Goal: Task Accomplishment & Management: Manage account settings

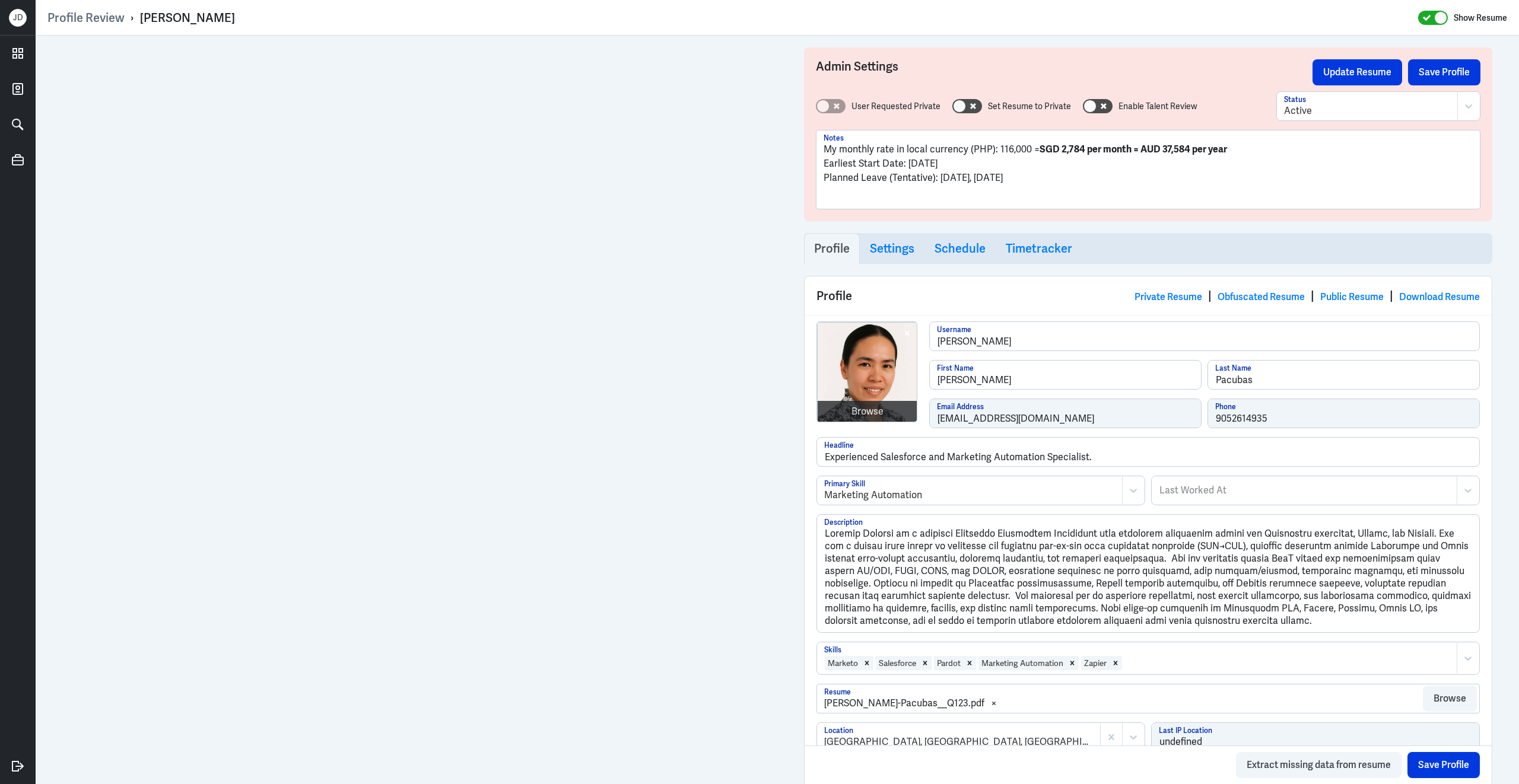
click at [218, 18] on div "Johanna Pacubas" at bounding box center [187, 17] width 95 height 15
drag, startPoint x: 139, startPoint y: 18, endPoint x: 260, endPoint y: 15, distance: 121.0
click at [260, 17] on div "Profile Review › Johanna Pacubas Show Resume" at bounding box center [777, 17] width 1459 height 15
copy div "Johanna Pacubas"
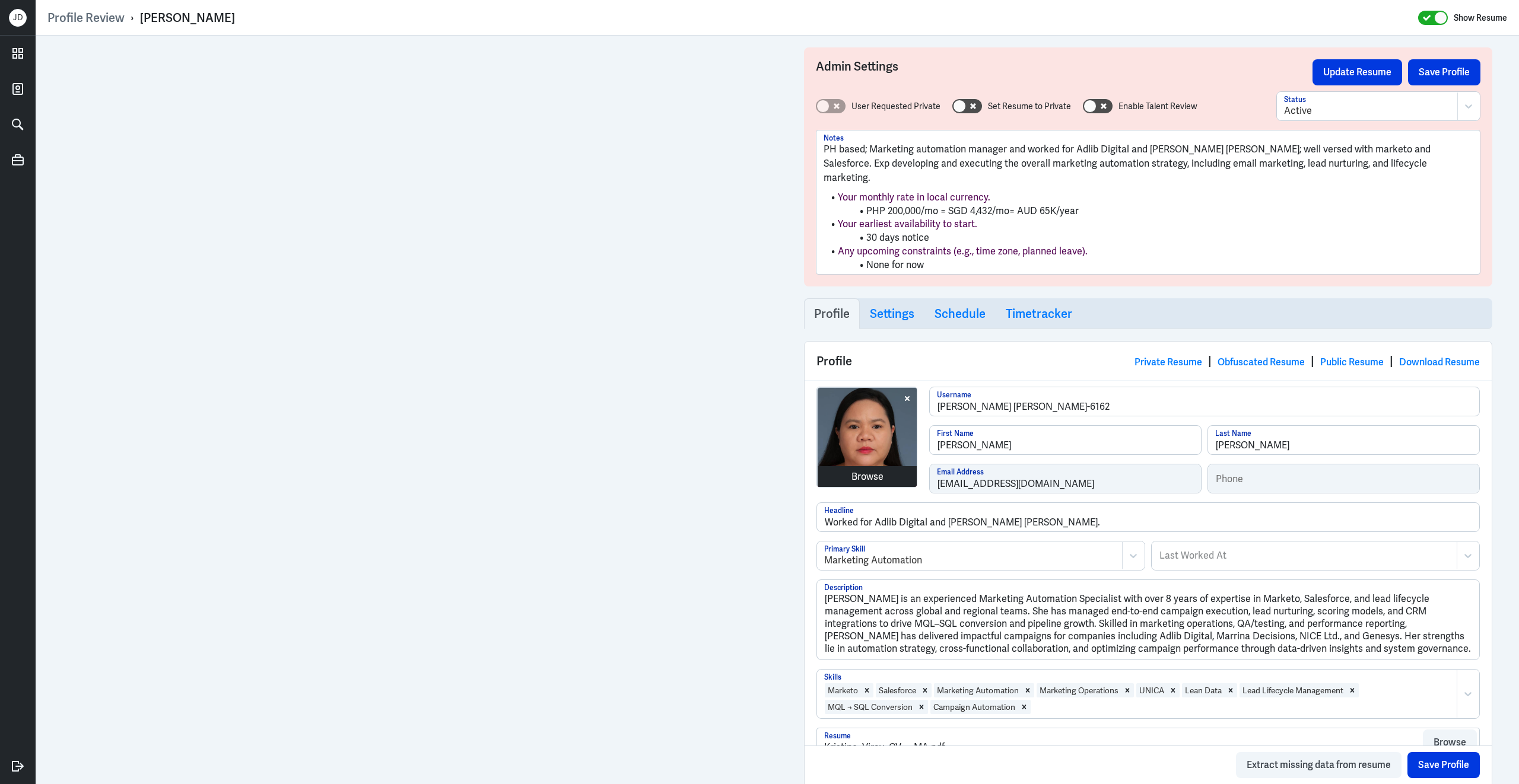
click at [880, 461] on div "Browse Maria Kristine-Viray-6162 Username Kristine First Name Viray Last Name k…" at bounding box center [1148, 445] width 663 height 116
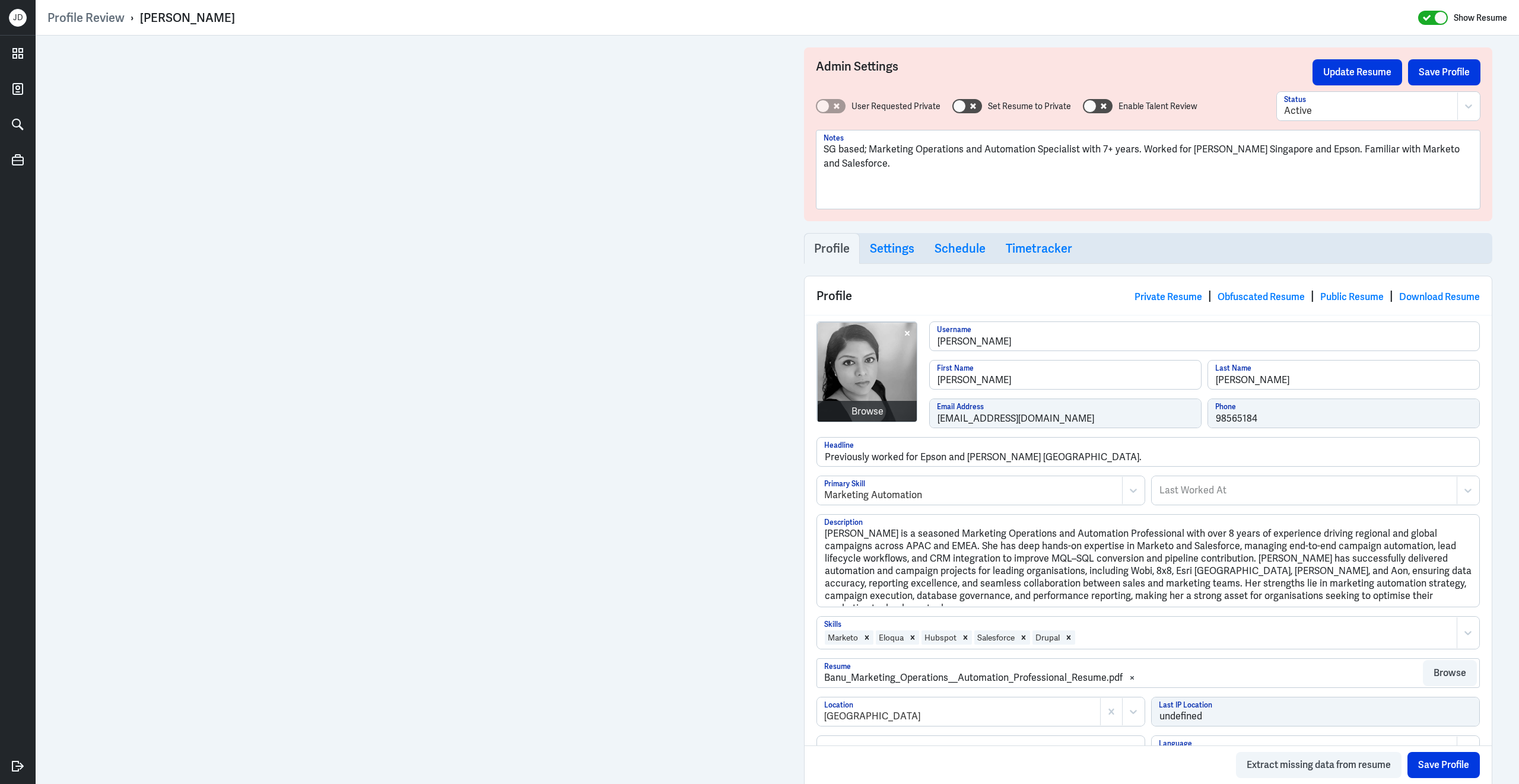
drag, startPoint x: 141, startPoint y: 17, endPoint x: 307, endPoint y: 17, distance: 166.0
click at [307, 17] on div "Profile Review › Banumathi Sarangabani Show Resume" at bounding box center [777, 17] width 1459 height 15
copy div "Banumathi Sarangabani"
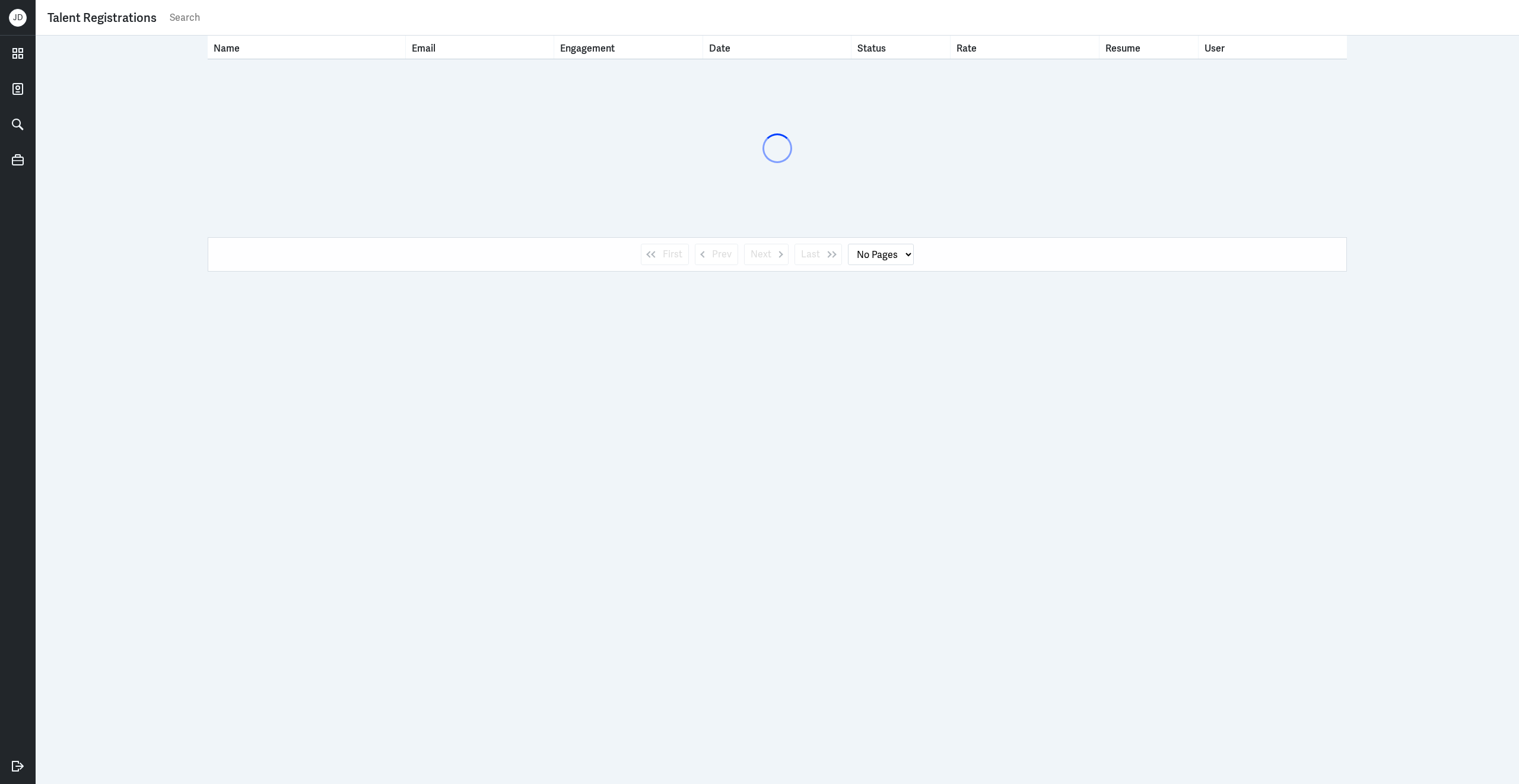
click at [506, 27] on div "Talent Registrations" at bounding box center [777, 18] width 1459 height 23
click at [505, 25] on input "text" at bounding box center [838, 18] width 1339 height 18
type input "le"
select select "1"
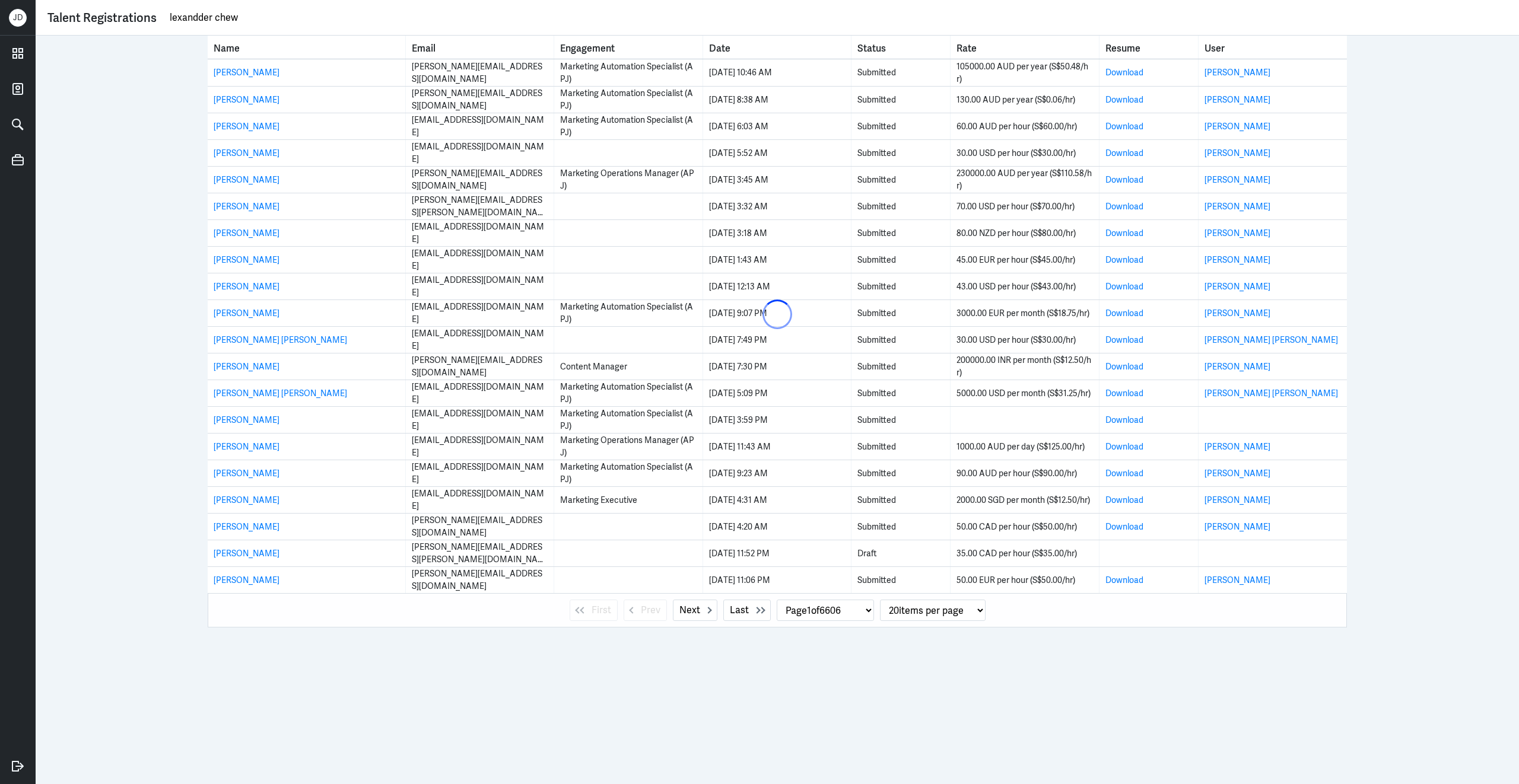
type input "lexandder chew"
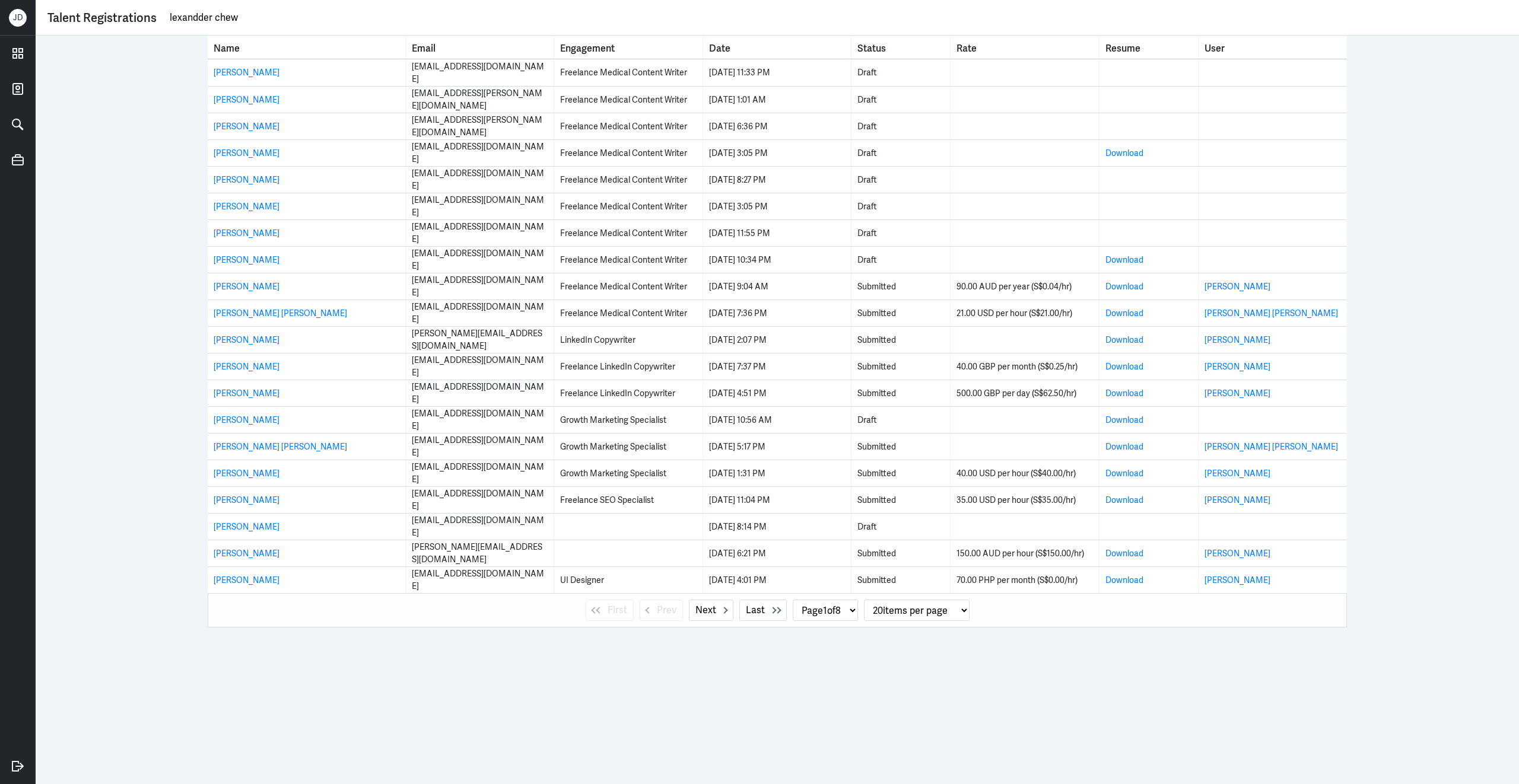
select select "0"
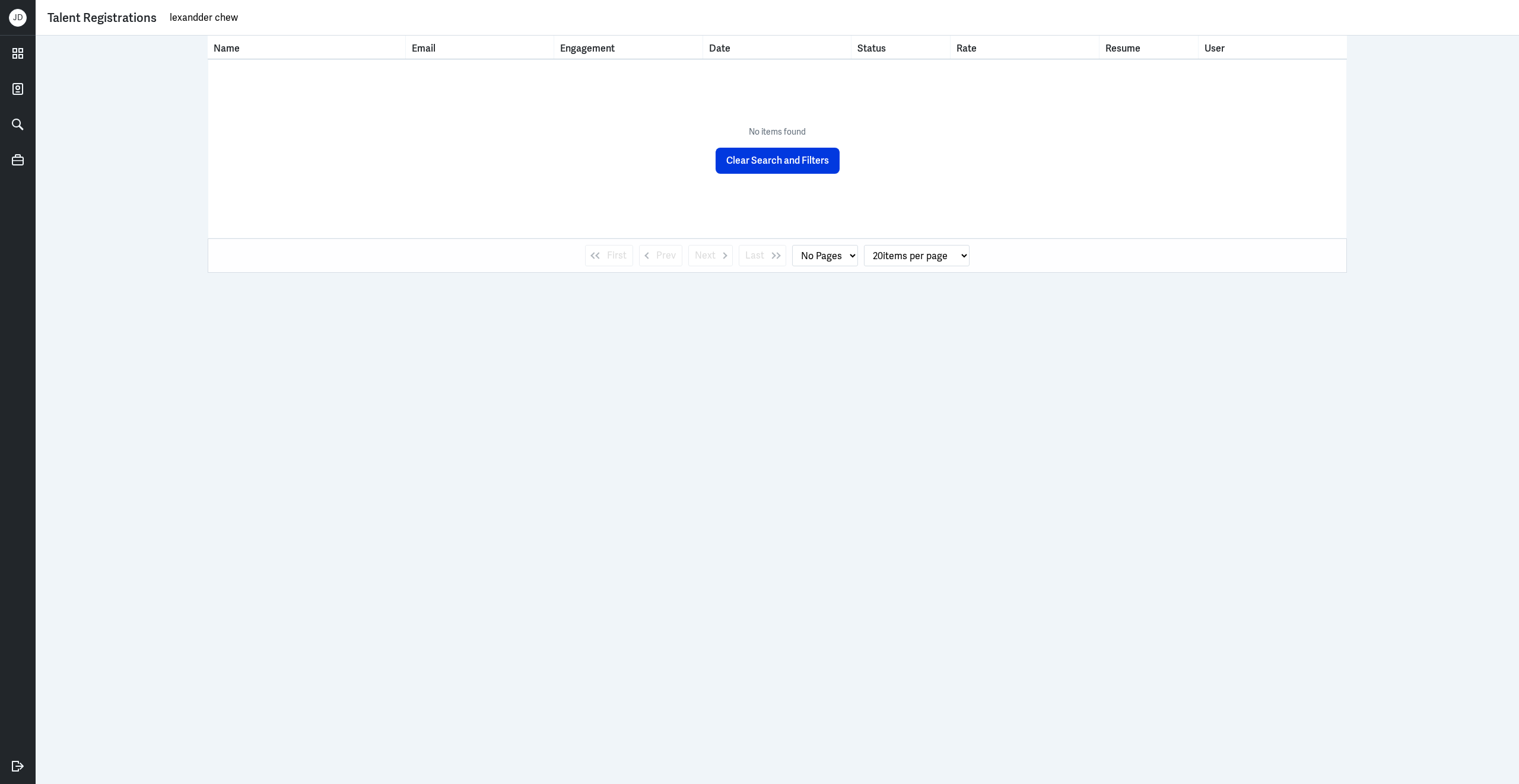
click at [196, 16] on input "lexandder chew" at bounding box center [838, 18] width 1339 height 18
type input "lexander chew"
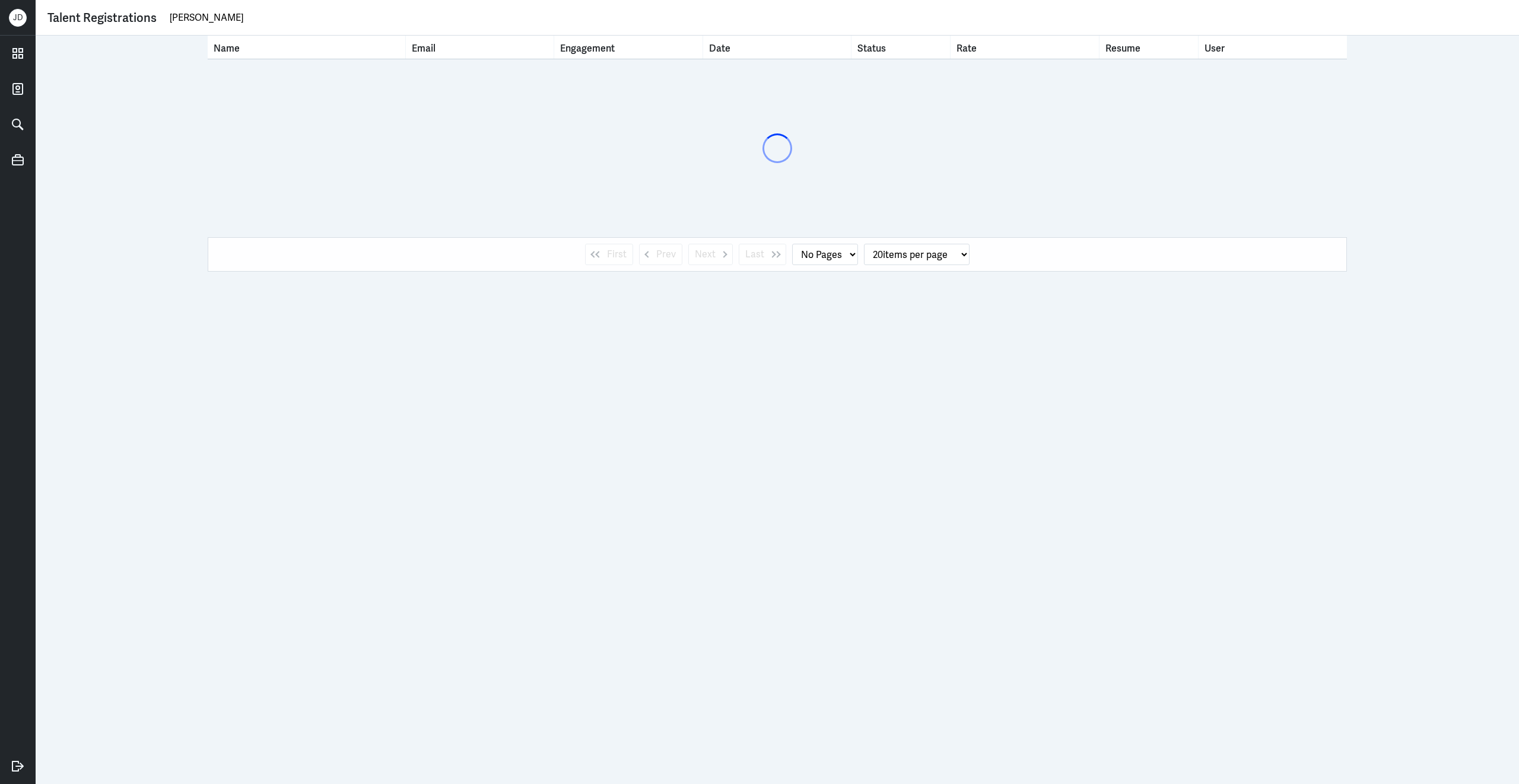
select select "1"
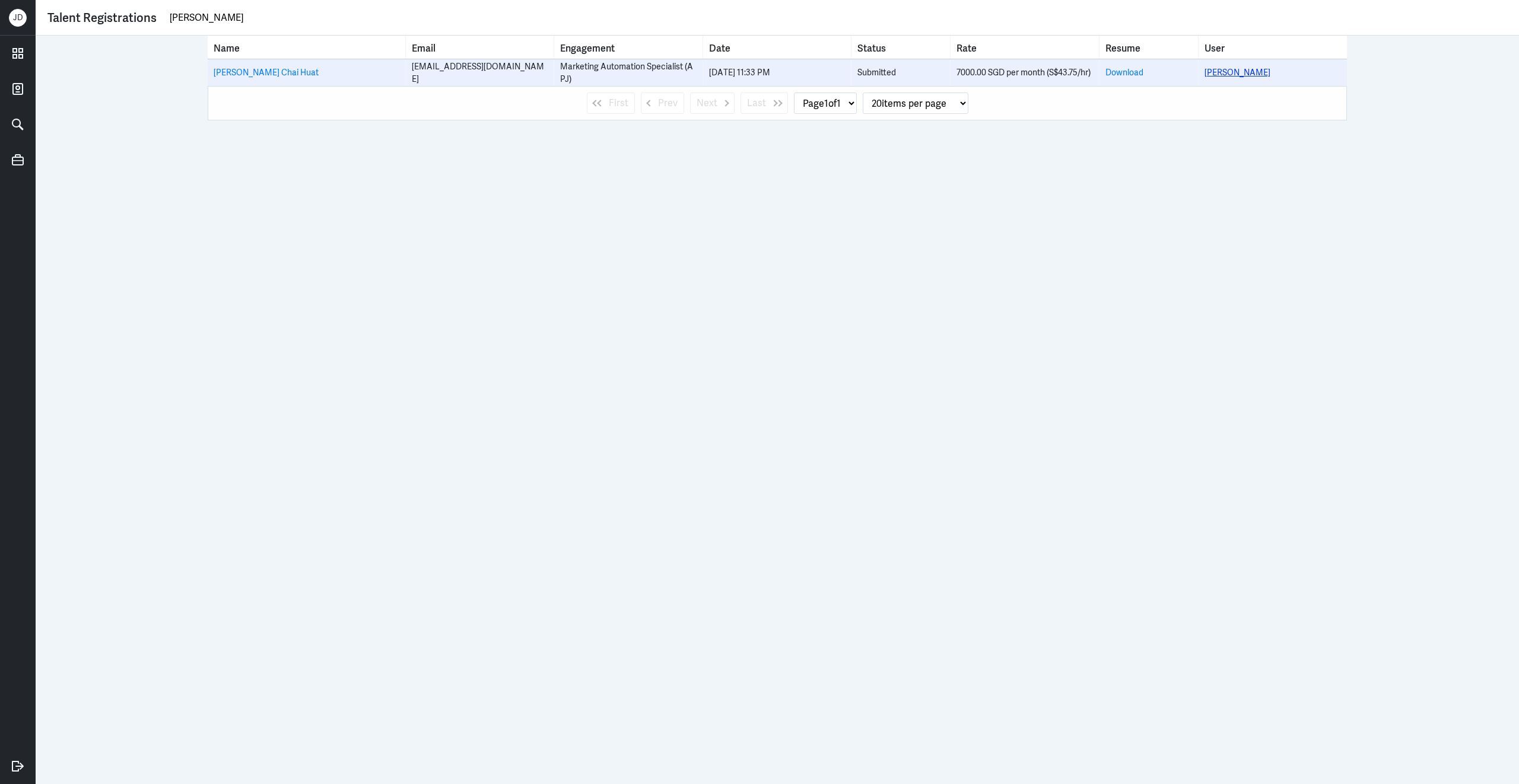
click at [1216, 71] on link "Lexander Chew" at bounding box center [1237, 72] width 66 height 10
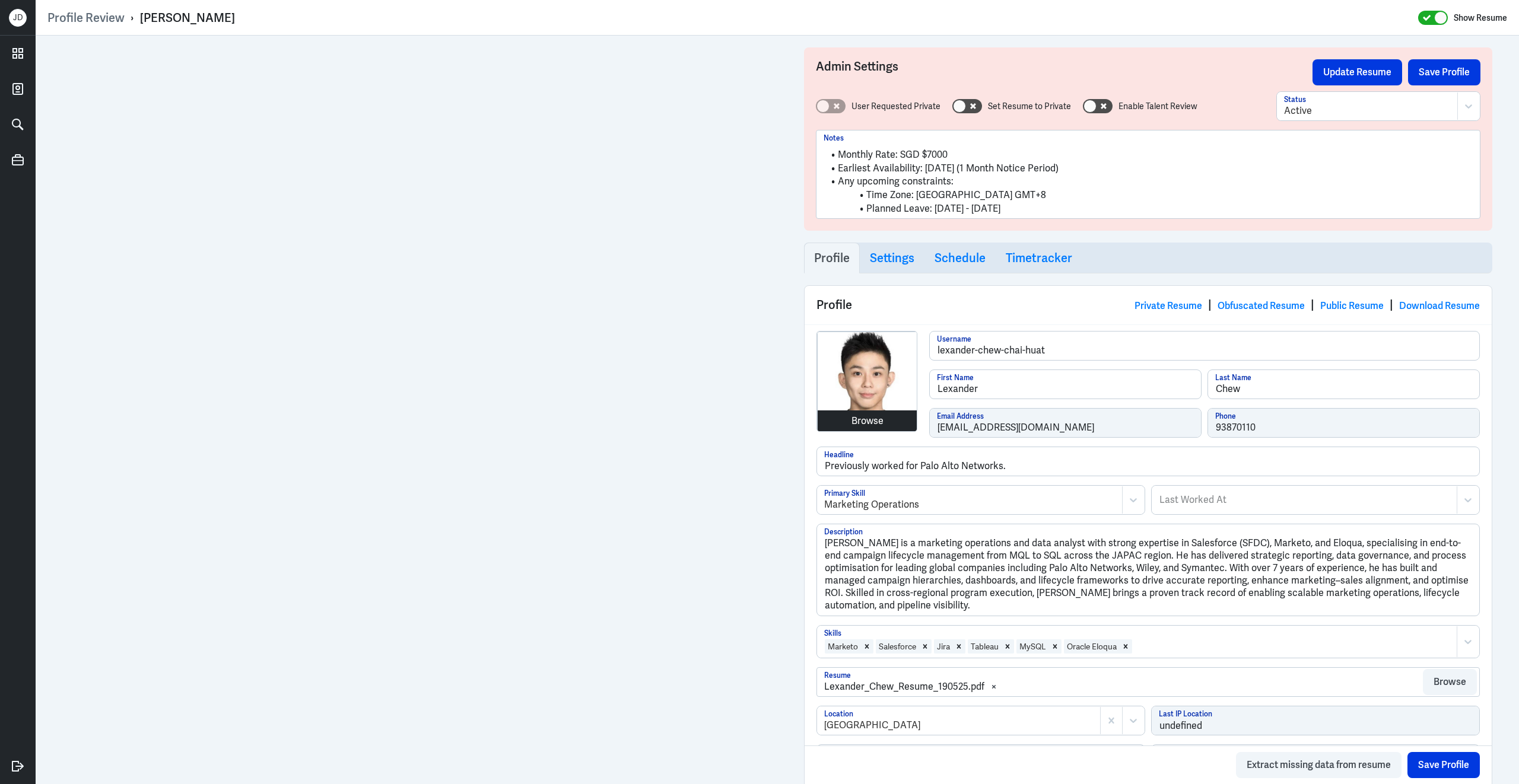
click at [902, 425] on div "Browse lexander-chew-chai-huat Username Lexander First Name Chew Last Name lexa…" at bounding box center [1148, 389] width 663 height 116
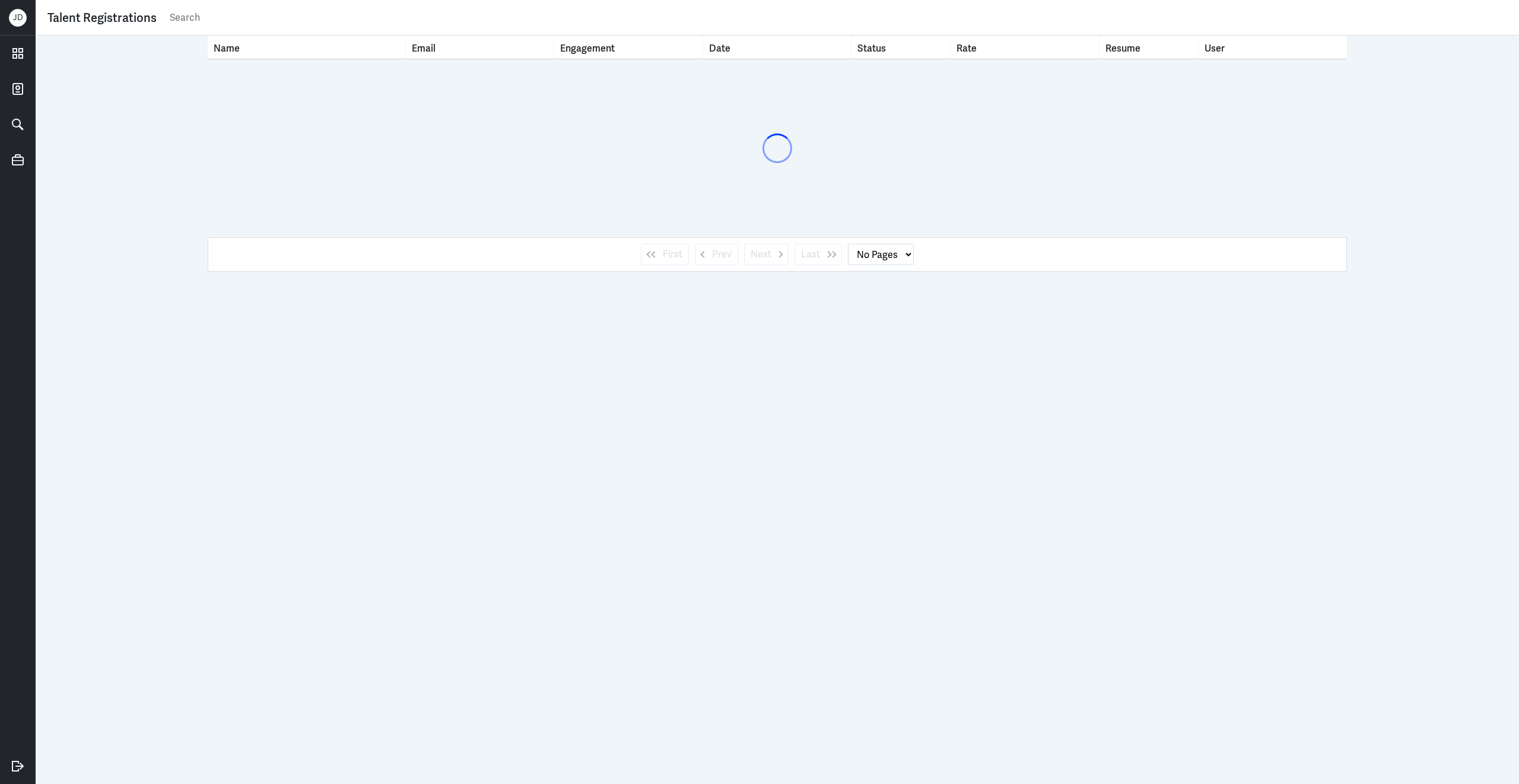
select select "1"
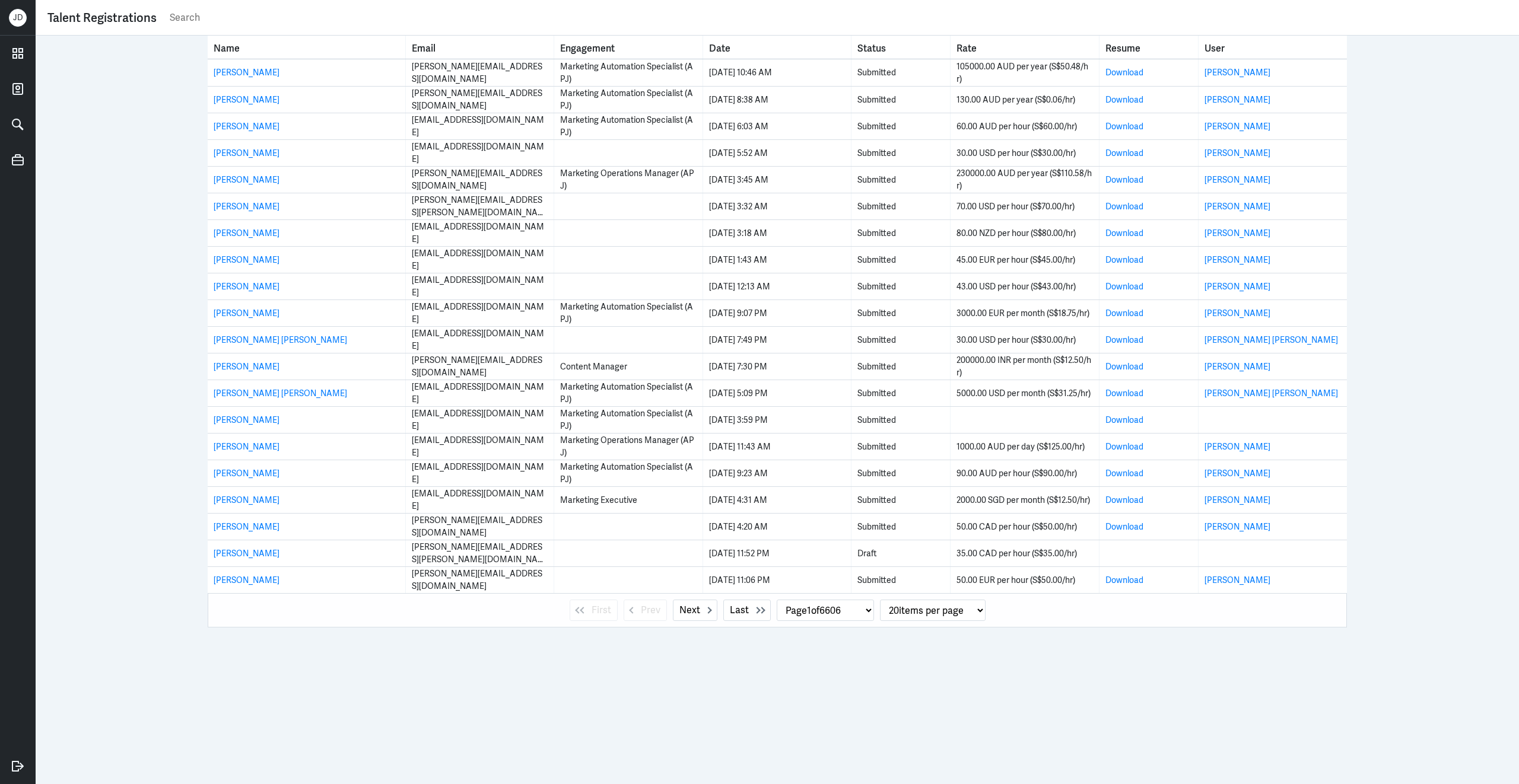
click at [402, 23] on input "text" at bounding box center [838, 18] width 1339 height 18
paste input "[EMAIL_ADDRESS][DOMAIN_NAME]"
type input "sanahizam@gmail.com"
select select "0"
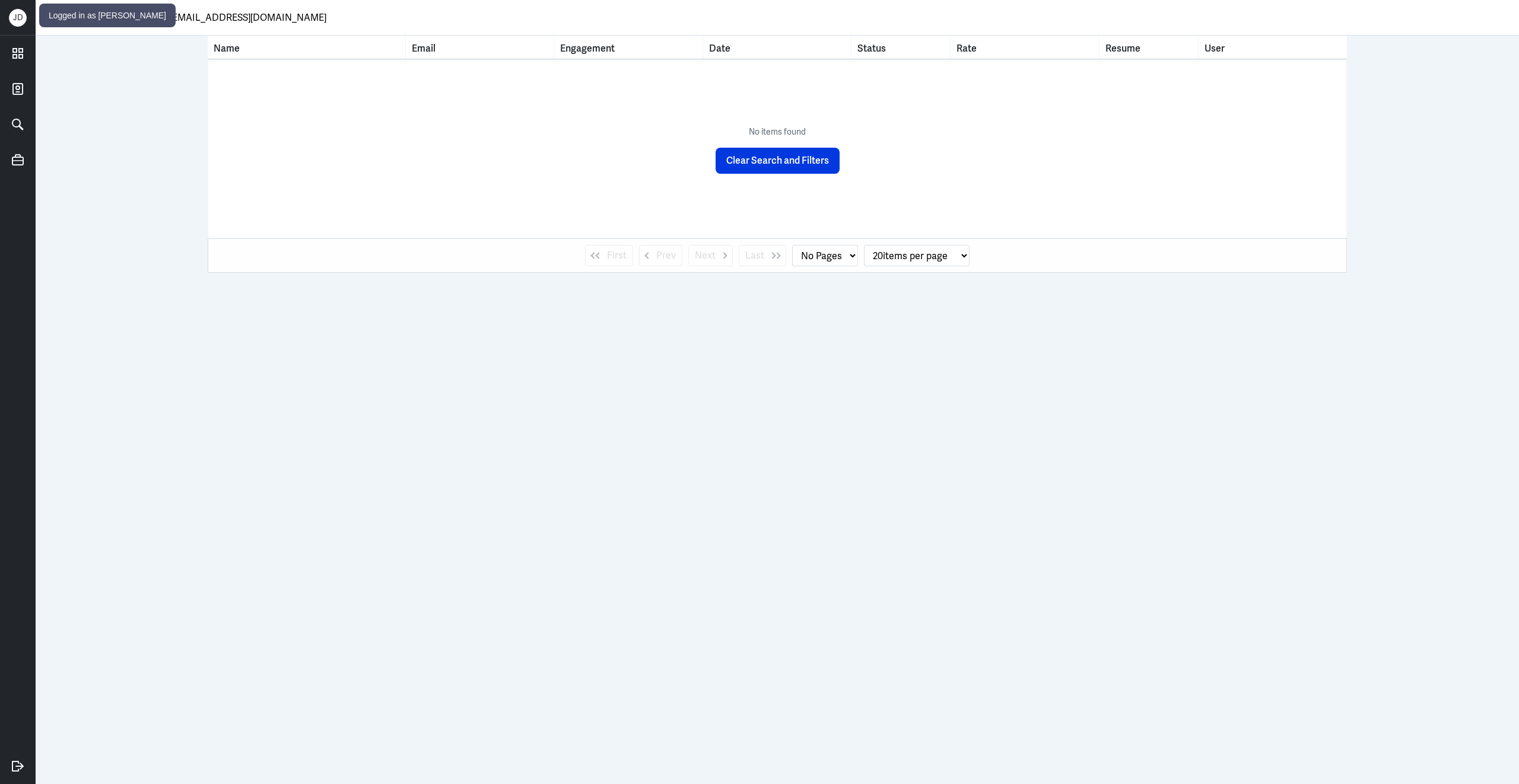
drag, startPoint x: 277, startPoint y: 17, endPoint x: -6, endPoint y: 14, distance: 283.0
click at [0, 14] on html "J D Talent Registrations sanahizam@gmail.com Name Email Engagement Date Status …" at bounding box center [760, 392] width 1519 height 784
type input "rayna"
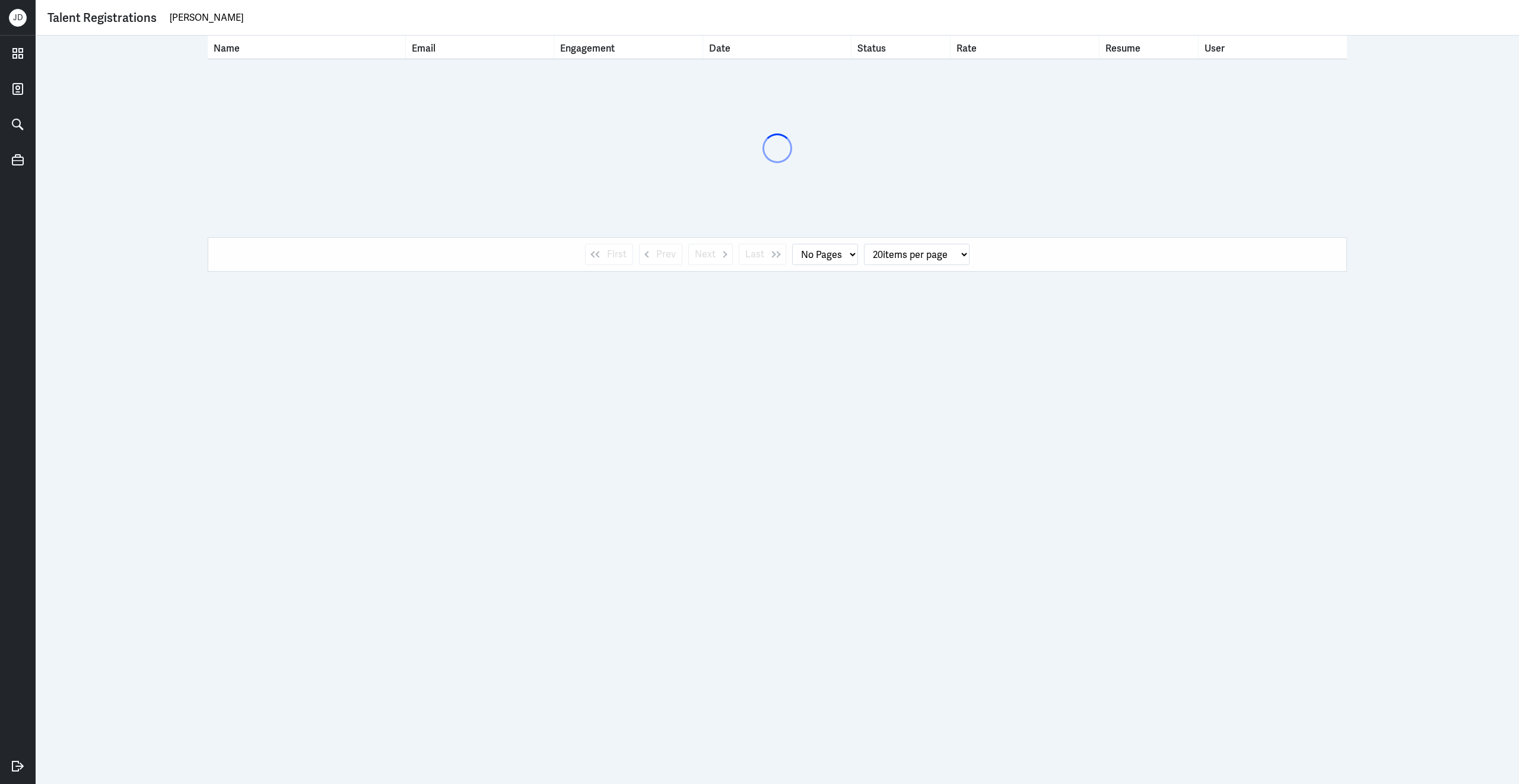
select select "1"
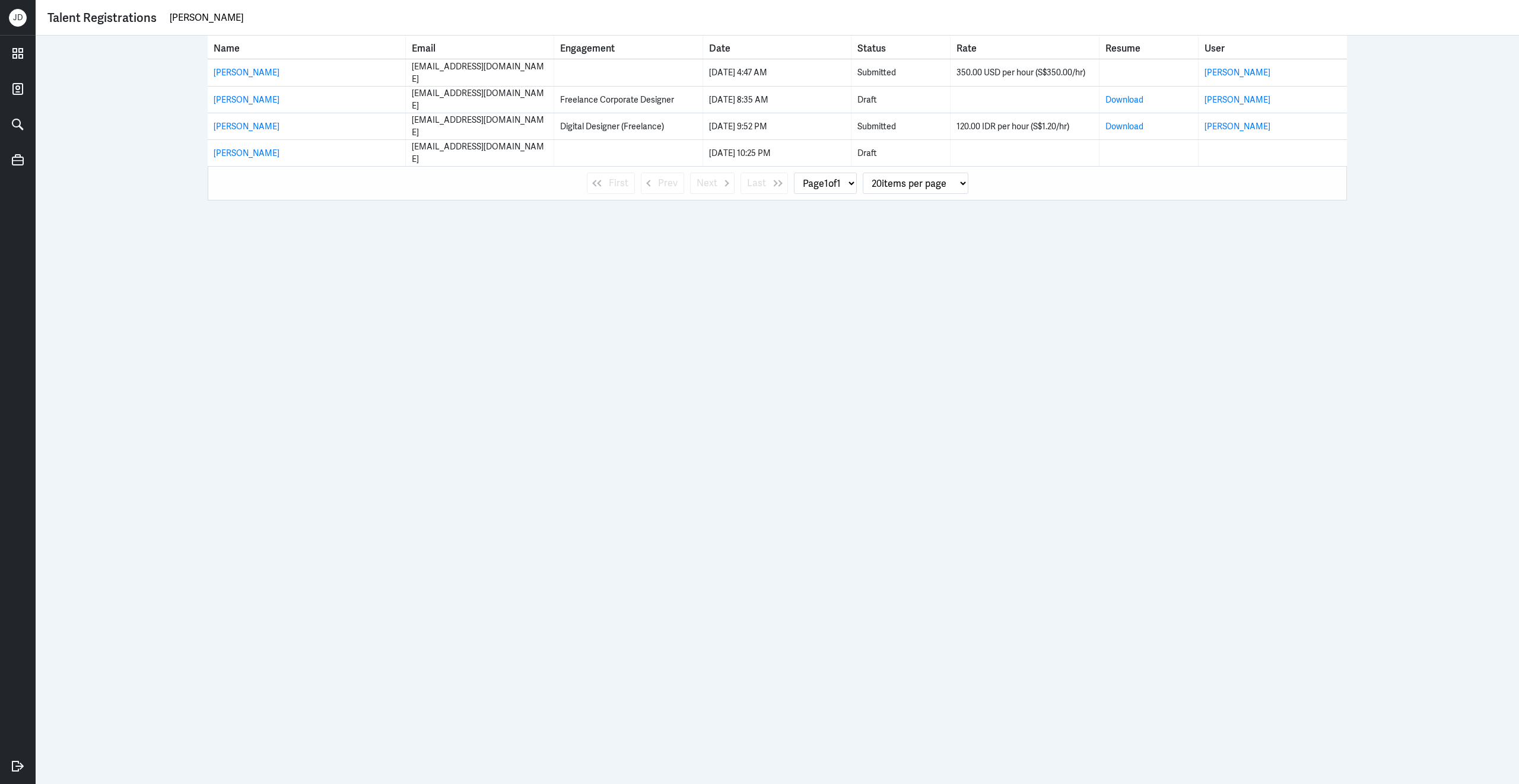
drag, startPoint x: 213, startPoint y: 17, endPoint x: 57, endPoint y: 16, distance: 156.0
click at [57, 16] on div "Talent Registrations rayna" at bounding box center [777, 18] width 1459 height 18
paste input "xyq4160@foxmail.com"
type input "xyq4160@foxmail.com"
select select "0"
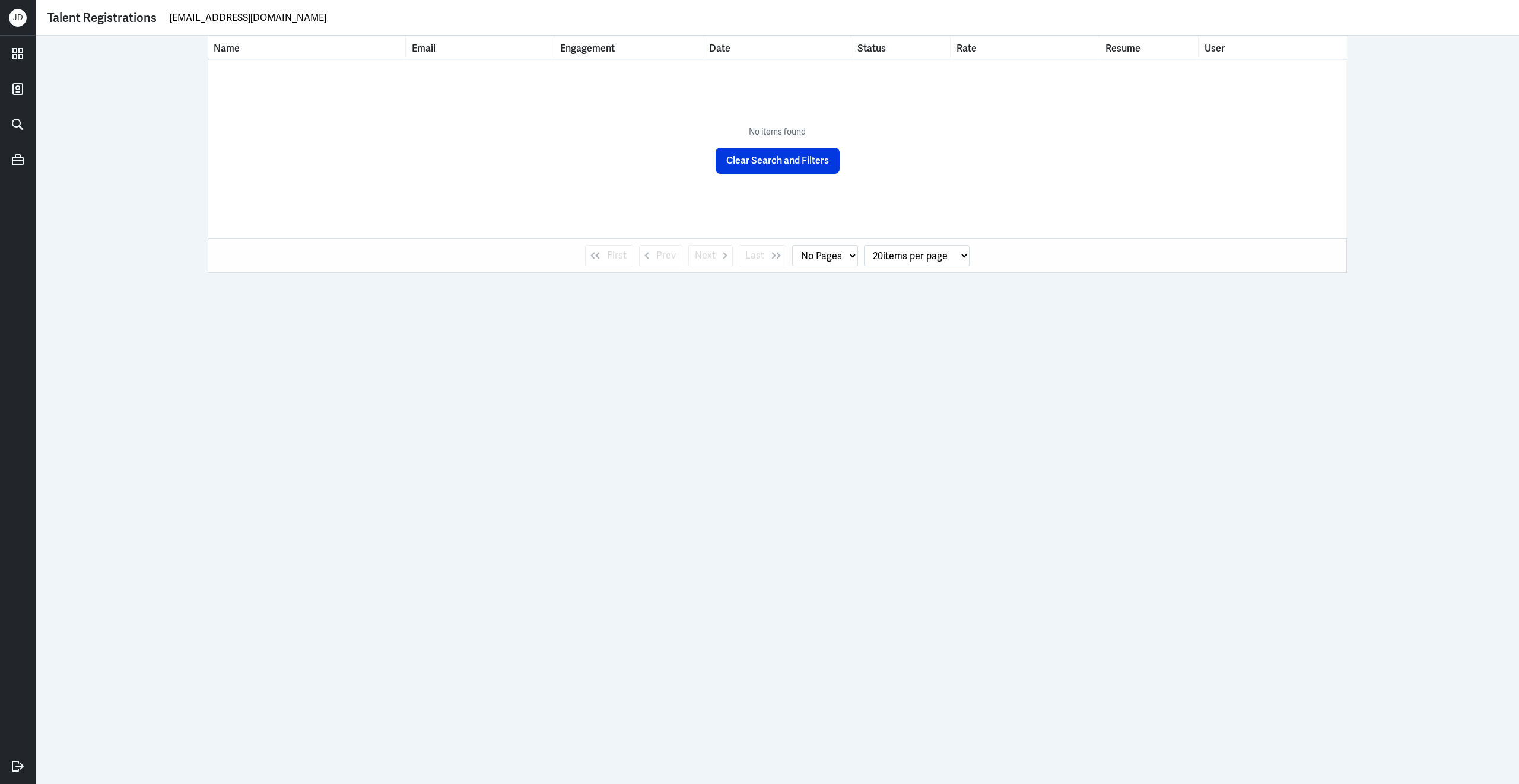
drag, startPoint x: 292, startPoint y: 15, endPoint x: 21, endPoint y: -5, distance: 271.7
click at [21, 0] on html "J D Talent Registrations xyq4160@foxmail.com Name Email Engagement Date Status …" at bounding box center [760, 392] width 1519 height 784
type input "yuanqi xu"
drag, startPoint x: 214, startPoint y: 20, endPoint x: 77, endPoint y: 14, distance: 137.1
click at [77, 14] on div "Talent Registrations yuanqi xu" at bounding box center [777, 18] width 1459 height 18
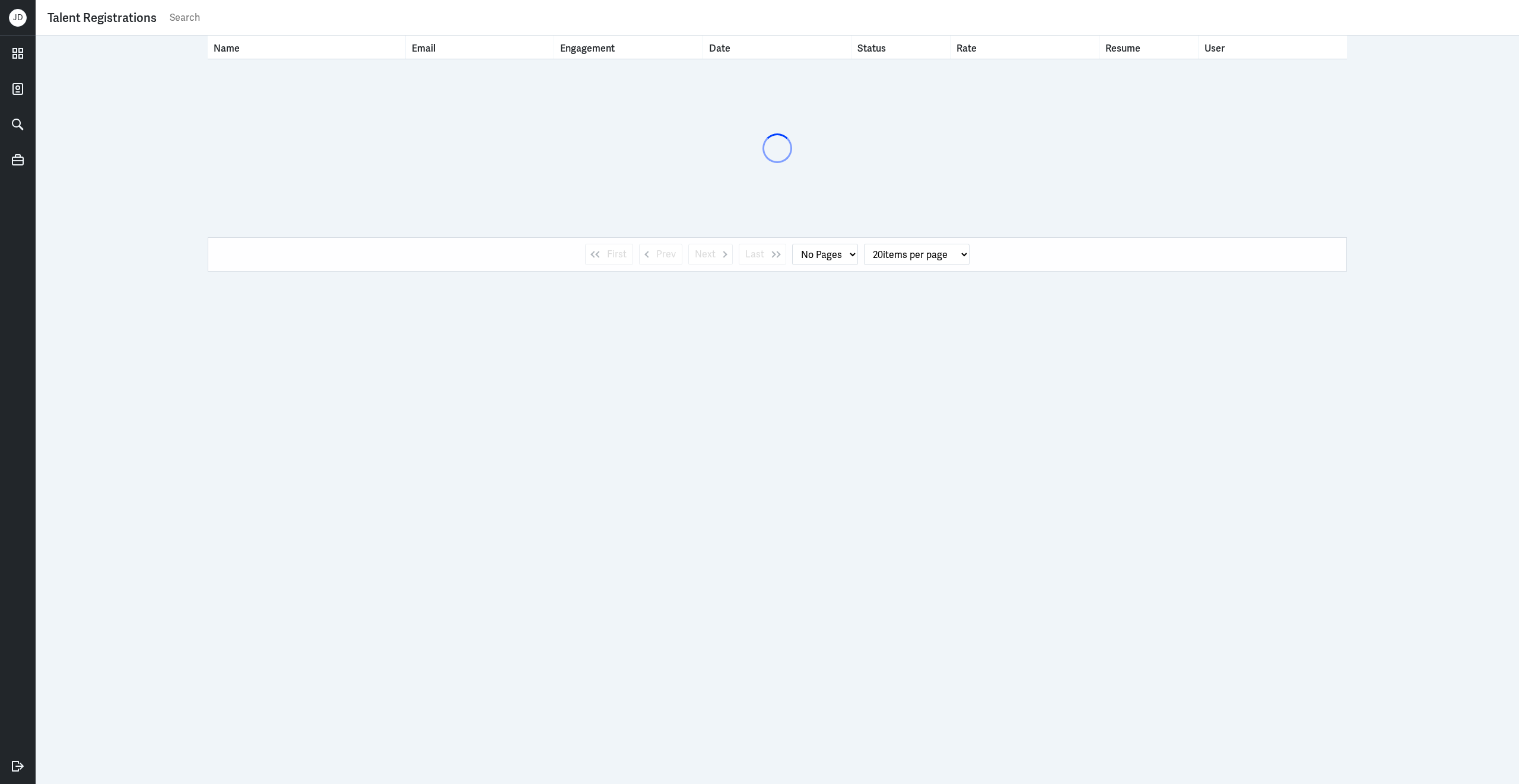
select select "1"
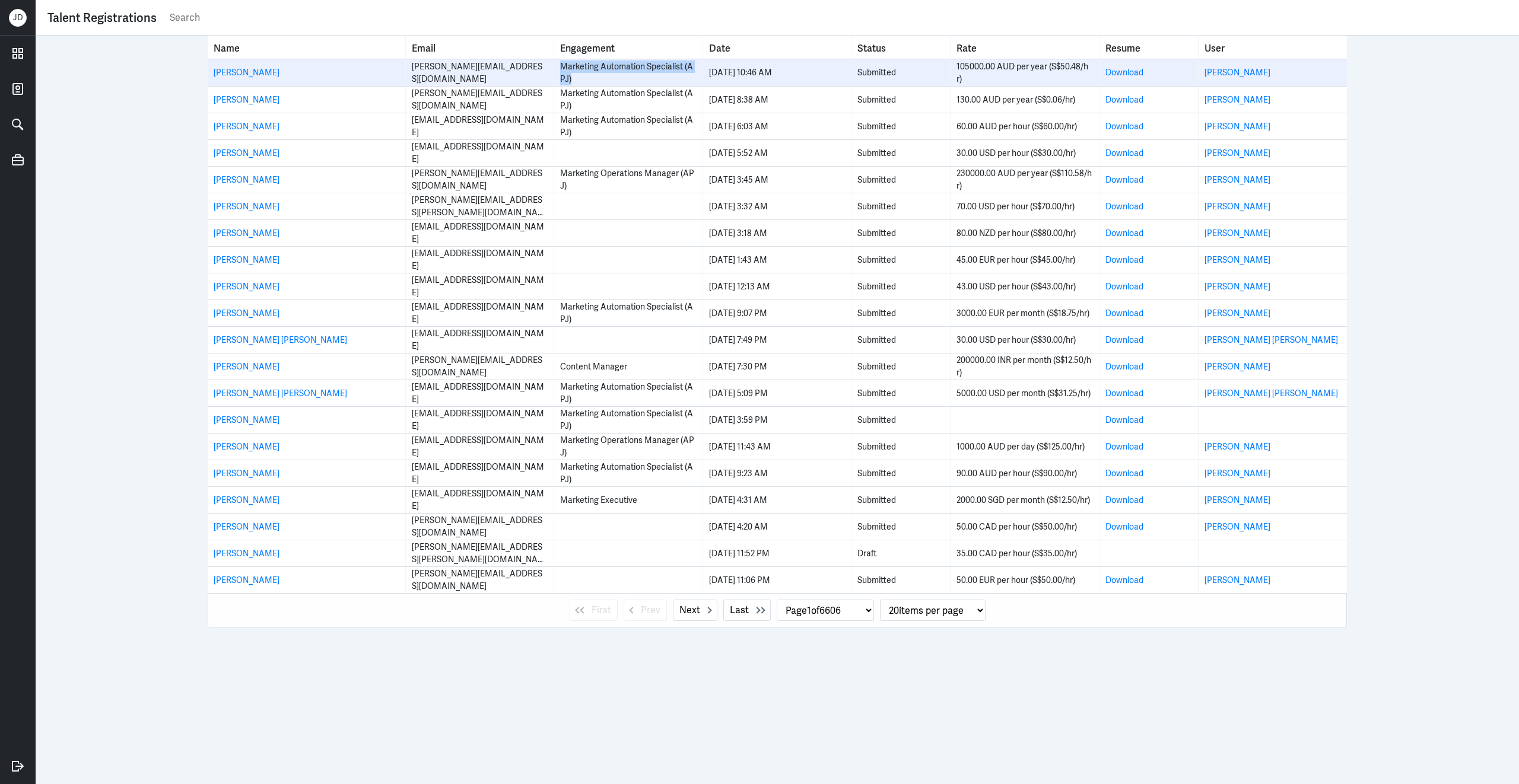
drag, startPoint x: 585, startPoint y: 78, endPoint x: 558, endPoint y: 69, distance: 28.5
click at [558, 69] on td "Marketing Automation Specialist (APJ)" at bounding box center [628, 73] width 148 height 27
copy div "Marketing Automation Specialist (APJ)"
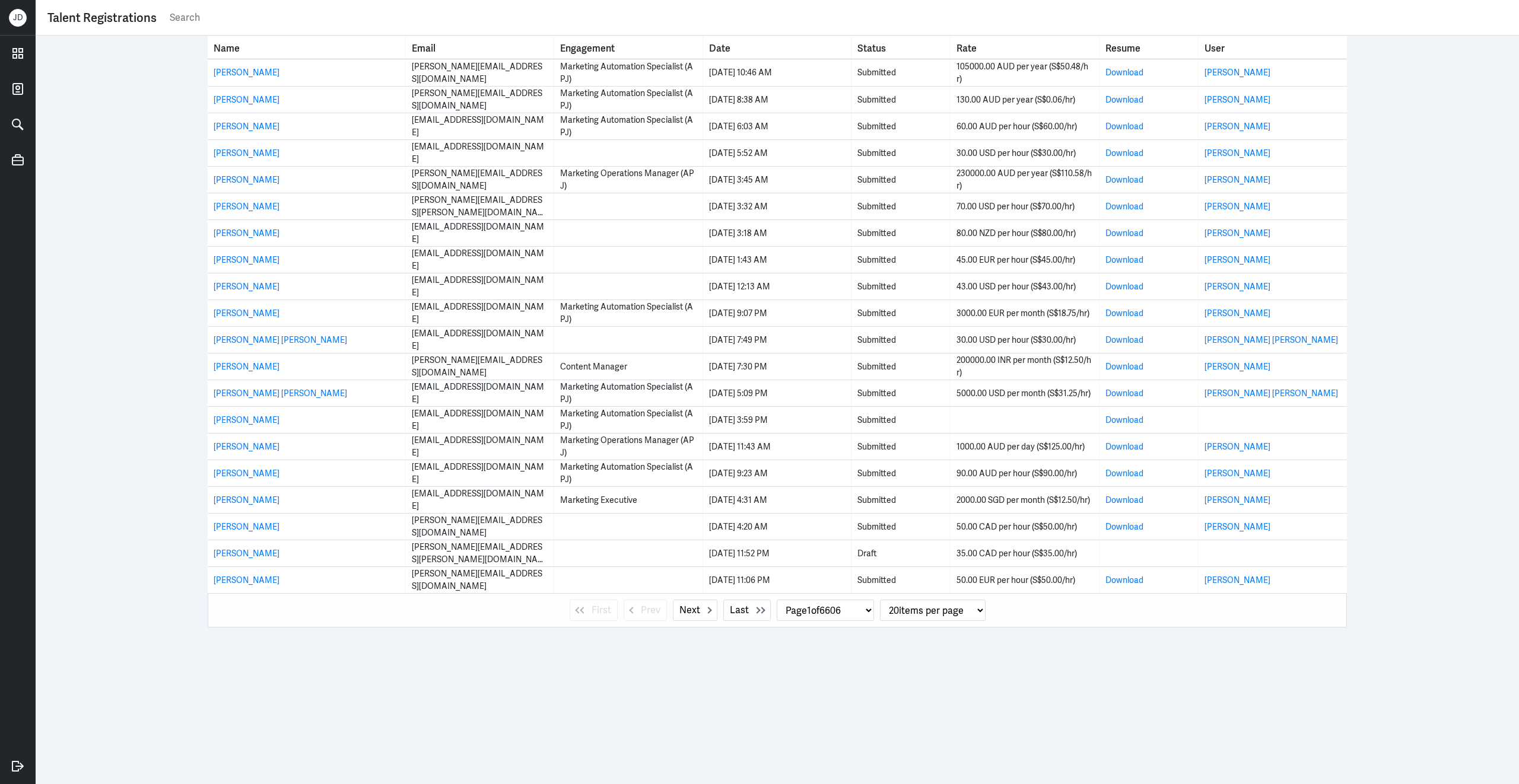
click at [275, 20] on input "text" at bounding box center [838, 18] width 1339 height 18
paste input "Marketing Automation Specialist (APJ)"
type input "Marketing Automation Specialist (APJ)"
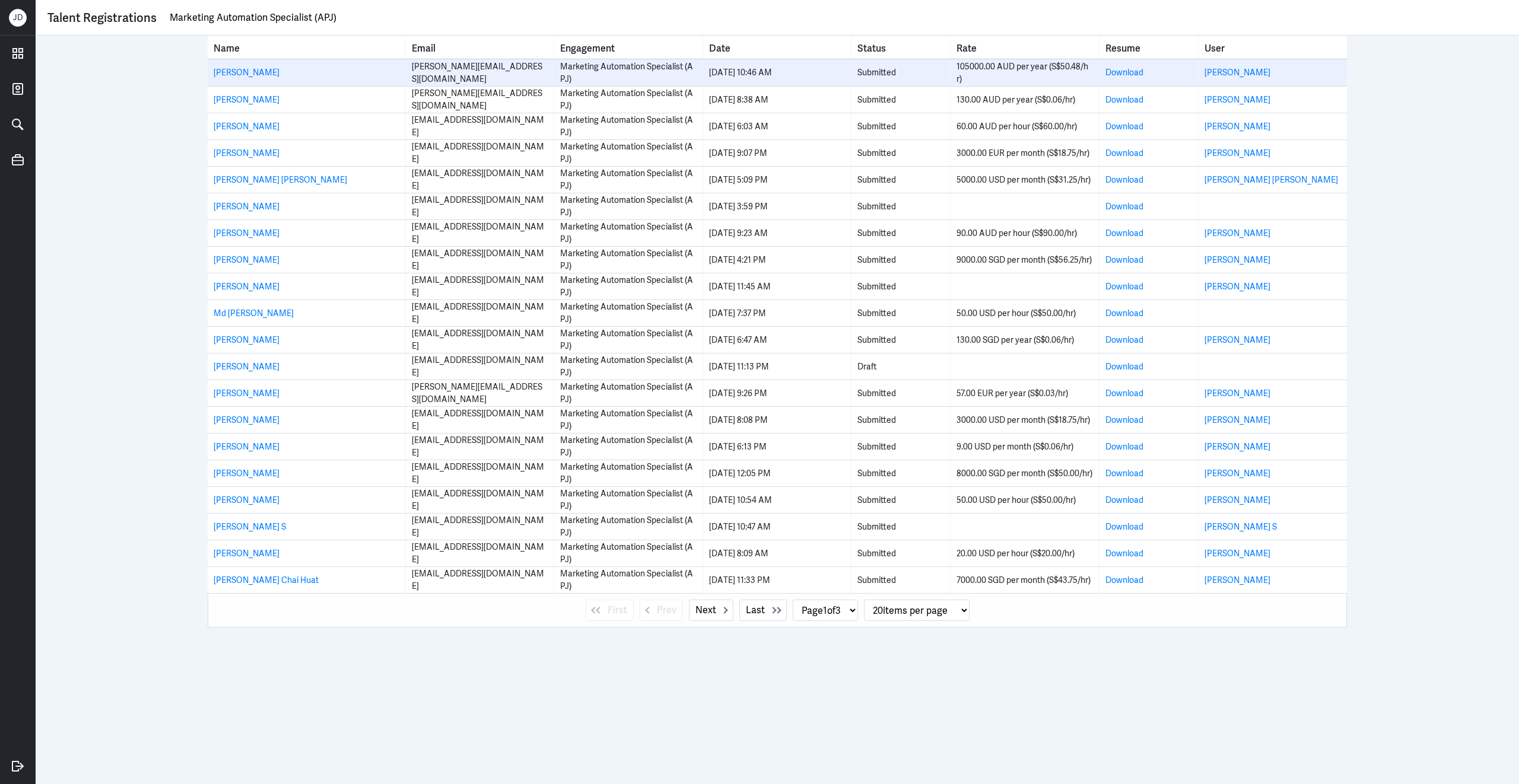
click at [967, 66] on div "105000.00 AUD per year (S$50.48/hr)" at bounding box center [1024, 73] width 136 height 25
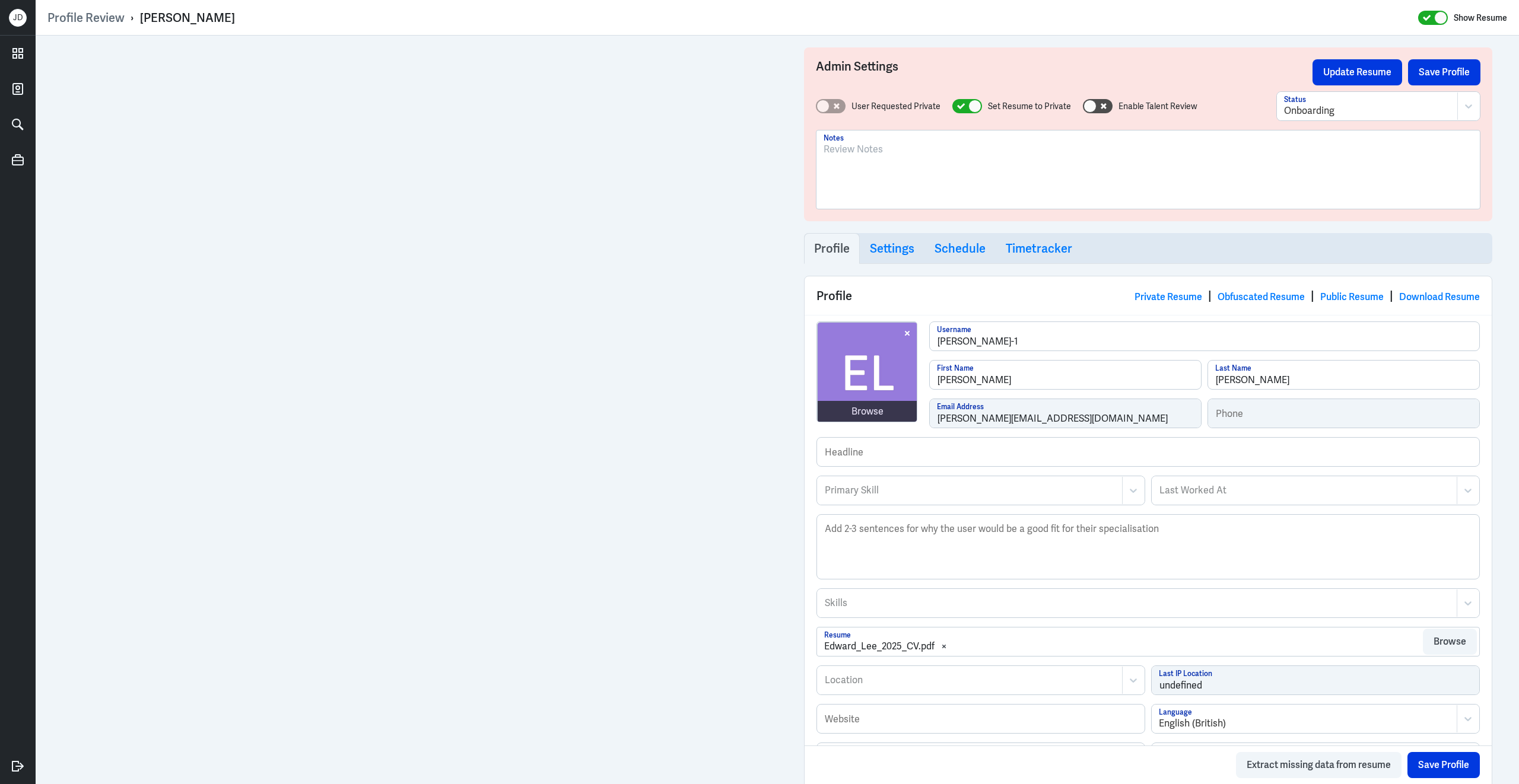
click at [916, 404] on div "Browse [PERSON_NAME]-1 Username [PERSON_NAME] First Name [PERSON_NAME] Last Nam…" at bounding box center [1148, 379] width 663 height 116
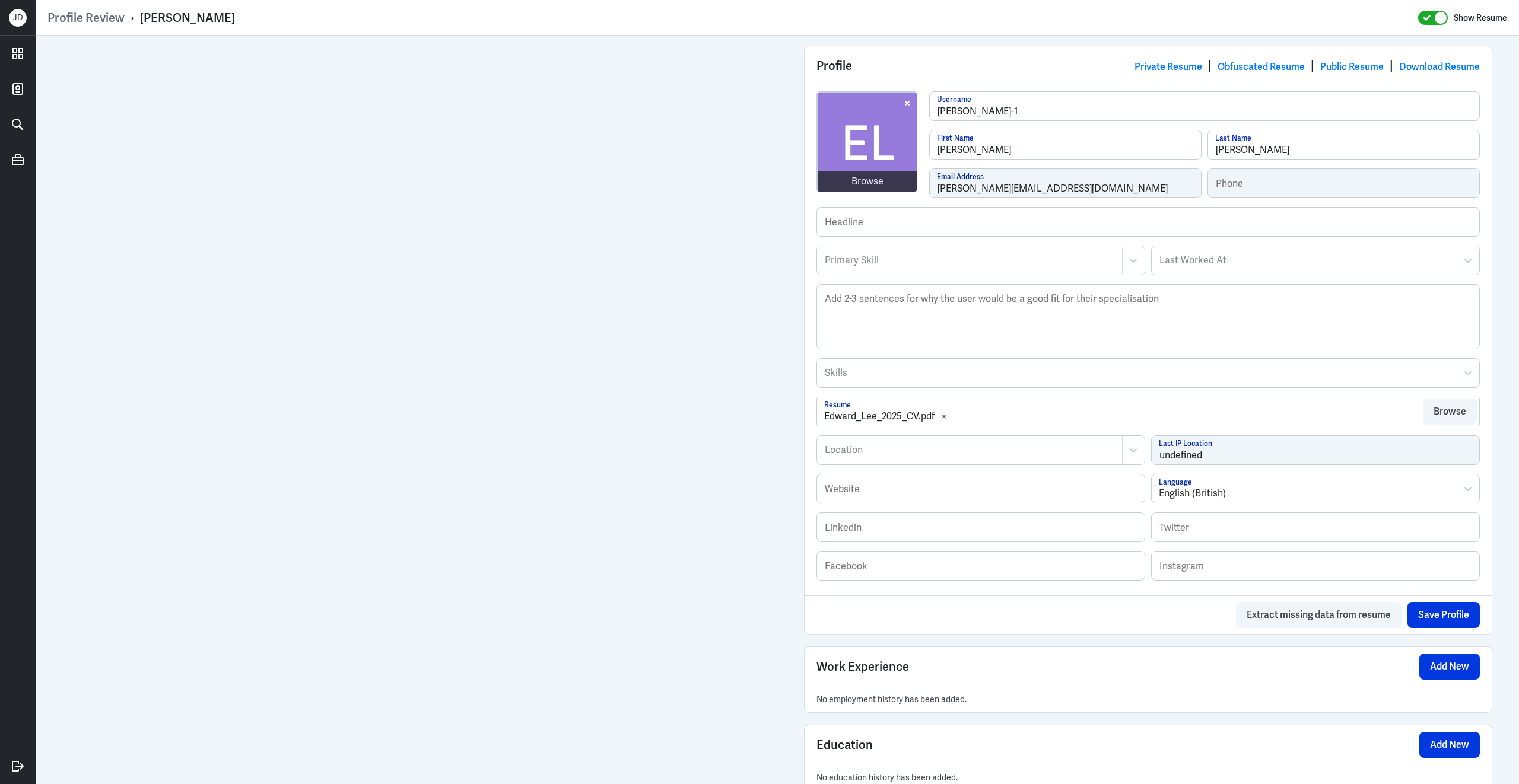
scroll to position [233, 0]
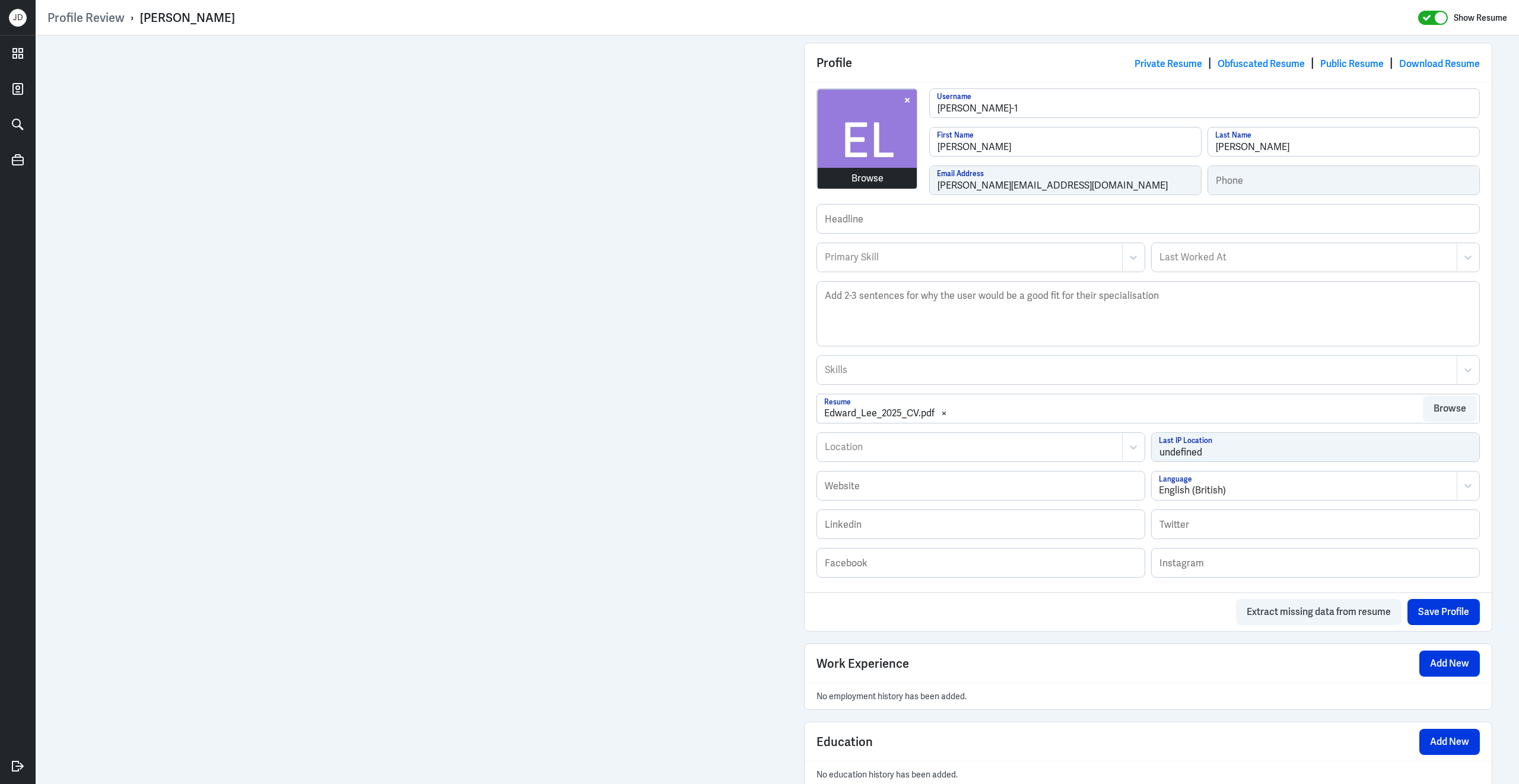
click at [863, 185] on div "Browse" at bounding box center [867, 178] width 32 height 14
click at [957, 281] on div "Primary Skill Primary Skill Last Worked At Last Worked At" at bounding box center [1148, 262] width 663 height 39
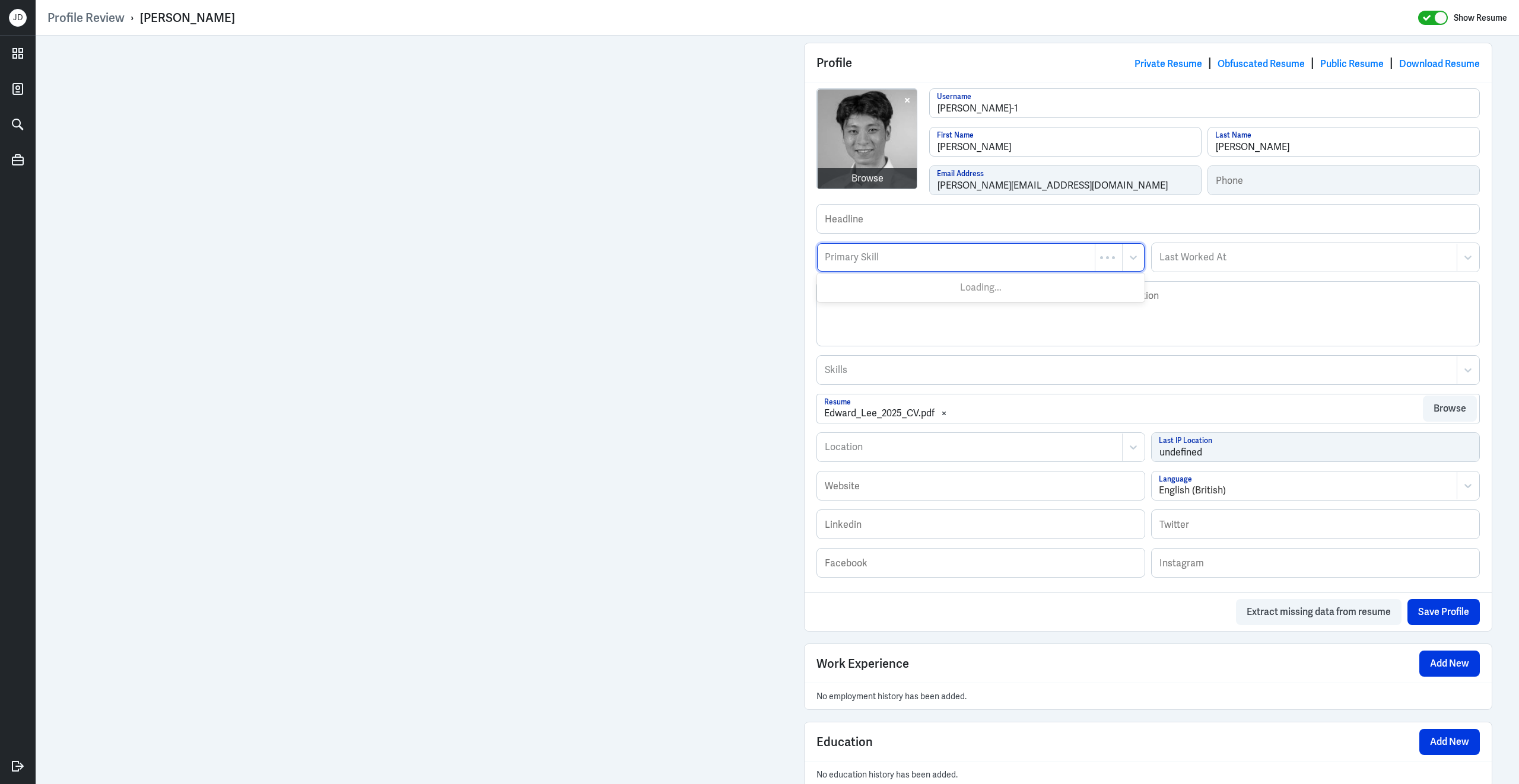
click at [956, 261] on div at bounding box center [956, 257] width 265 height 14
type input "Marketing Autom"
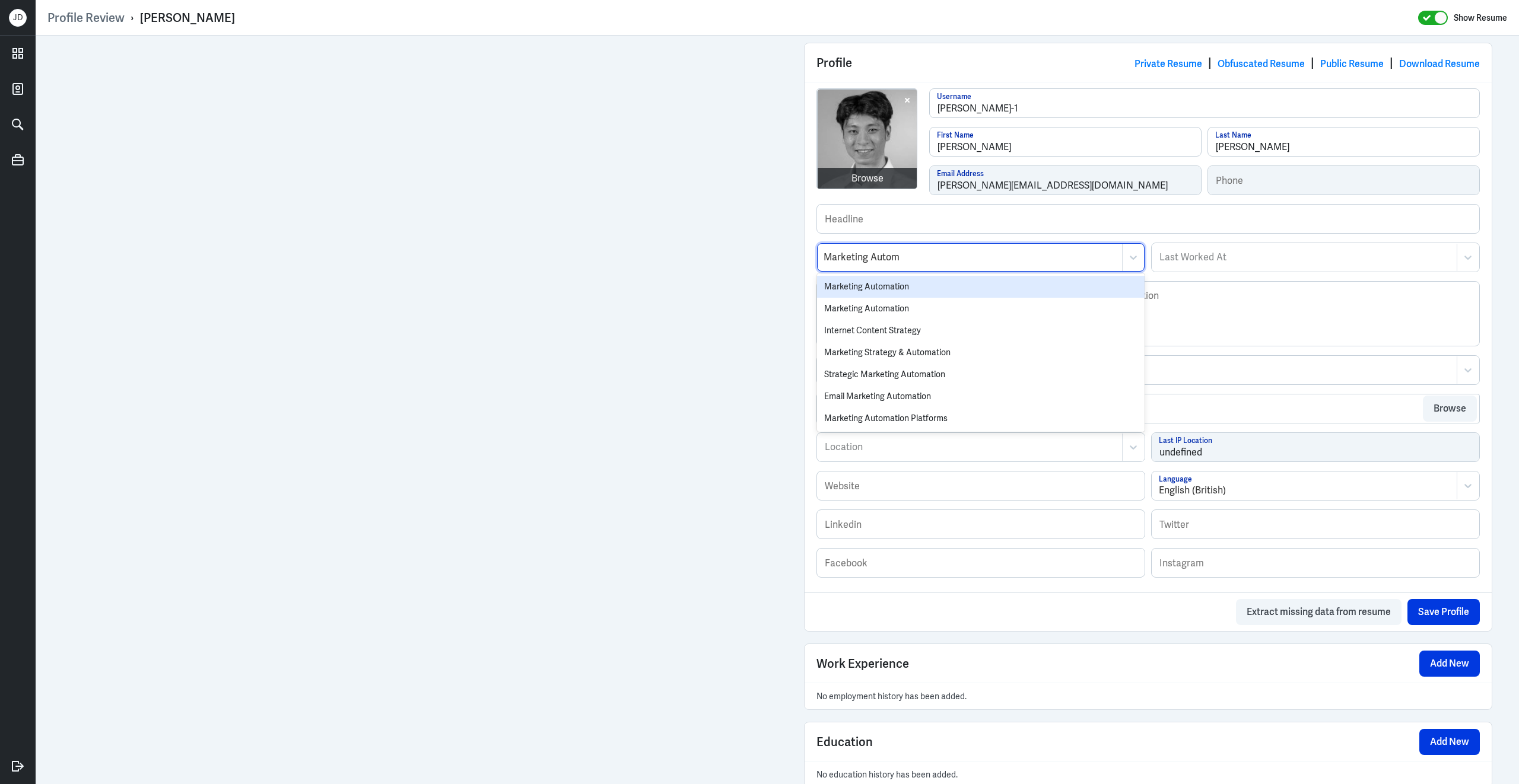
click at [917, 286] on div "Marketing Automation" at bounding box center [981, 287] width 328 height 22
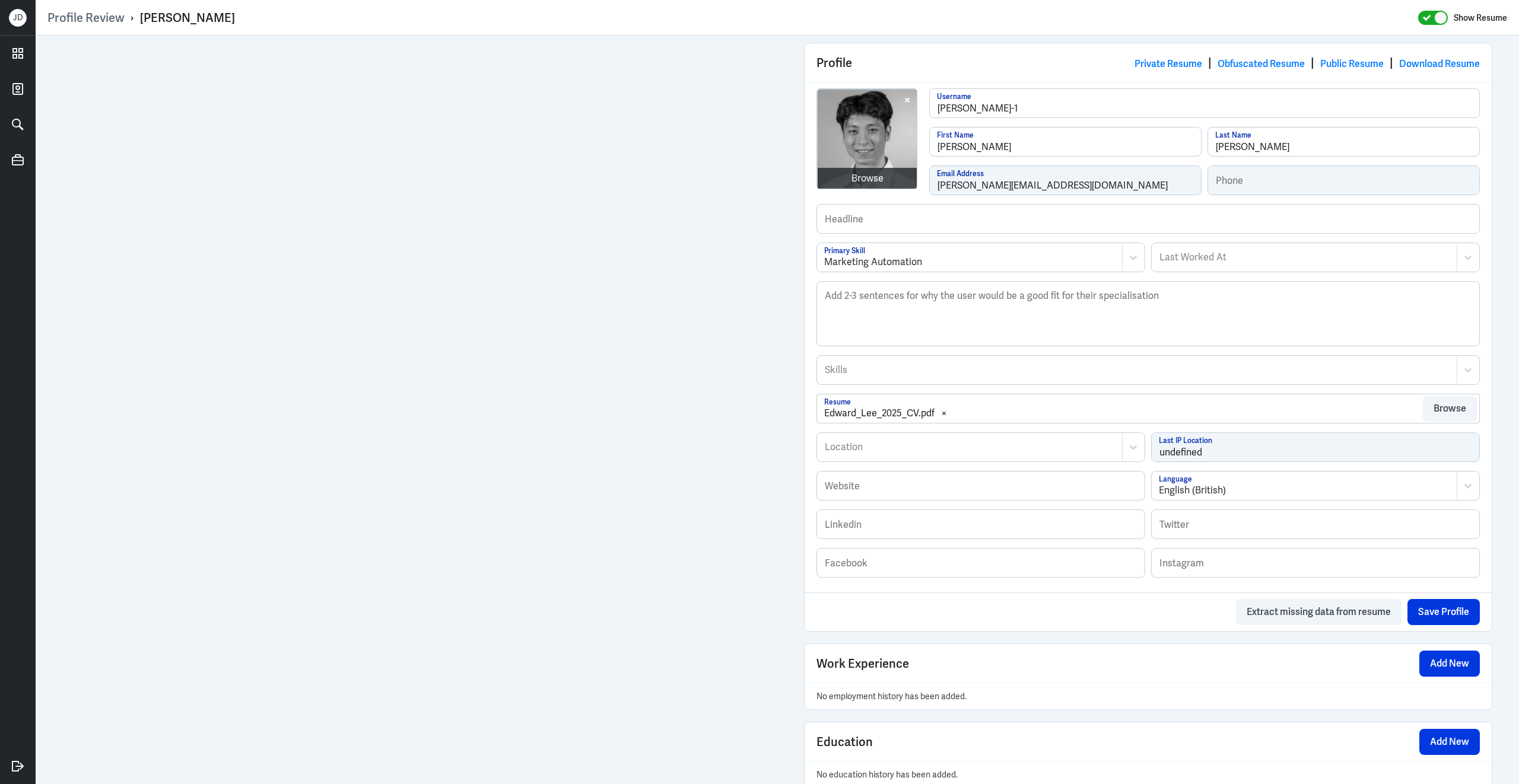
click at [882, 455] on div at bounding box center [969, 447] width 293 height 14
type input "Monterey"
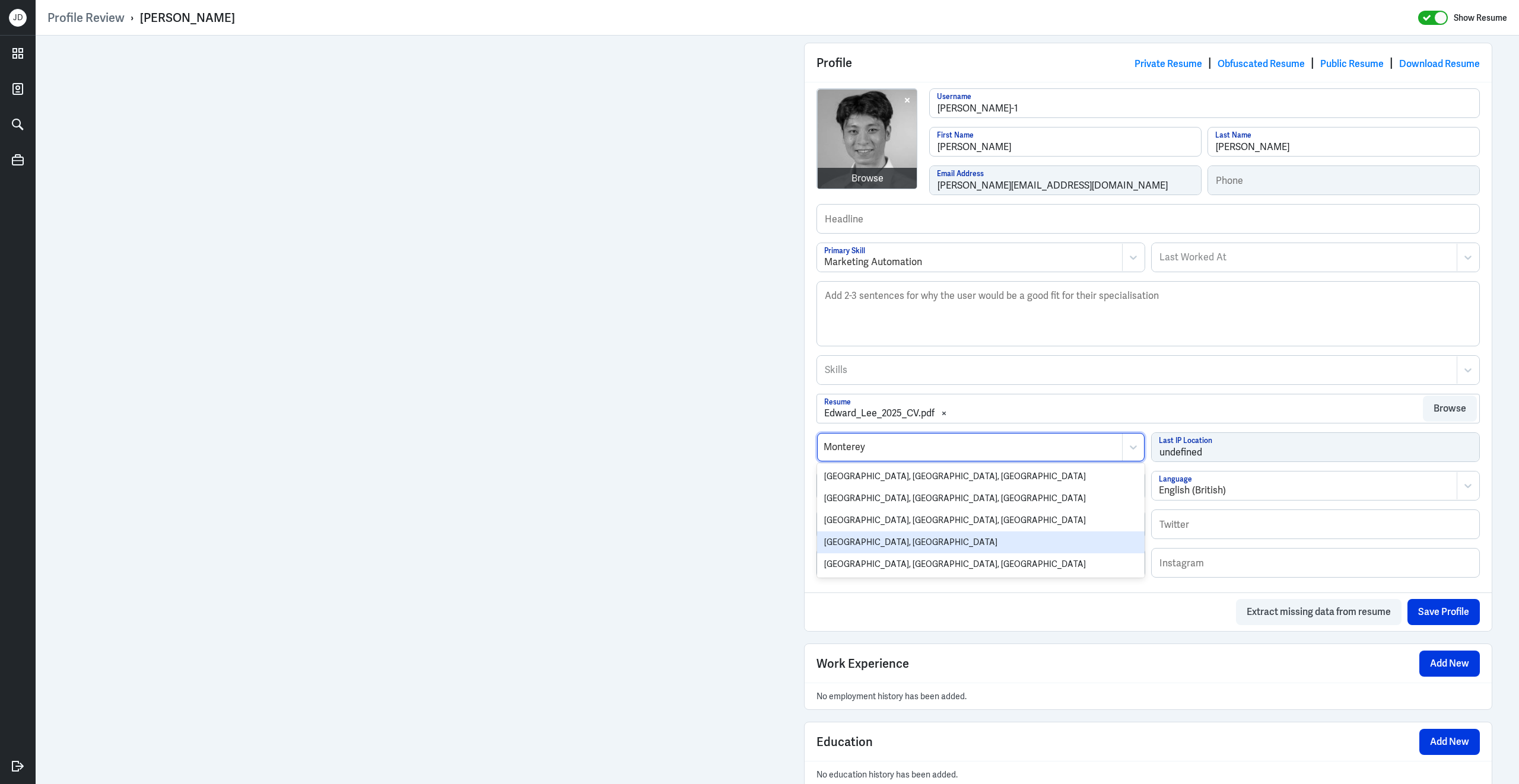
click at [856, 547] on div "Monterey NSW, Australia" at bounding box center [981, 543] width 328 height 22
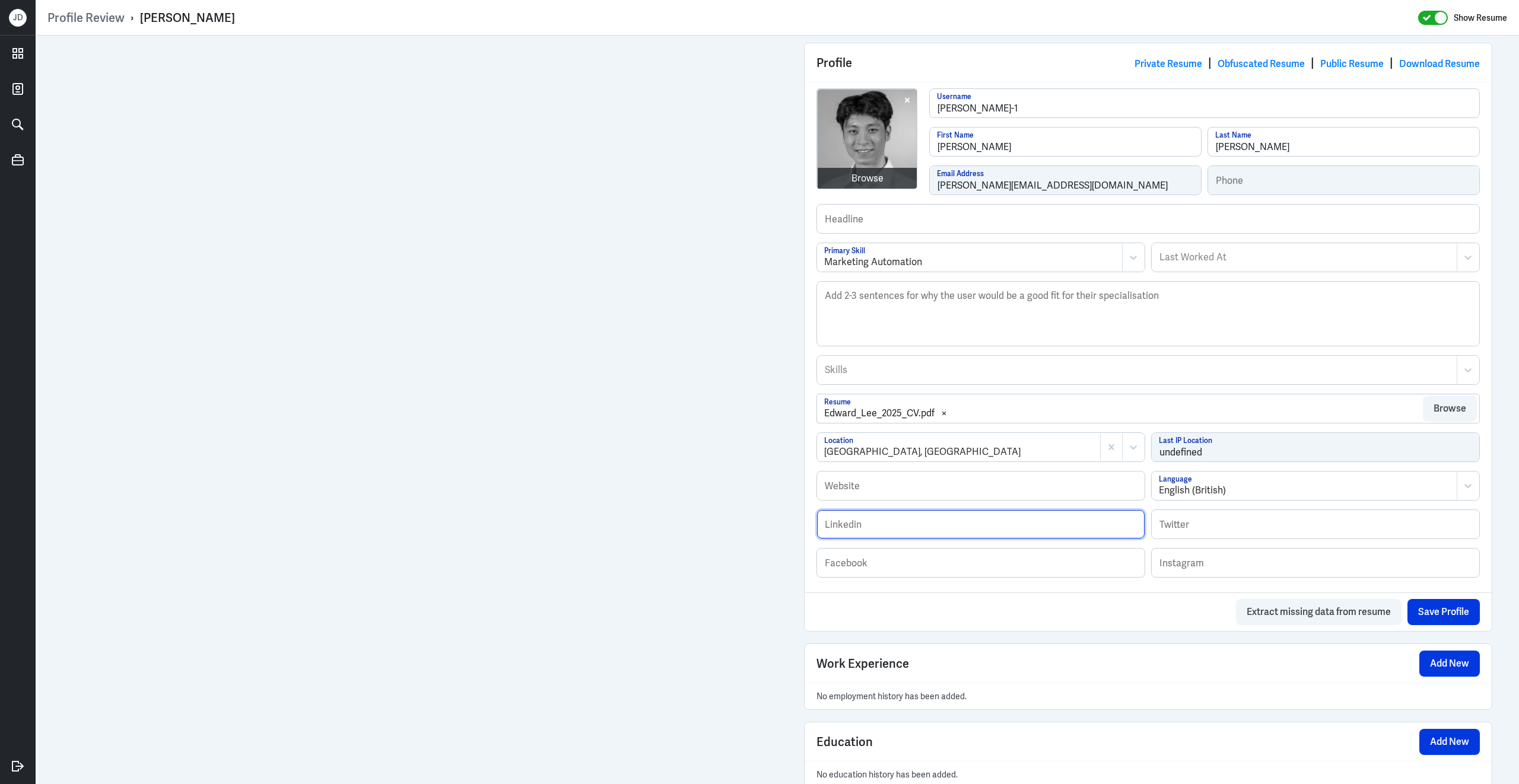
click at [893, 532] on input "text" at bounding box center [981, 525] width 328 height 28
paste input "[URL][DOMAIN_NAME][PERSON_NAME]"
type input "[URL][DOMAIN_NAME][PERSON_NAME]"
click at [1422, 625] on button "Save Profile" at bounding box center [1444, 612] width 72 height 26
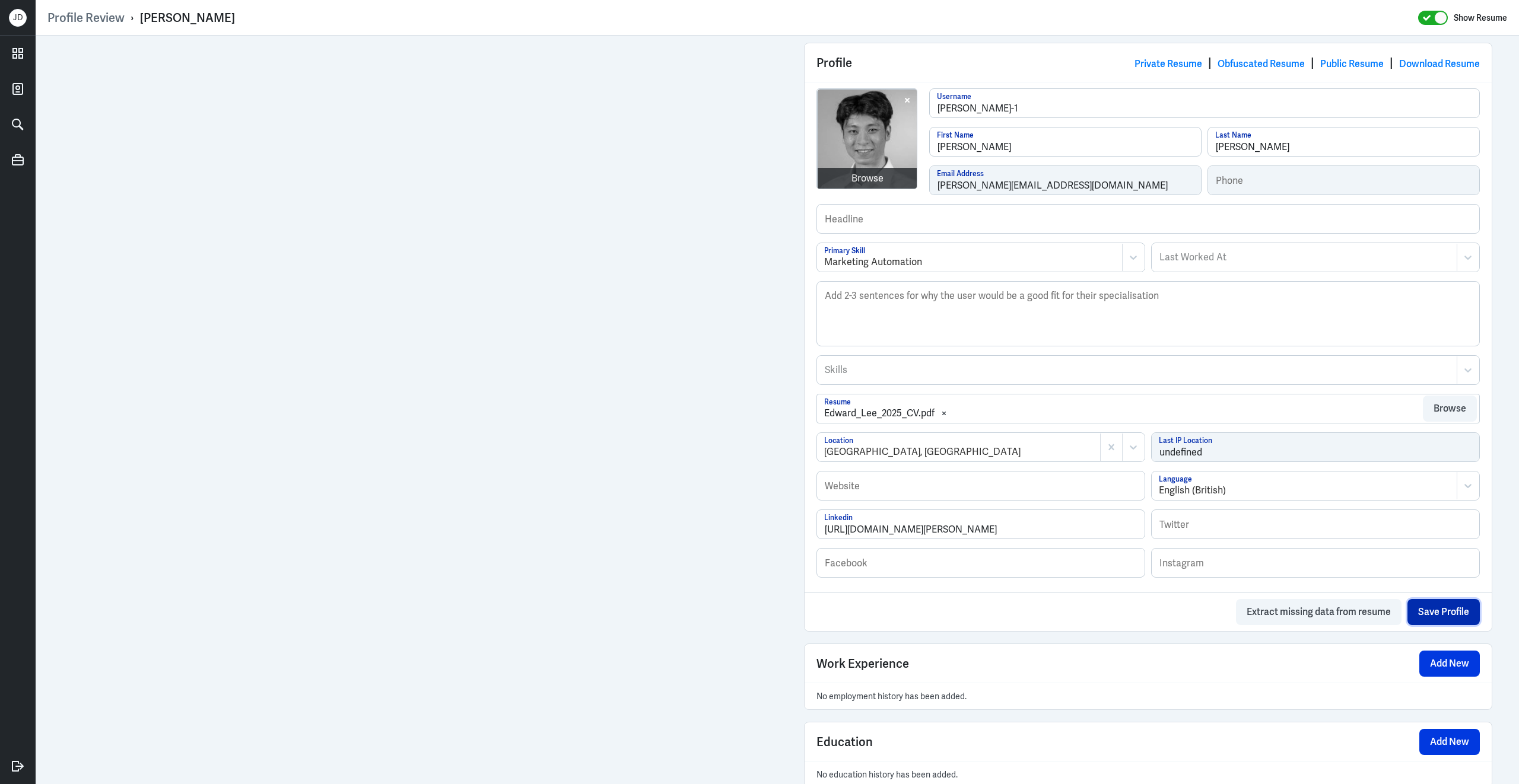
click at [1431, 624] on button "Save Profile" at bounding box center [1444, 612] width 72 height 26
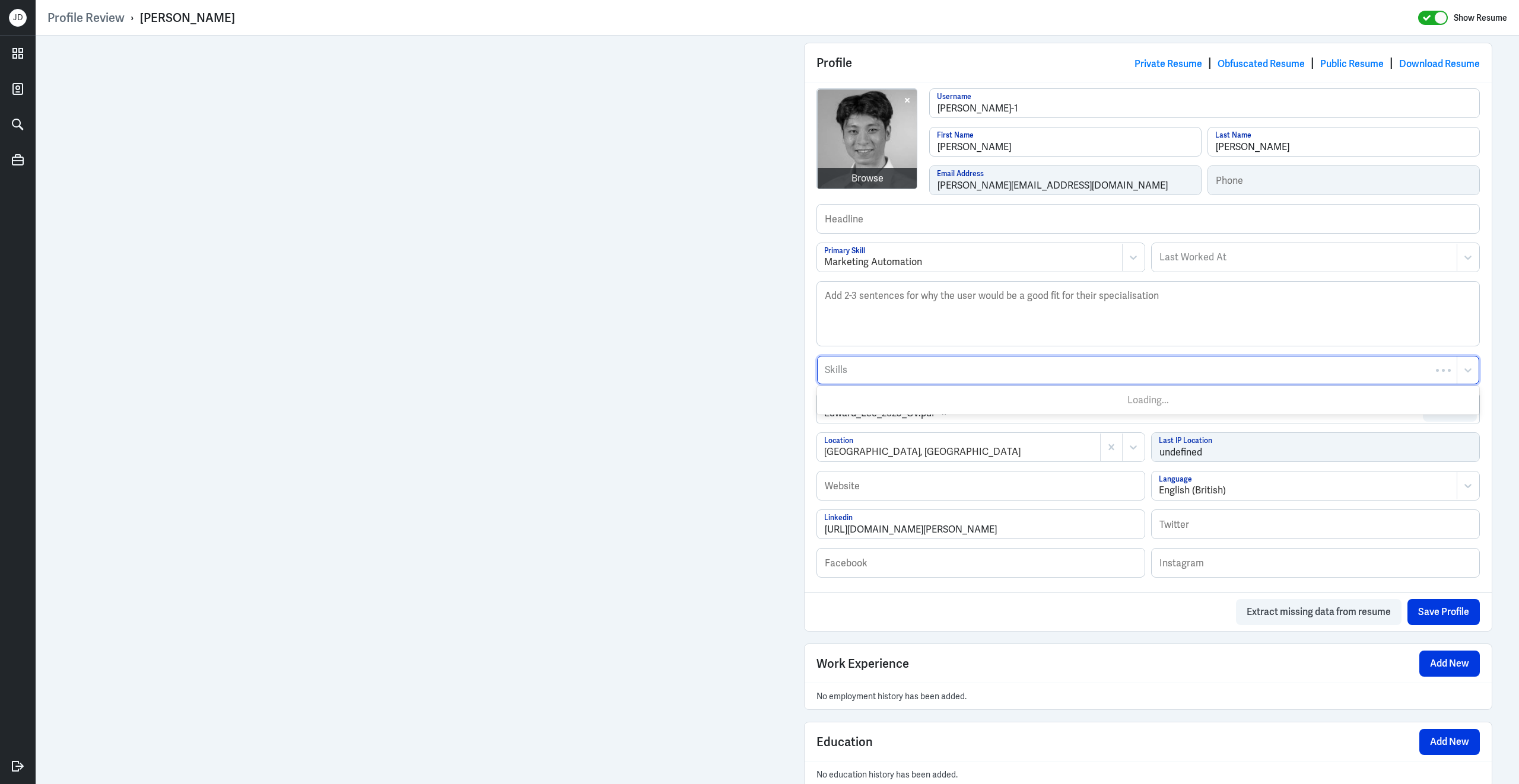
click at [887, 377] on div at bounding box center [1137, 370] width 627 height 14
type input "marketing auto"
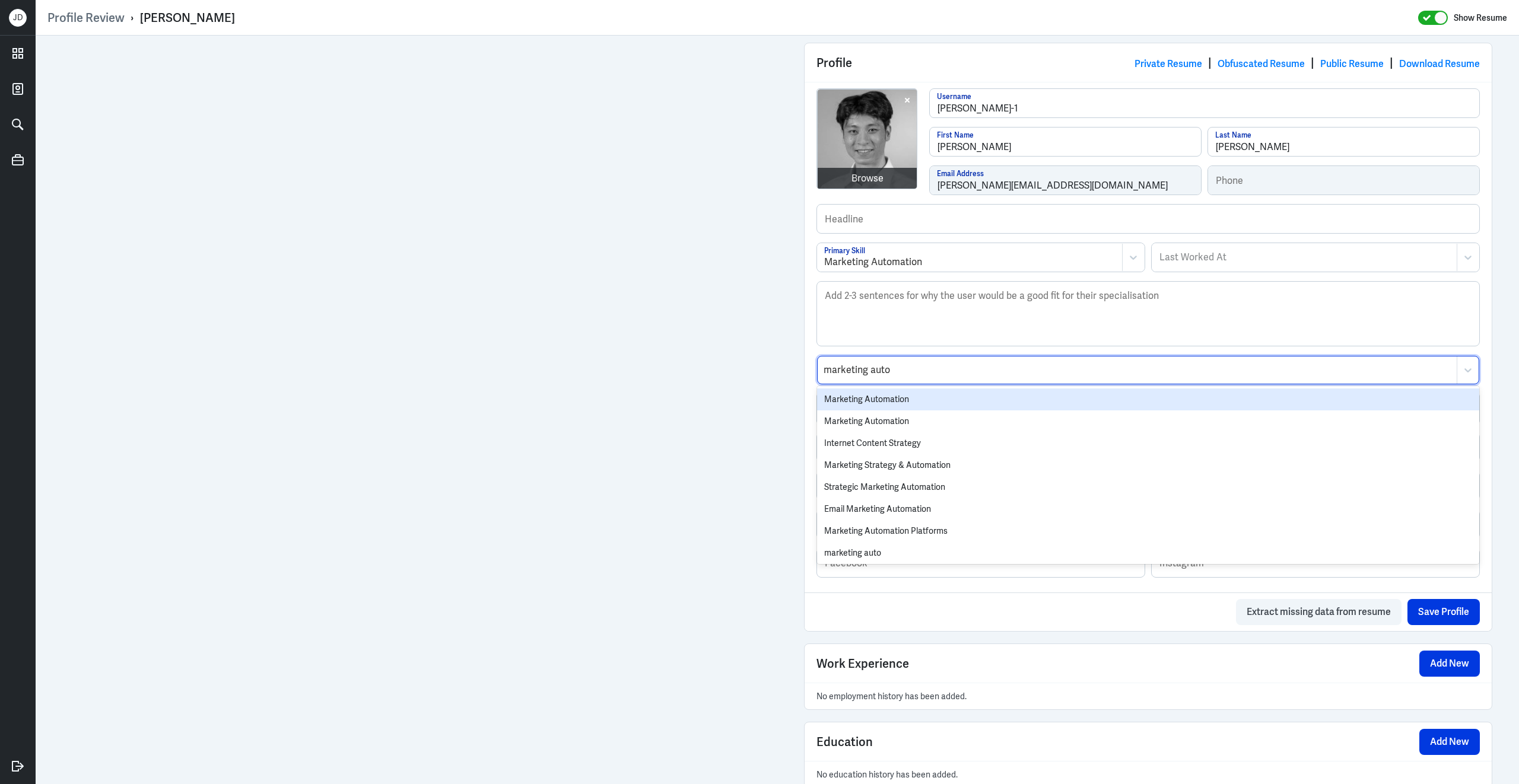
click at [867, 404] on div "Marketing Automation" at bounding box center [1148, 399] width 662 height 22
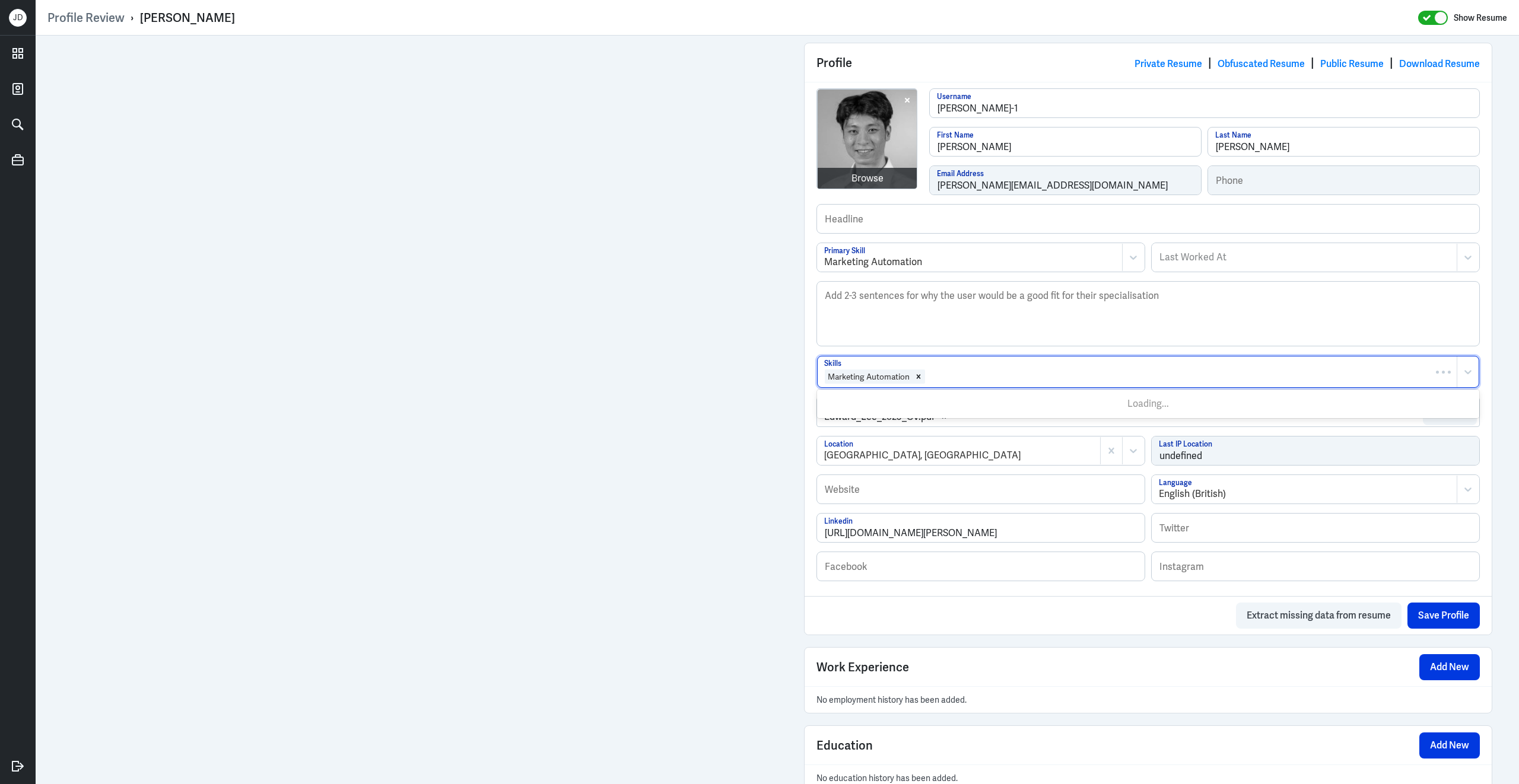
click at [979, 379] on div at bounding box center [1188, 376] width 525 height 14
type input "marketo"
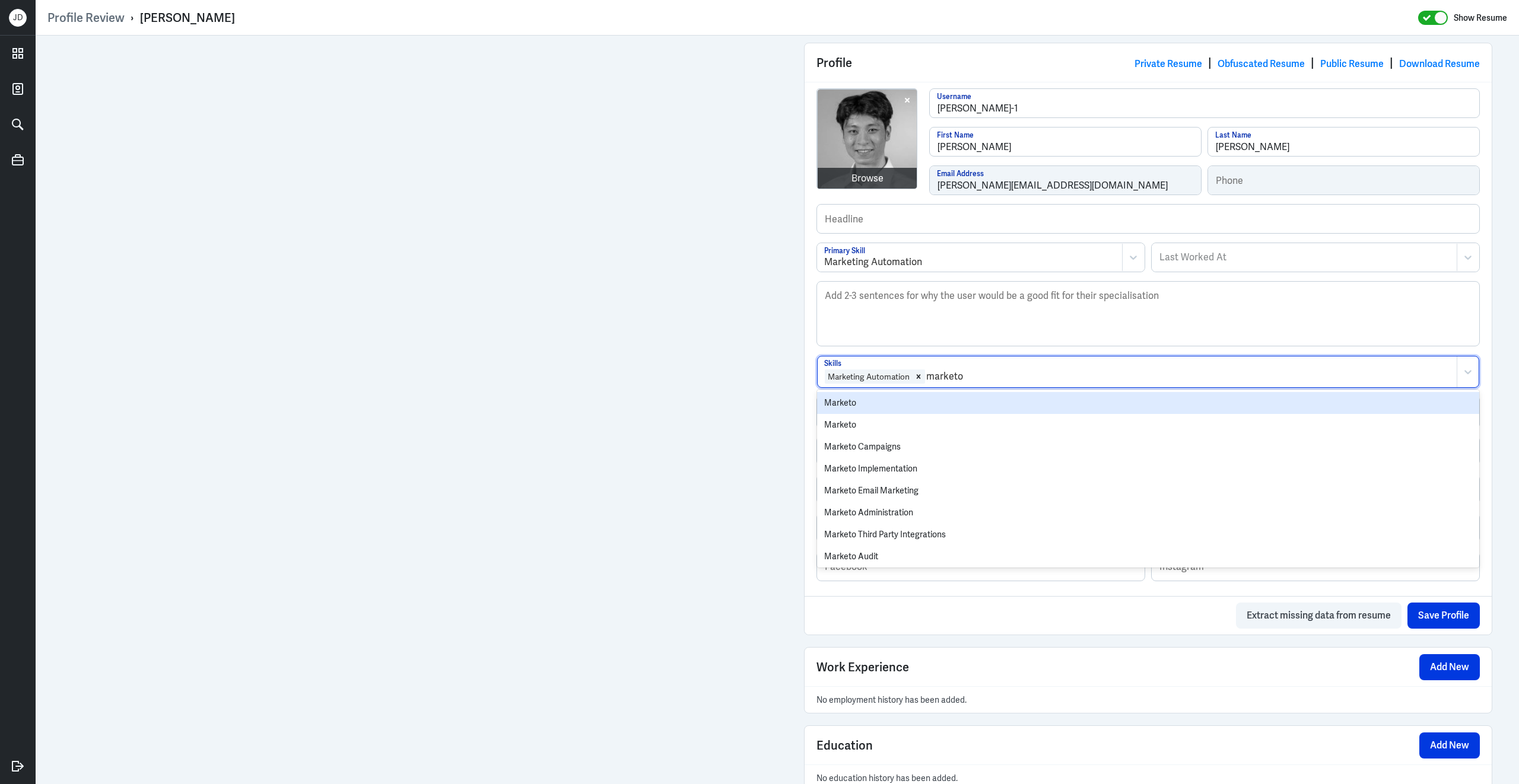
click at [948, 407] on div "Marketo" at bounding box center [1148, 403] width 662 height 22
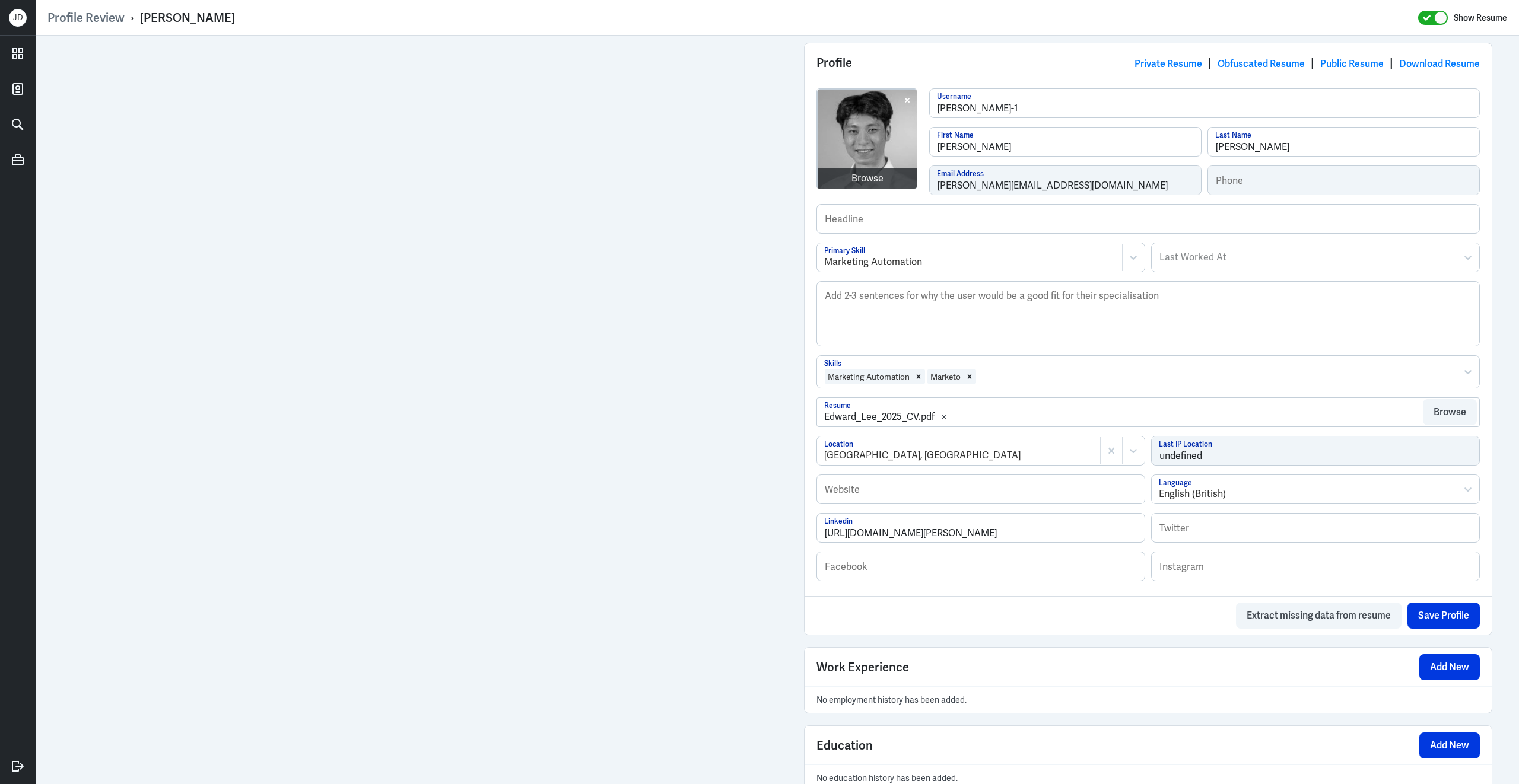
click at [1003, 382] on div at bounding box center [1214, 376] width 474 height 14
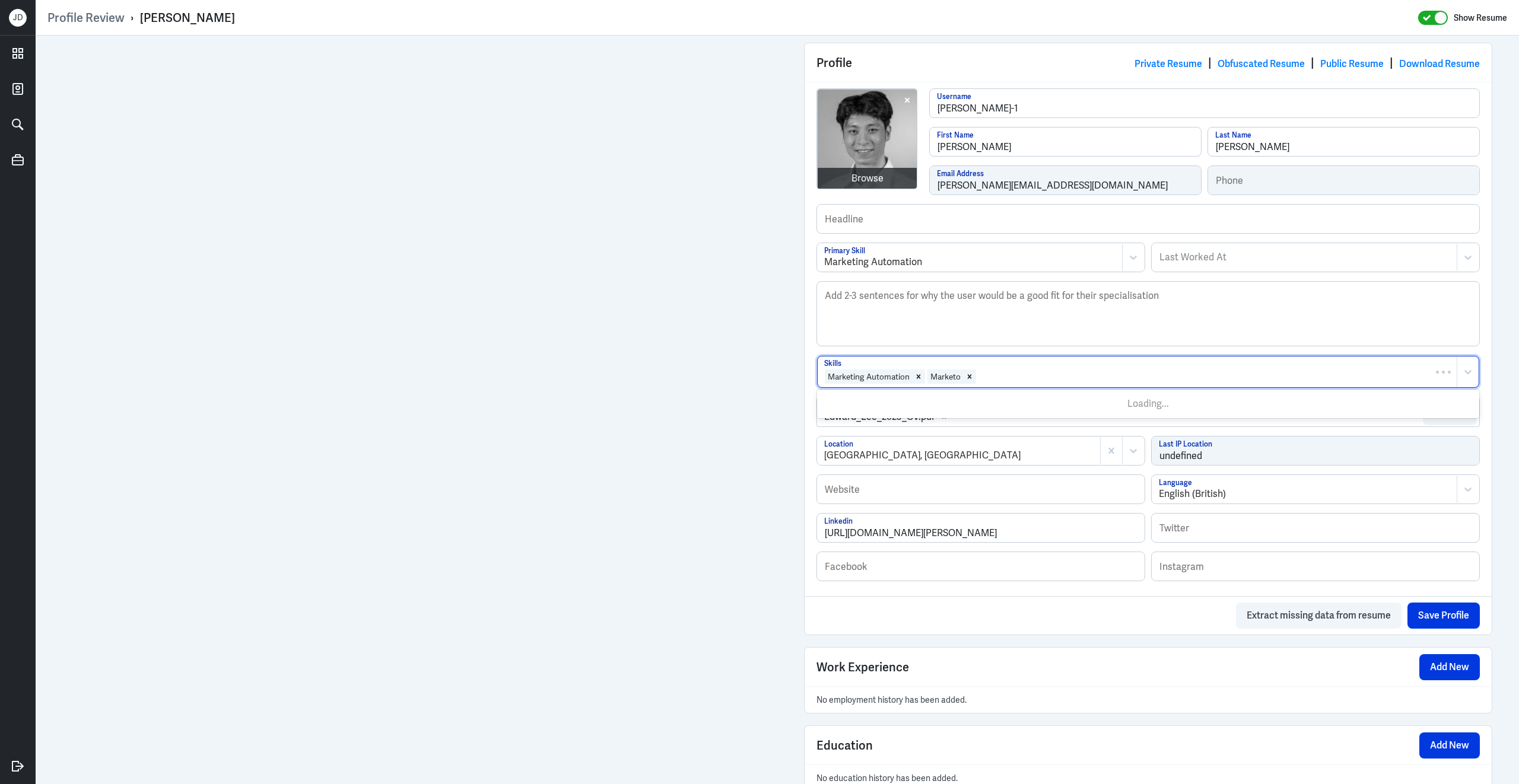
click at [1003, 382] on div at bounding box center [1214, 376] width 474 height 14
type input "salesforce"
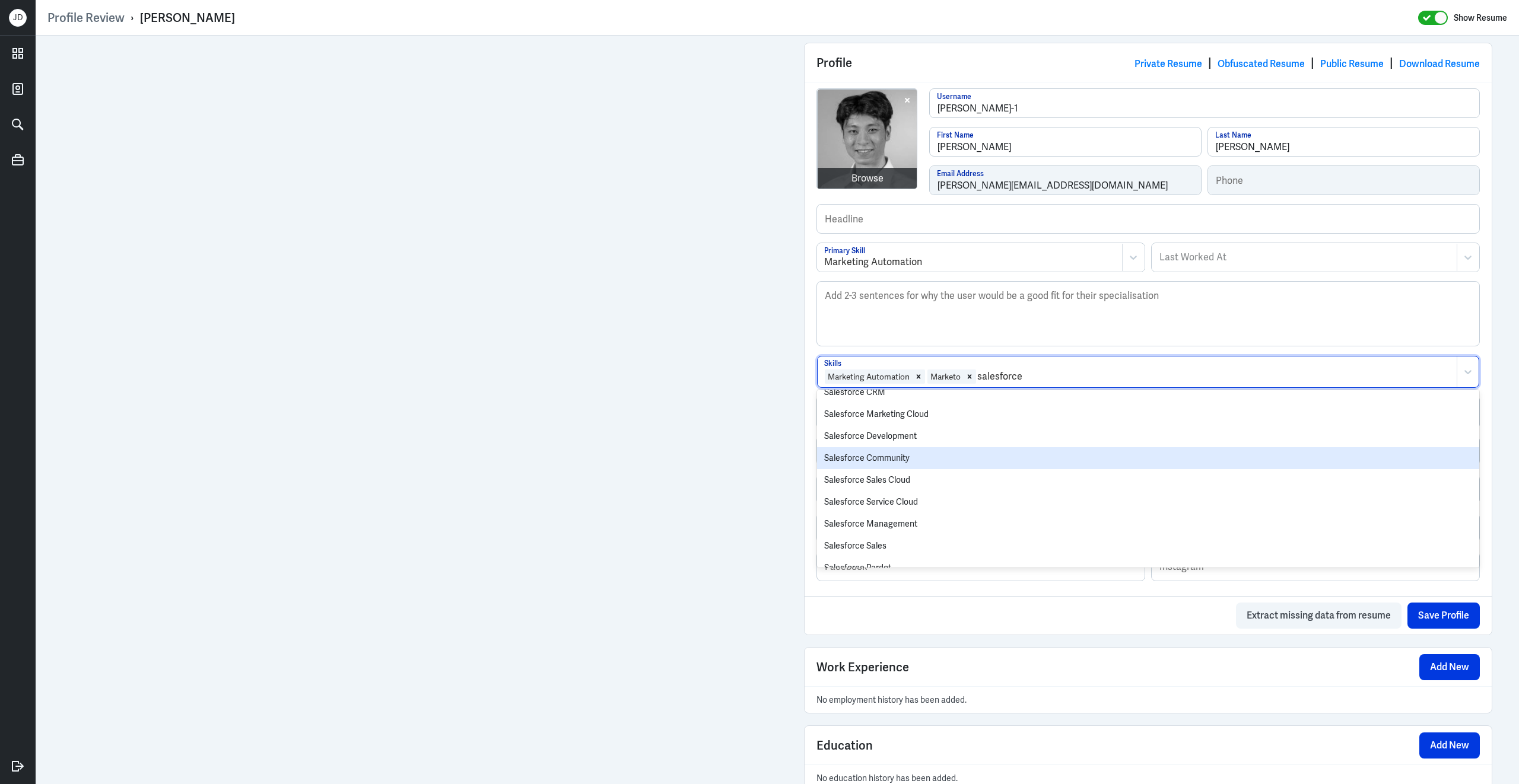
scroll to position [36, 0]
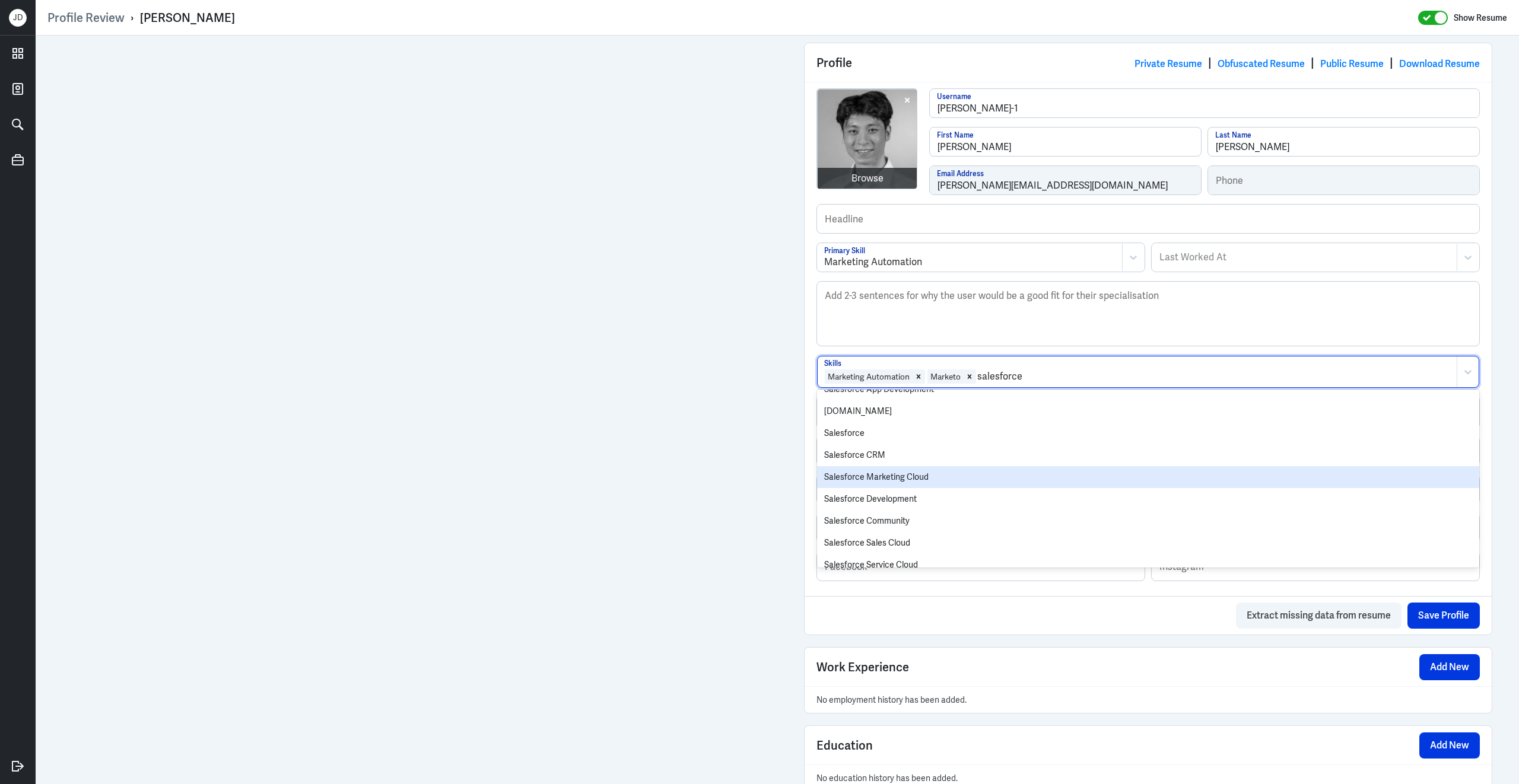
click at [931, 481] on div "Salesforce Marketing Cloud" at bounding box center [1148, 477] width 662 height 22
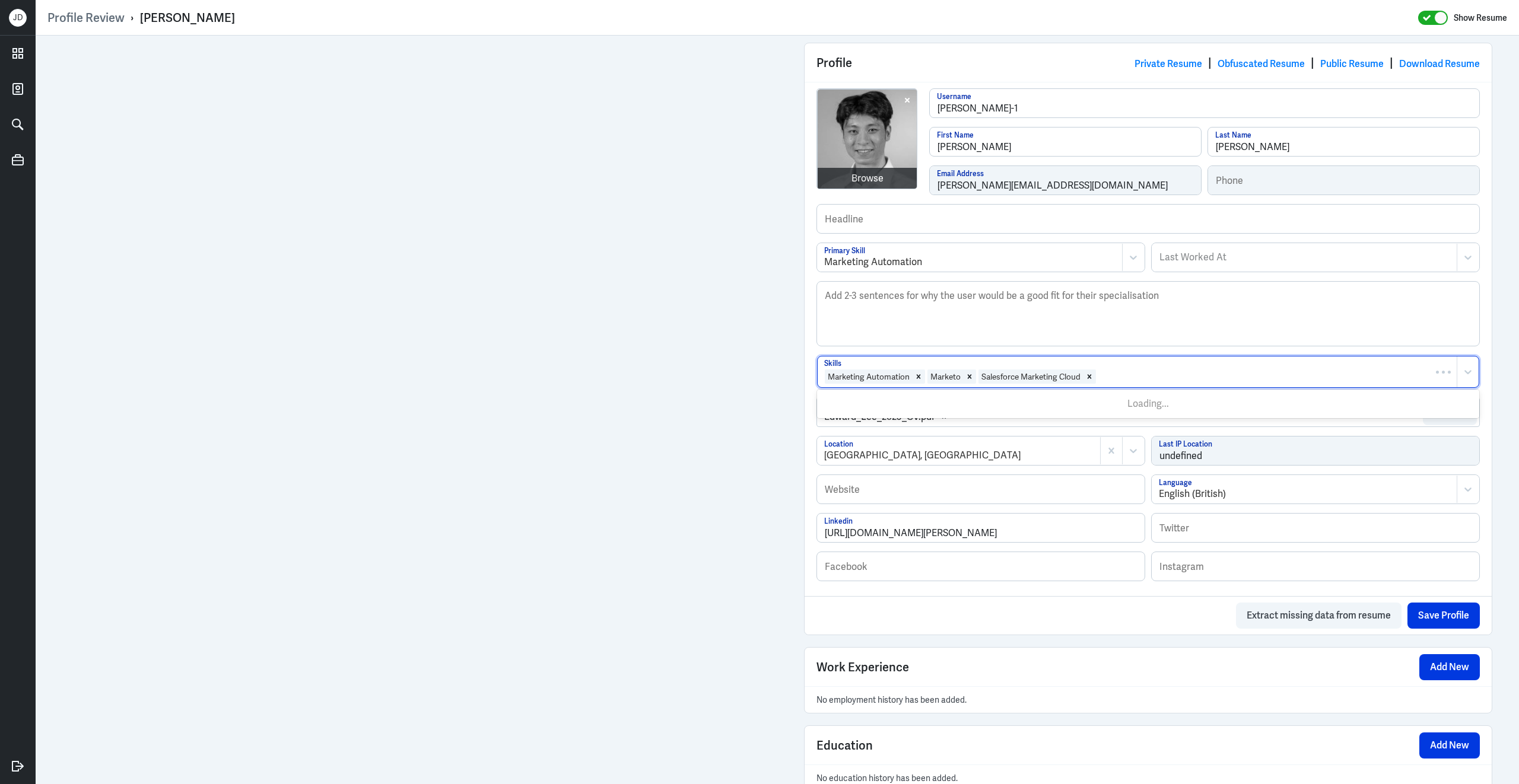
click at [1153, 384] on div at bounding box center [1274, 376] width 353 height 14
type input "lifecycle mar"
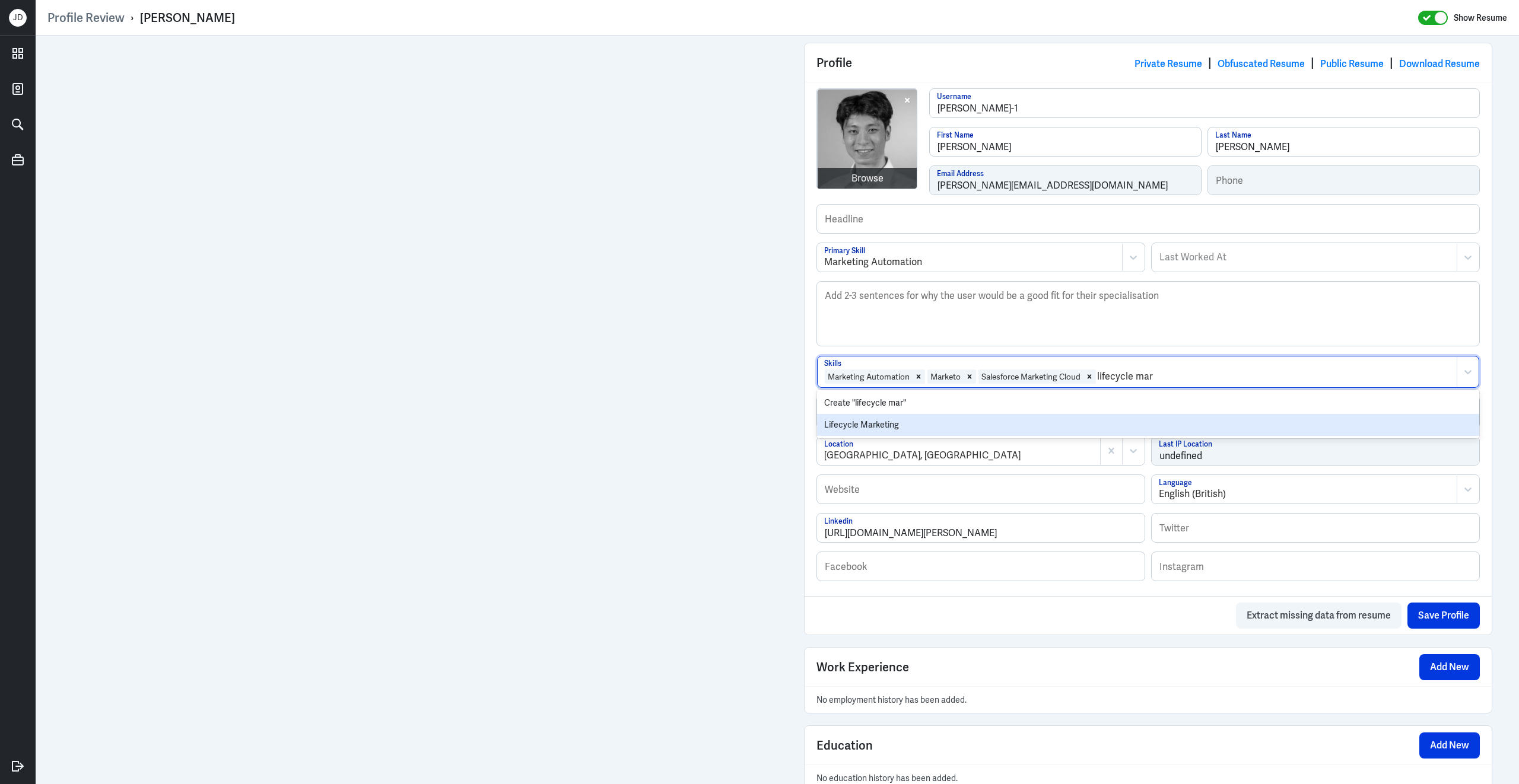
click at [1024, 425] on div "Lifecycle Marketing" at bounding box center [1148, 425] width 662 height 22
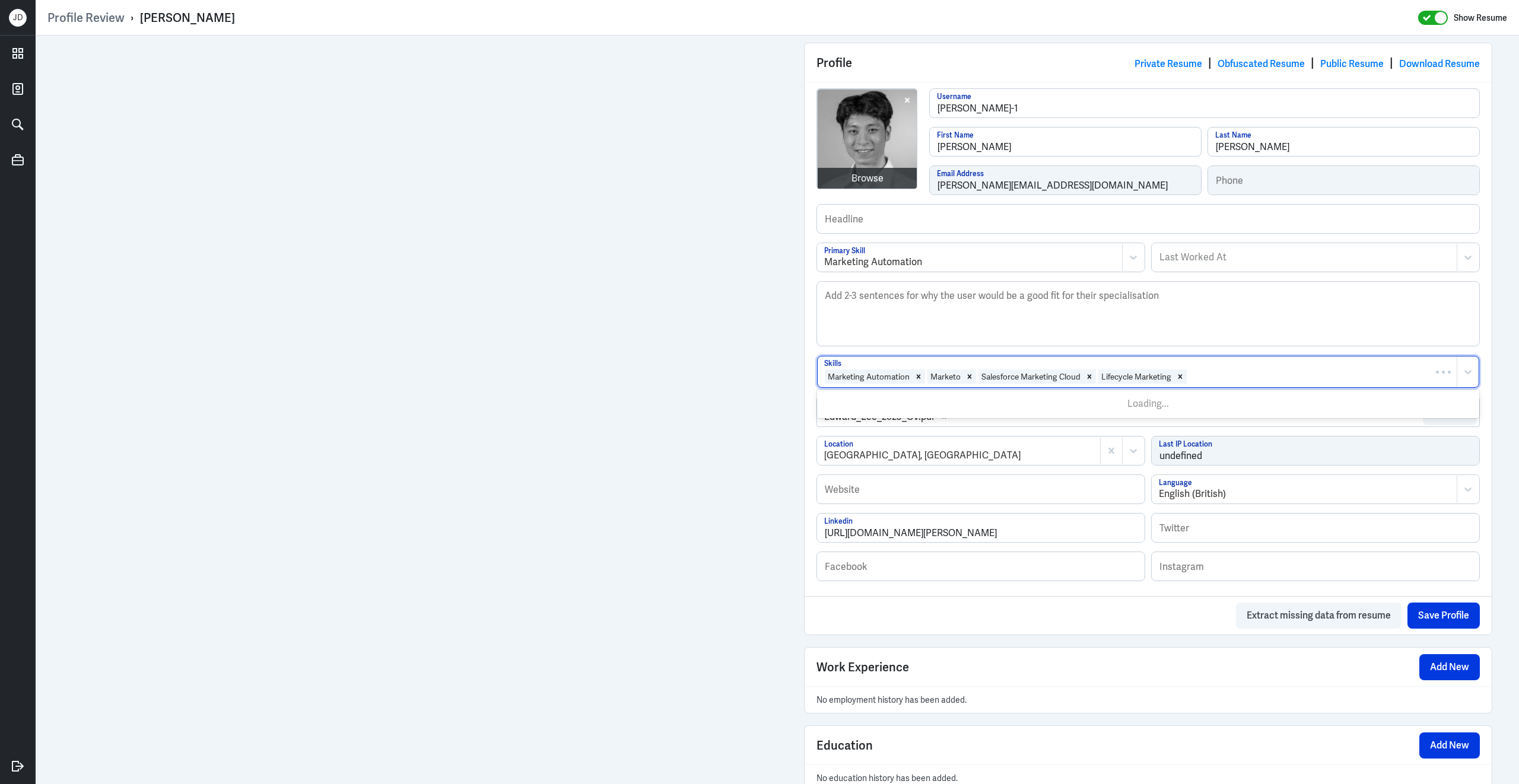
click at [1210, 384] on div at bounding box center [1319, 376] width 263 height 14
type input "growth marke"
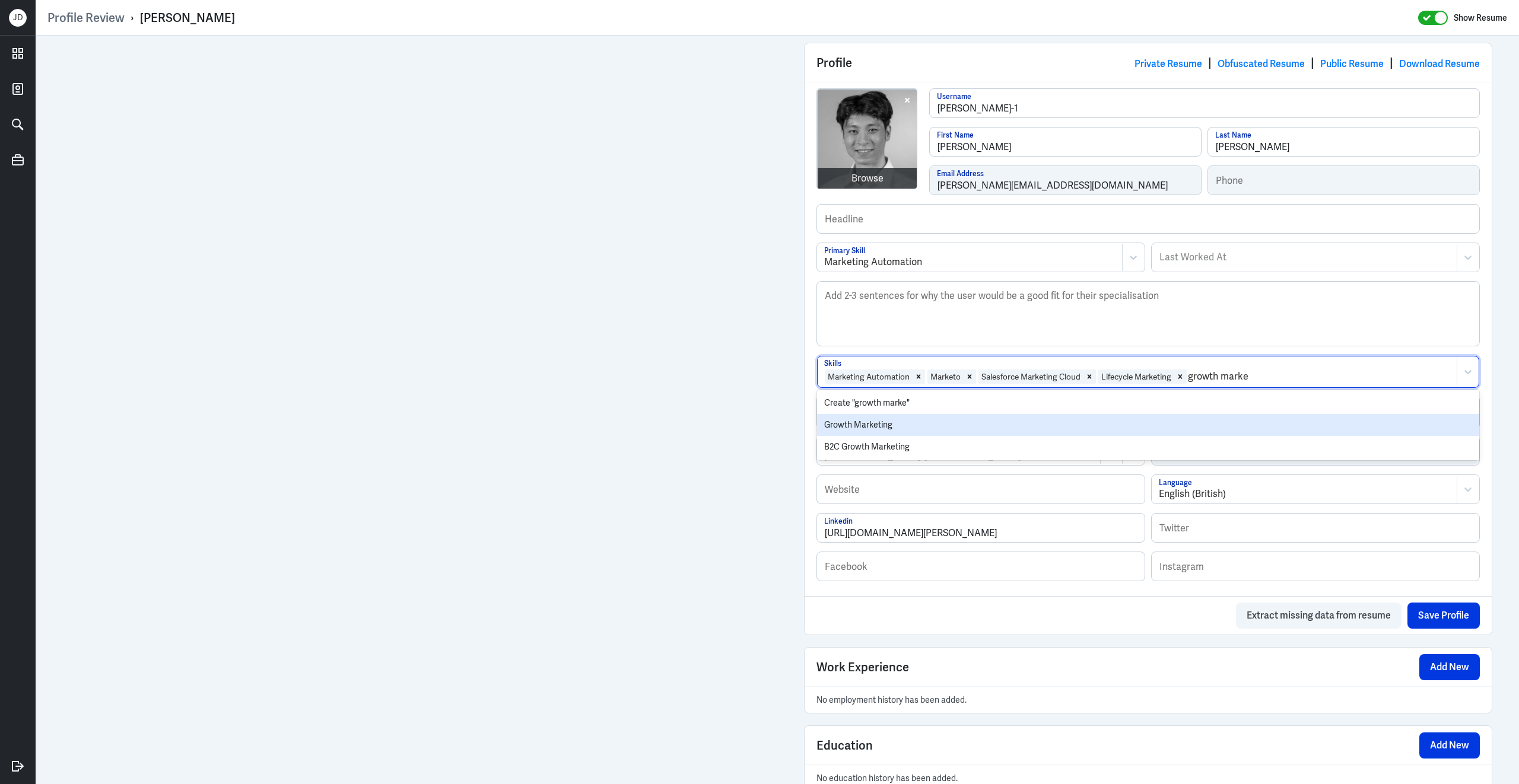
click at [1020, 435] on div "Growth Marketing" at bounding box center [1148, 425] width 662 height 22
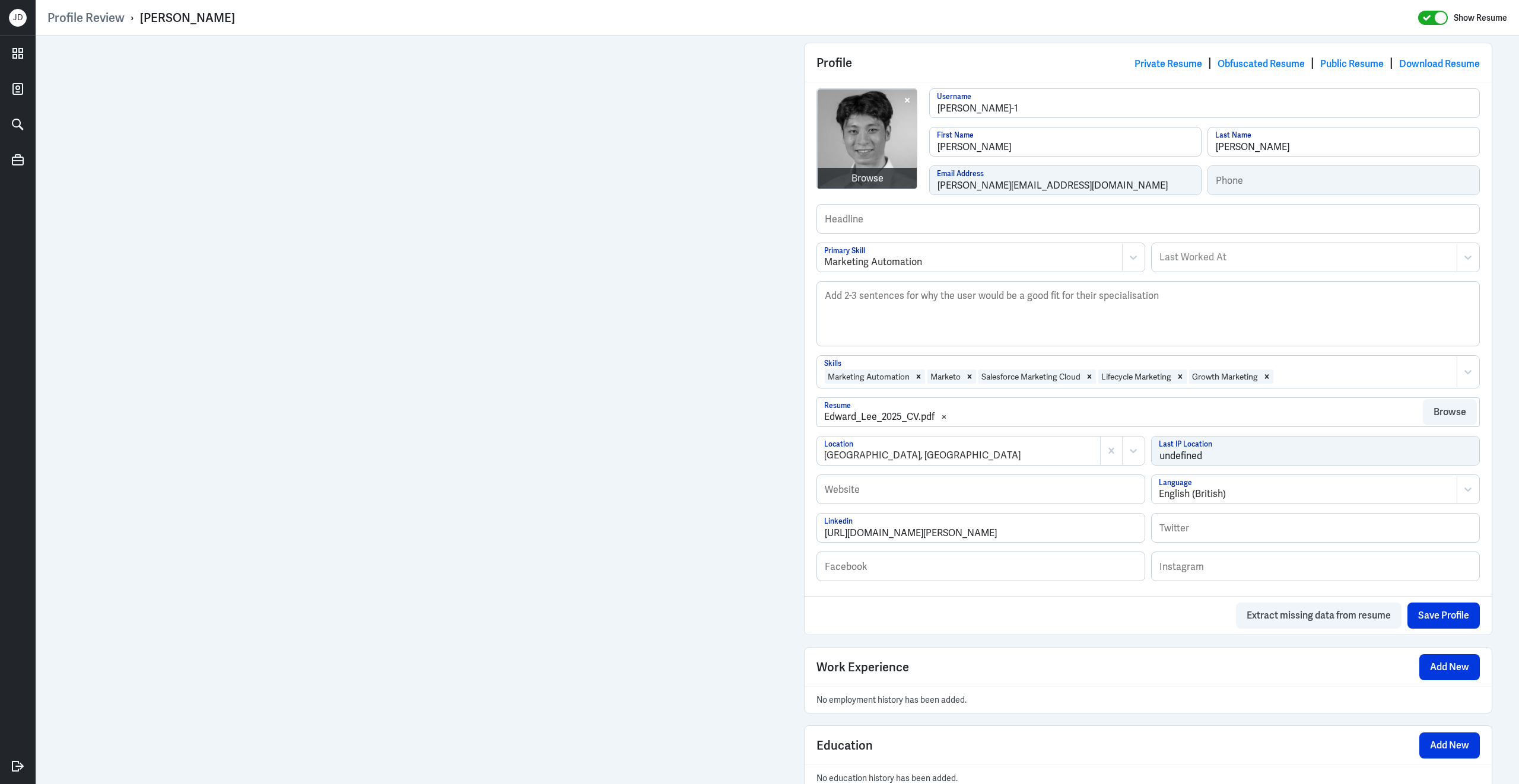
click at [1320, 384] on div at bounding box center [1362, 376] width 176 height 14
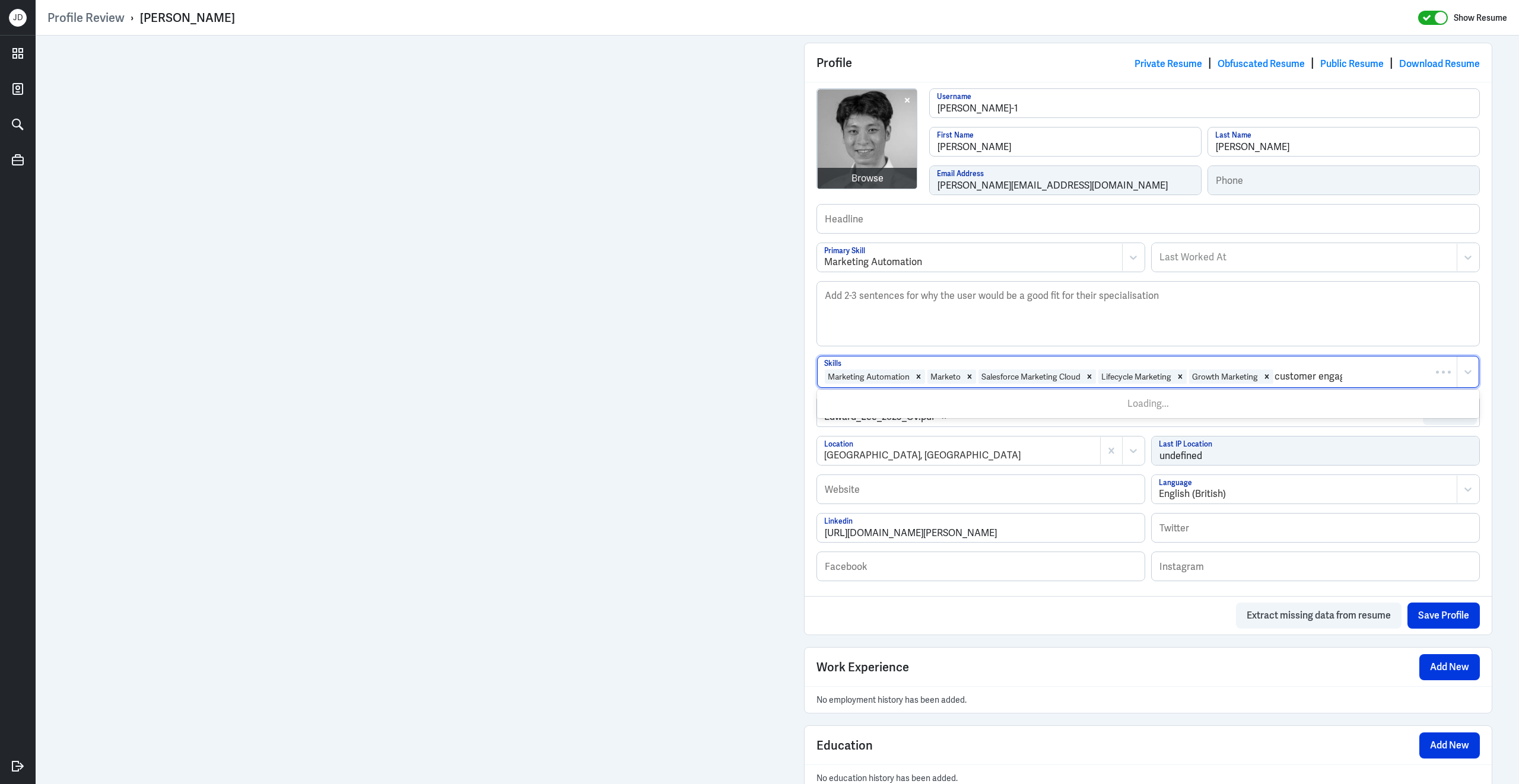
type input "customer engage"
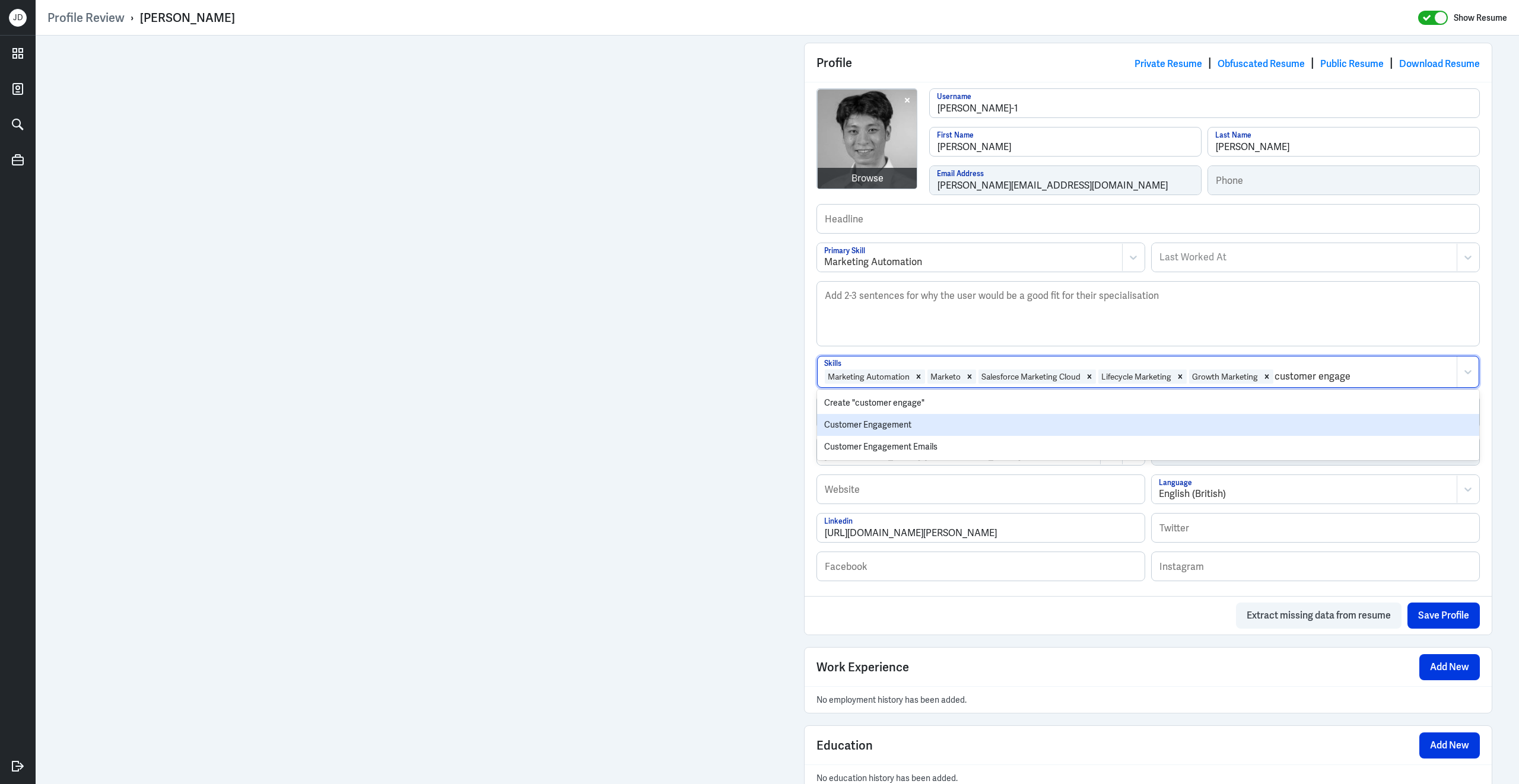
click at [1055, 431] on div "Customer Engagement" at bounding box center [1148, 425] width 662 height 22
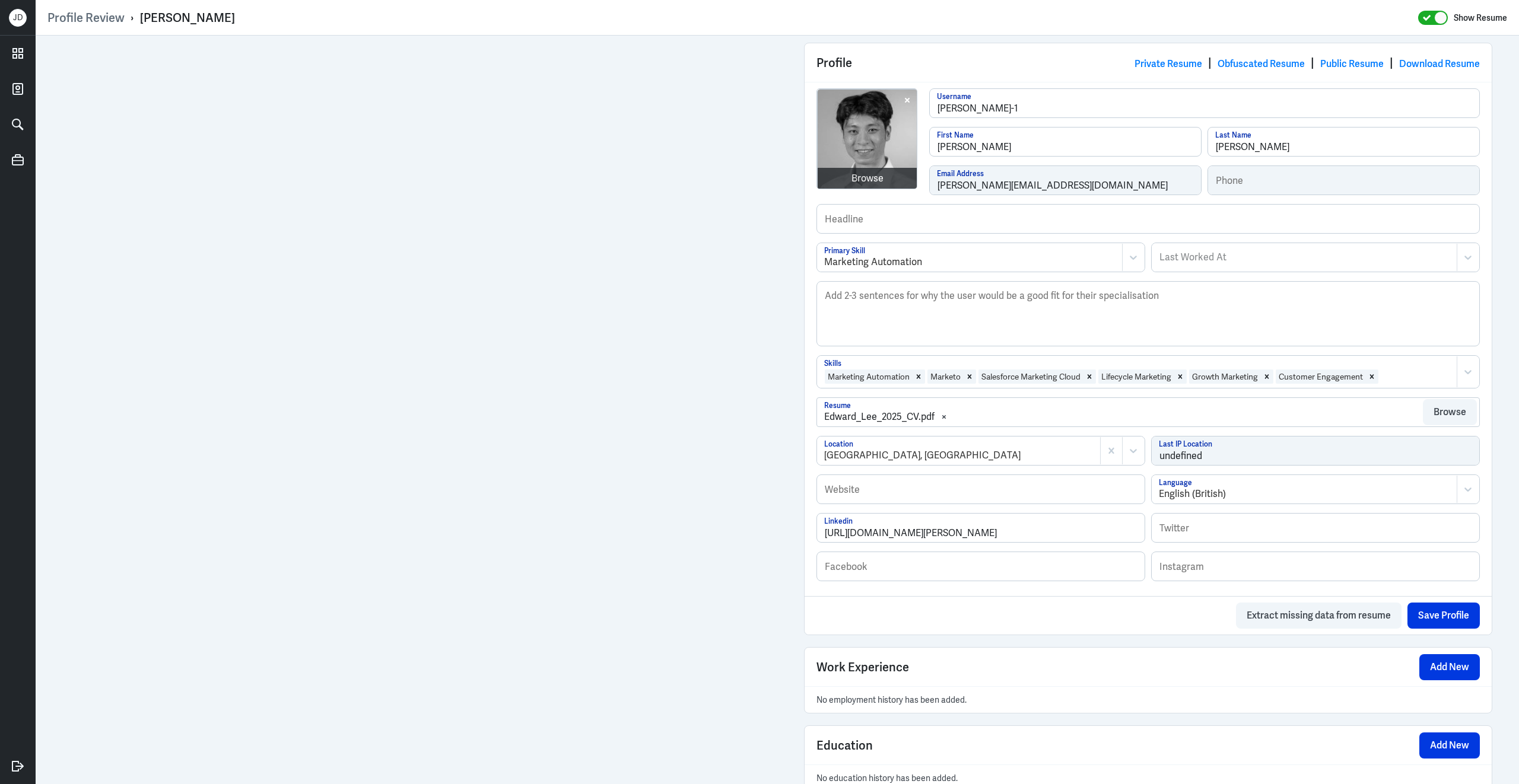
scroll to position [321, 0]
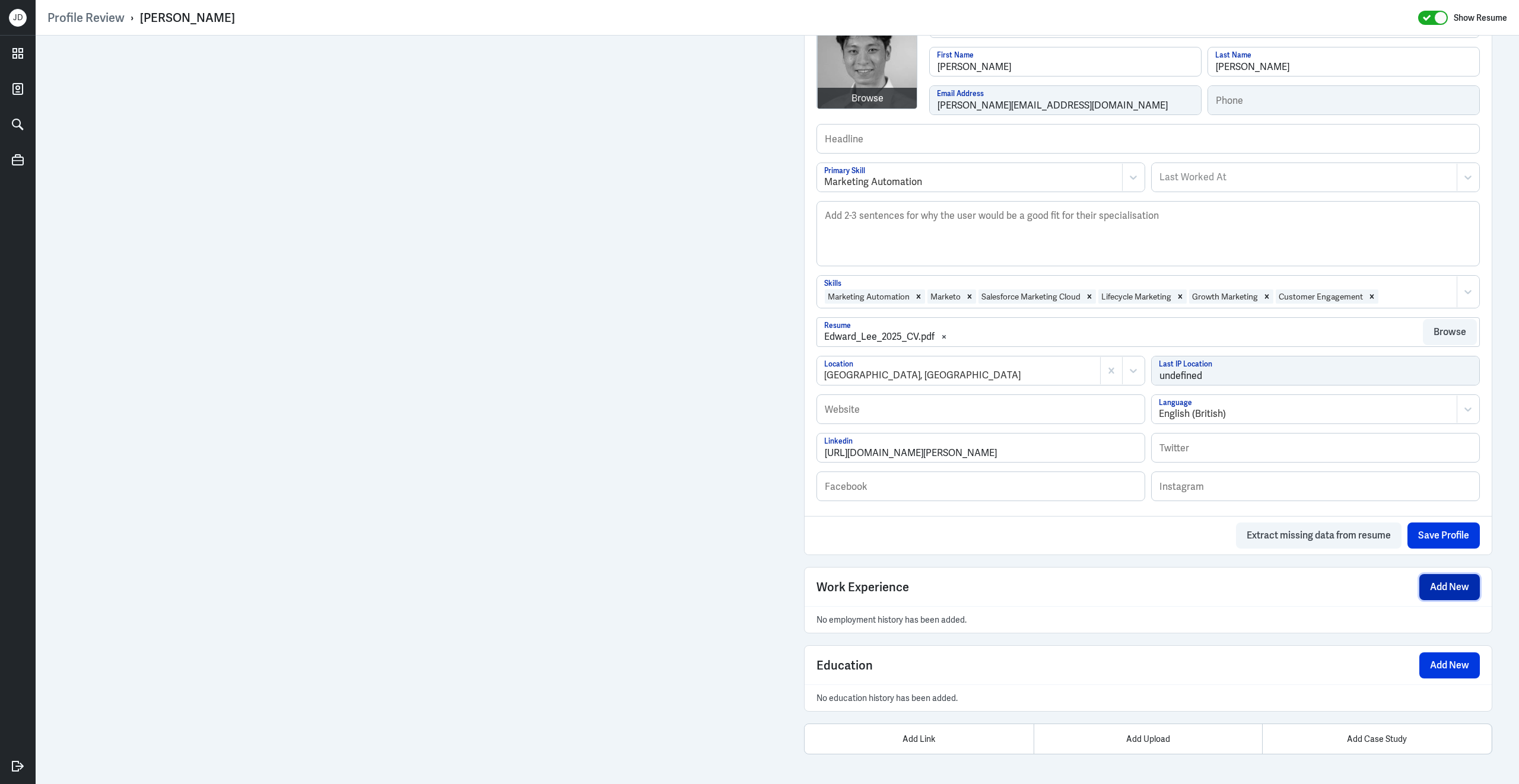
click at [1469, 585] on button "Add New" at bounding box center [1449, 587] width 61 height 26
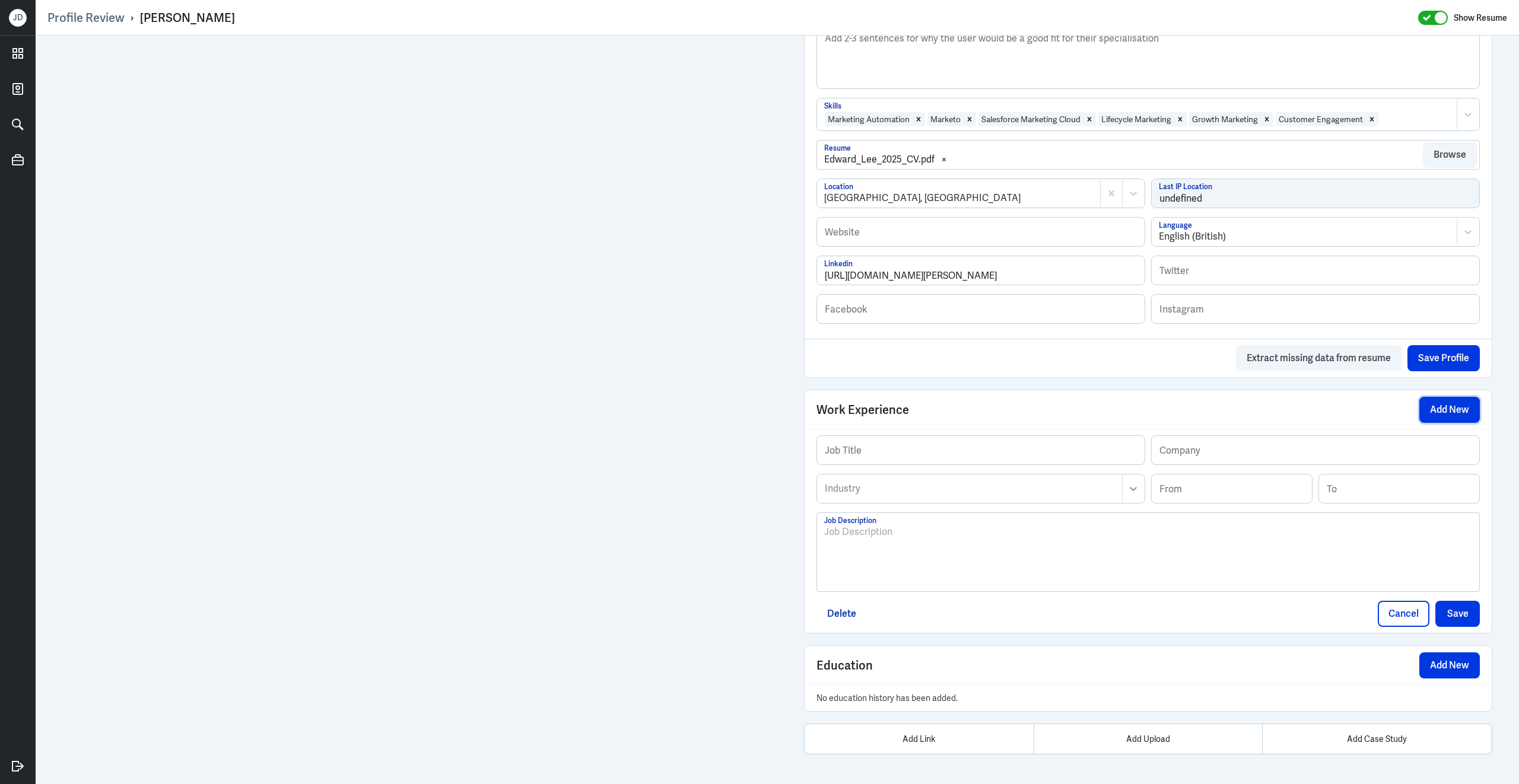
scroll to position [499, 0]
click at [1058, 546] on div at bounding box center [1148, 557] width 648 height 64
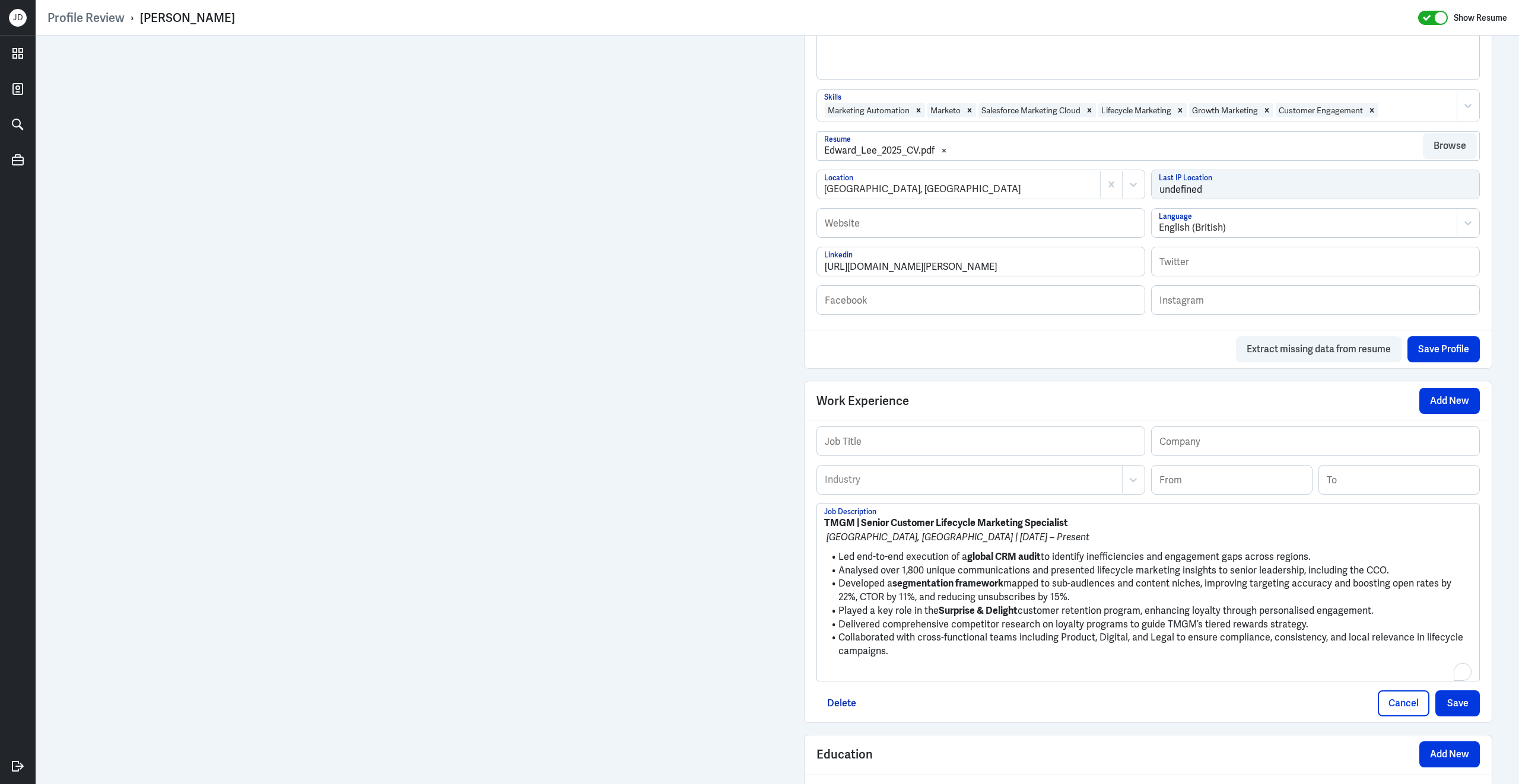
scroll to position [0, 0]
drag, startPoint x: 1077, startPoint y: 532, endPoint x: 860, endPoint y: 531, distance: 217.0
click at [860, 531] on p "TMGM | Senior Customer Lifecycle Marketing Specialist" at bounding box center [1148, 523] width 648 height 14
click at [861, 444] on input "text" at bounding box center [981, 441] width 328 height 28
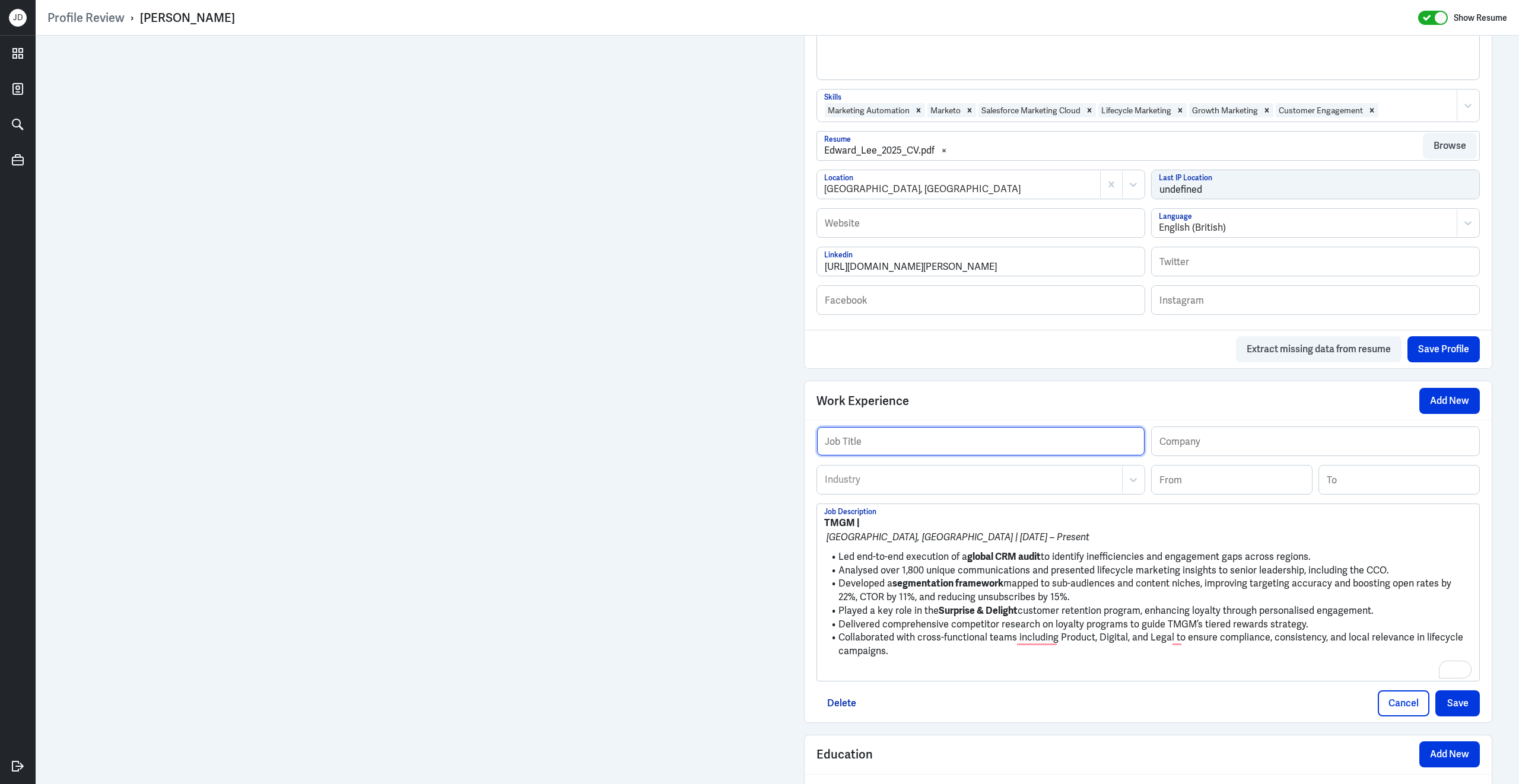
paste input "Senior Customer Lifecycle Marketing Specialist"
type input "Senior Customer Lifecycle Marketing Specialist"
drag, startPoint x: 853, startPoint y: 534, endPoint x: 808, endPoint y: 532, distance: 45.0
click at [807, 532] on div "Senior Customer Lifecycle Marketing Specialist Job Title Company Industry Indus…" at bounding box center [1148, 571] width 687 height 302
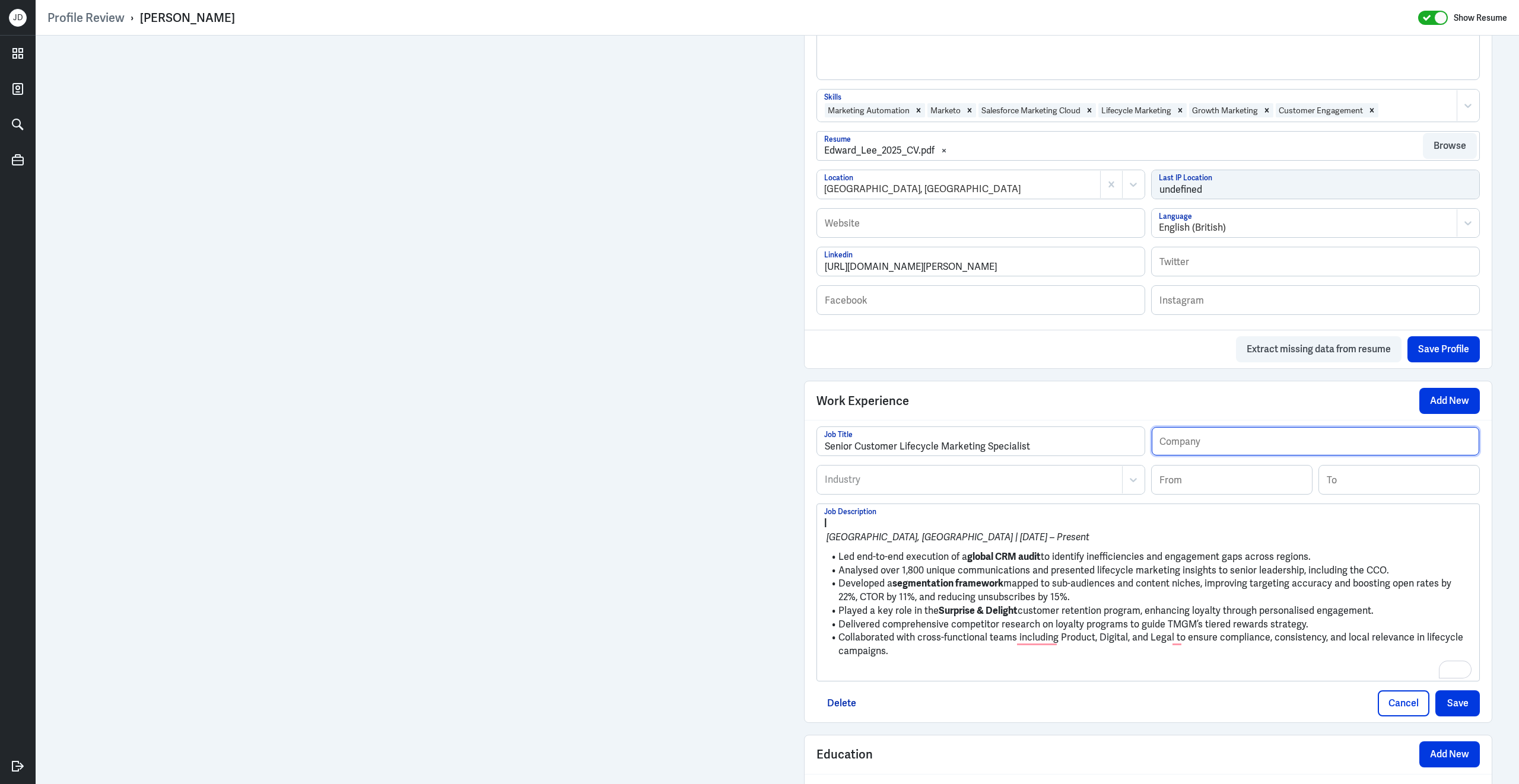
click at [1194, 456] on input "text" at bounding box center [1315, 441] width 328 height 28
paste input "TMGM"
type input "TMGM"
click at [1199, 486] on input at bounding box center [1231, 480] width 160 height 28
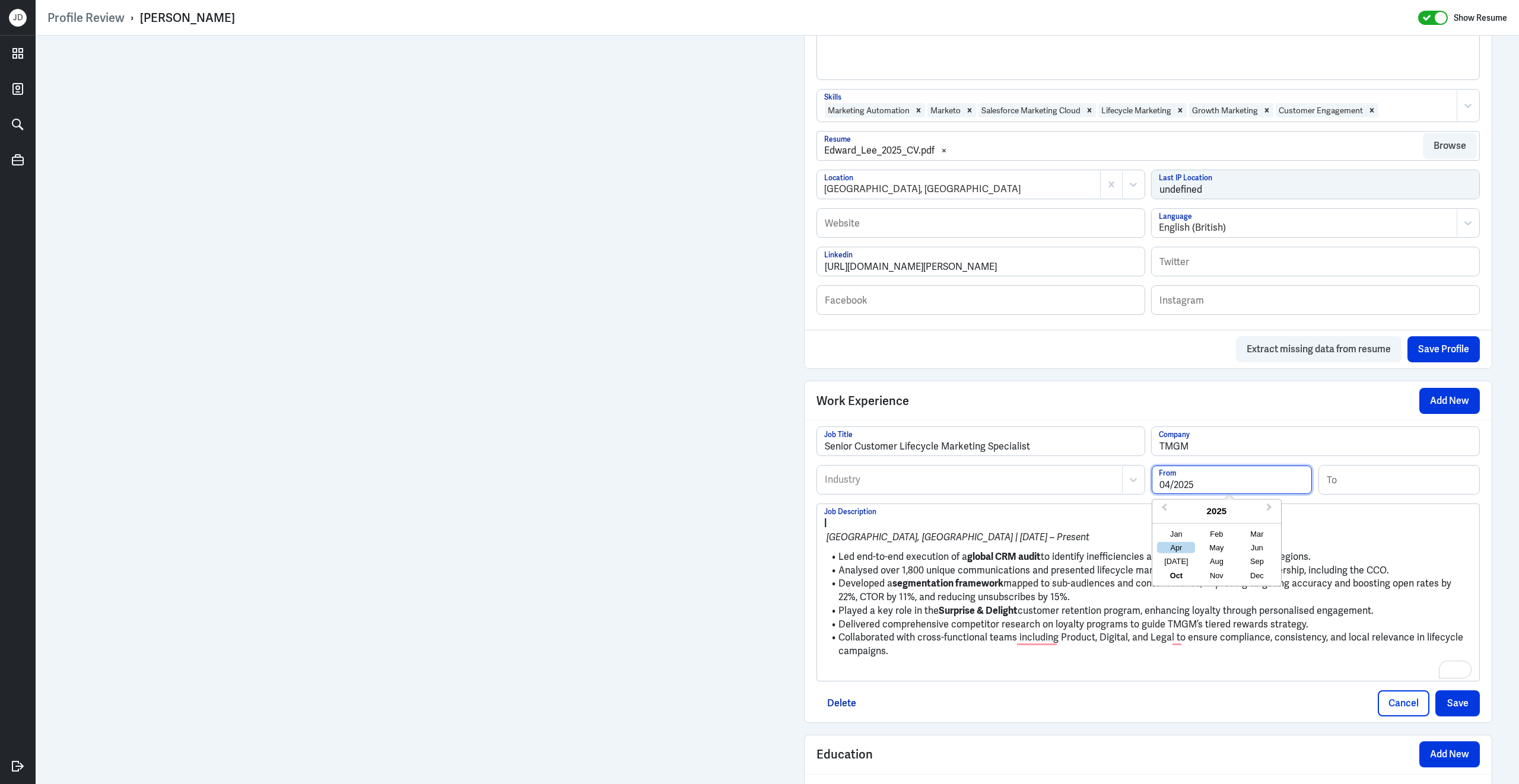
type input "04/2025"
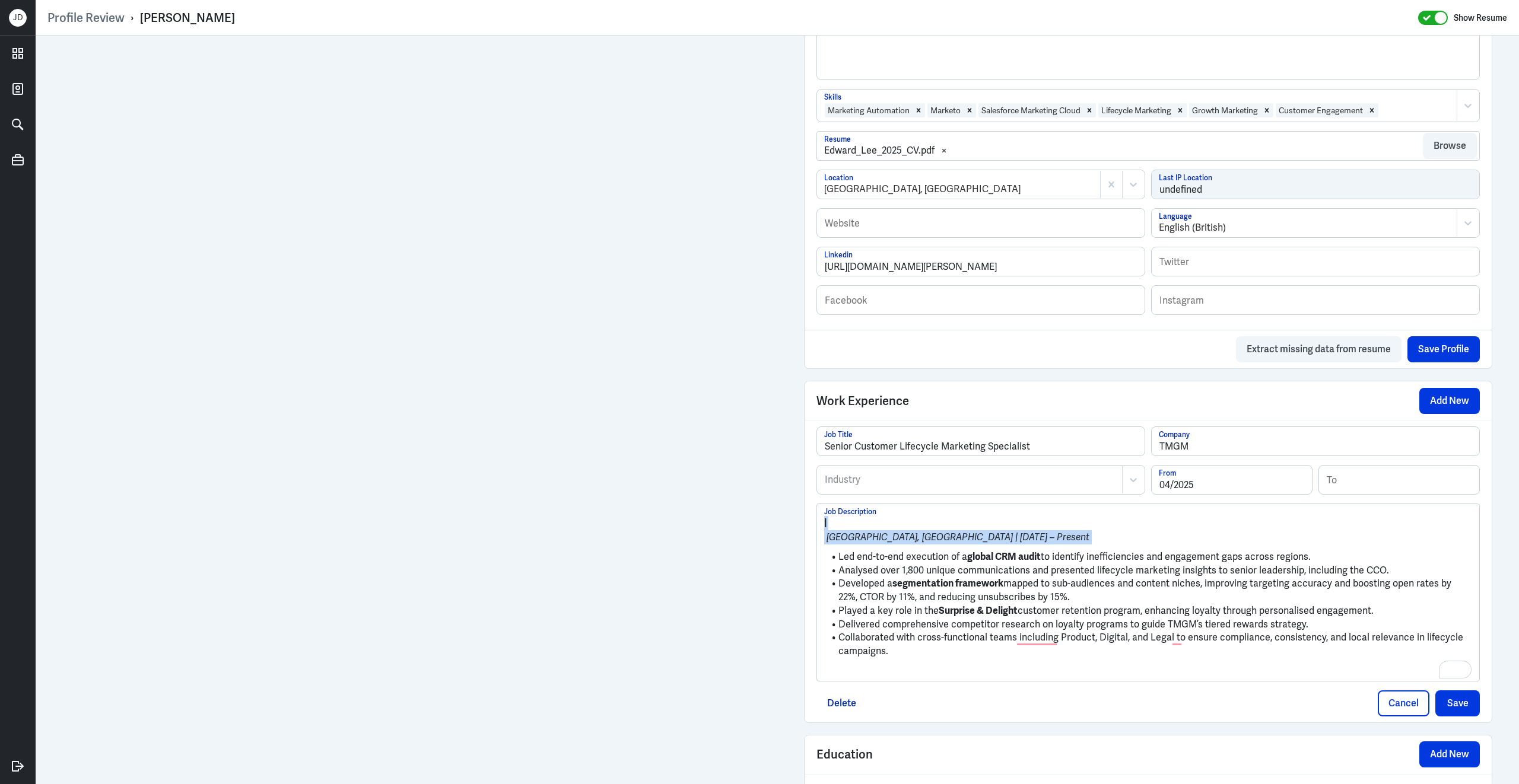
drag, startPoint x: 839, startPoint y: 567, endPoint x: 821, endPoint y: 526, distance: 44.8
click at [821, 526] on div "| Sydney, NSW | Apr 2025 – Present Led end-to-end execution of a global CRM aud…" at bounding box center [1148, 593] width 662 height 177
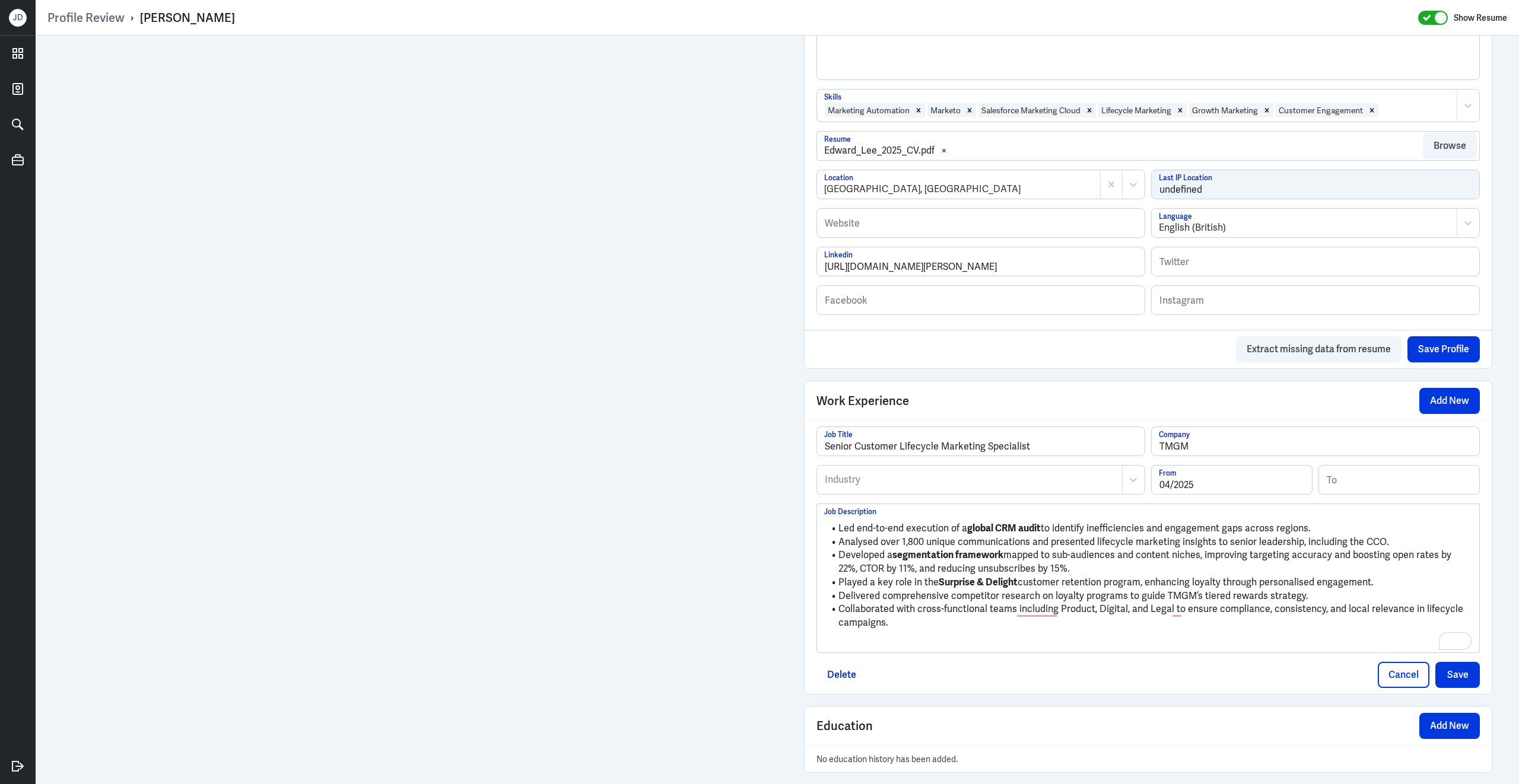
click at [886, 650] on p "To enrich screen reader interactions, please activate Accessibility in Grammarl…" at bounding box center [1148, 643] width 648 height 14
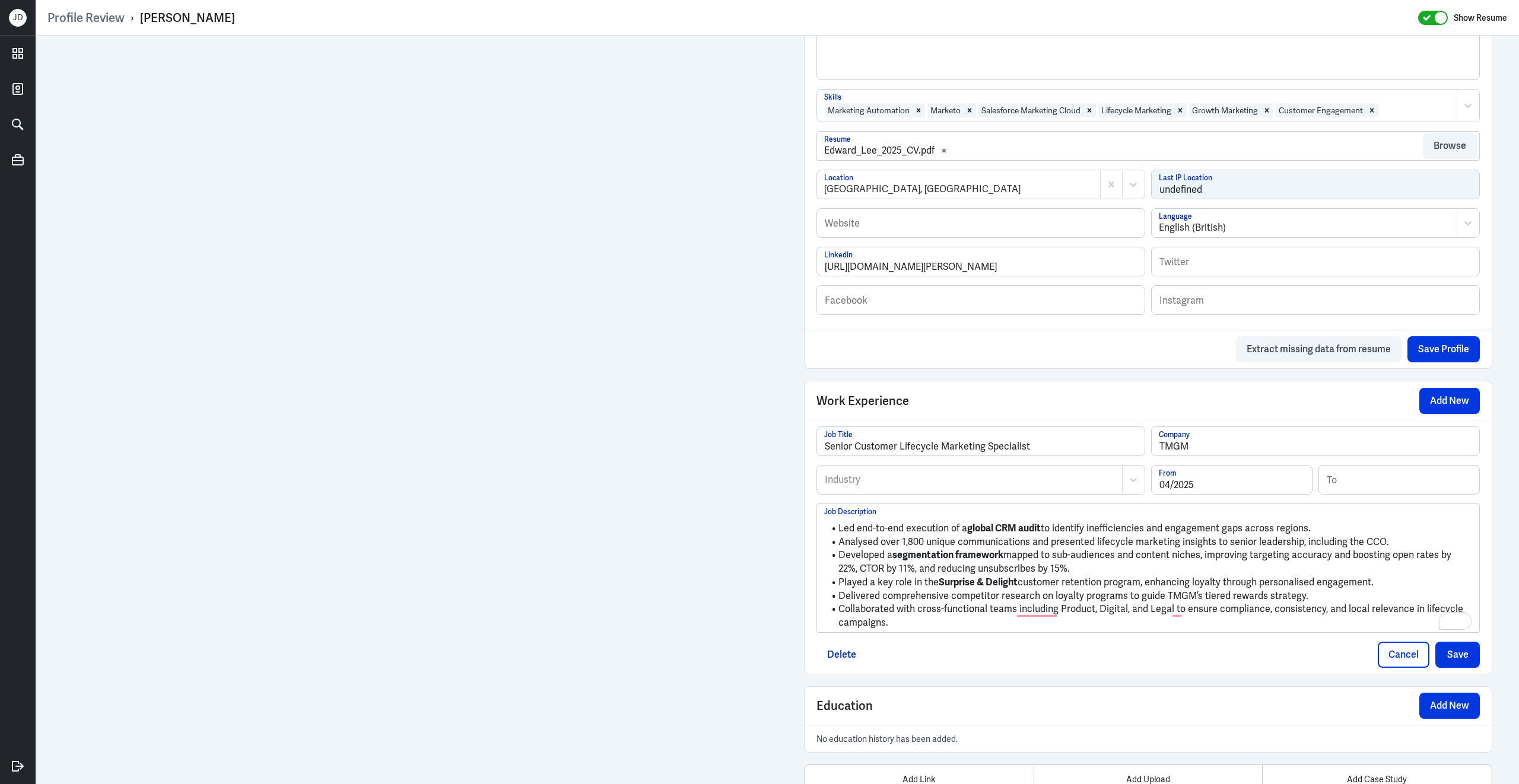
click at [927, 487] on div at bounding box center [969, 480] width 293 height 14
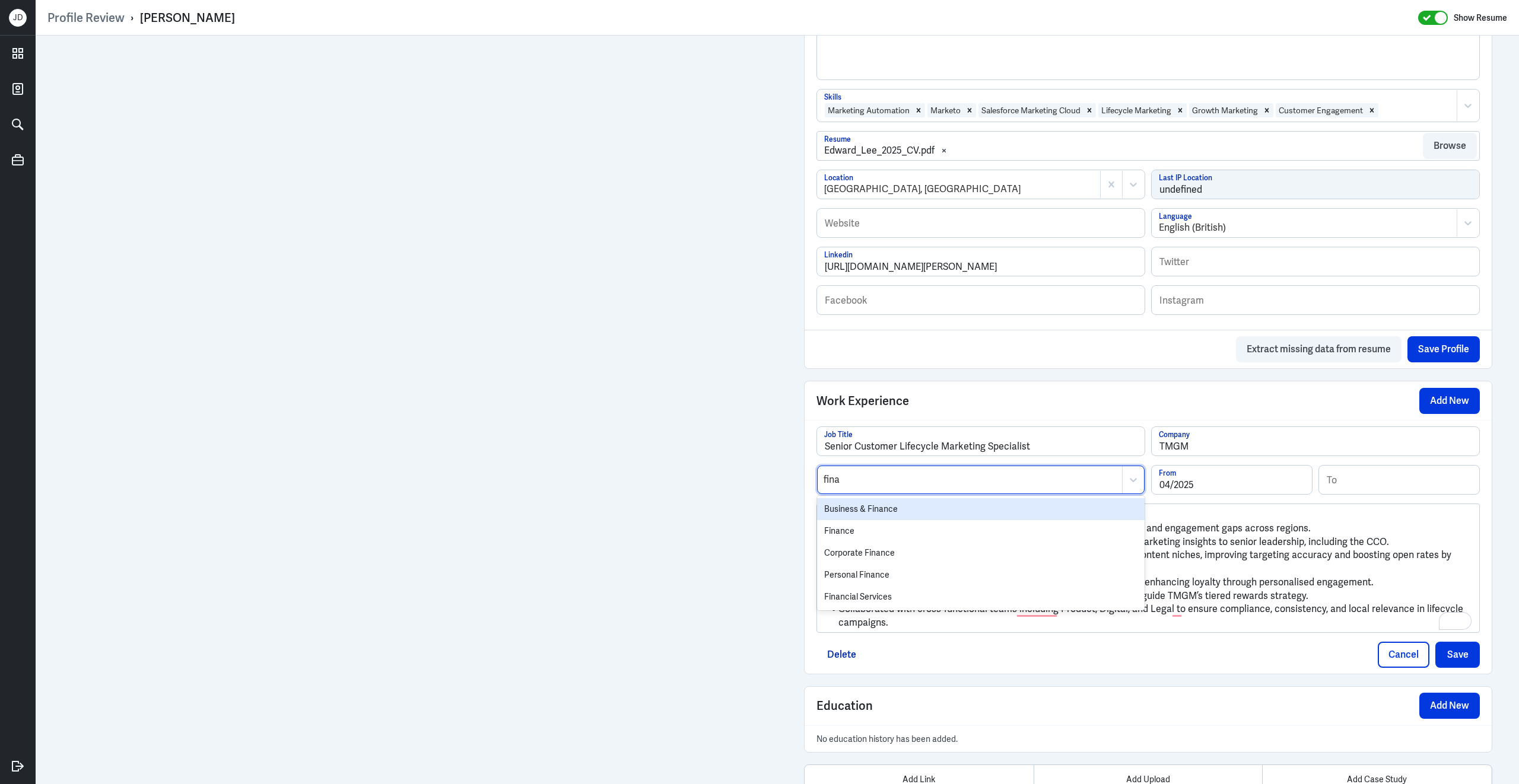
type input "finan"
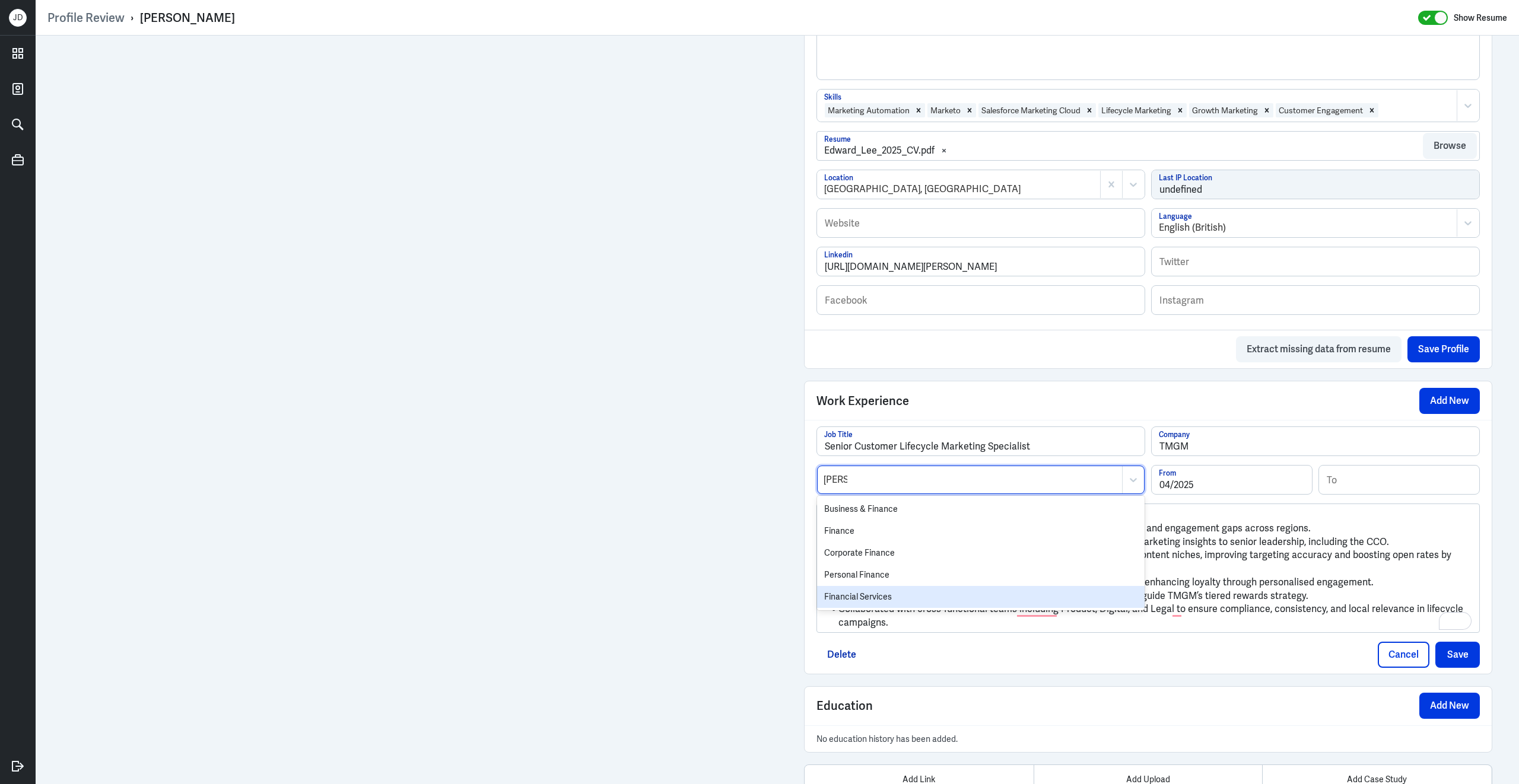
click at [906, 601] on div "Financial Services" at bounding box center [981, 597] width 328 height 22
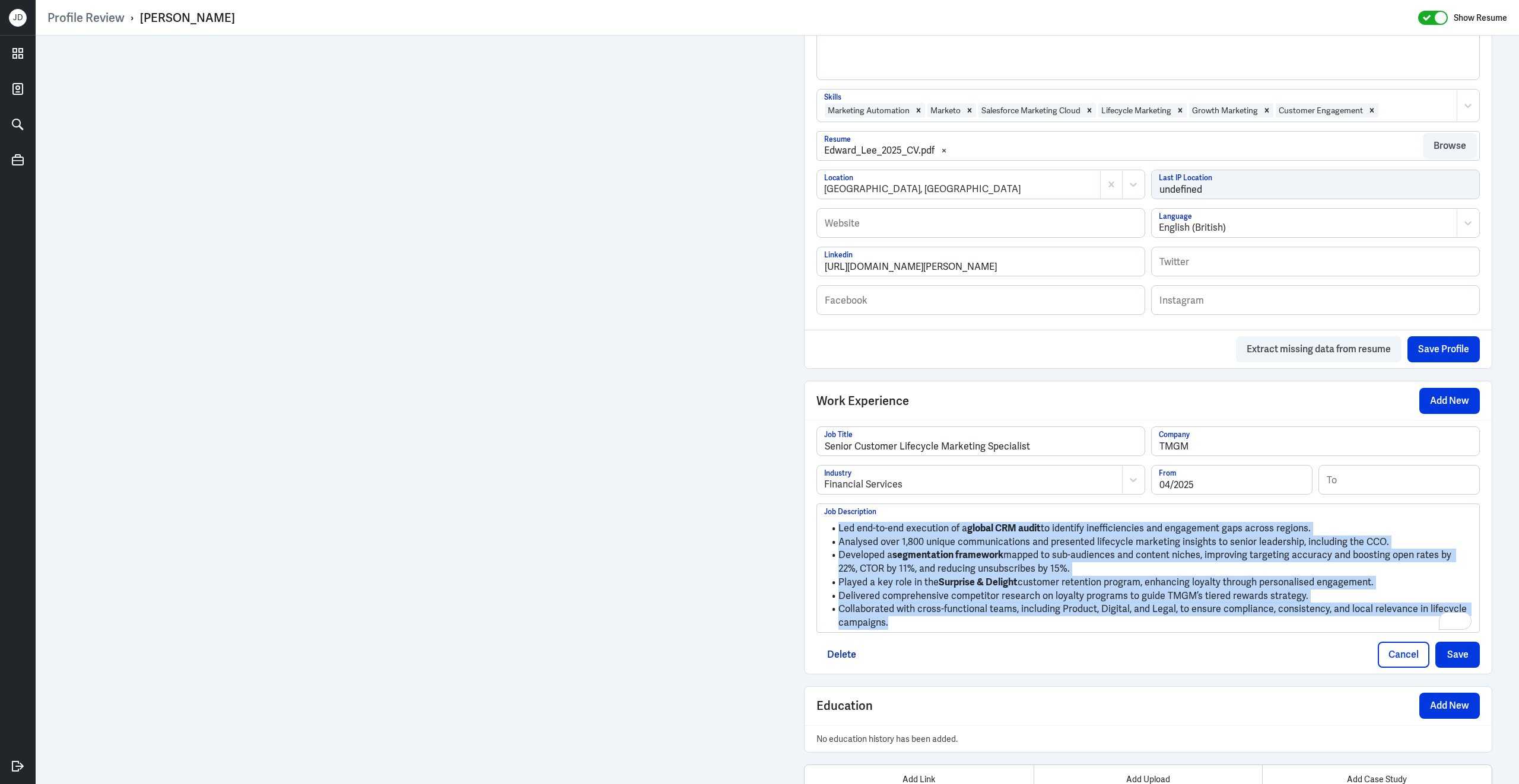
drag, startPoint x: 954, startPoint y: 632, endPoint x: 807, endPoint y: 478, distance: 212.9
click at [807, 478] on div "Senior Customer Lifecycle Marketing Specialist Job Title TMGM Company Financial…" at bounding box center [1148, 547] width 687 height 254
click at [1457, 660] on button "Save" at bounding box center [1457, 655] width 45 height 26
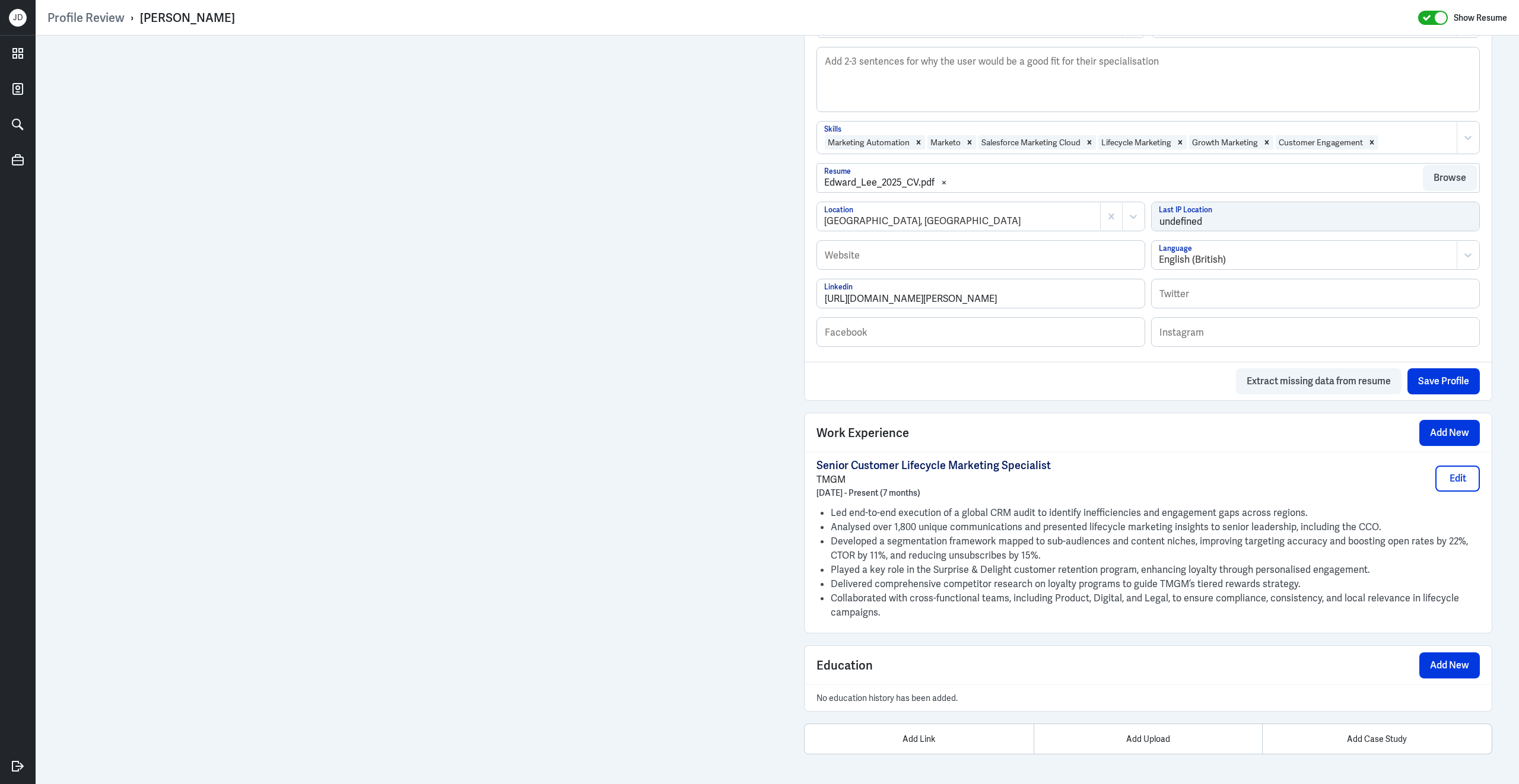
scroll to position [476, 0]
click at [1429, 432] on button "Add New" at bounding box center [1449, 433] width 61 height 26
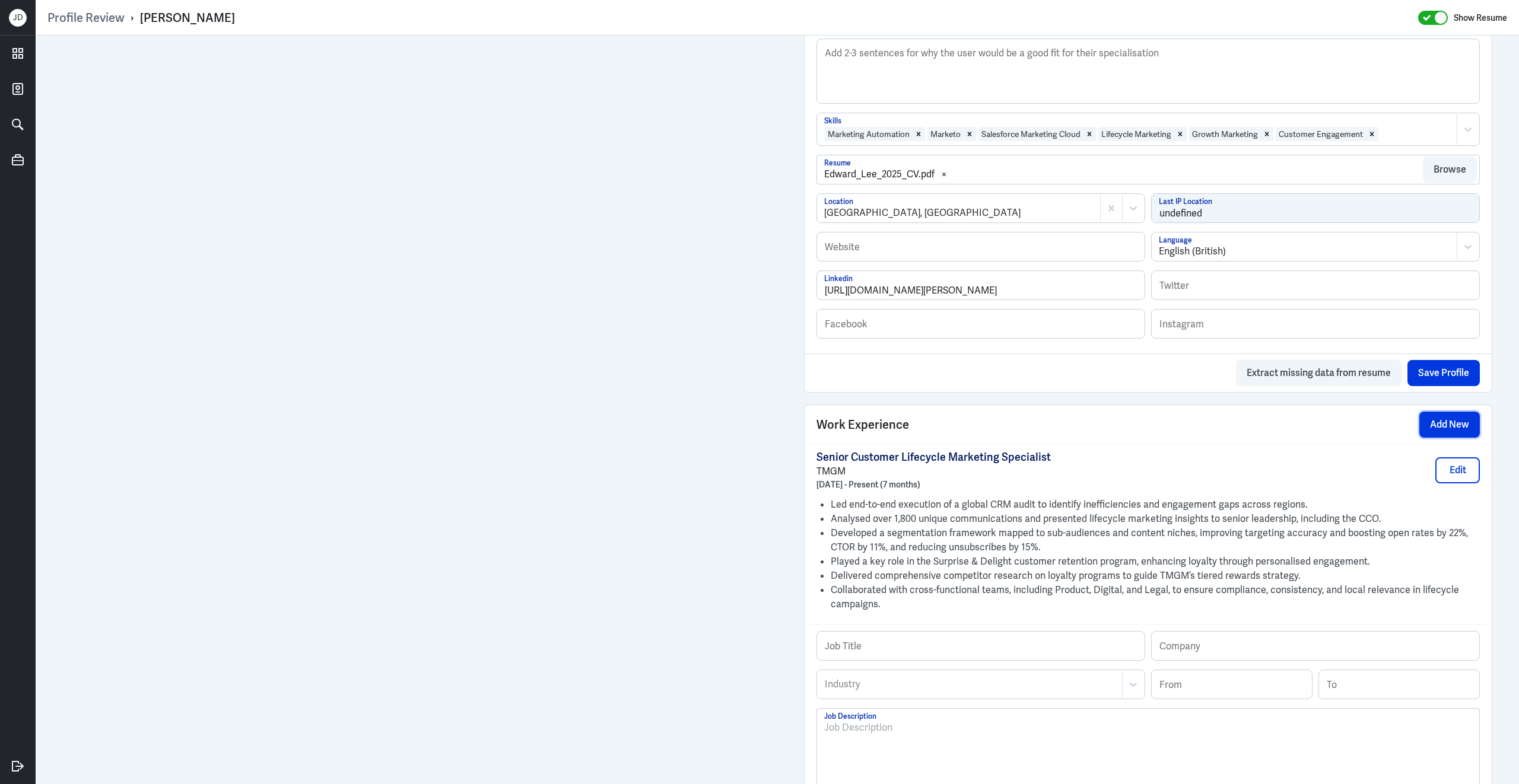
scroll to position [681, 0]
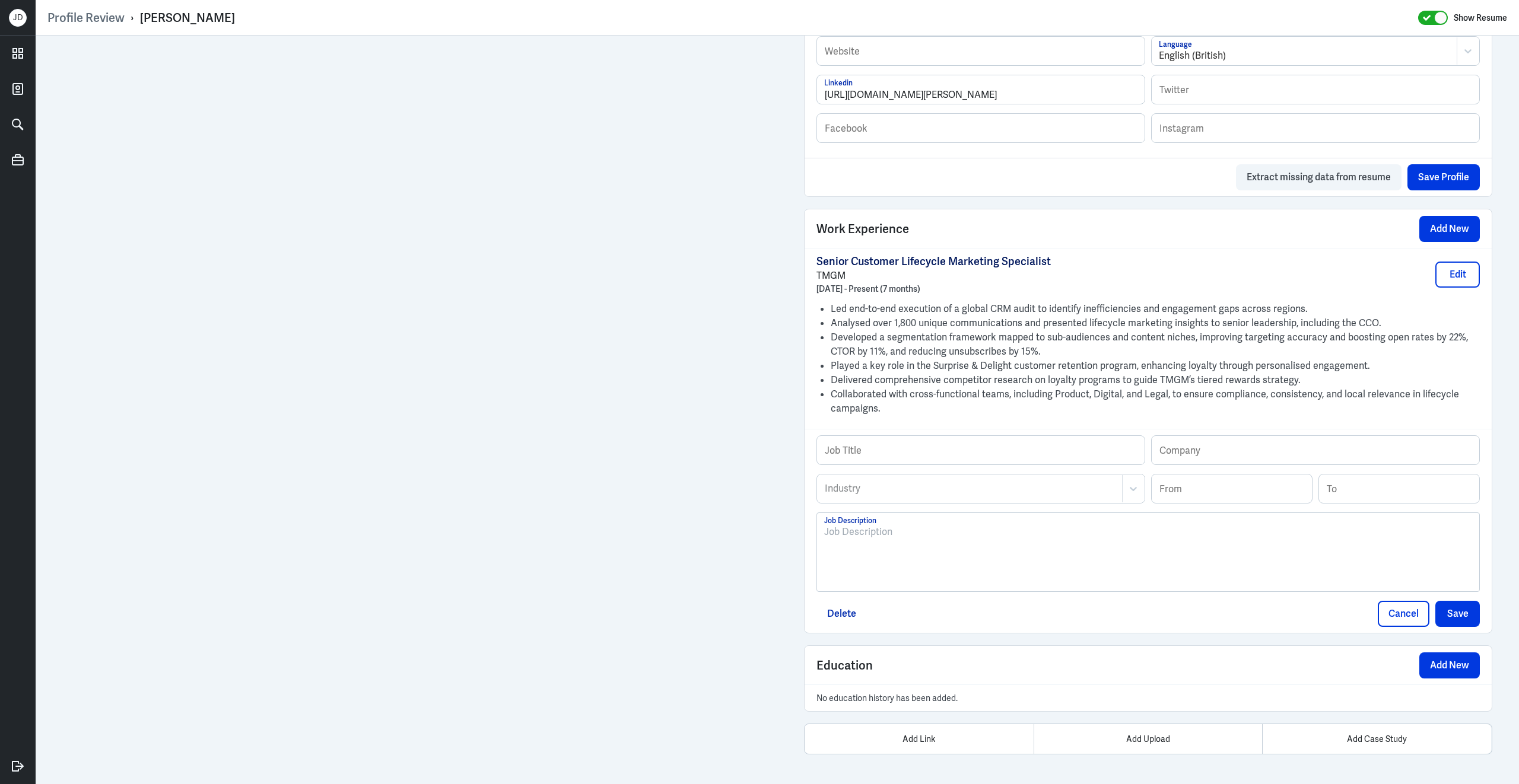
click at [930, 563] on div at bounding box center [1148, 557] width 648 height 64
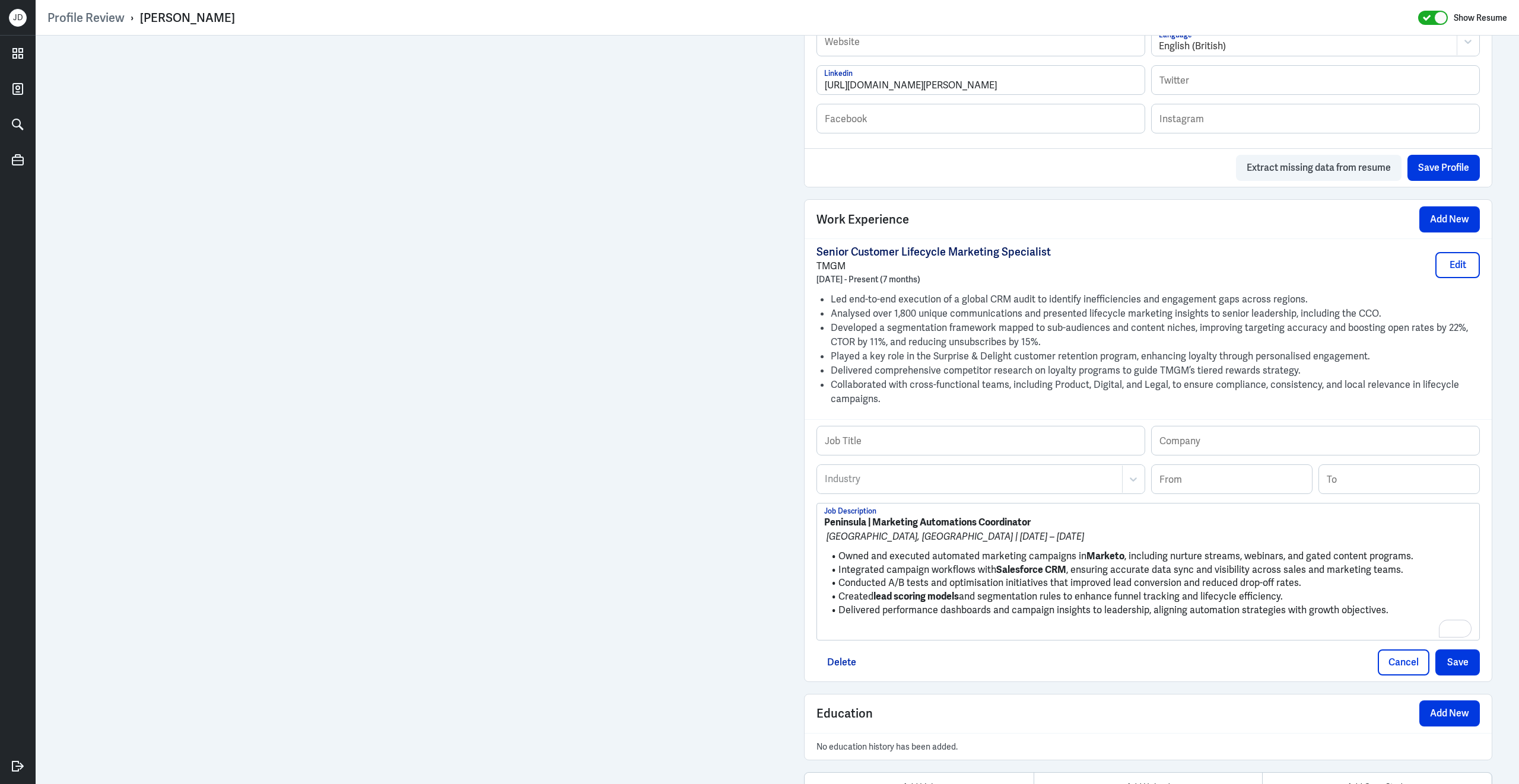
click at [877, 529] on strong "Peninsula | Marketing Automations Coordinator" at bounding box center [927, 522] width 207 height 12
drag, startPoint x: 875, startPoint y: 531, endPoint x: 1032, endPoint y: 534, distance: 157.0
click at [1031, 529] on strong "Peninsula | Marketing Automations Coordinator" at bounding box center [927, 522] width 207 height 12
click at [979, 452] on input "text" at bounding box center [981, 440] width 328 height 28
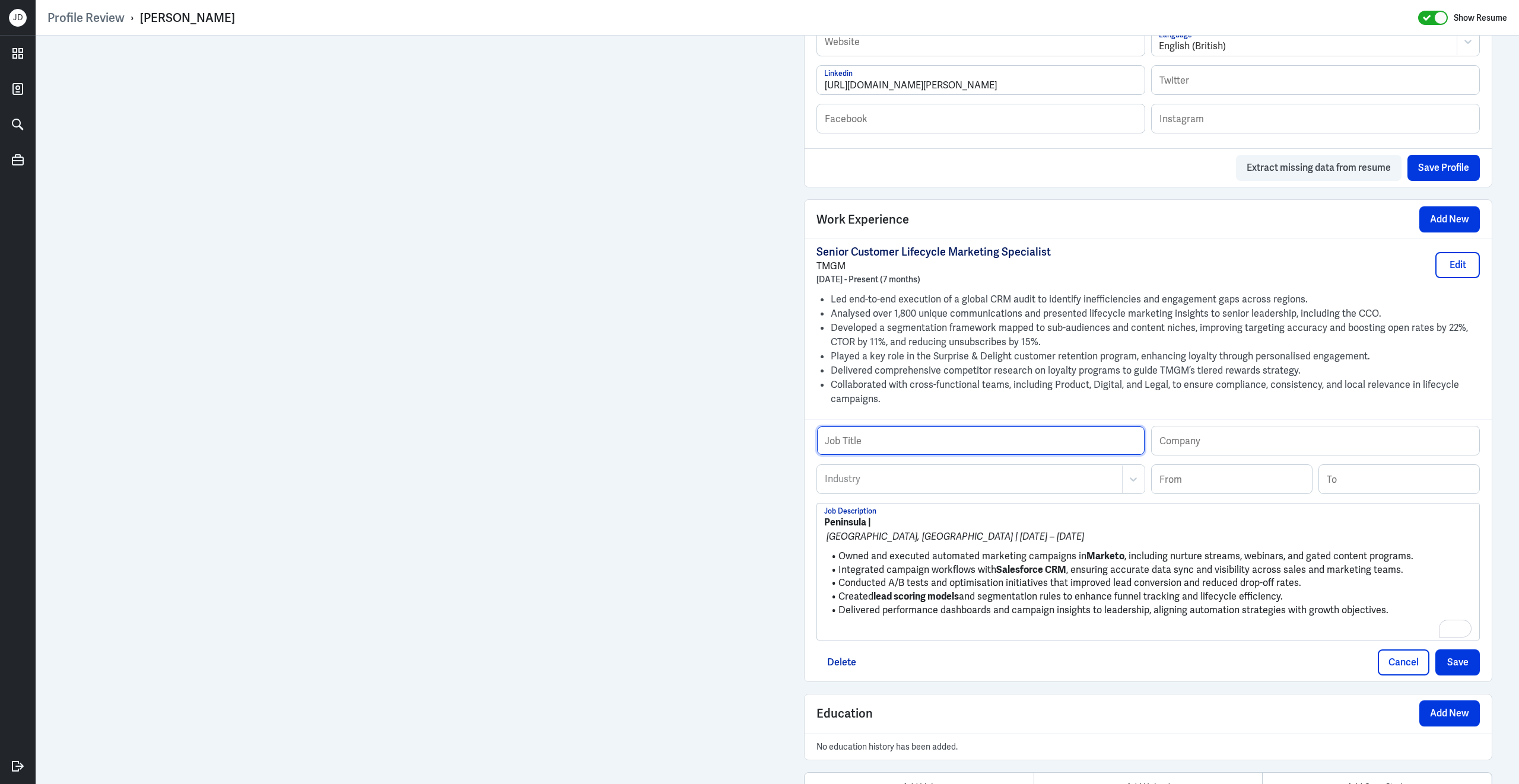
paste input "Marketing Automations Coordinator"
type input "Marketing Automations Coordinator"
drag, startPoint x: 867, startPoint y: 532, endPoint x: 823, endPoint y: 531, distance: 44.0
click at [823, 532] on div "Peninsula | Sydney, NSW | Apr 2024 – Apr 2025 Owned and executed automated mark…" at bounding box center [1148, 572] width 662 height 136
click at [1172, 449] on input "text" at bounding box center [1315, 440] width 328 height 28
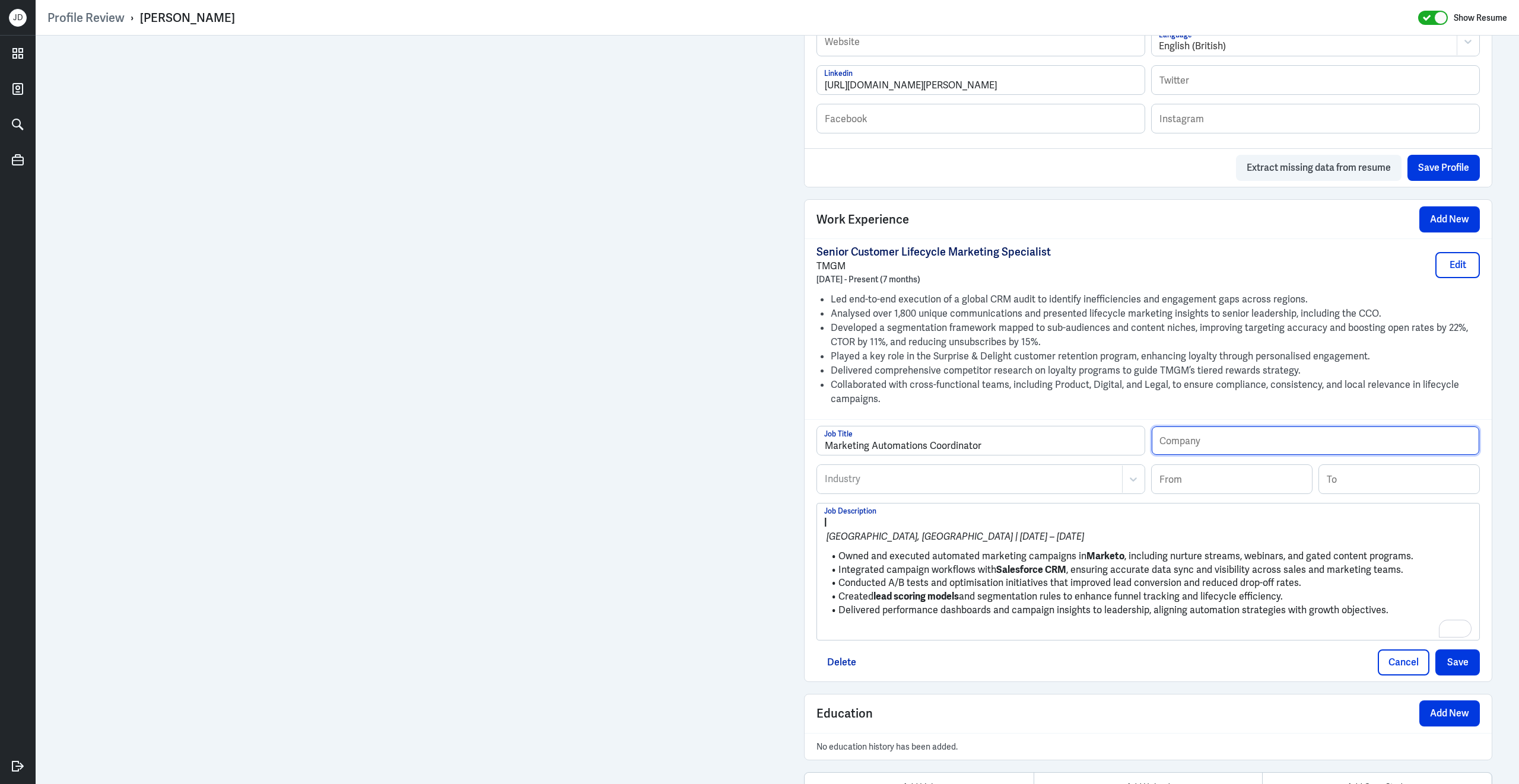
paste input "Peninsula"
type input "Peninsula"
click at [999, 486] on div at bounding box center [969, 479] width 293 height 14
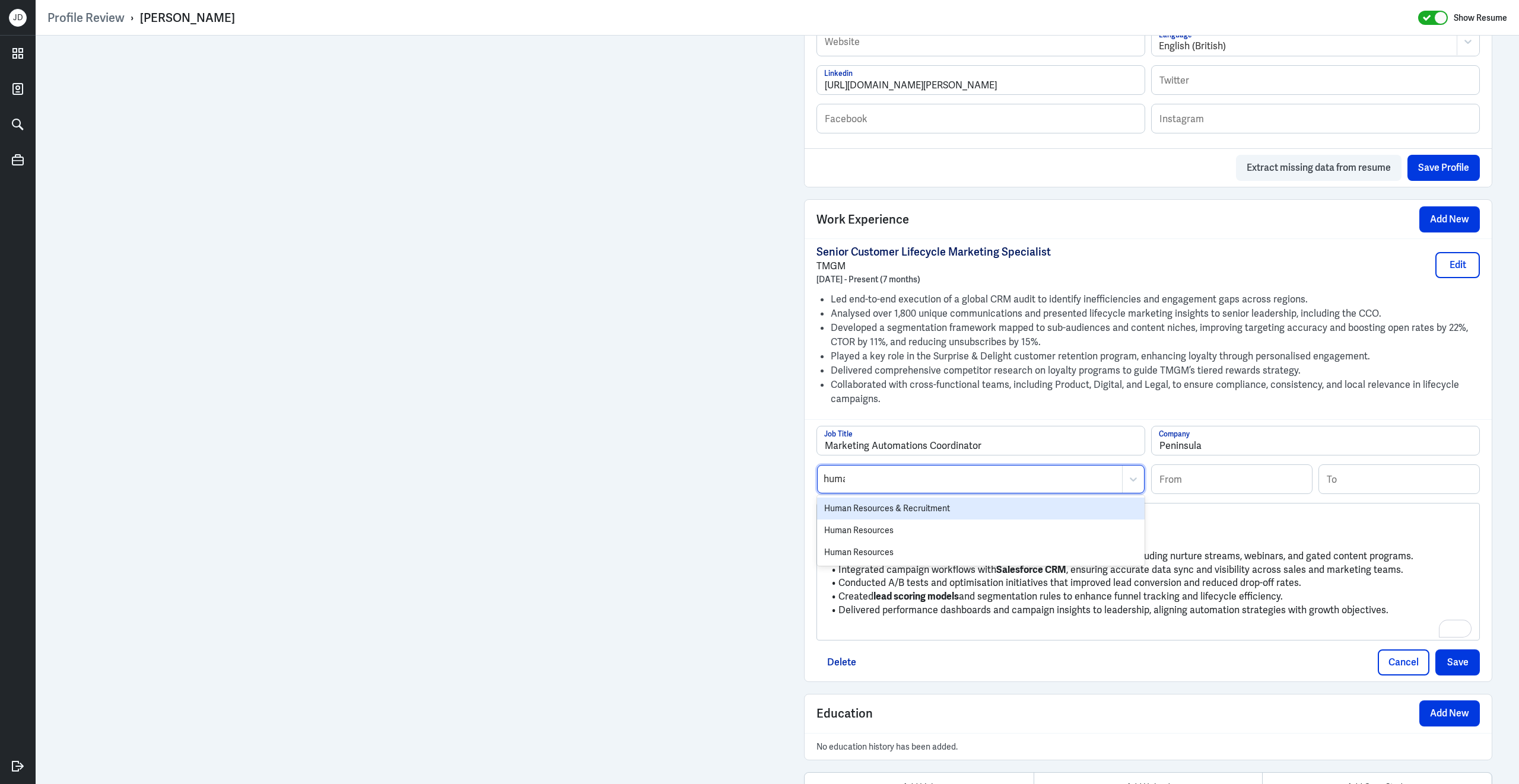
type input "human"
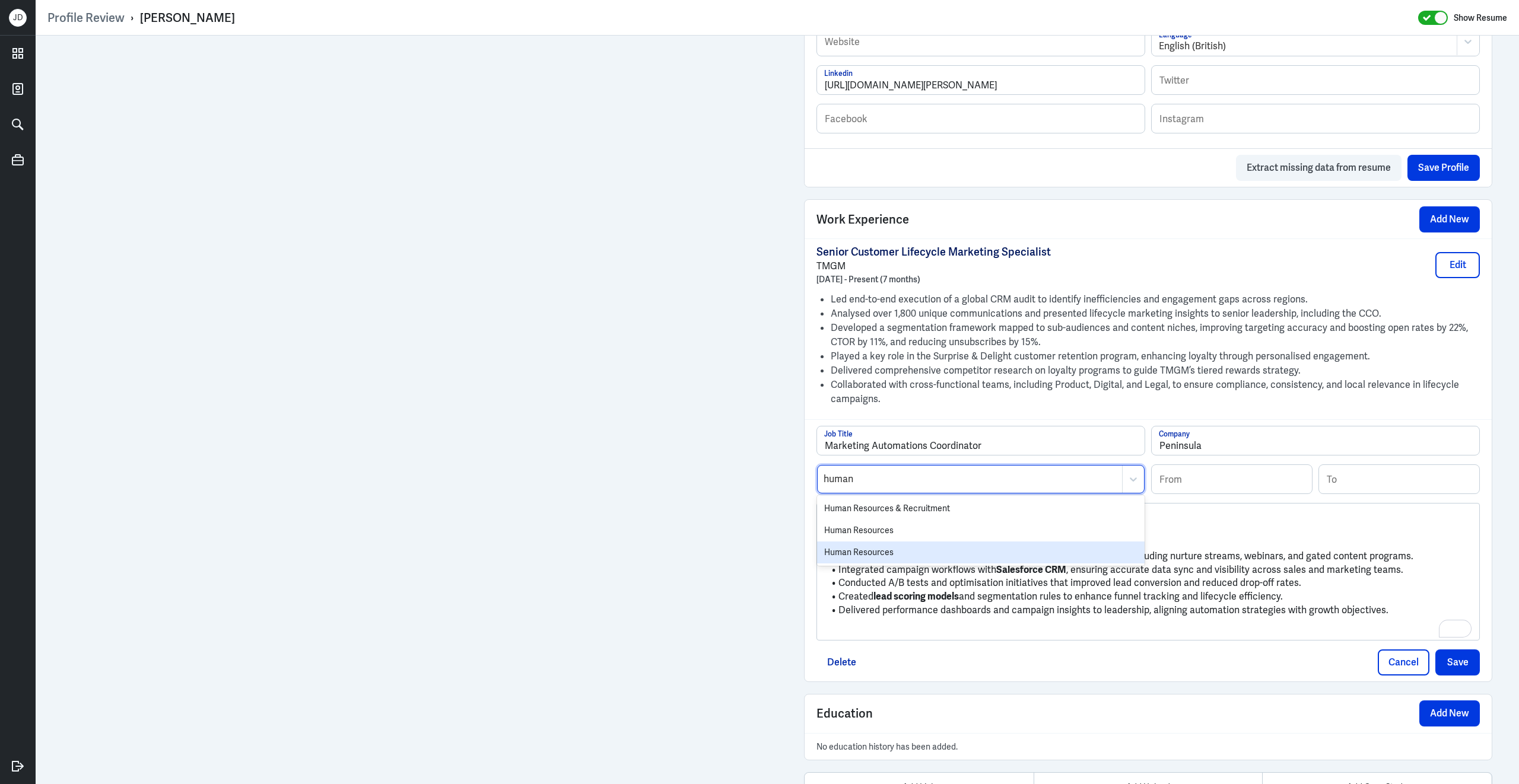
click at [950, 564] on div "Human Resources" at bounding box center [981, 553] width 328 height 22
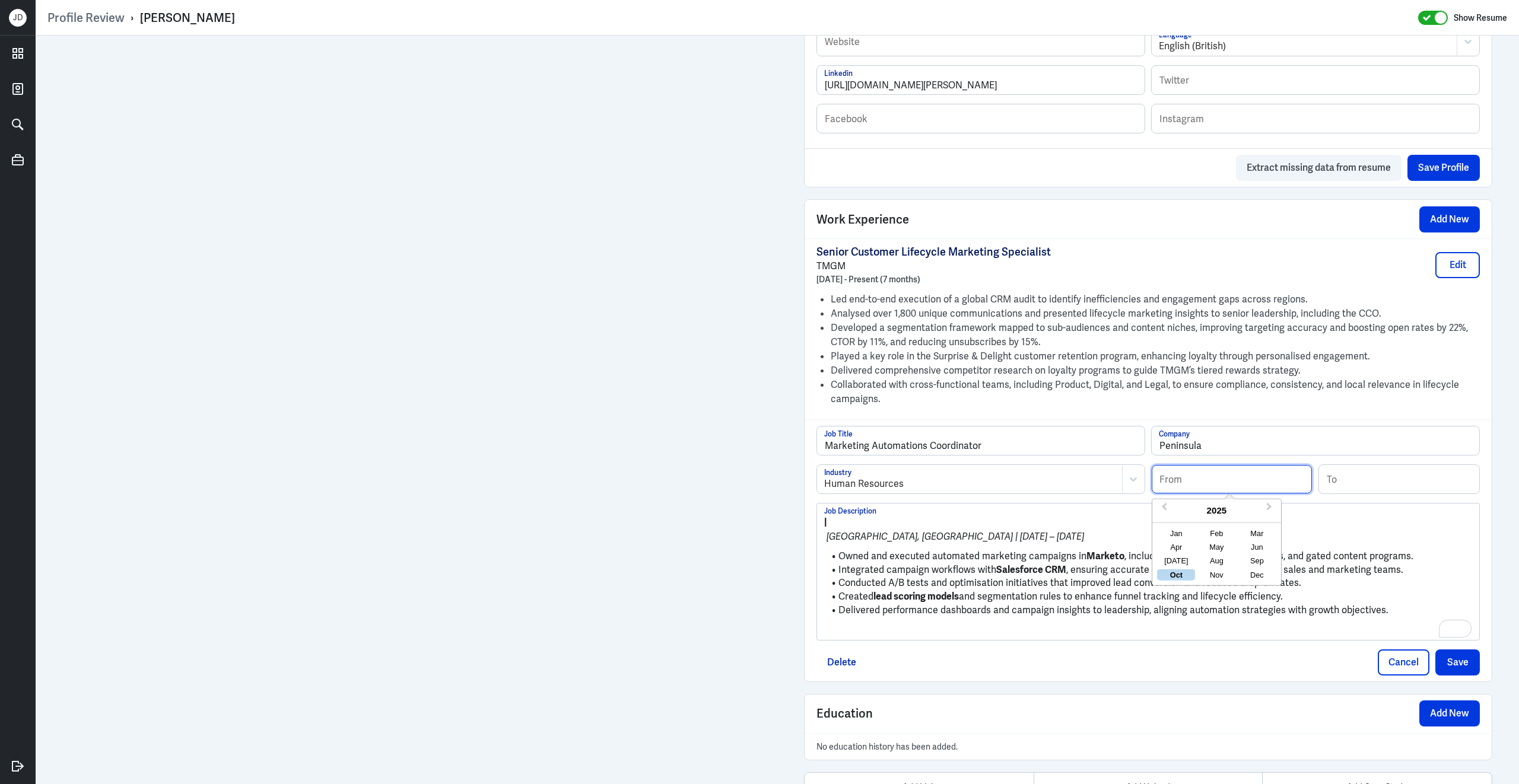
click at [1232, 494] on input at bounding box center [1231, 479] width 160 height 28
type input "04/2024"
click at [1417, 491] on input at bounding box center [1399, 479] width 160 height 28
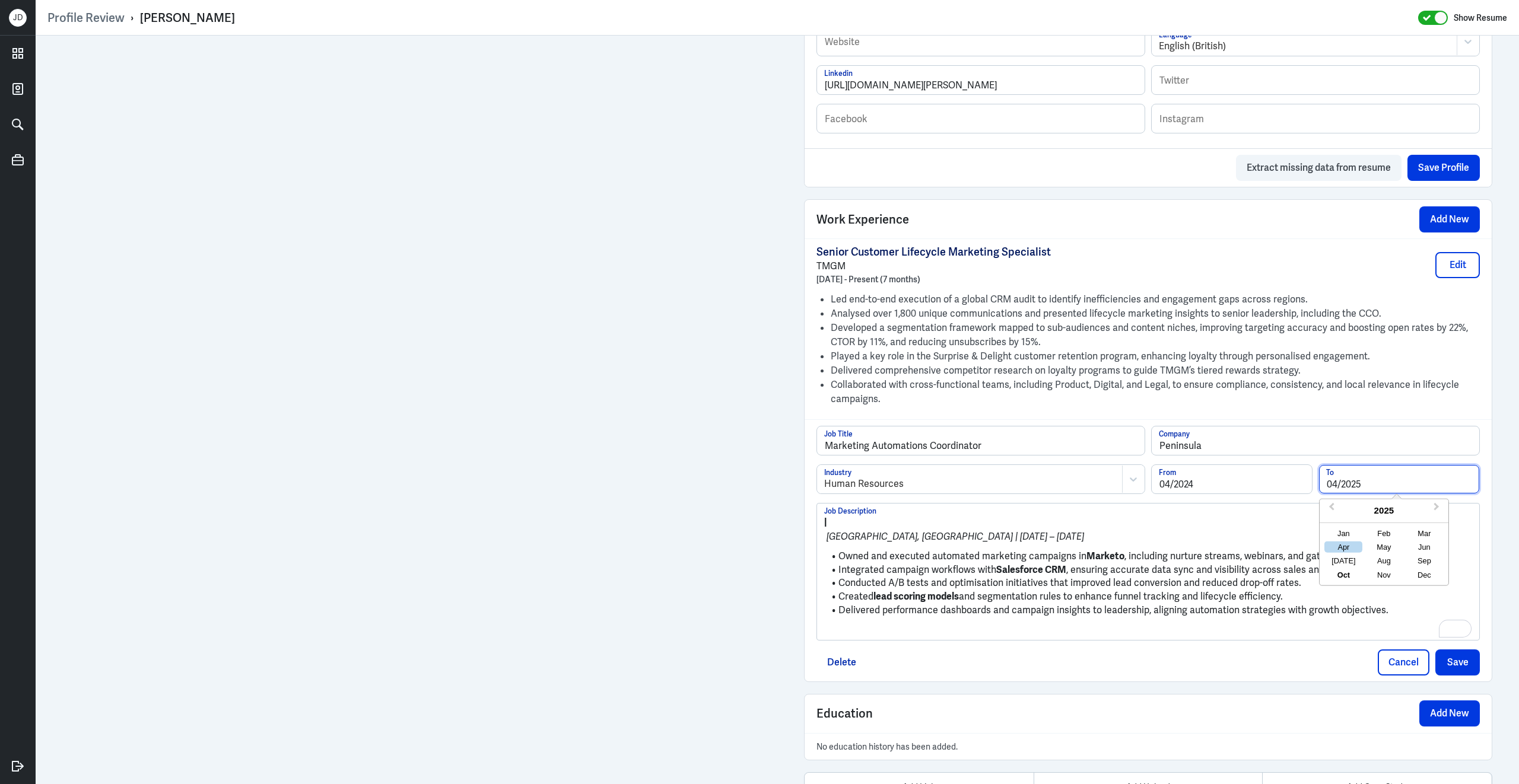
type input "04/2025"
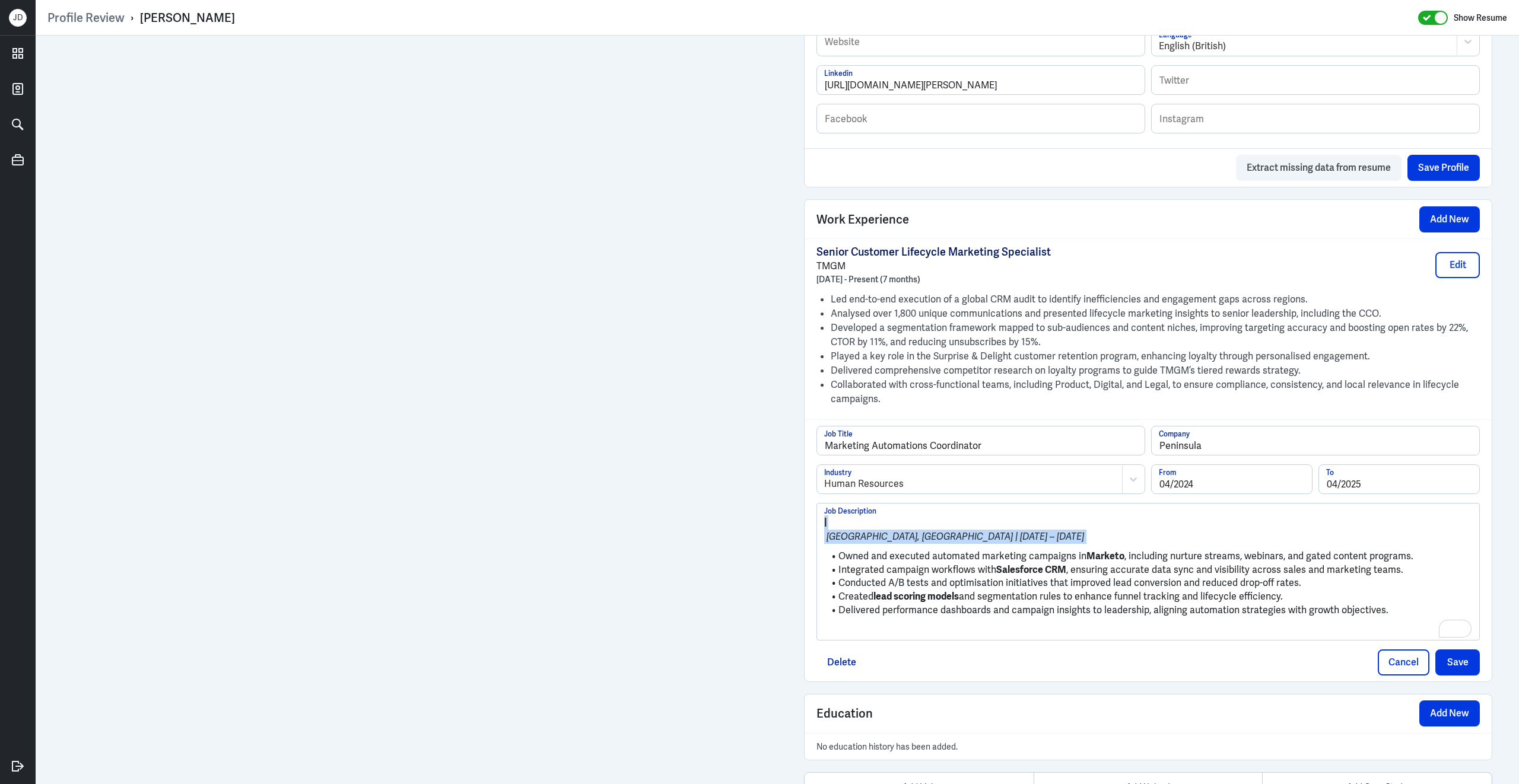
drag, startPoint x: 841, startPoint y: 564, endPoint x: 812, endPoint y: 513, distance: 58.7
click at [812, 513] on div "Marketing Automations Coordinator Job Title Peninsula Company Human Resources I…" at bounding box center [1148, 550] width 687 height 262
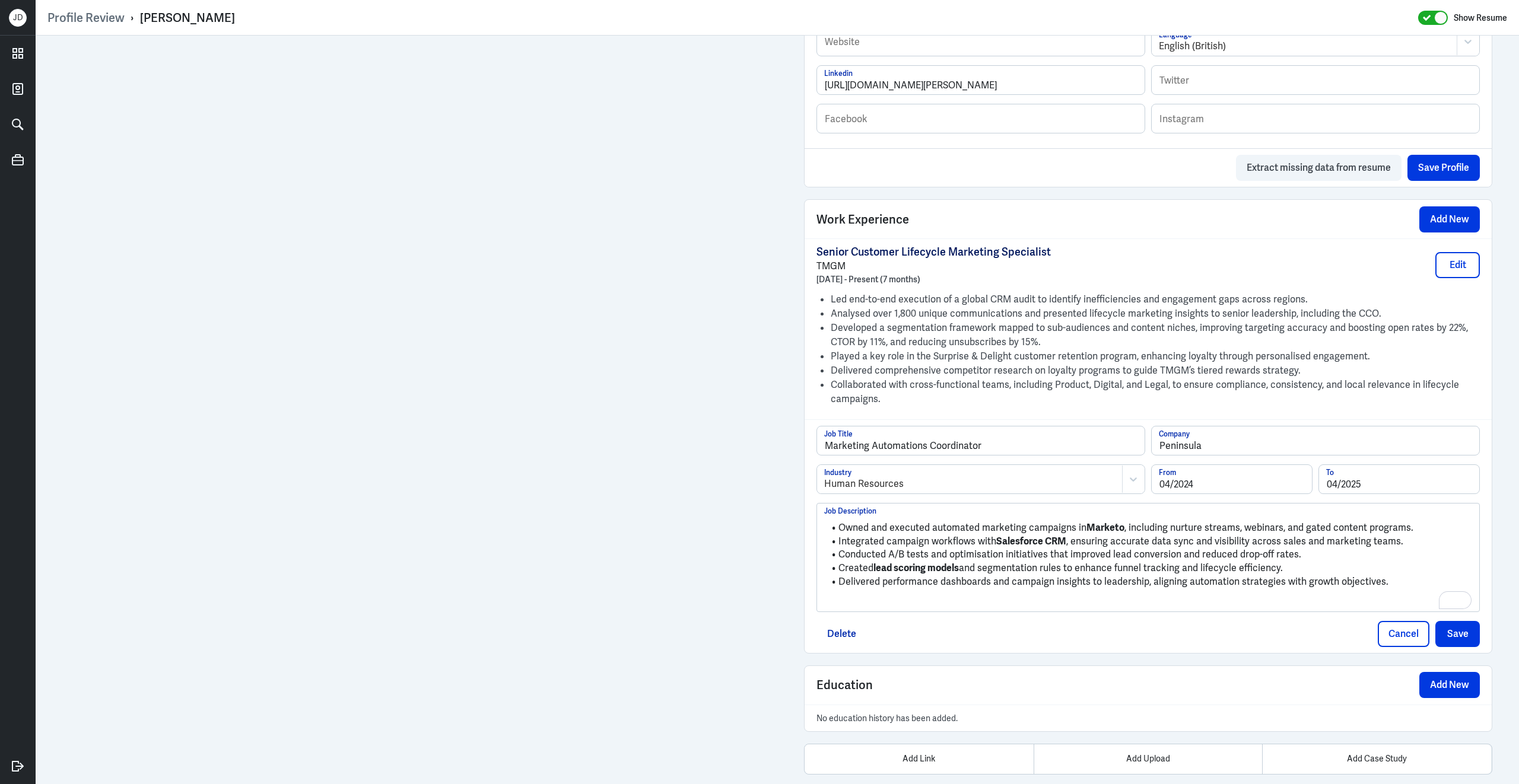
click at [901, 609] on p "To enrich screen reader interactions, please activate Accessibility in Grammarl…" at bounding box center [1148, 602] width 648 height 14
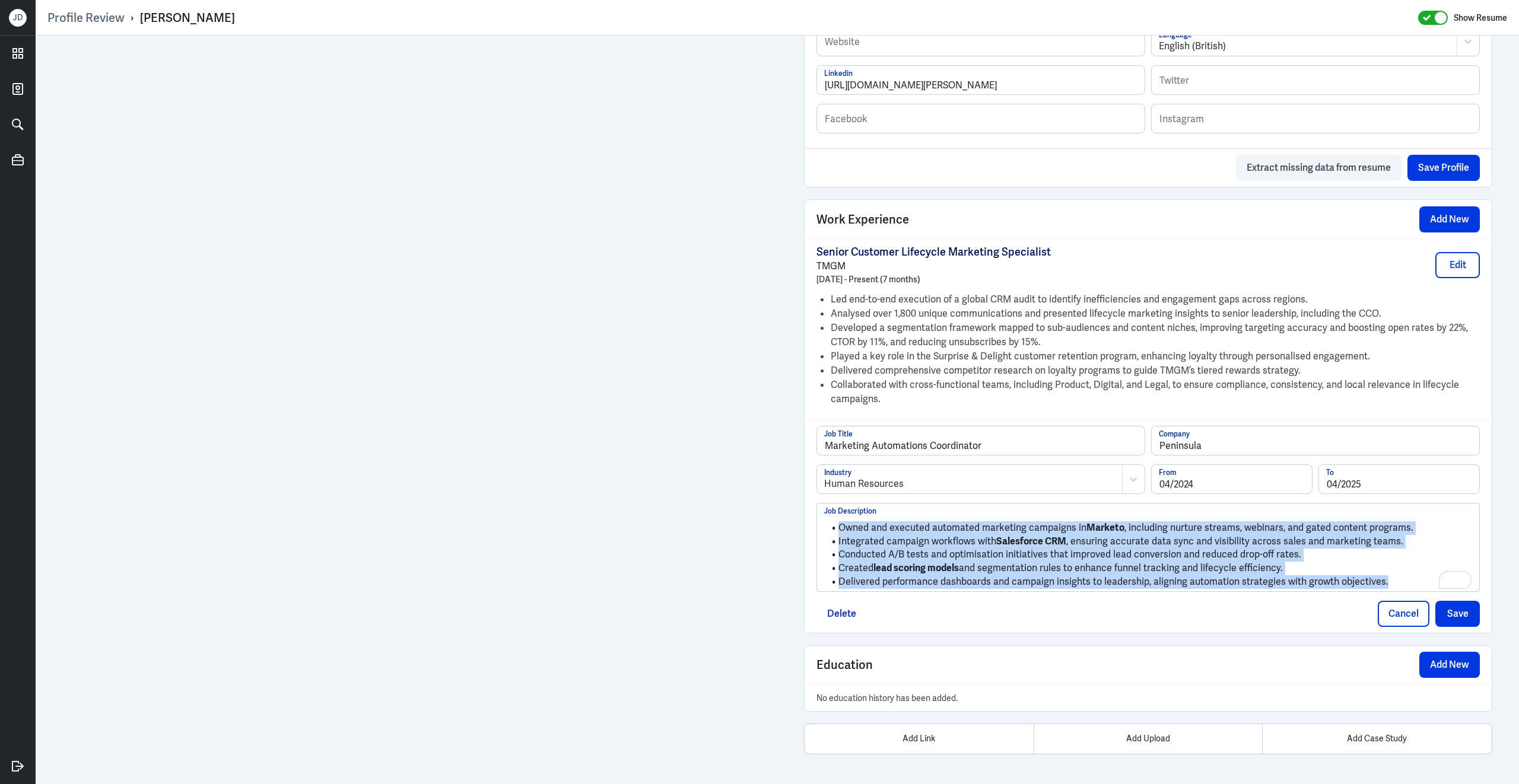
drag, startPoint x: 1401, startPoint y: 592, endPoint x: 822, endPoint y: 514, distance: 584.2
click at [822, 514] on div "Owned and executed automated marketing campaigns in Marketo , including nurture…" at bounding box center [1148, 547] width 662 height 88
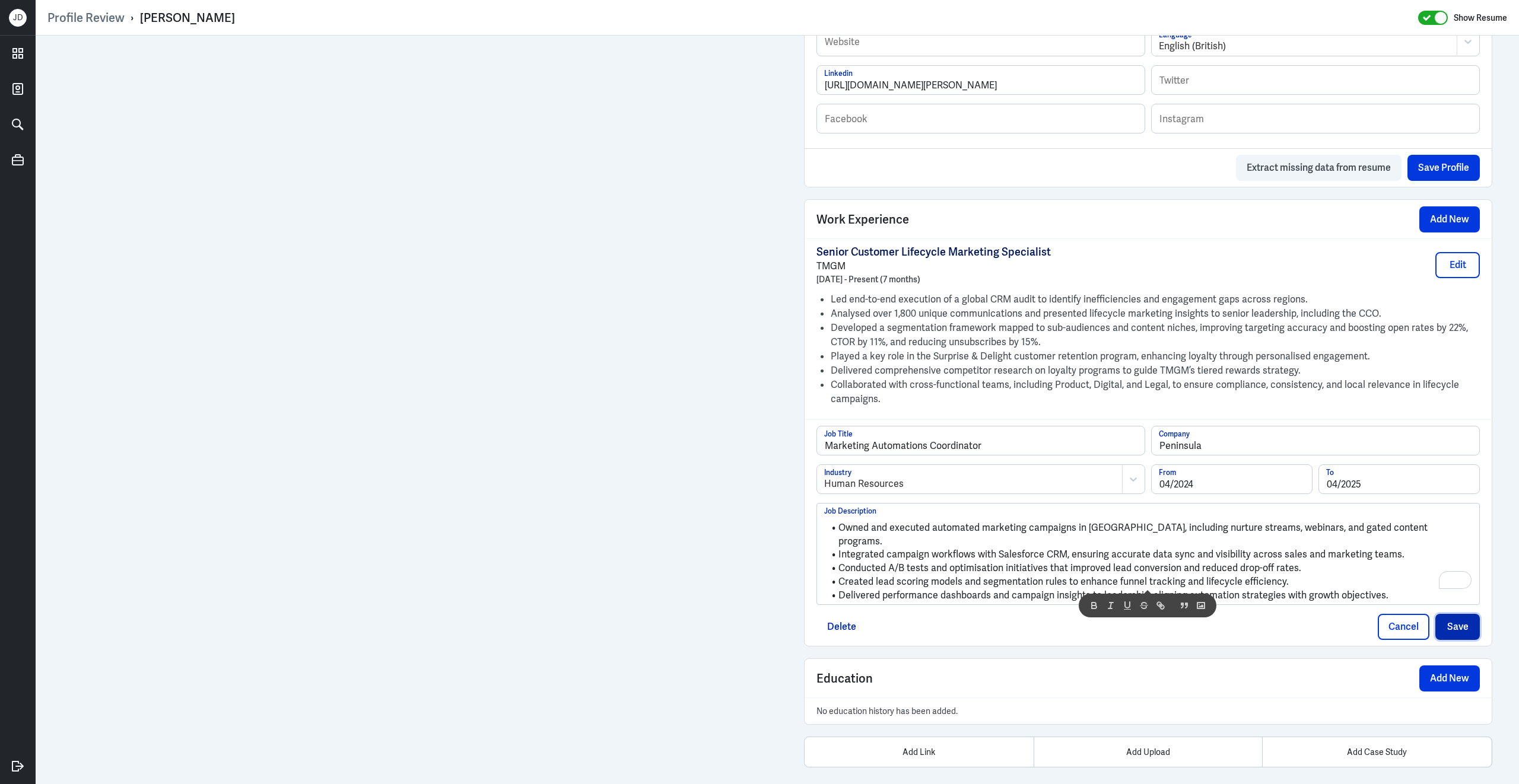
click at [1457, 625] on button "Save" at bounding box center [1457, 627] width 45 height 26
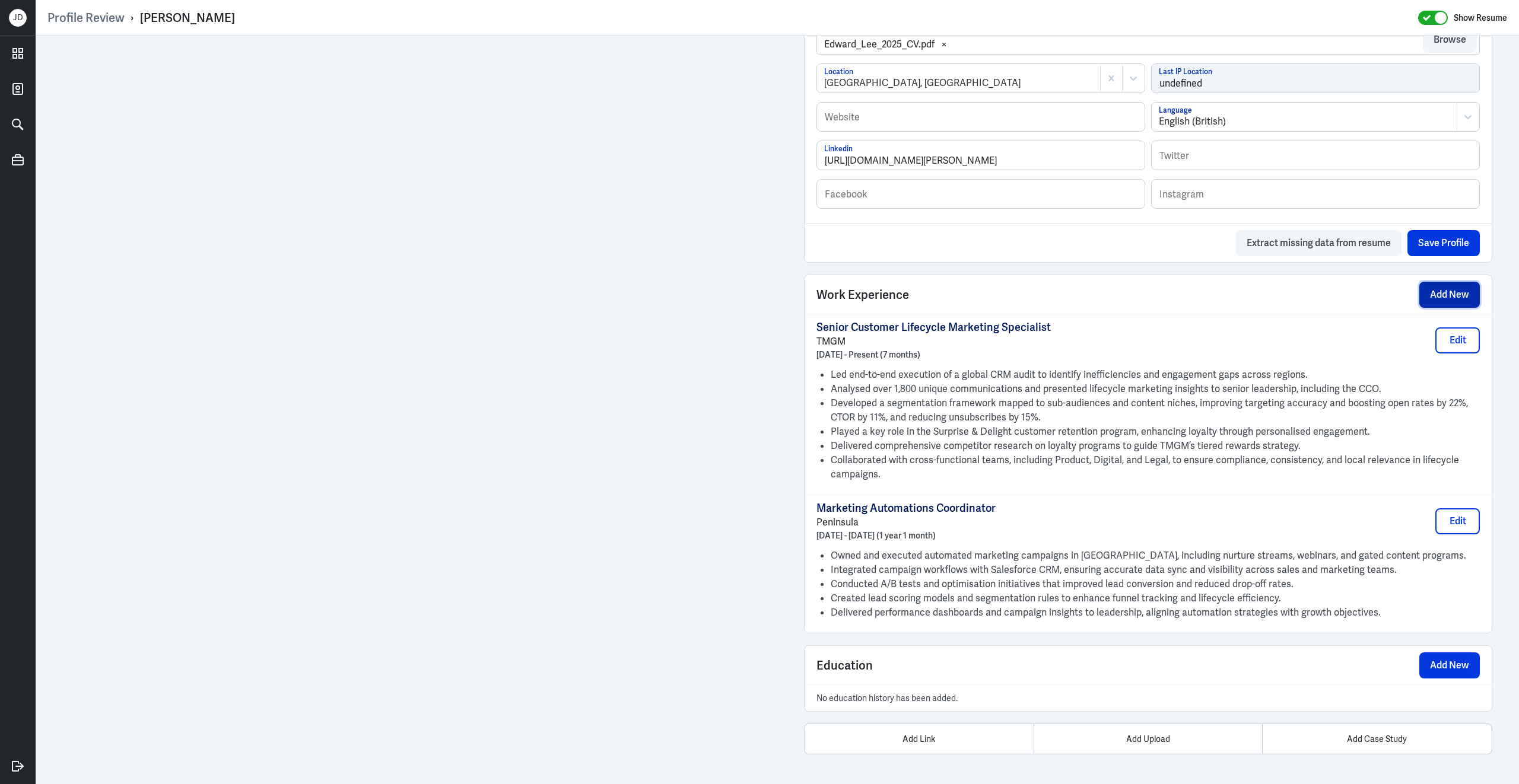
click at [1440, 296] on button "Add New" at bounding box center [1449, 294] width 61 height 26
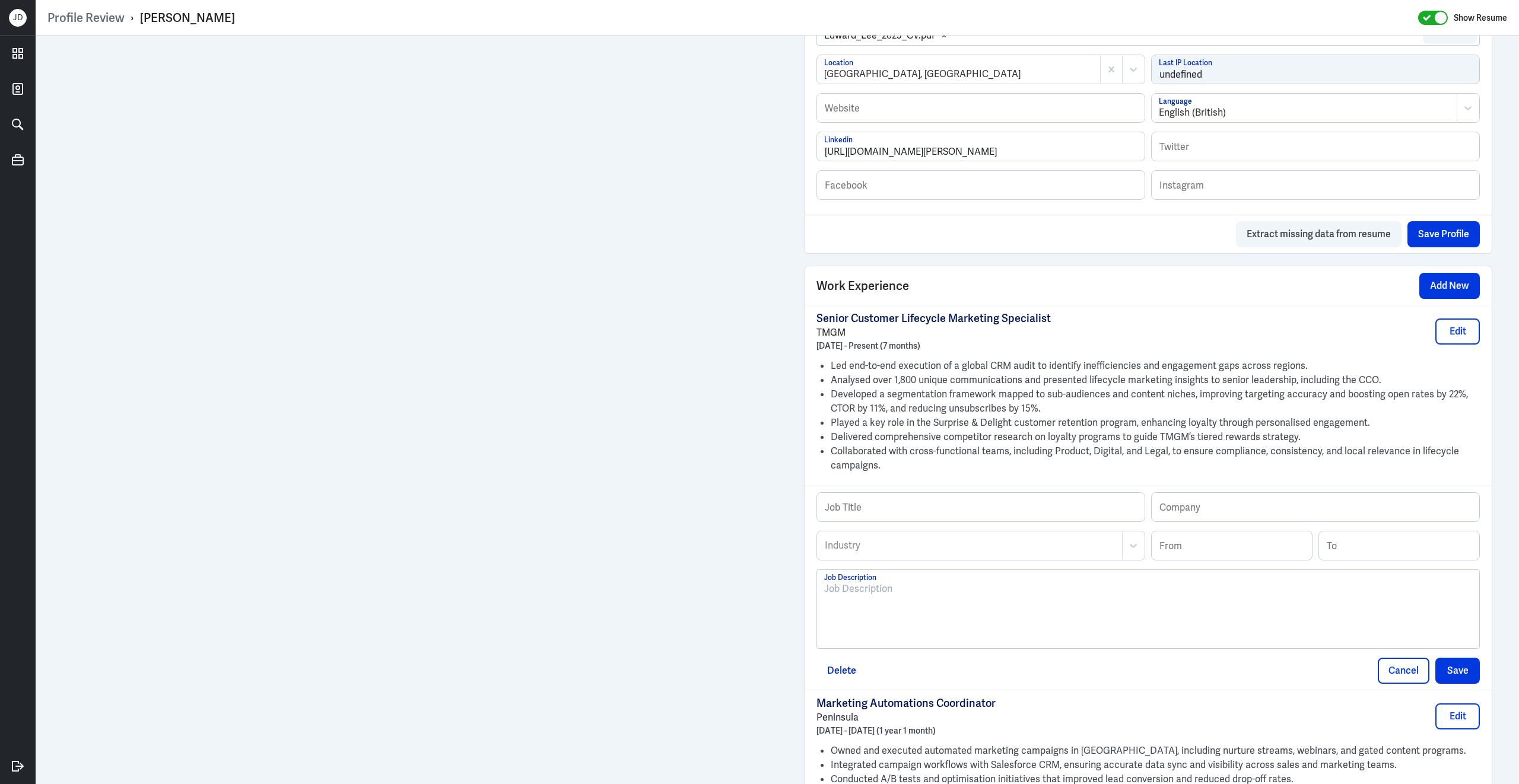
click at [914, 626] on div at bounding box center [1148, 614] width 648 height 64
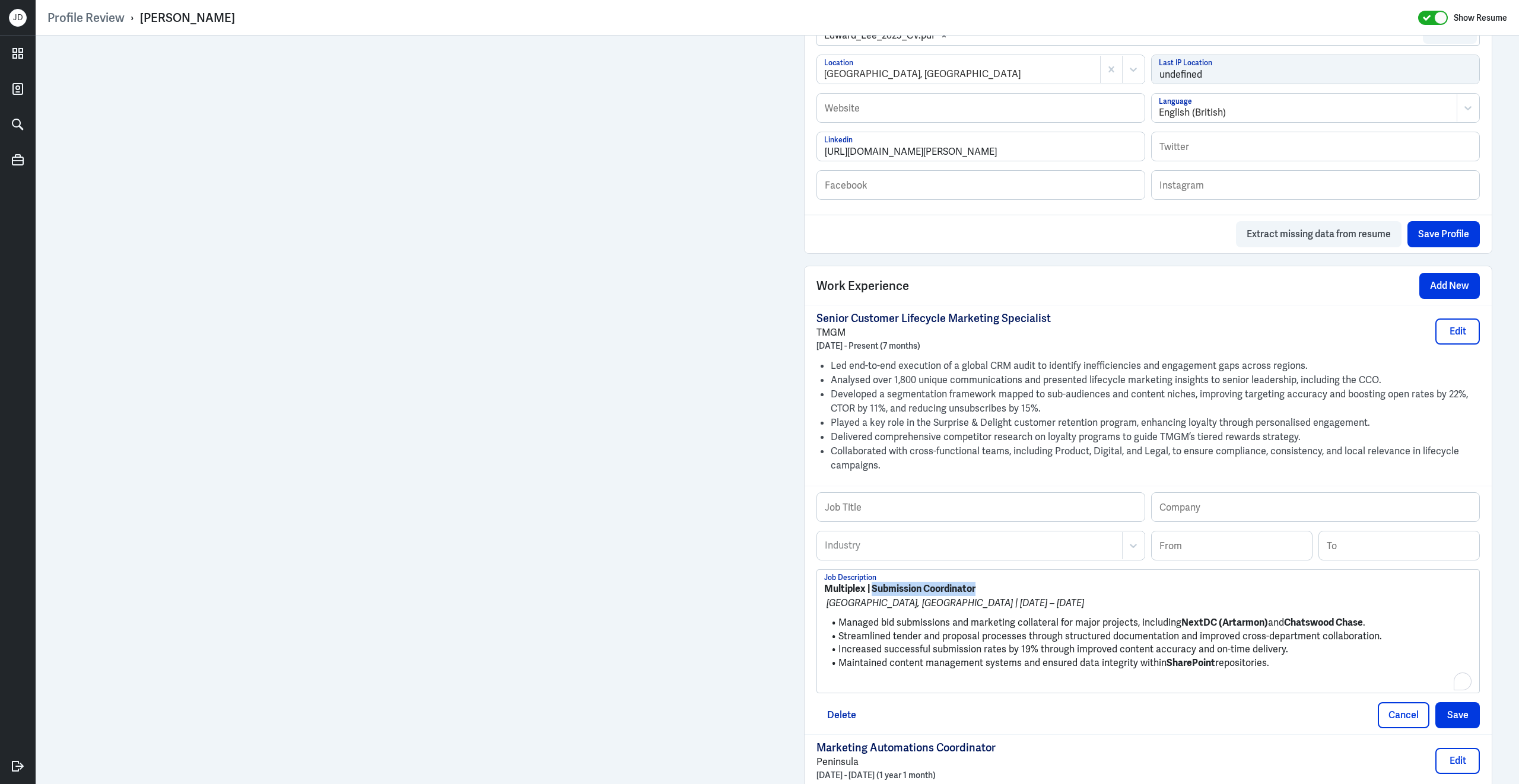
drag, startPoint x: 873, startPoint y: 598, endPoint x: 986, endPoint y: 596, distance: 113.0
click at [986, 596] on p "Multiplex | Submission Coordinator" at bounding box center [1148, 589] width 648 height 14
click at [958, 521] on input "text" at bounding box center [981, 507] width 328 height 28
paste input "Submission Coordinator"
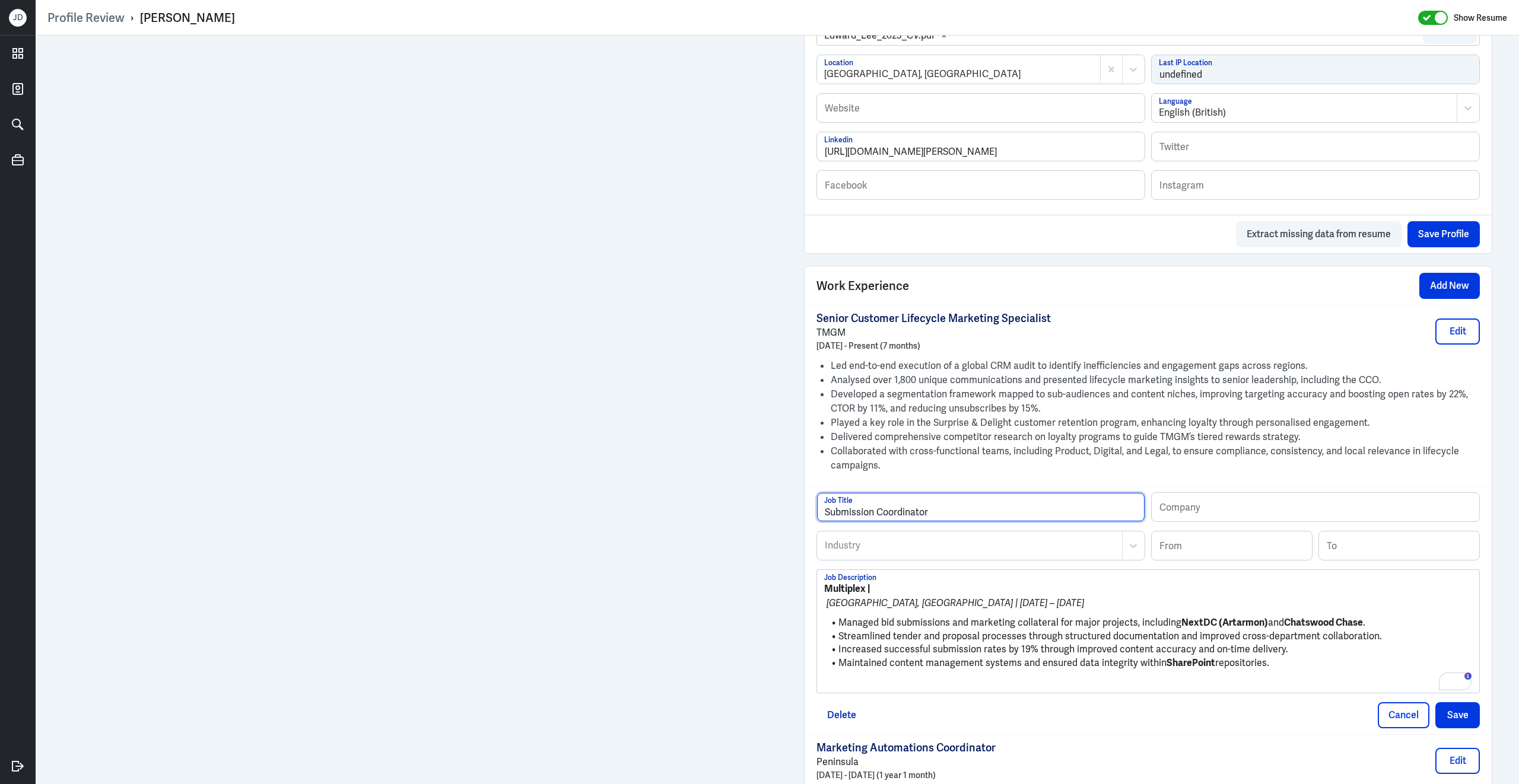
type input "Submission Coordinator"
drag, startPoint x: 864, startPoint y: 599, endPoint x: 803, endPoint y: 598, distance: 61.0
click at [804, 598] on div "Work Experience Add New Senior Customer Lifecycle Marketing Specialist TMGM Apr…" at bounding box center [1148, 569] width 688 height 607
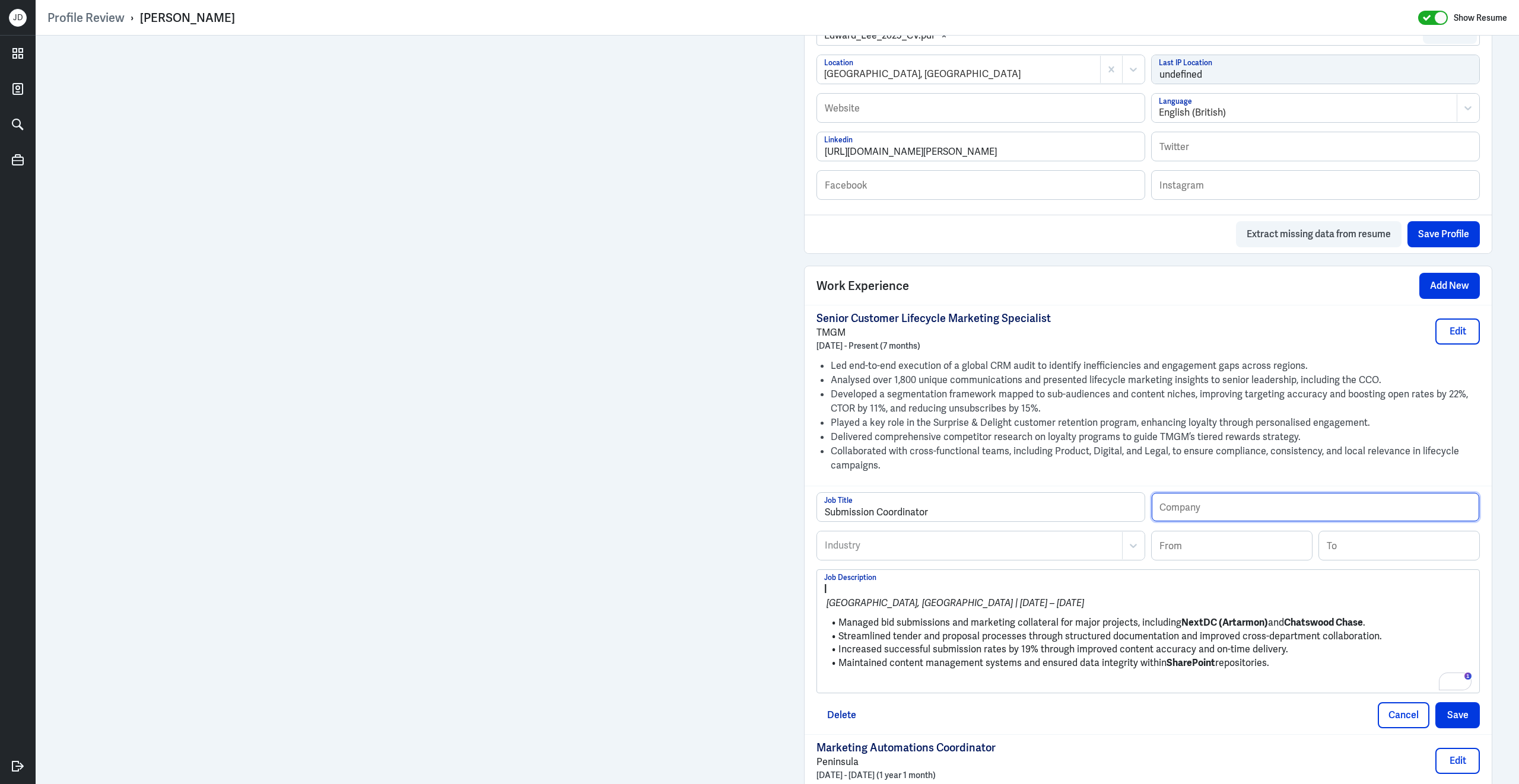
click at [1180, 513] on input "text" at bounding box center [1315, 507] width 328 height 28
paste input "Multiplex"
type input "Multiplex"
click at [910, 553] on div at bounding box center [969, 545] width 293 height 14
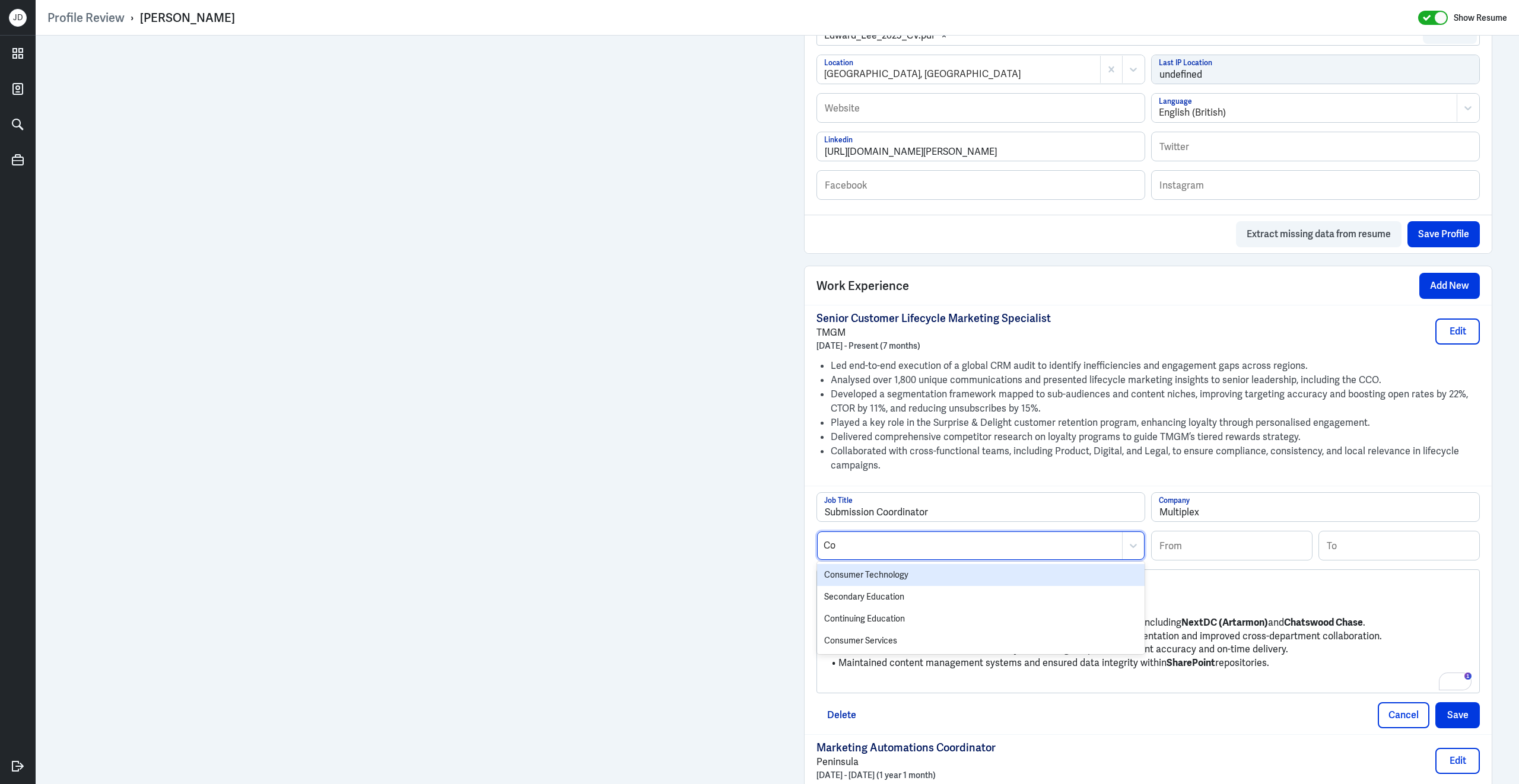
type input "C"
type input "oth"
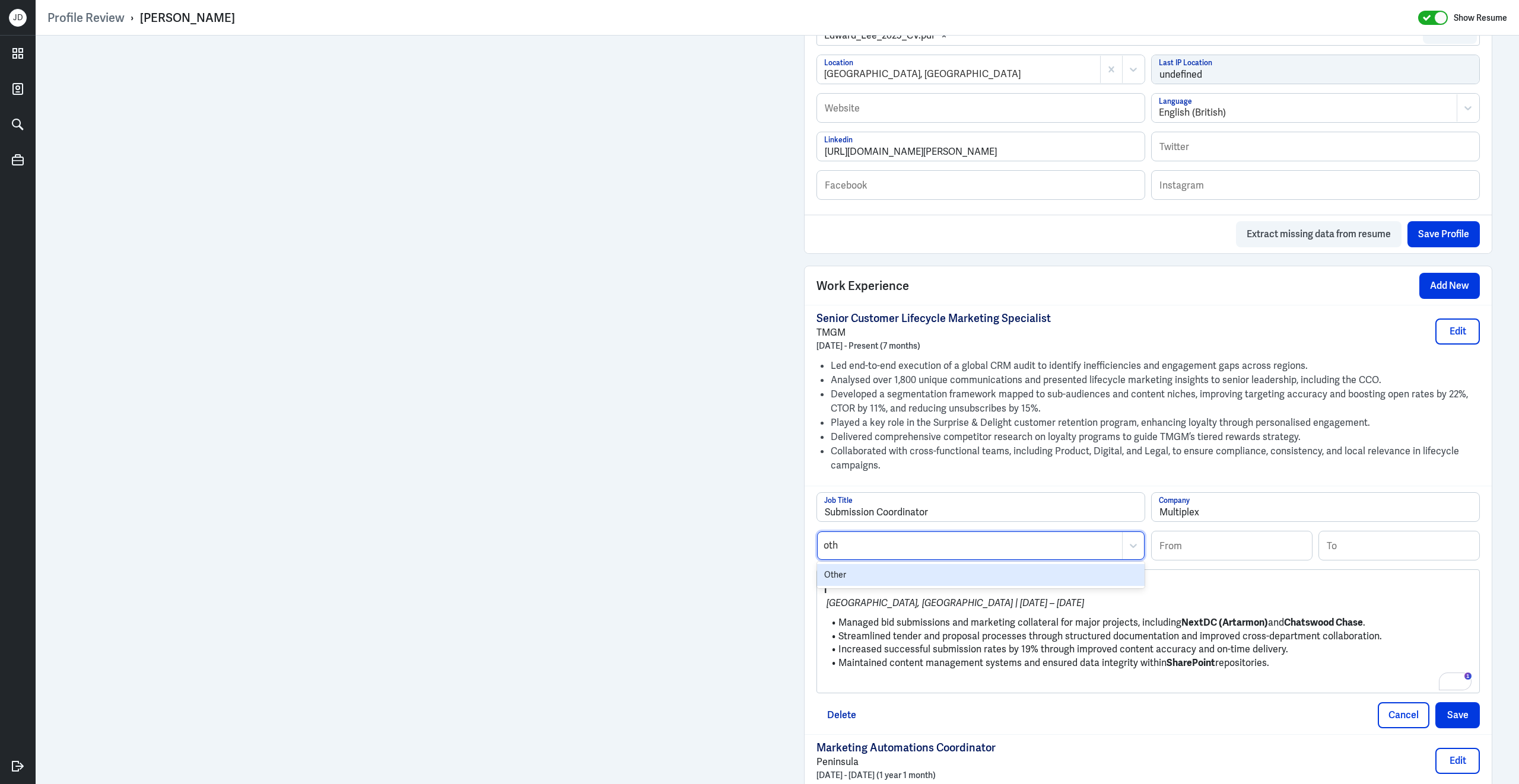
click at [909, 576] on div "Other" at bounding box center [981, 575] width 328 height 22
click at [1225, 560] on input at bounding box center [1231, 546] width 160 height 28
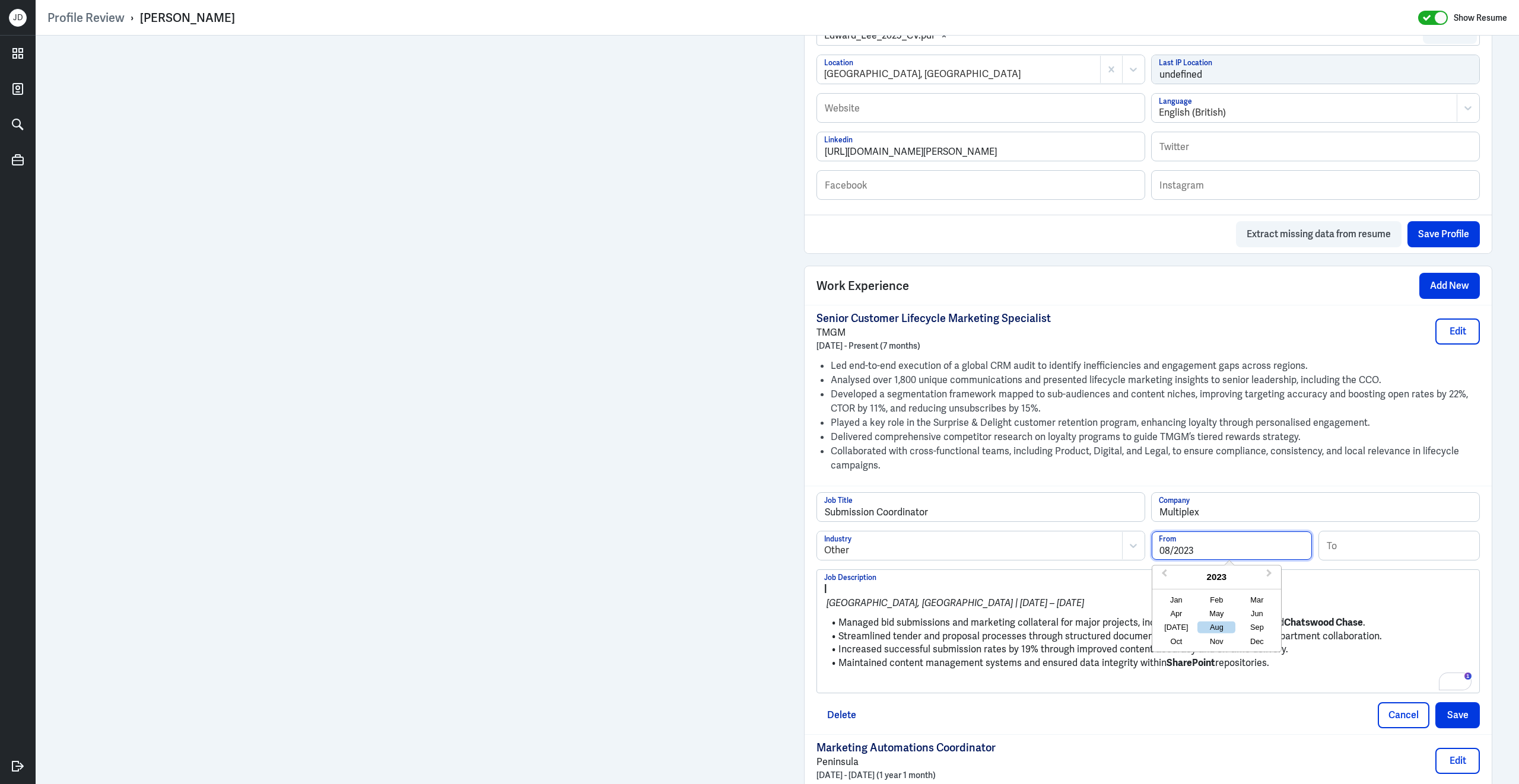
type input "08/2023"
click at [1323, 553] on input at bounding box center [1399, 546] width 160 height 28
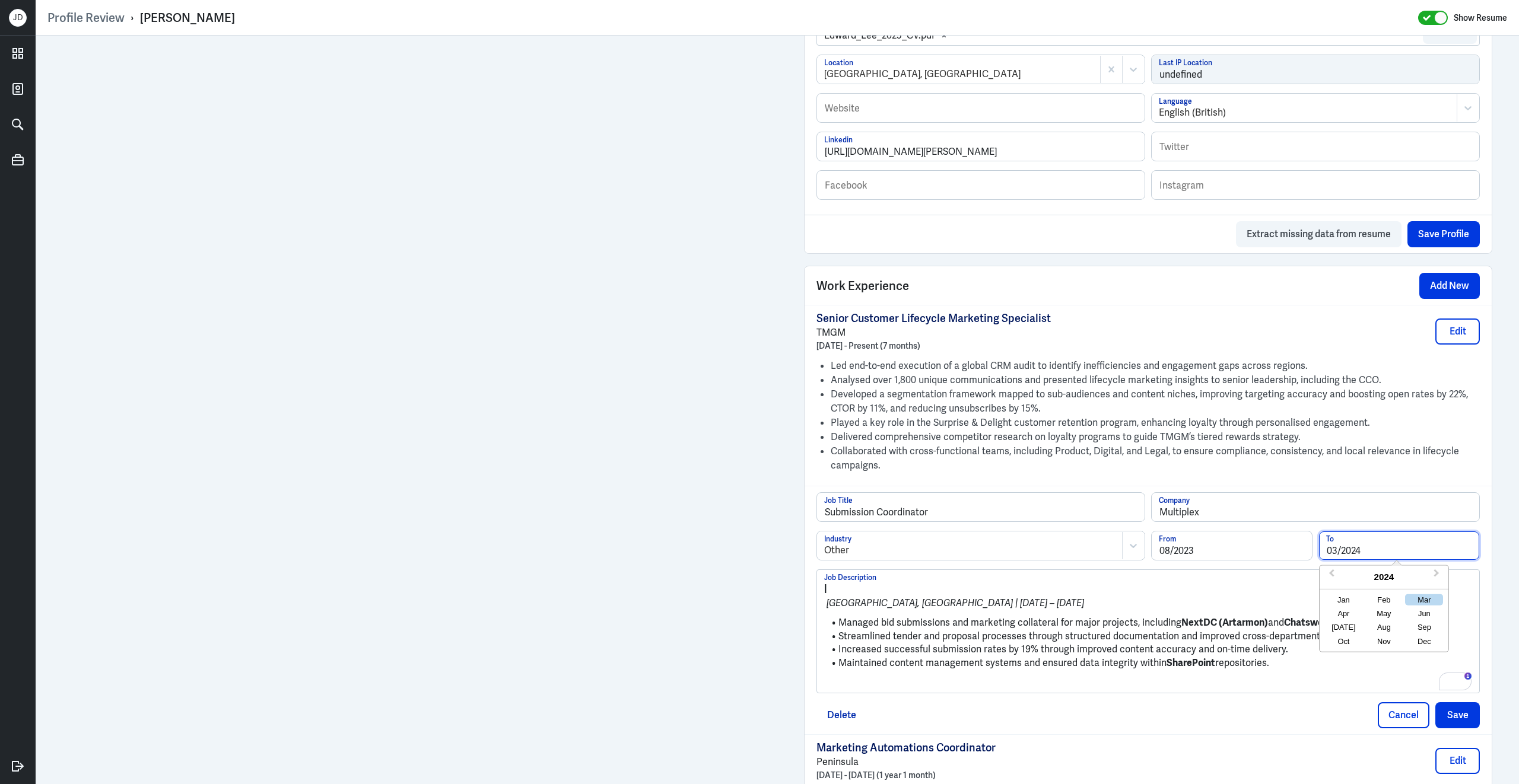
type input "03/2024"
drag, startPoint x: 840, startPoint y: 635, endPoint x: 814, endPoint y: 578, distance: 62.6
click at [814, 578] on div "Submission Coordinator Job Title Multiplex Company Other Industry 08/2023 From …" at bounding box center [1148, 610] width 687 height 248
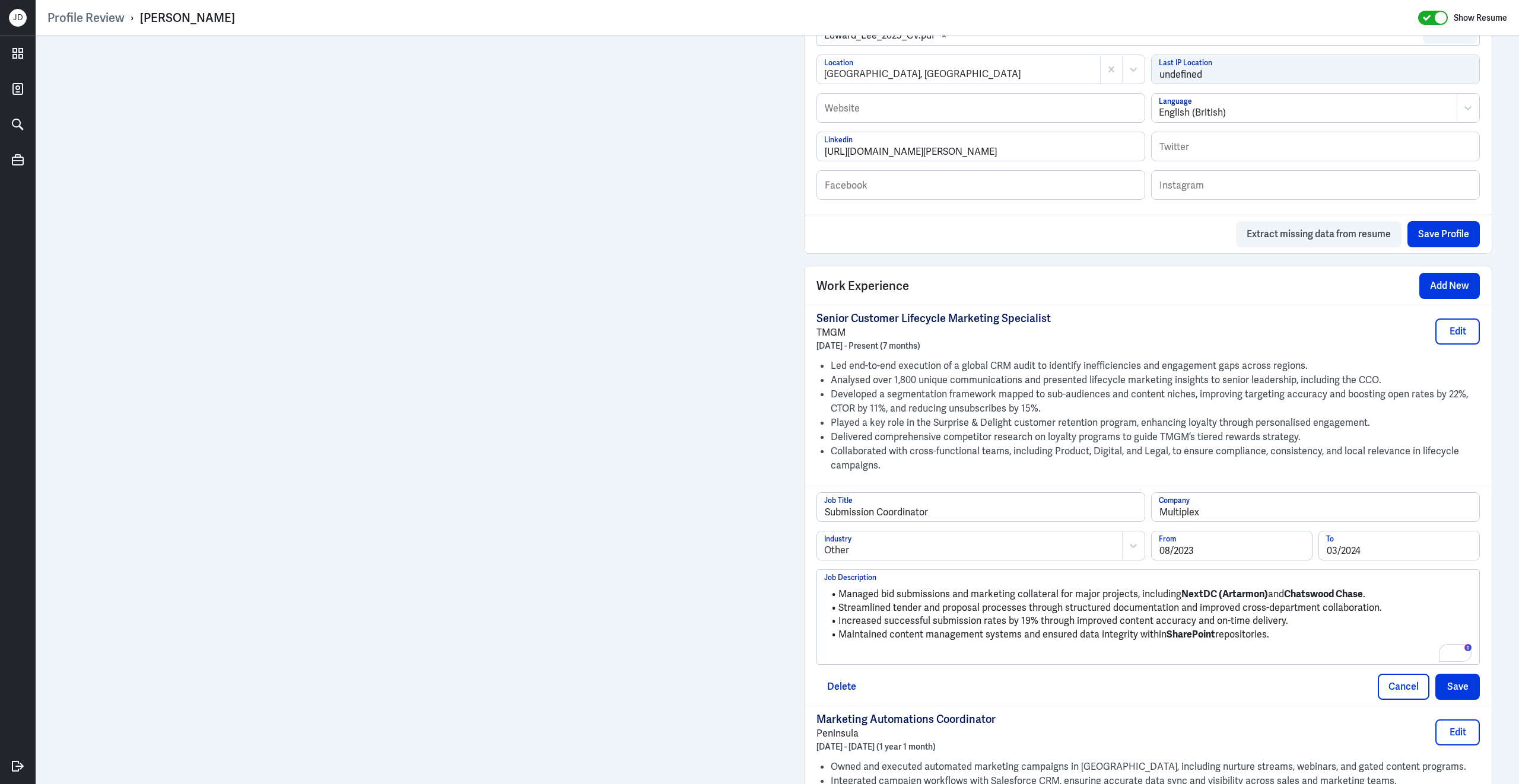
click at [924, 657] on p "To enrich screen reader interactions, please activate Accessibility in Grammarl…" at bounding box center [1148, 655] width 648 height 14
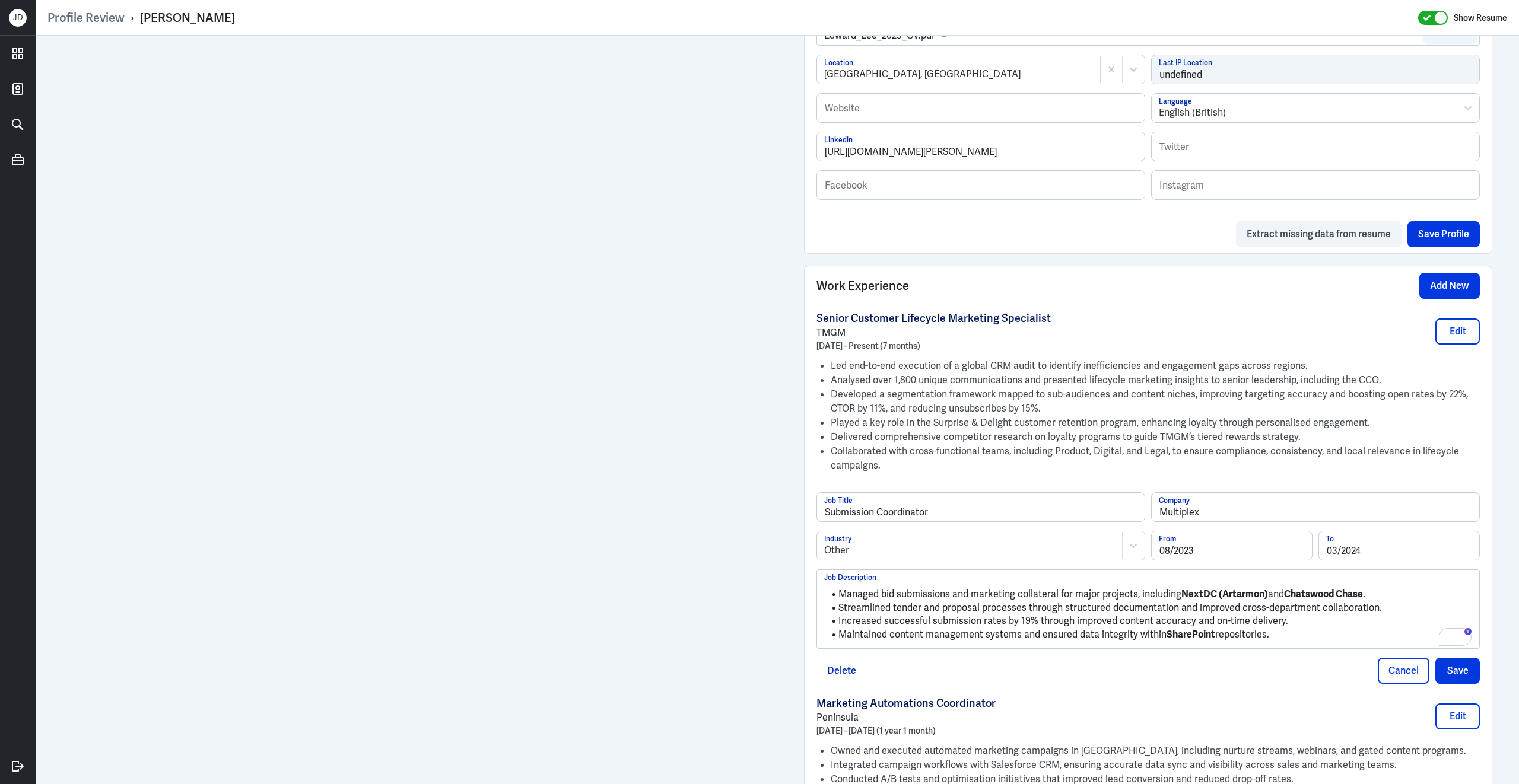
drag, startPoint x: 1290, startPoint y: 641, endPoint x: 913, endPoint y: 550, distance: 387.8
click at [913, 550] on div "Submission Coordinator Job Title Multiplex Company Other Industry 08/2023 From …" at bounding box center [1148, 571] width 663 height 156
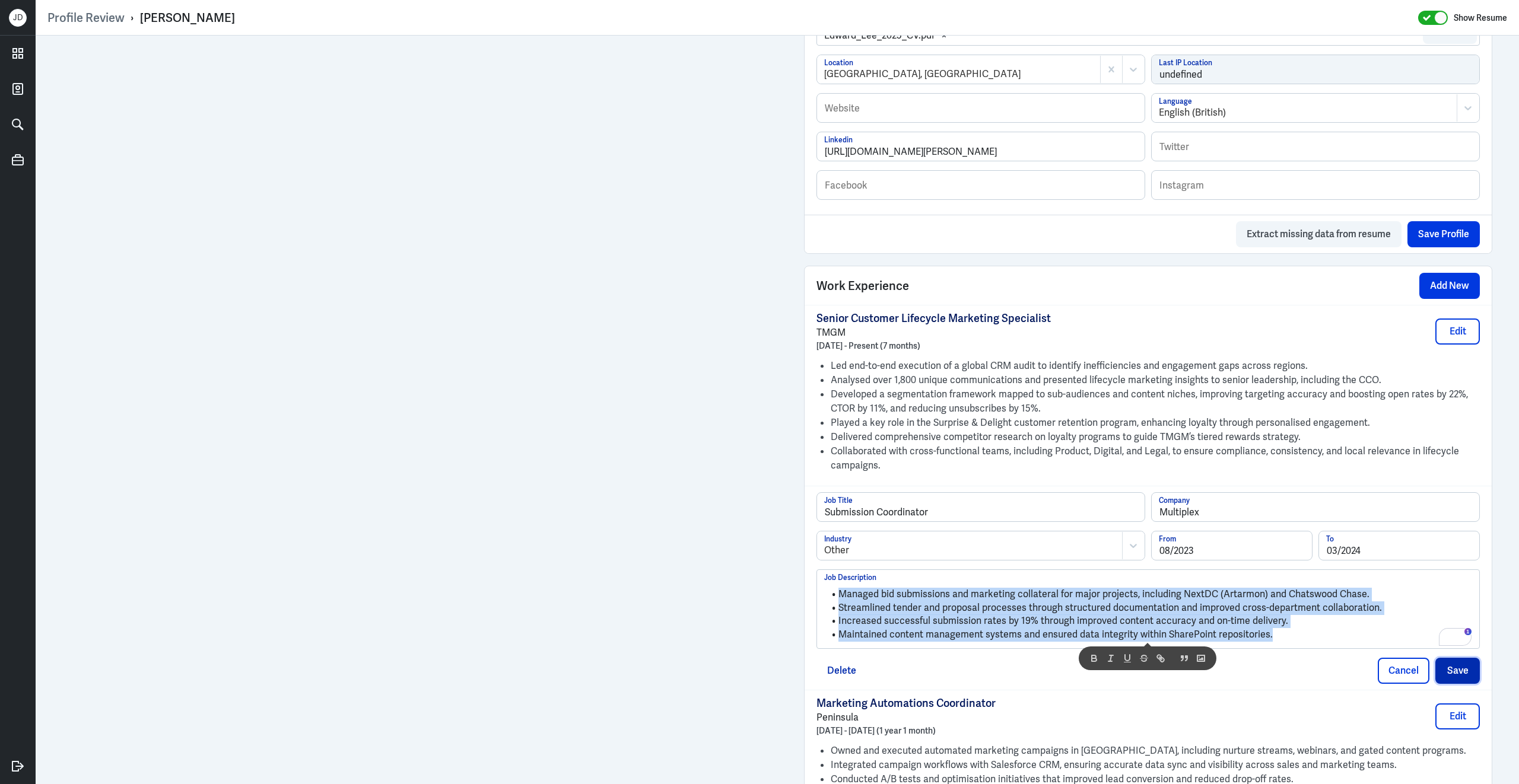
click at [1465, 683] on button "Save" at bounding box center [1457, 671] width 45 height 26
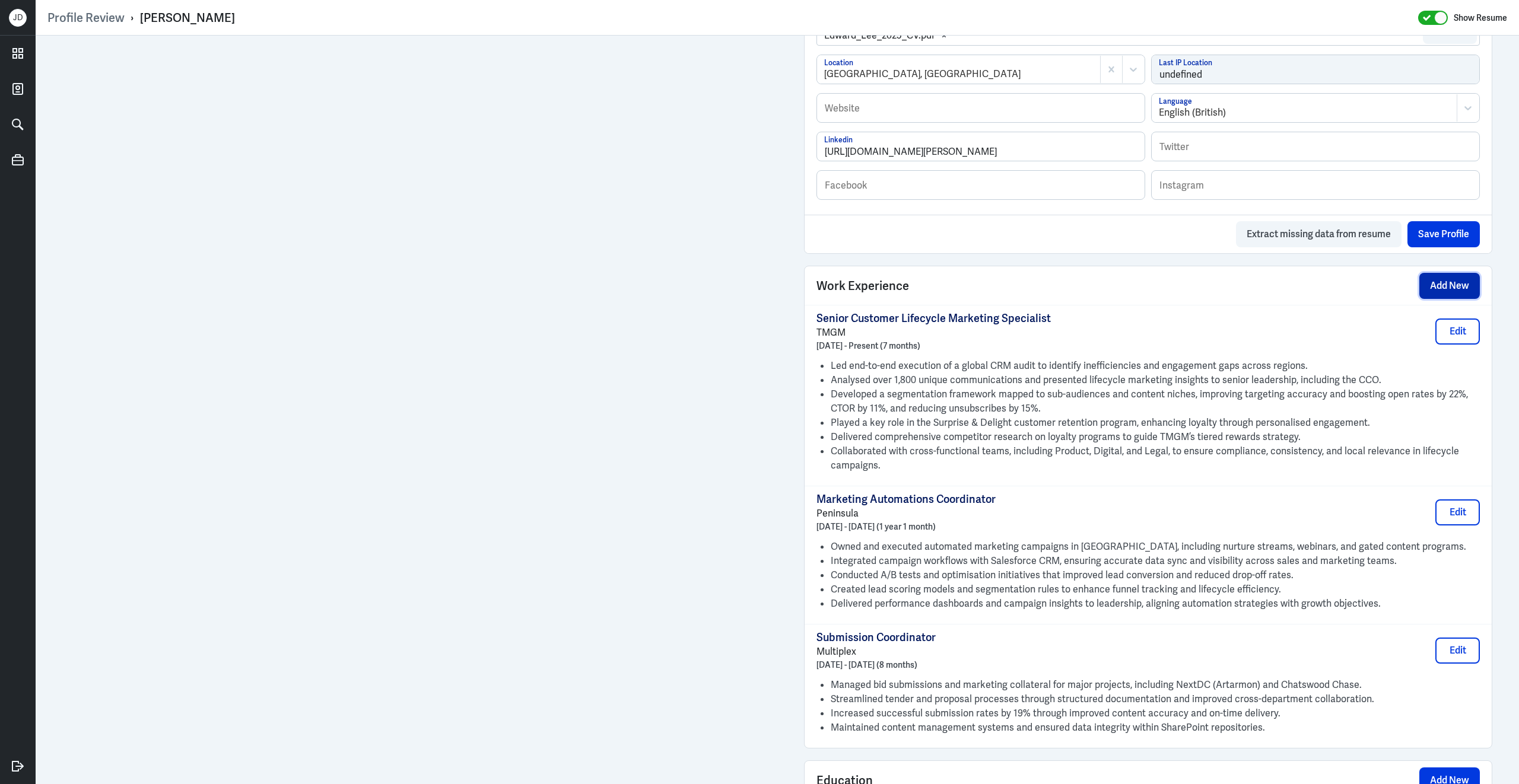
click at [1439, 290] on button "Add New" at bounding box center [1449, 286] width 61 height 26
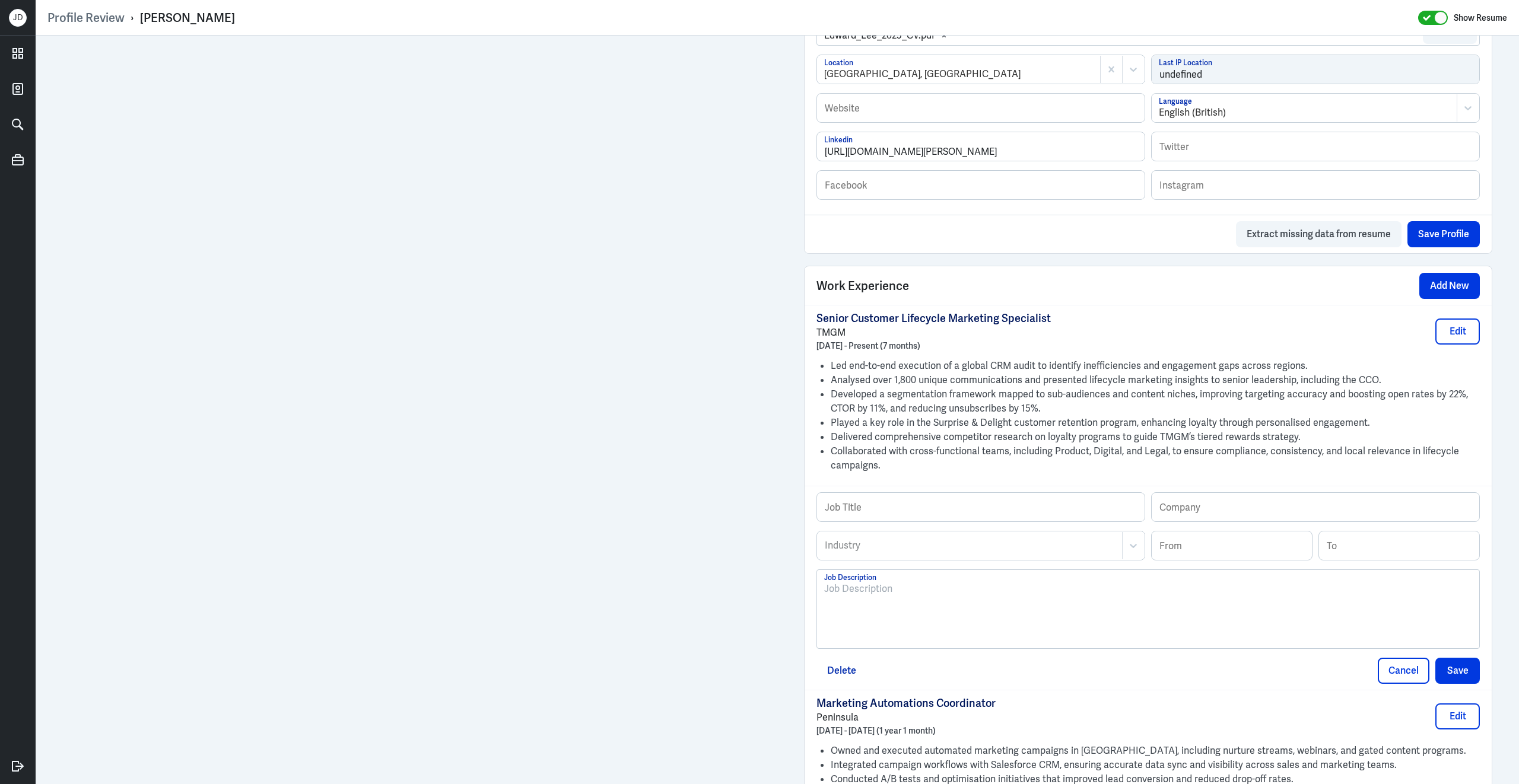
click at [959, 619] on div at bounding box center [1148, 614] width 648 height 64
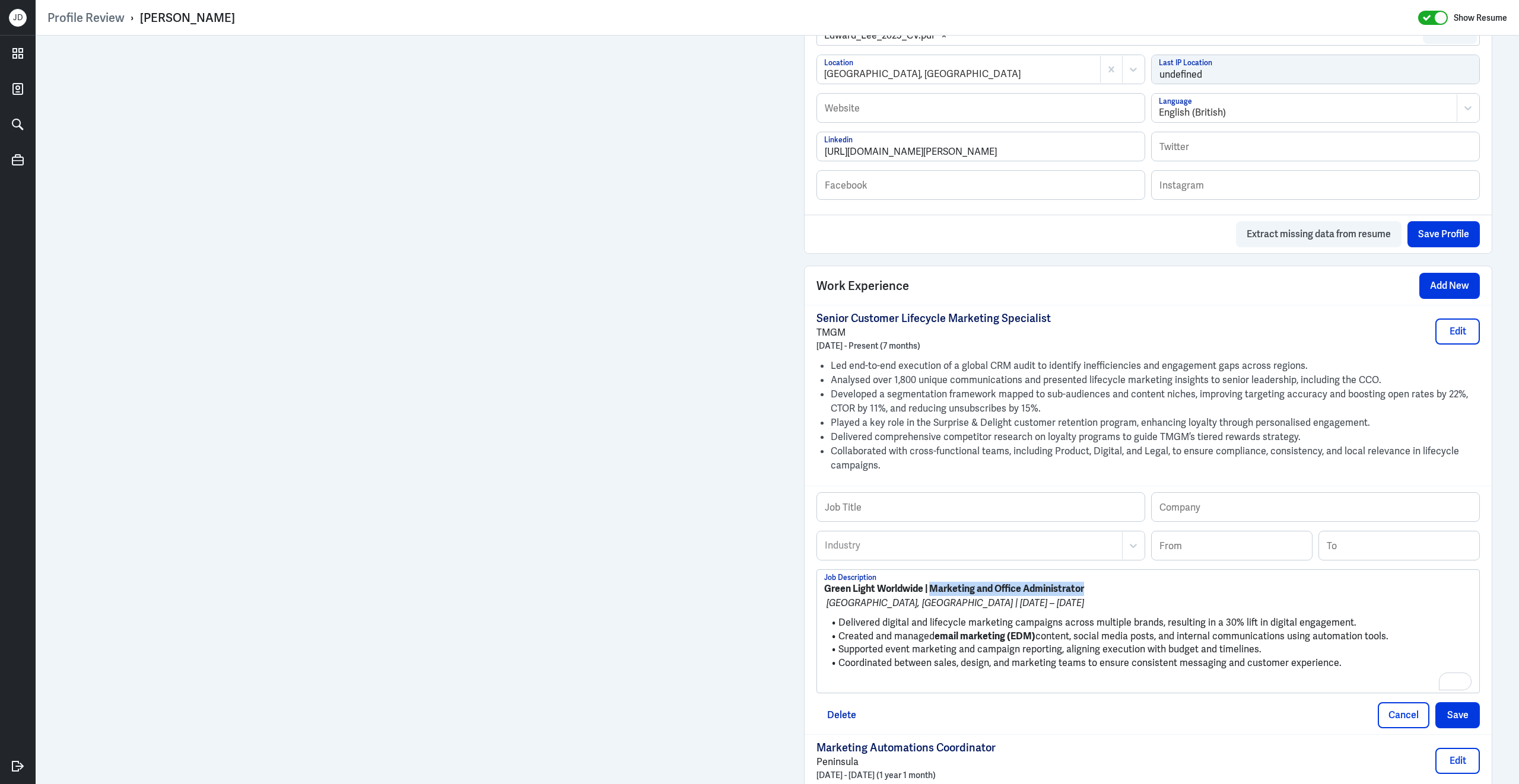
drag, startPoint x: 934, startPoint y: 599, endPoint x: 1106, endPoint y: 597, distance: 172.0
click at [1106, 596] on p "Green Light Worldwide | Marketing and Office Administrator" at bounding box center [1148, 589] width 648 height 14
click at [977, 518] on input "text" at bounding box center [981, 507] width 328 height 28
paste input "Marketing and Office Administrator"
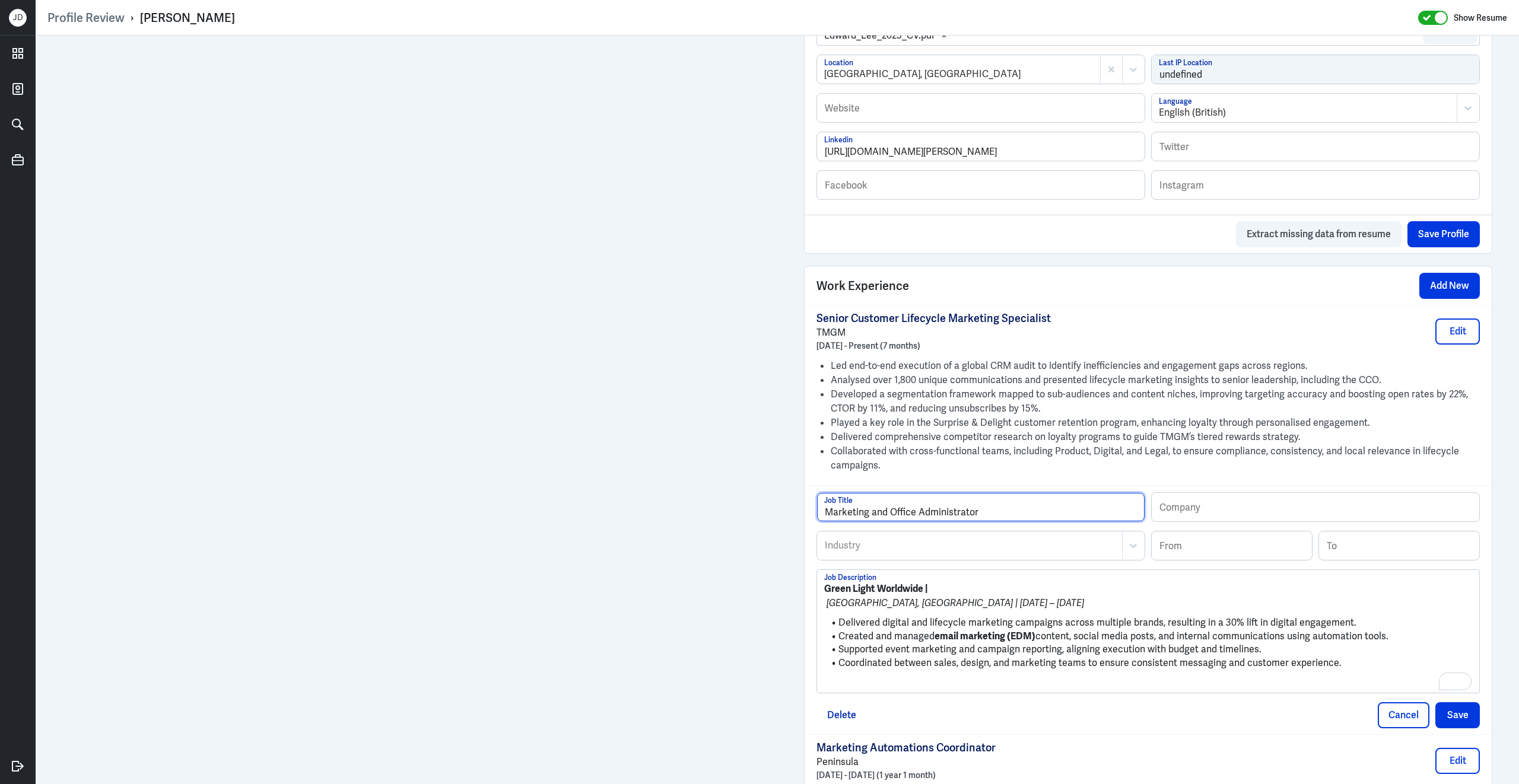
type input "Marketing and Office Administrator"
drag, startPoint x: 926, startPoint y: 599, endPoint x: 803, endPoint y: 591, distance: 123.3
click at [804, 591] on div "Work Experience Add New Senior Customer Lifecycle Marketing Specialist TMGM Apr…" at bounding box center [1148, 631] width 688 height 731
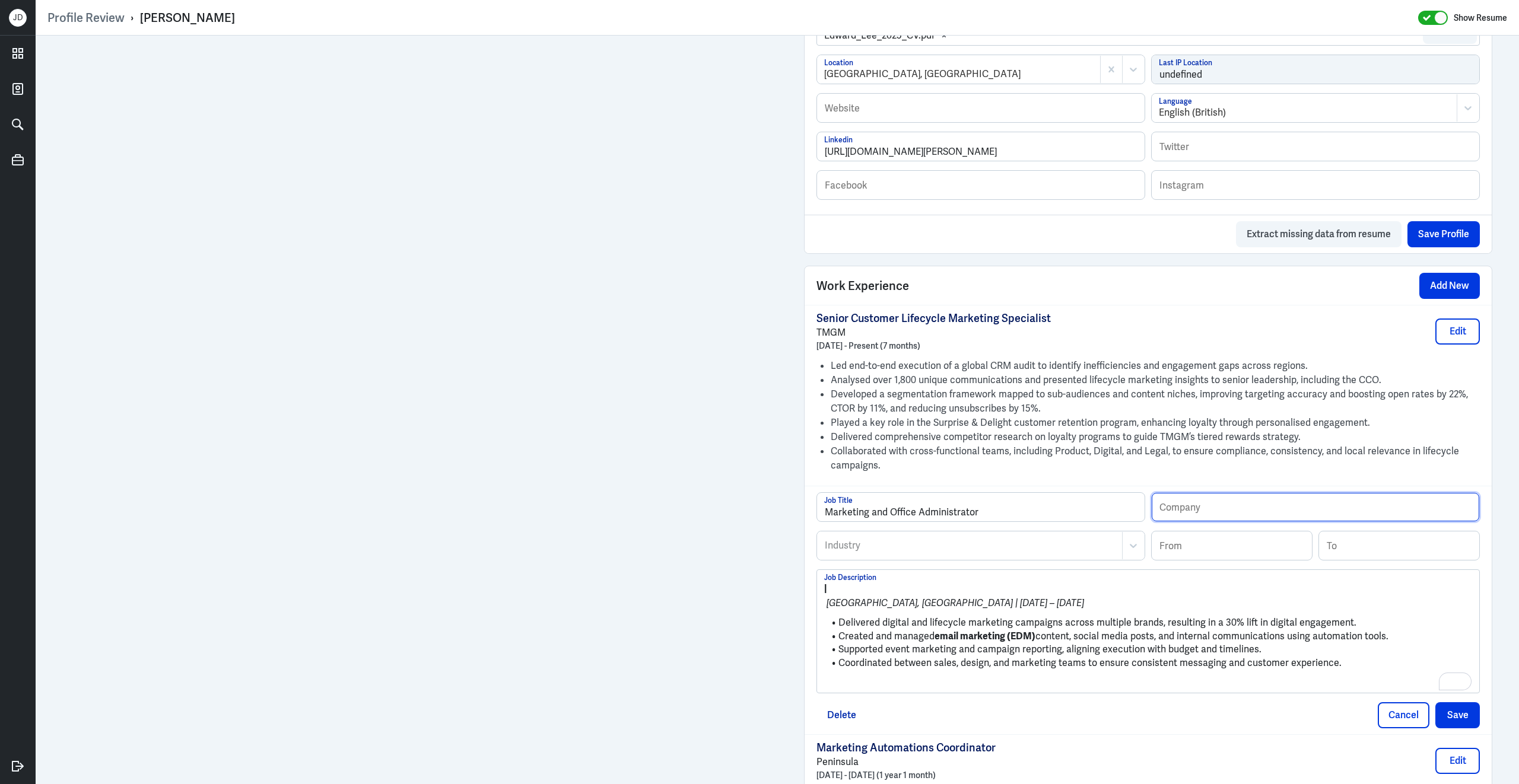
click at [1306, 512] on input "text" at bounding box center [1315, 507] width 328 height 28
paste input "Green Light Worldwide"
type input "Green Light Worldwide"
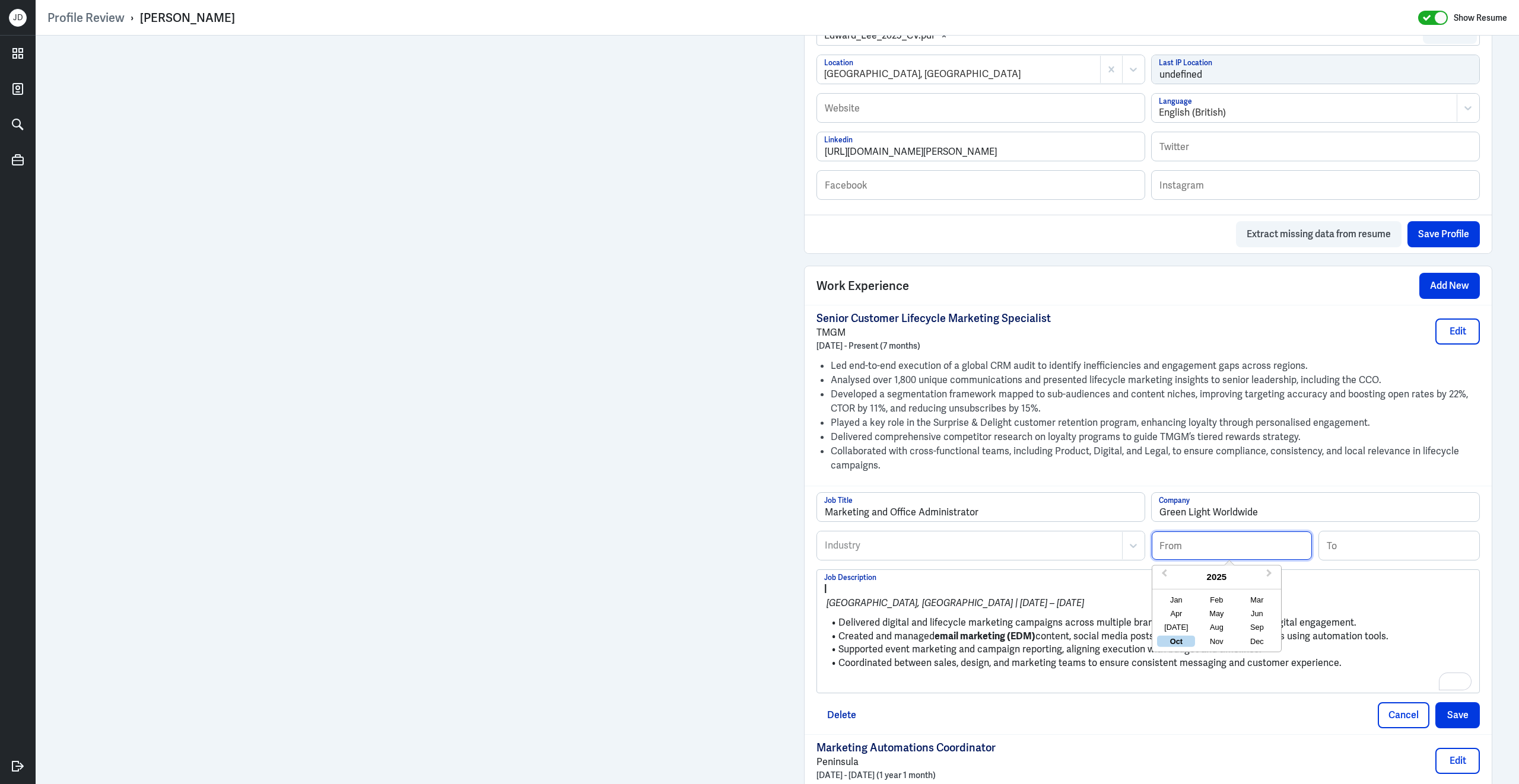
click at [1225, 551] on input at bounding box center [1231, 546] width 160 height 28
type input "05/2022"
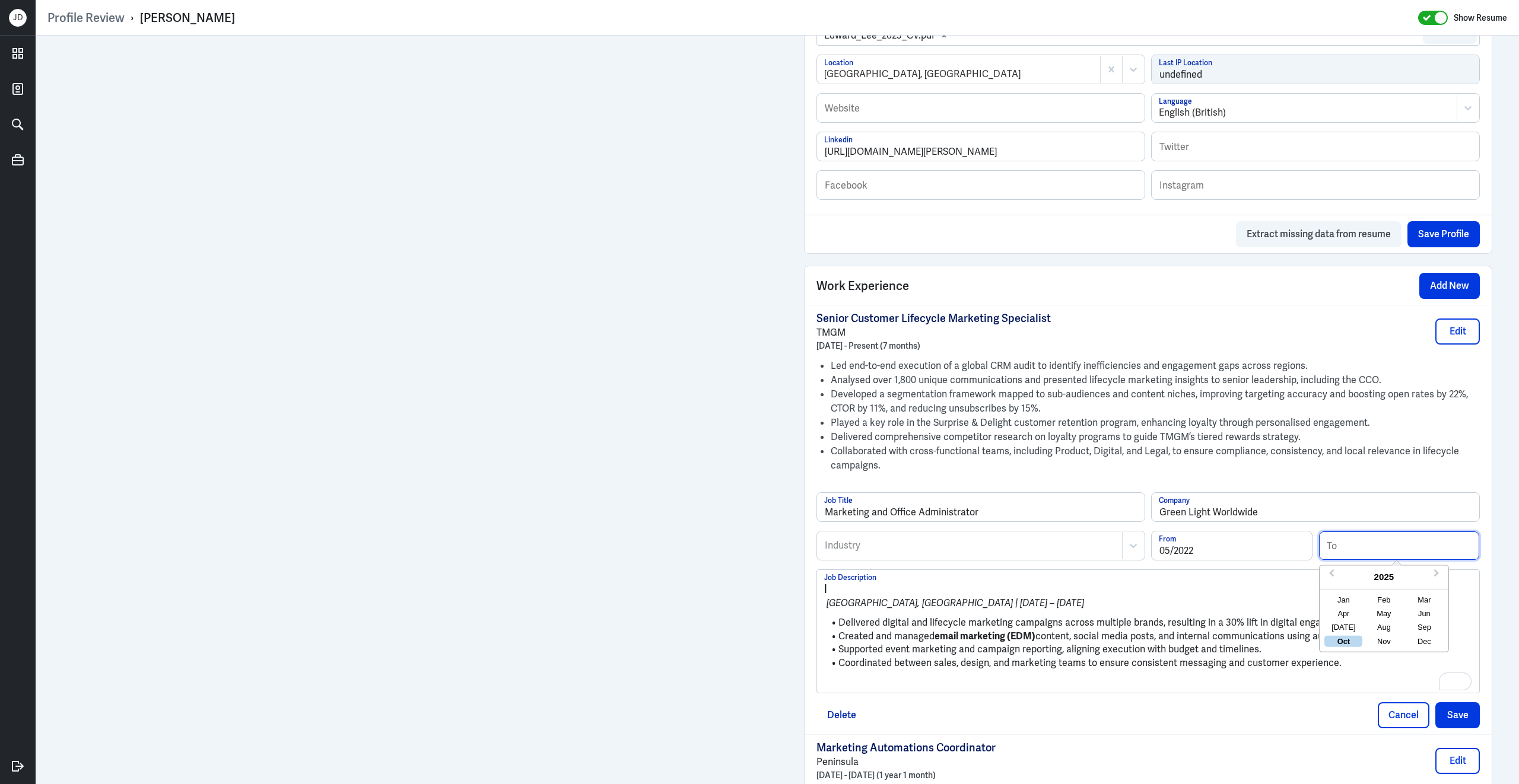
click at [1350, 560] on input at bounding box center [1399, 546] width 160 height 28
type input "08/2023"
drag, startPoint x: 838, startPoint y: 631, endPoint x: 821, endPoint y: 590, distance: 44.4
click at [821, 590] on div "| Sydney, NSW | May 2022 – Aug 2023 Delivered digital and lifecycle marketing c…" at bounding box center [1148, 631] width 662 height 123
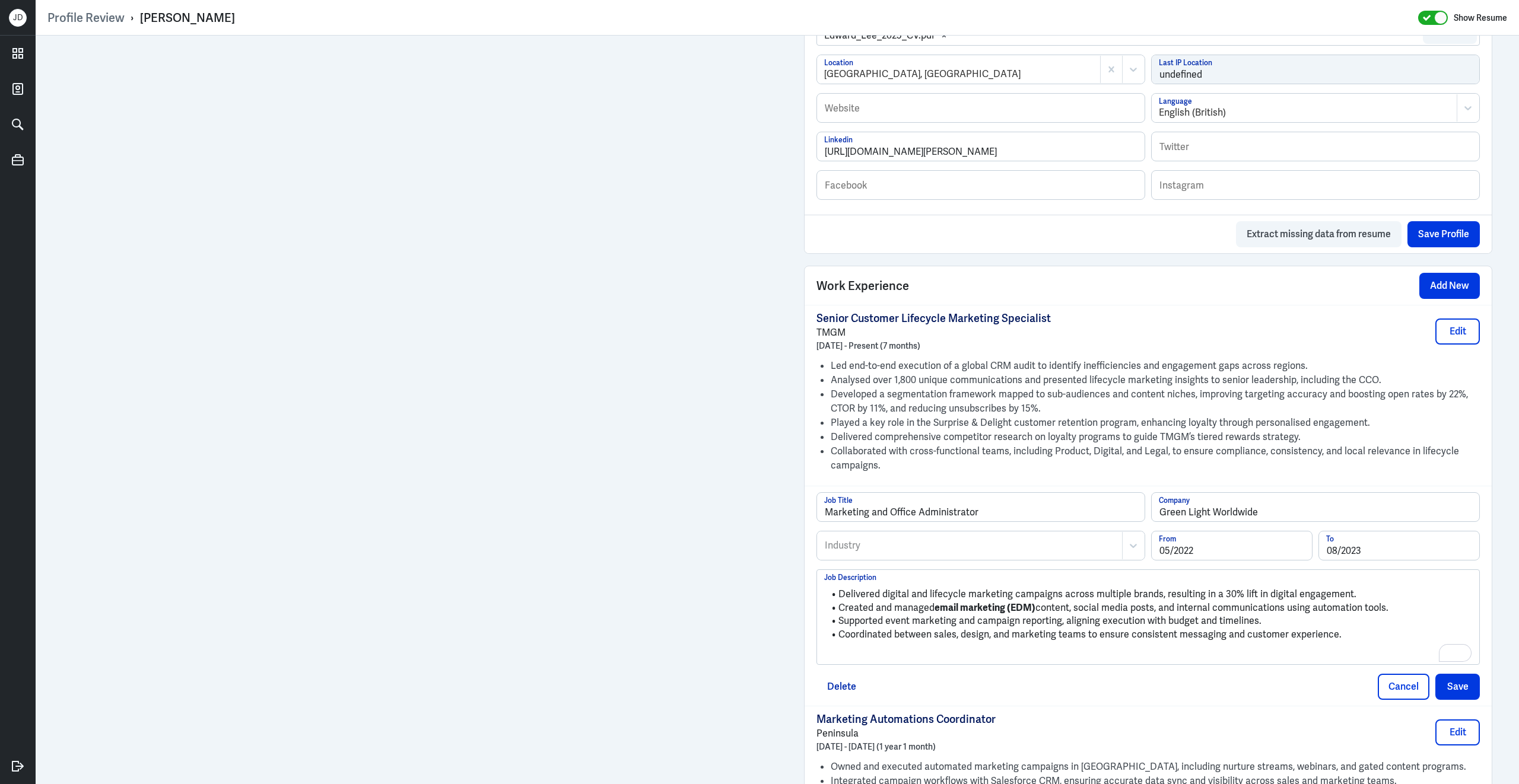
click at [869, 662] on p "To enrich screen reader interactions, please activate Accessibility in Grammarl…" at bounding box center [1148, 655] width 648 height 14
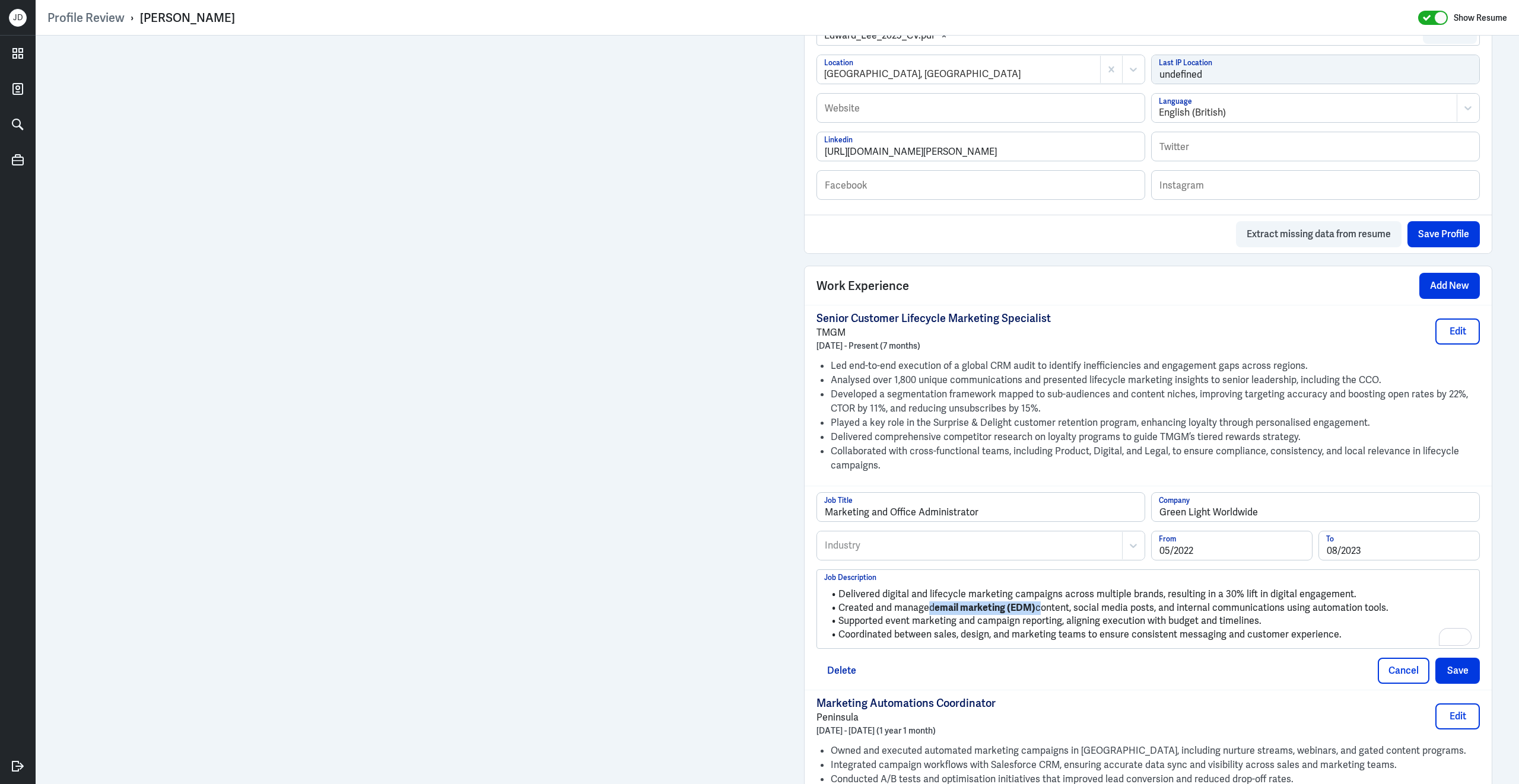
drag, startPoint x: 1038, startPoint y: 620, endPoint x: 929, endPoint y: 620, distance: 109.0
click at [929, 615] on li "Created and managed email marketing (EDM) content, social media posts, and inte…" at bounding box center [1148, 609] width 648 height 13
click at [1108, 625] on li "Supported event marketing and campaign reporting, aligning execution with budge…" at bounding box center [1148, 621] width 648 height 13
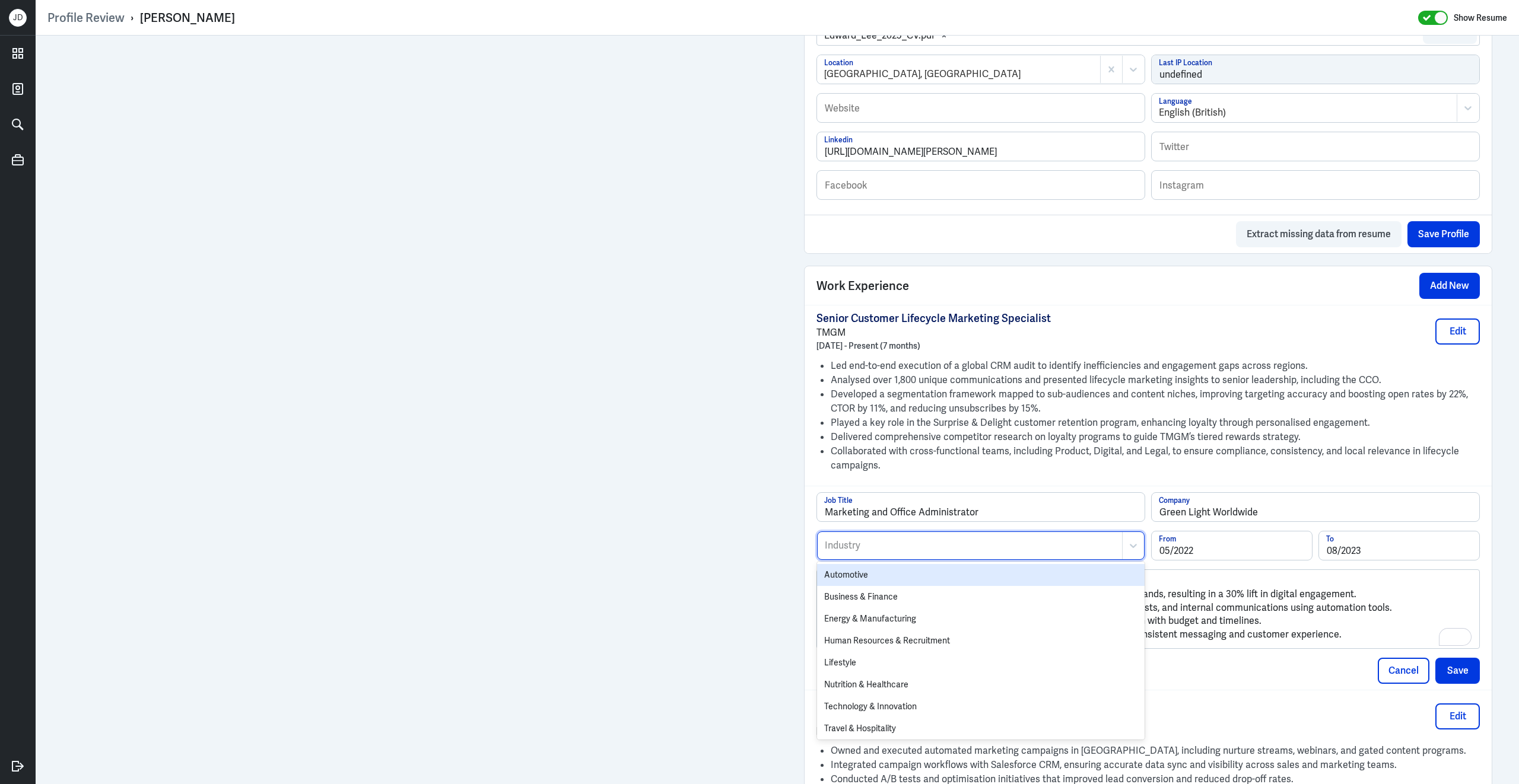
click at [915, 547] on div at bounding box center [969, 545] width 293 height 14
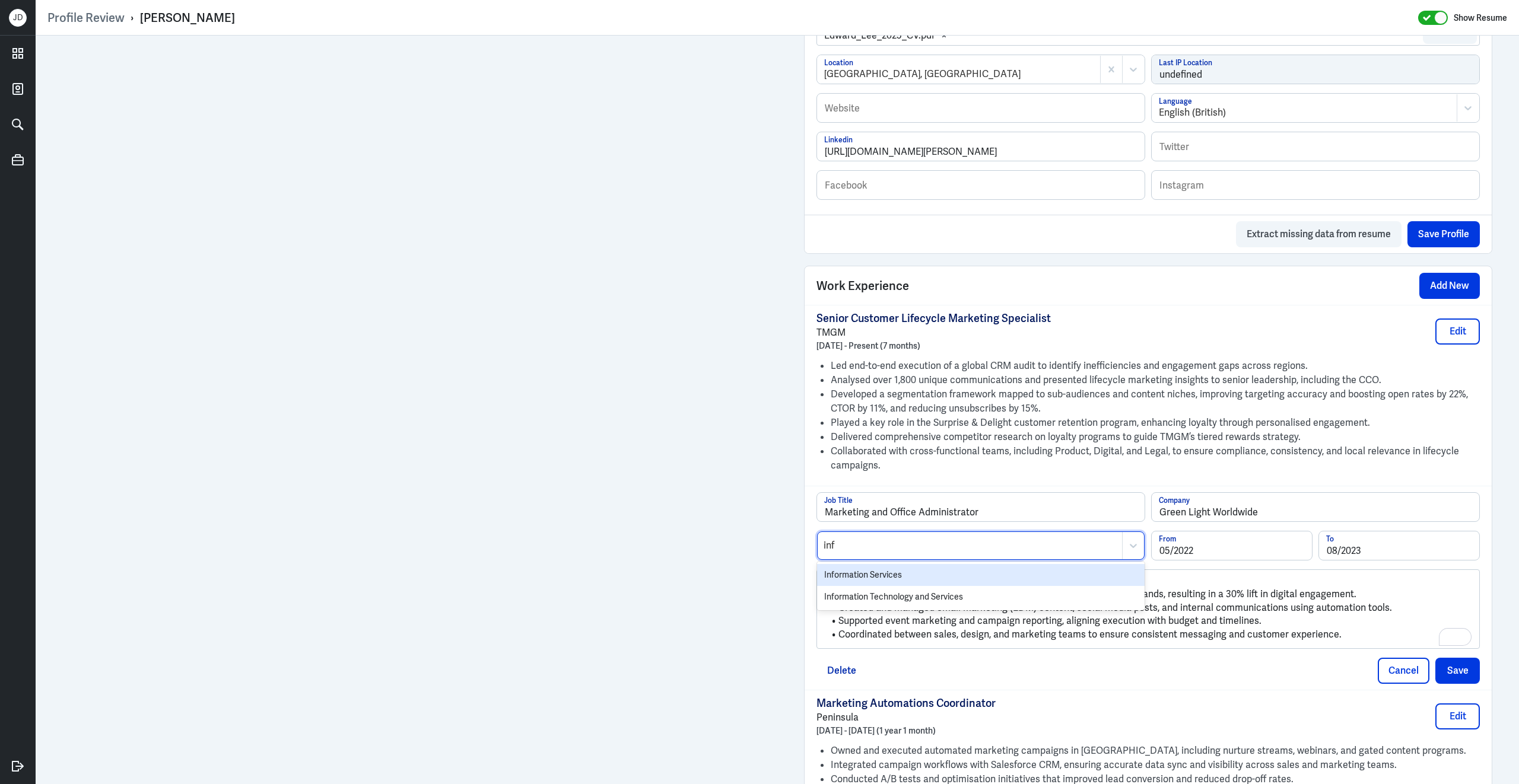
type input "info"
click at [921, 602] on div "Information Technology and Services" at bounding box center [981, 597] width 328 height 22
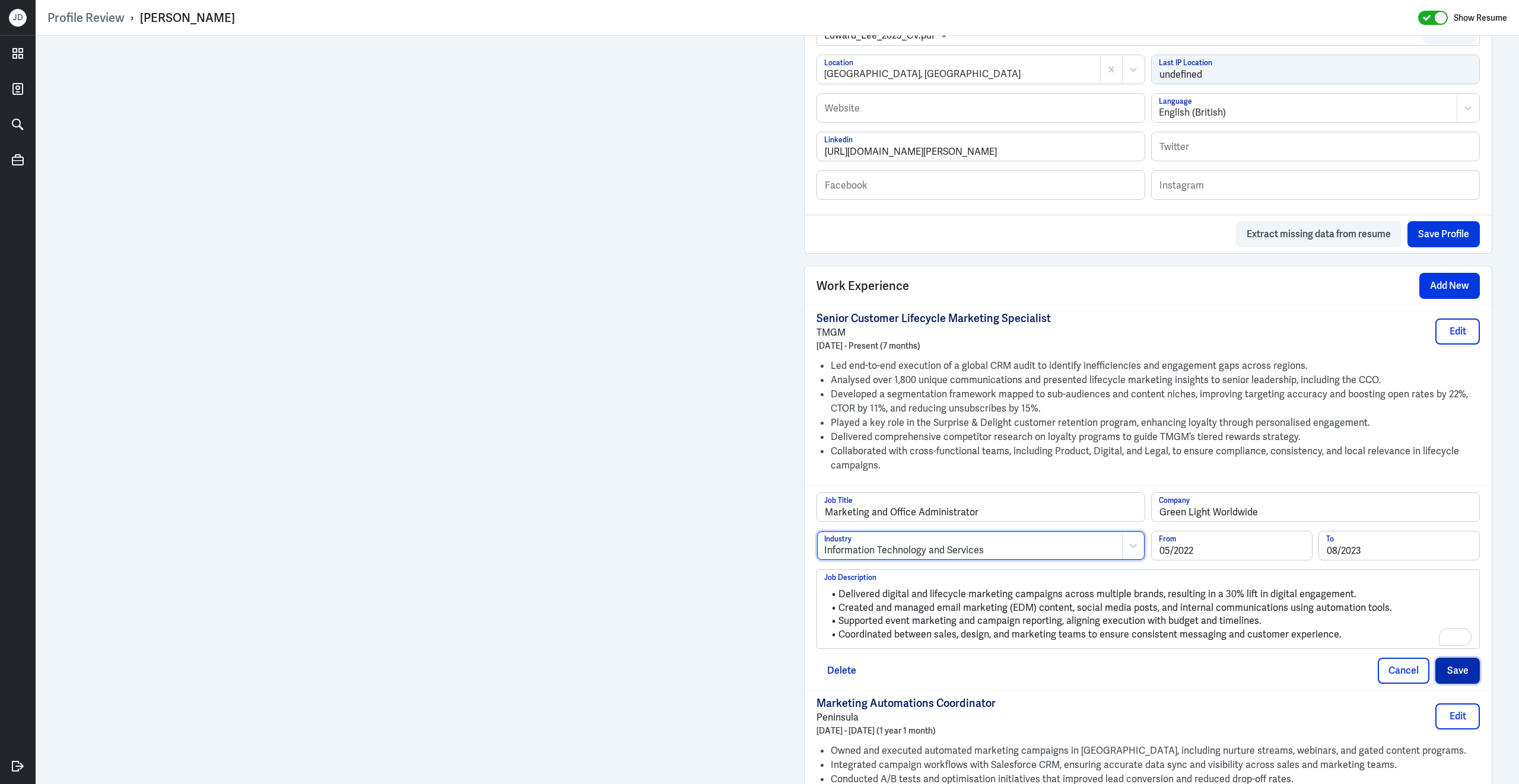
click at [1467, 680] on button "Save" at bounding box center [1457, 671] width 45 height 26
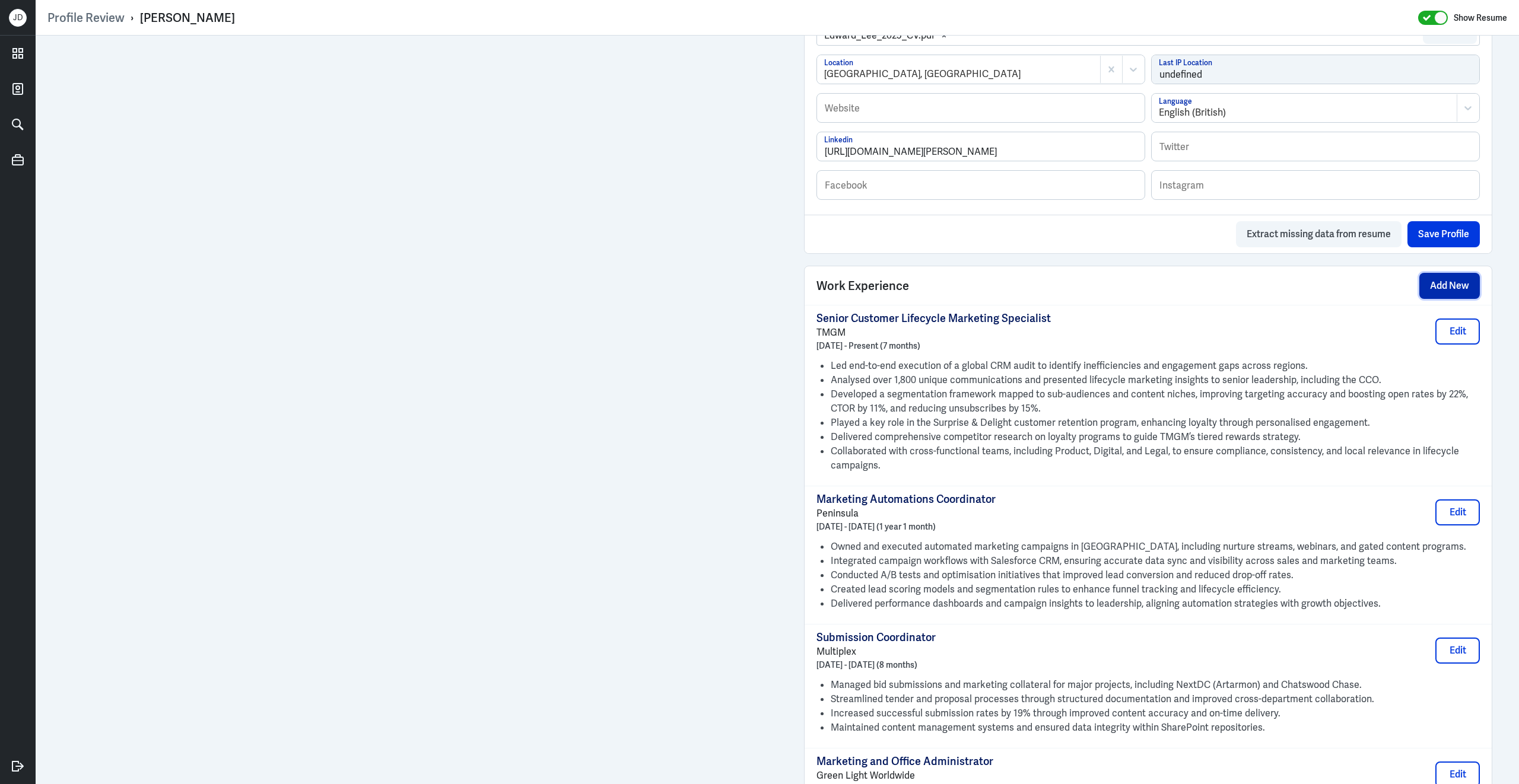
click at [1434, 288] on button "Add New" at bounding box center [1449, 286] width 61 height 26
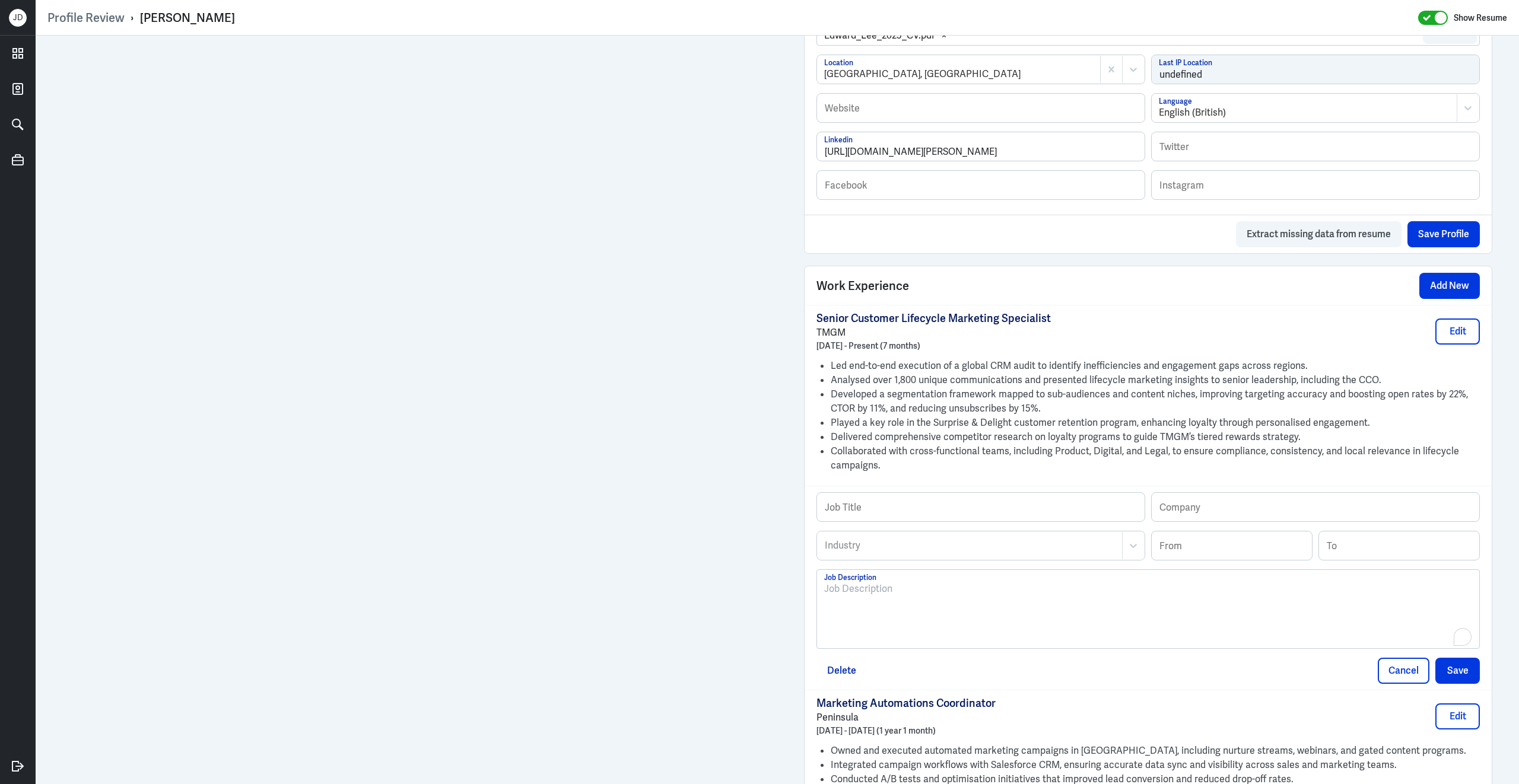
click at [1004, 613] on div "To enrich screen reader interactions, please activate Accessibility in Grammarl…" at bounding box center [1148, 614] width 648 height 64
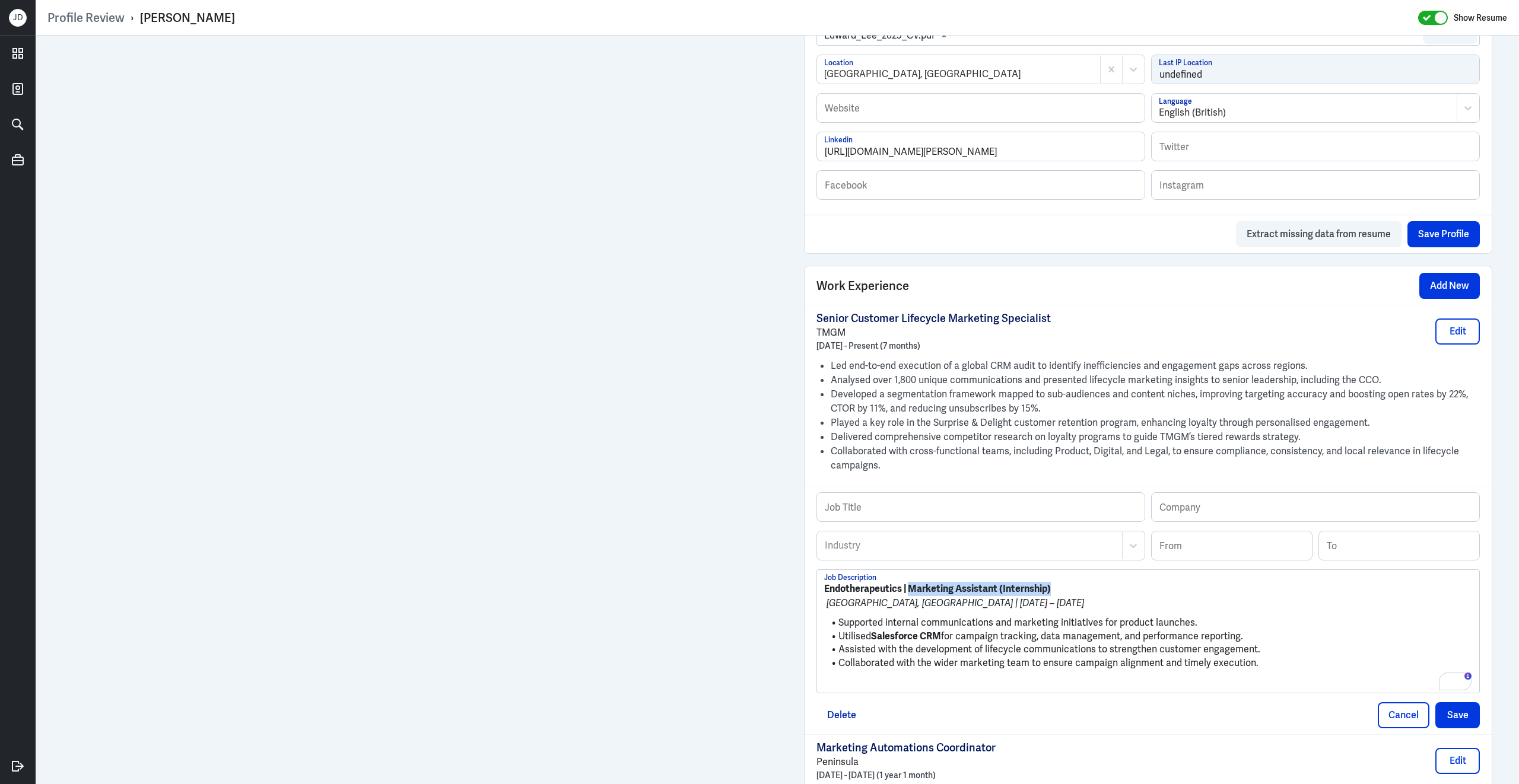
drag, startPoint x: 910, startPoint y: 601, endPoint x: 1094, endPoint y: 604, distance: 184.0
click at [1094, 596] on p "Endotherapeutics | Marketing Assistant (Internship)" at bounding box center [1148, 589] width 648 height 14
click at [1000, 517] on input "text" at bounding box center [981, 507] width 328 height 28
paste input "Marketing Assistant (Internship)"
type input "Marketing Assistant (Internship)"
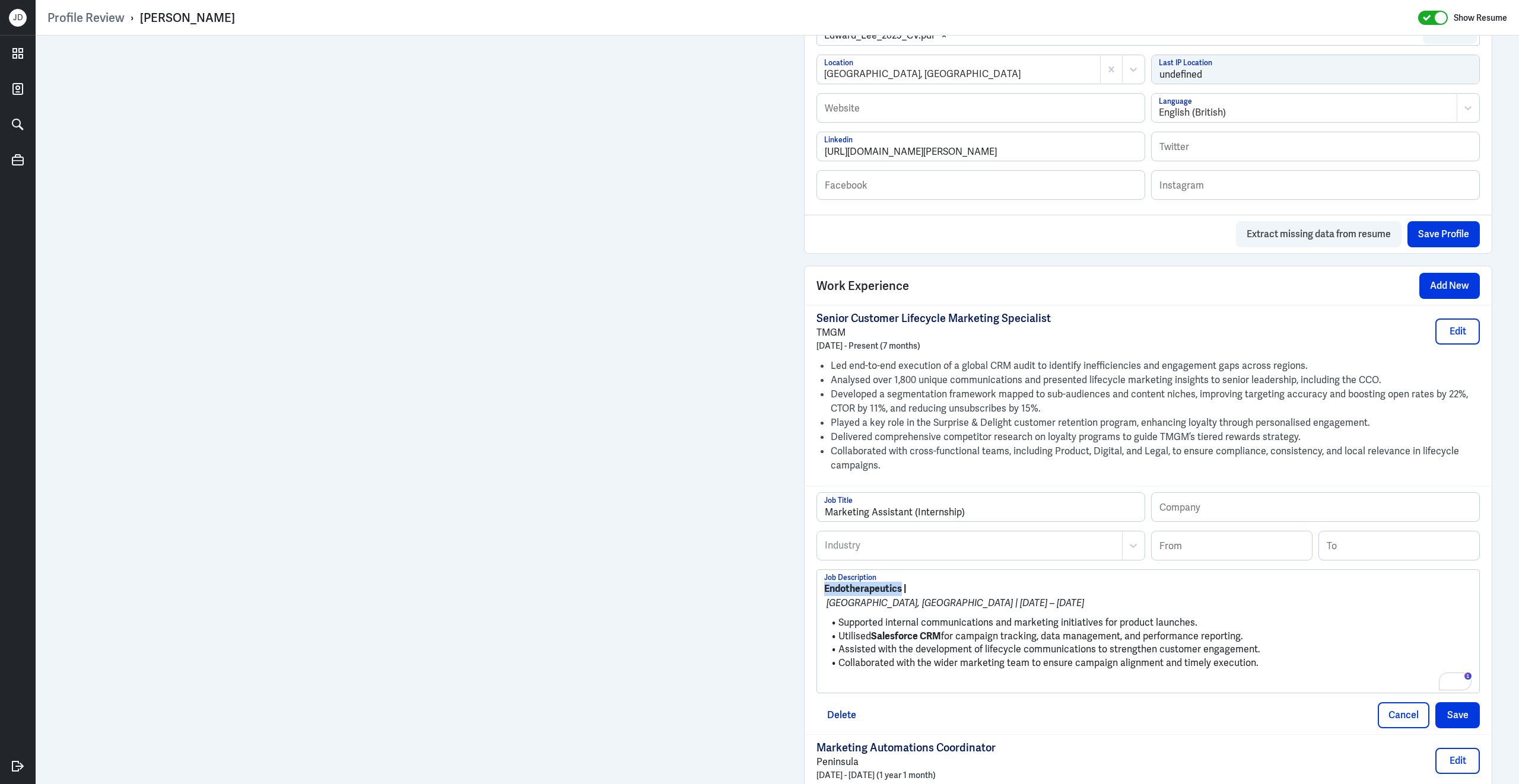
drag, startPoint x: 902, startPoint y: 598, endPoint x: 822, endPoint y: 596, distance: 80.0
click at [821, 597] on div "Endotherapeutics | Sydney, NSW | Dec 2021 – May 2022 Supported internal communi…" at bounding box center [1148, 631] width 662 height 123
click at [1223, 514] on input "text" at bounding box center [1315, 507] width 328 height 28
paste input "Endotherapeutics"
type input "Endotherapeutics"
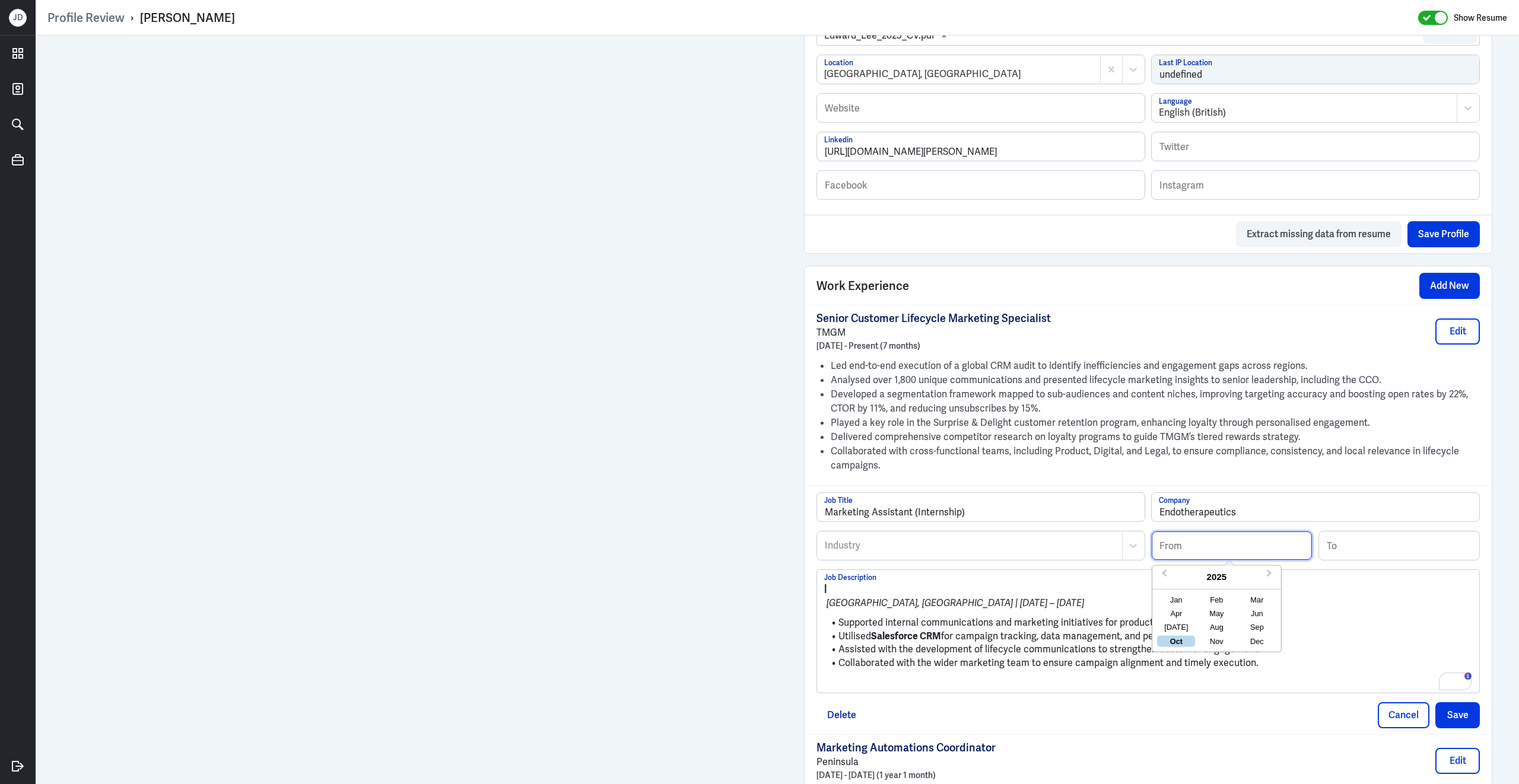
click at [1209, 552] on input at bounding box center [1231, 546] width 160 height 28
type input "12/2021"
click at [1336, 560] on input at bounding box center [1399, 546] width 160 height 28
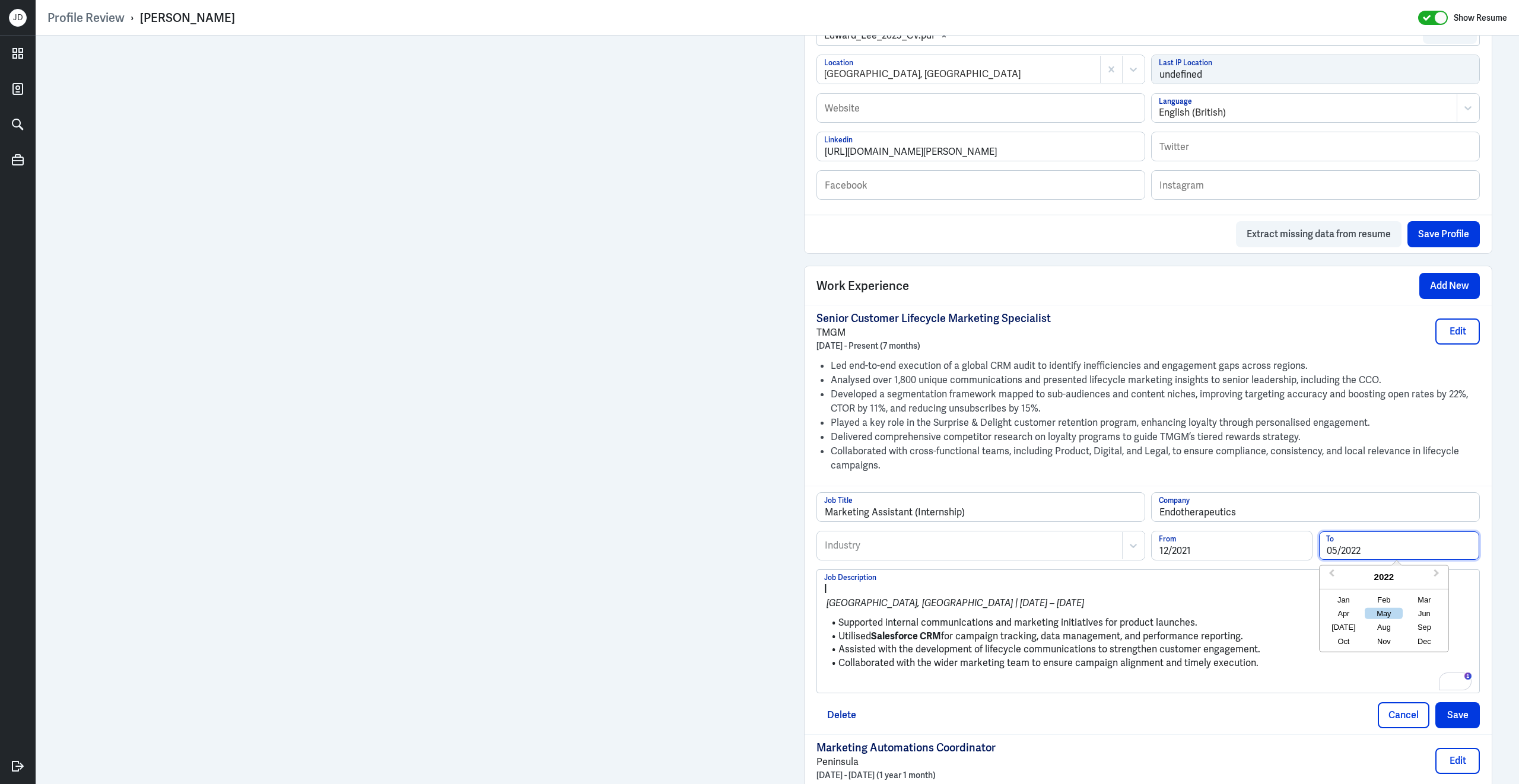
type input "05/2022"
drag, startPoint x: 838, startPoint y: 633, endPoint x: 817, endPoint y: 577, distance: 59.8
click at [817, 577] on div "Marketing Assistant (Internship) Job Title Endotherapeutics Company Industry In…" at bounding box center [1148, 593] width 663 height 201
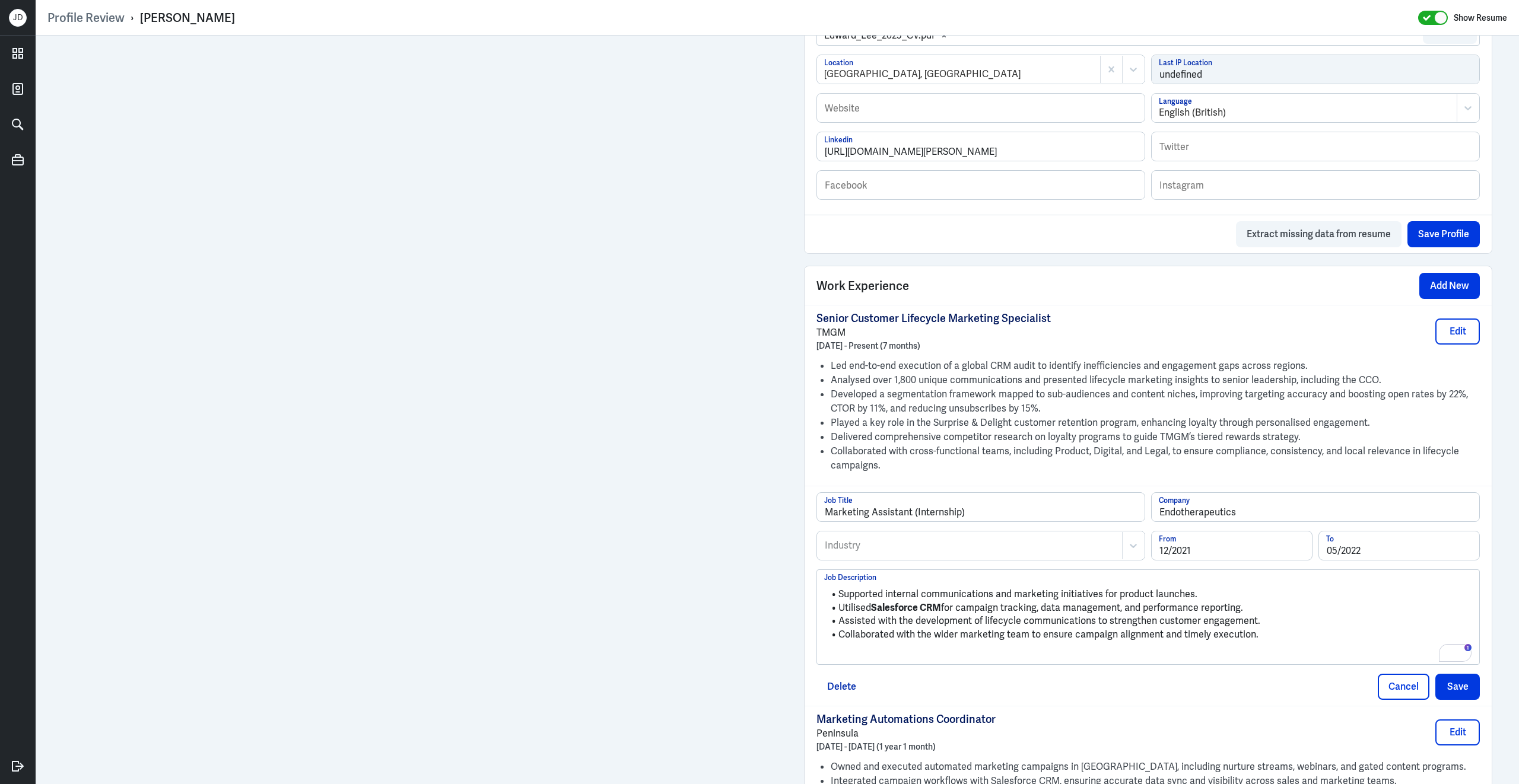
click at [856, 662] on p "To enrich screen reader interactions, please activate Accessibility in Grammarl…" at bounding box center [1148, 655] width 648 height 14
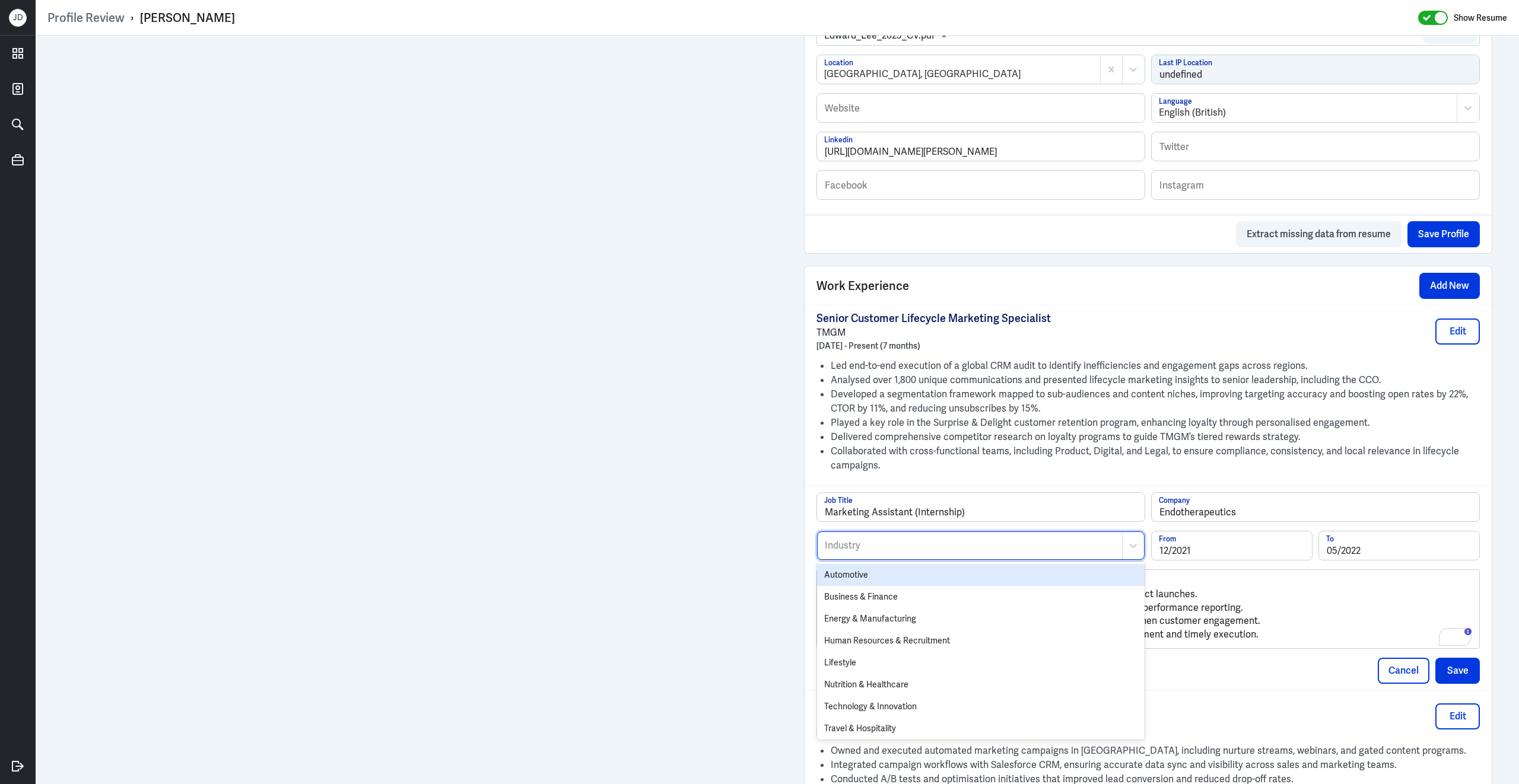
click at [959, 553] on div at bounding box center [969, 545] width 293 height 14
type input "heal"
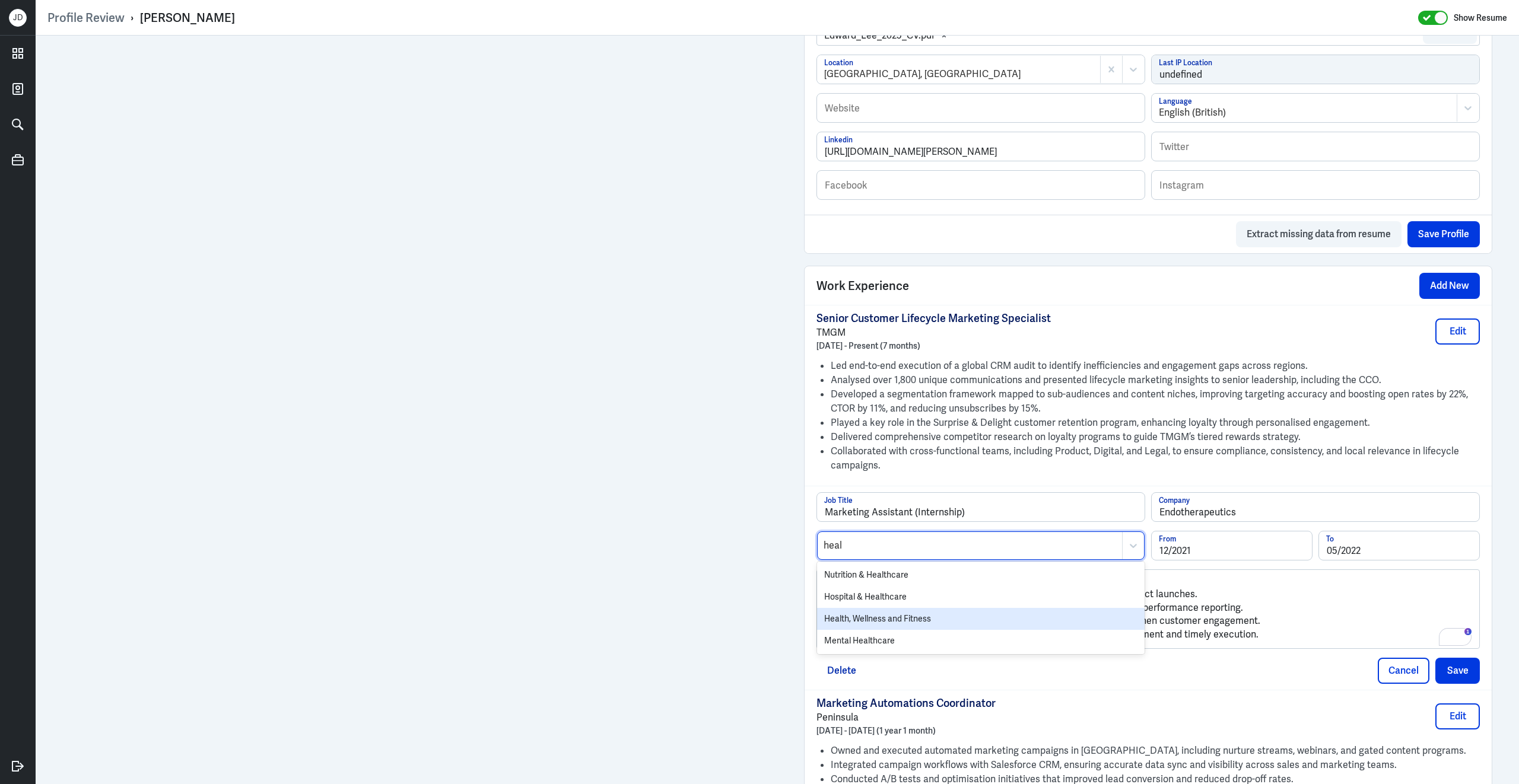
click at [925, 628] on div "Health, Wellness and Fitness" at bounding box center [981, 619] width 328 height 22
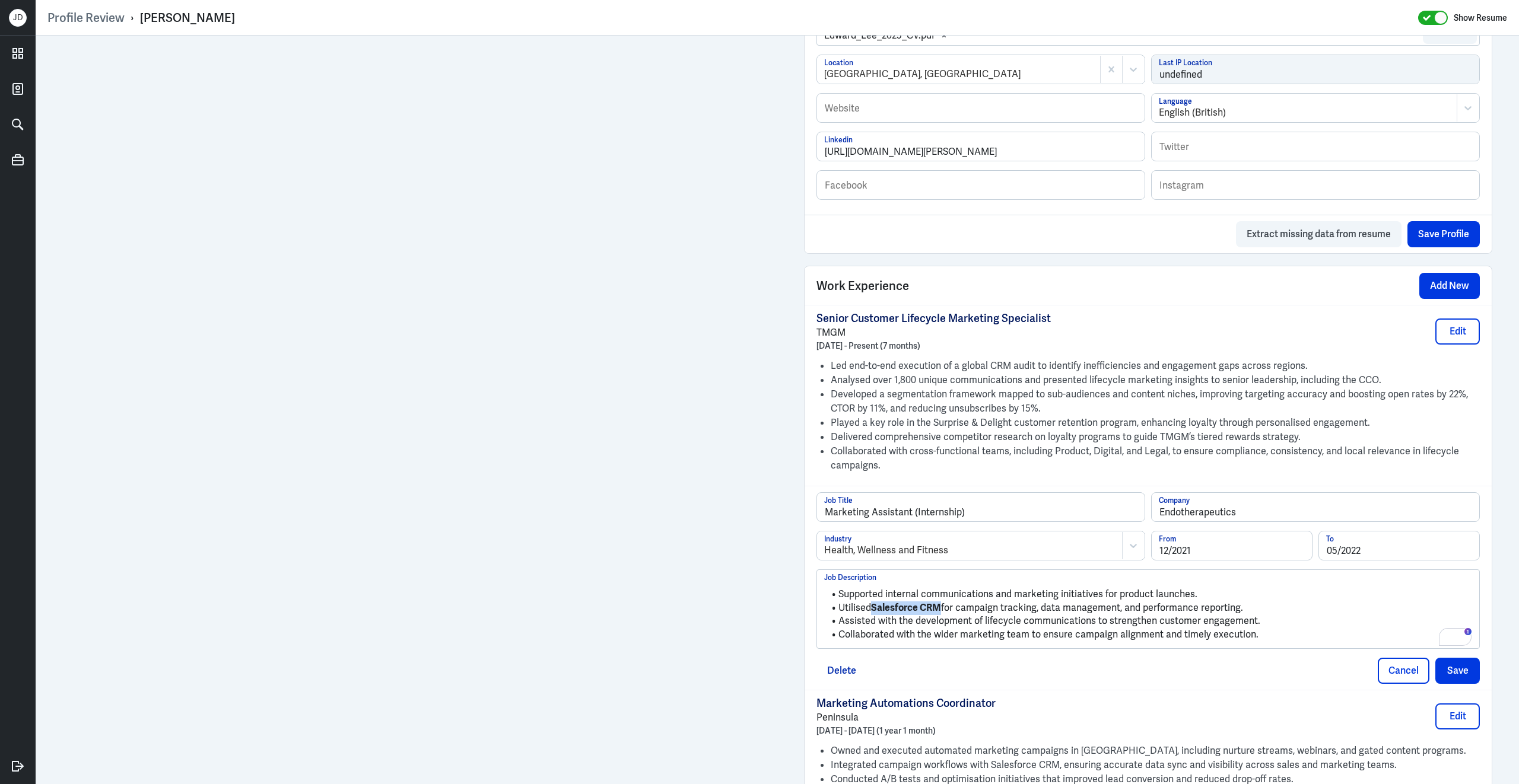
drag, startPoint x: 874, startPoint y: 613, endPoint x: 941, endPoint y: 610, distance: 67.1
click at [941, 612] on strong "Salesforce CRM" at bounding box center [906, 608] width 70 height 12
click at [1455, 680] on button "Save" at bounding box center [1457, 671] width 45 height 26
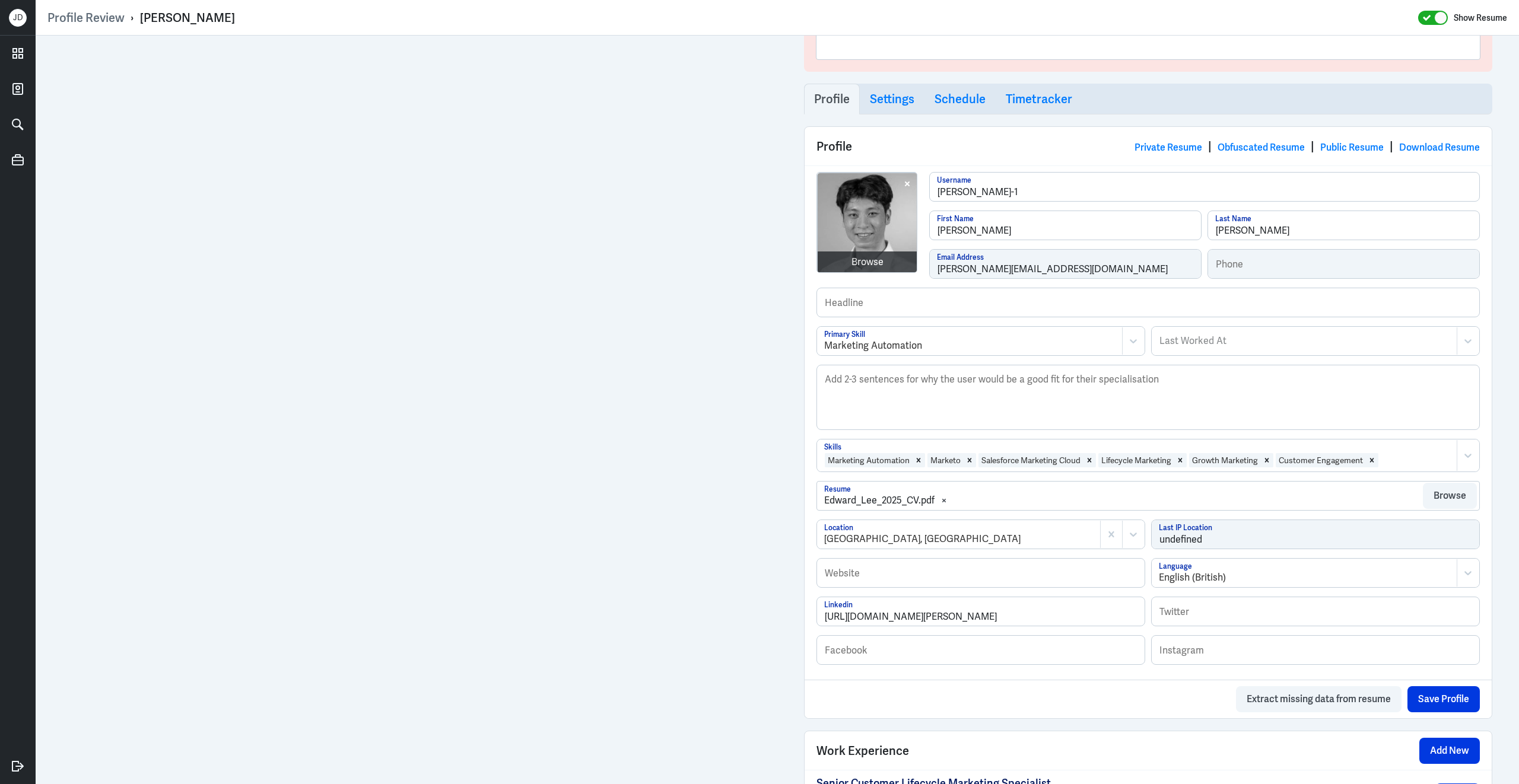
scroll to position [0, 0]
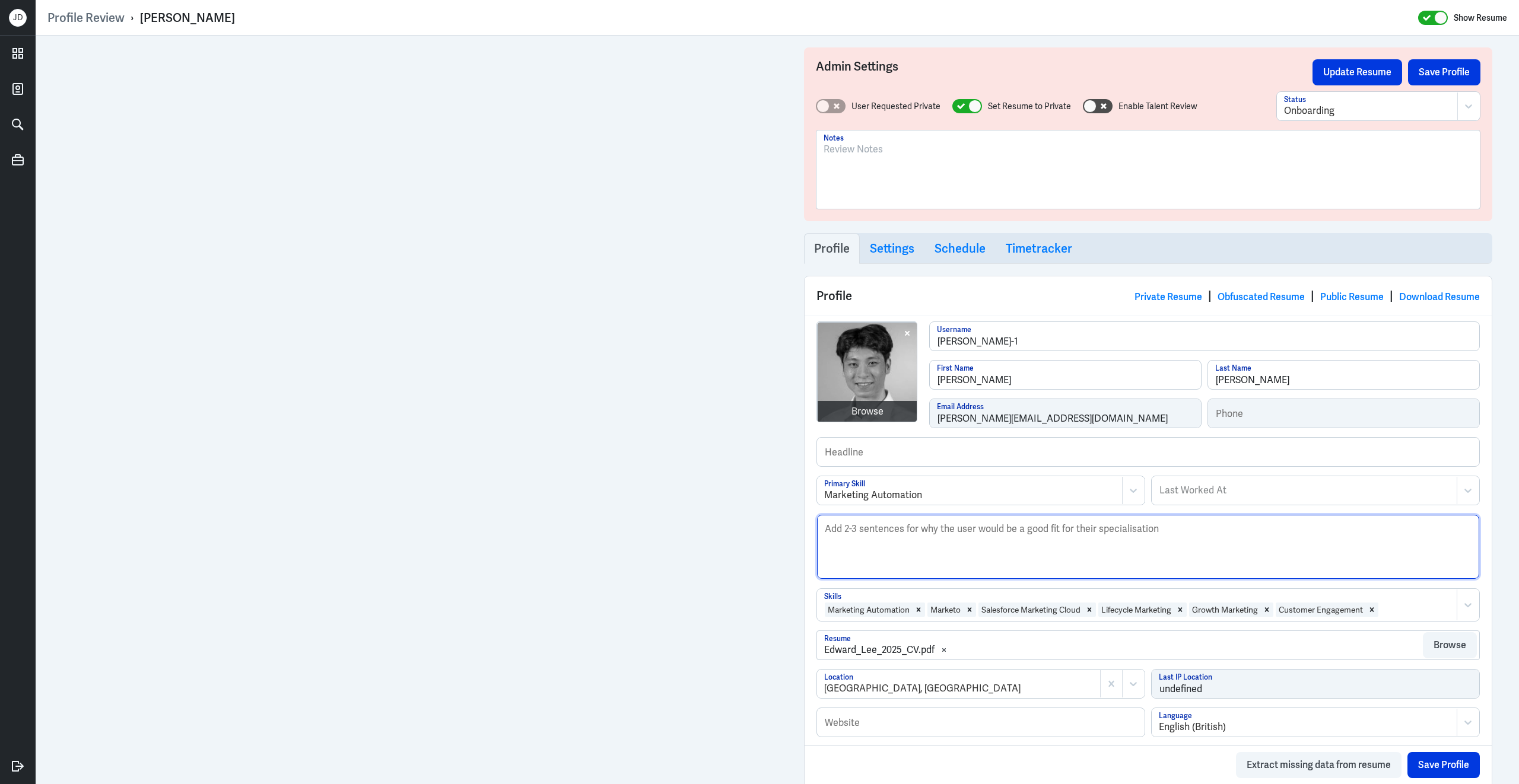
click at [893, 574] on textarea "Description" at bounding box center [1148, 547] width 662 height 64
paste textarea "Edward Lee is a results-driven marketing professional with over four years of e…"
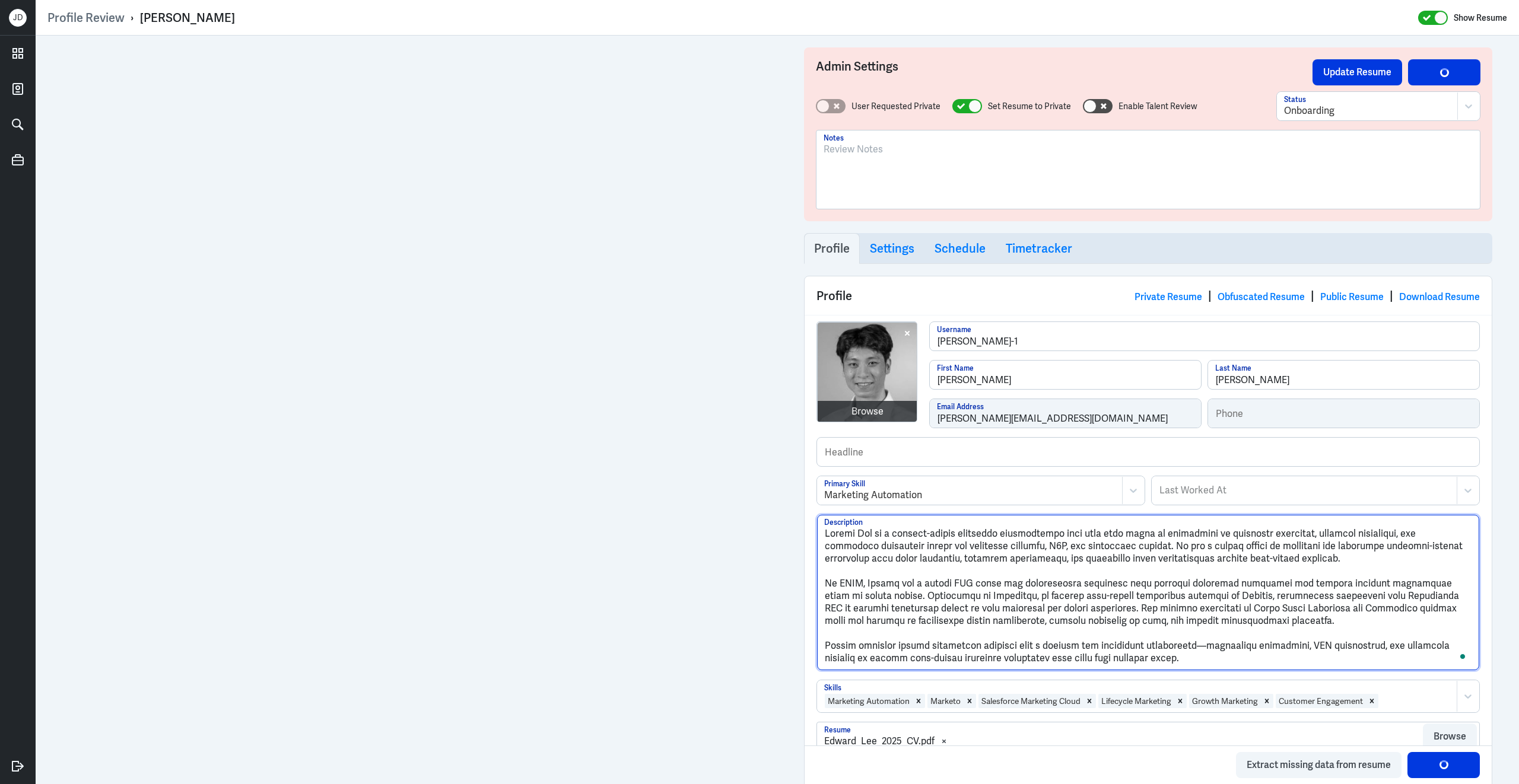
click at [827, 587] on textarea "Description" at bounding box center [1148, 592] width 662 height 155
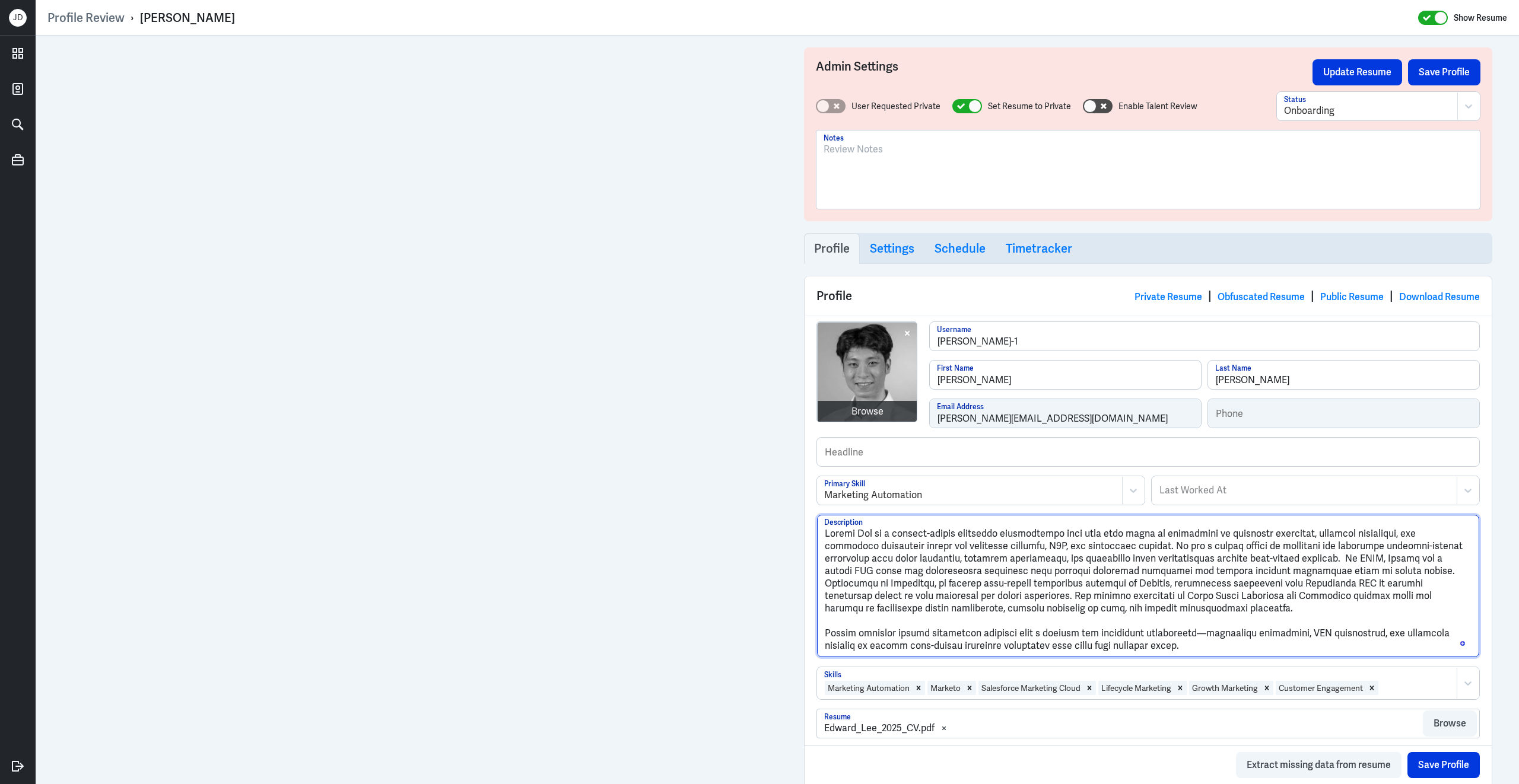
click at [826, 641] on textarea "Description" at bounding box center [1148, 586] width 662 height 142
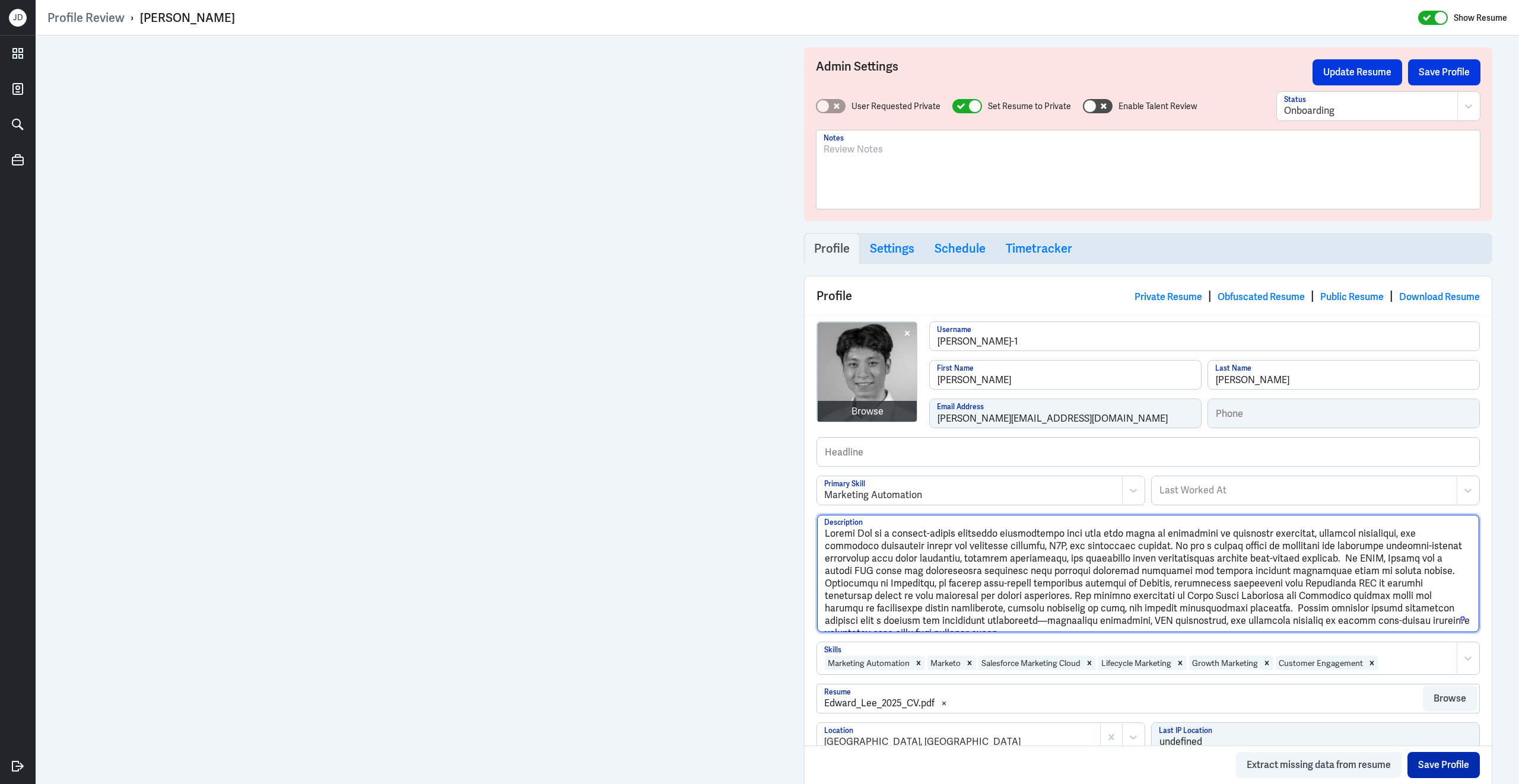
type textarea "Edward Lee is a results-driven marketing professional with over four years of e…"
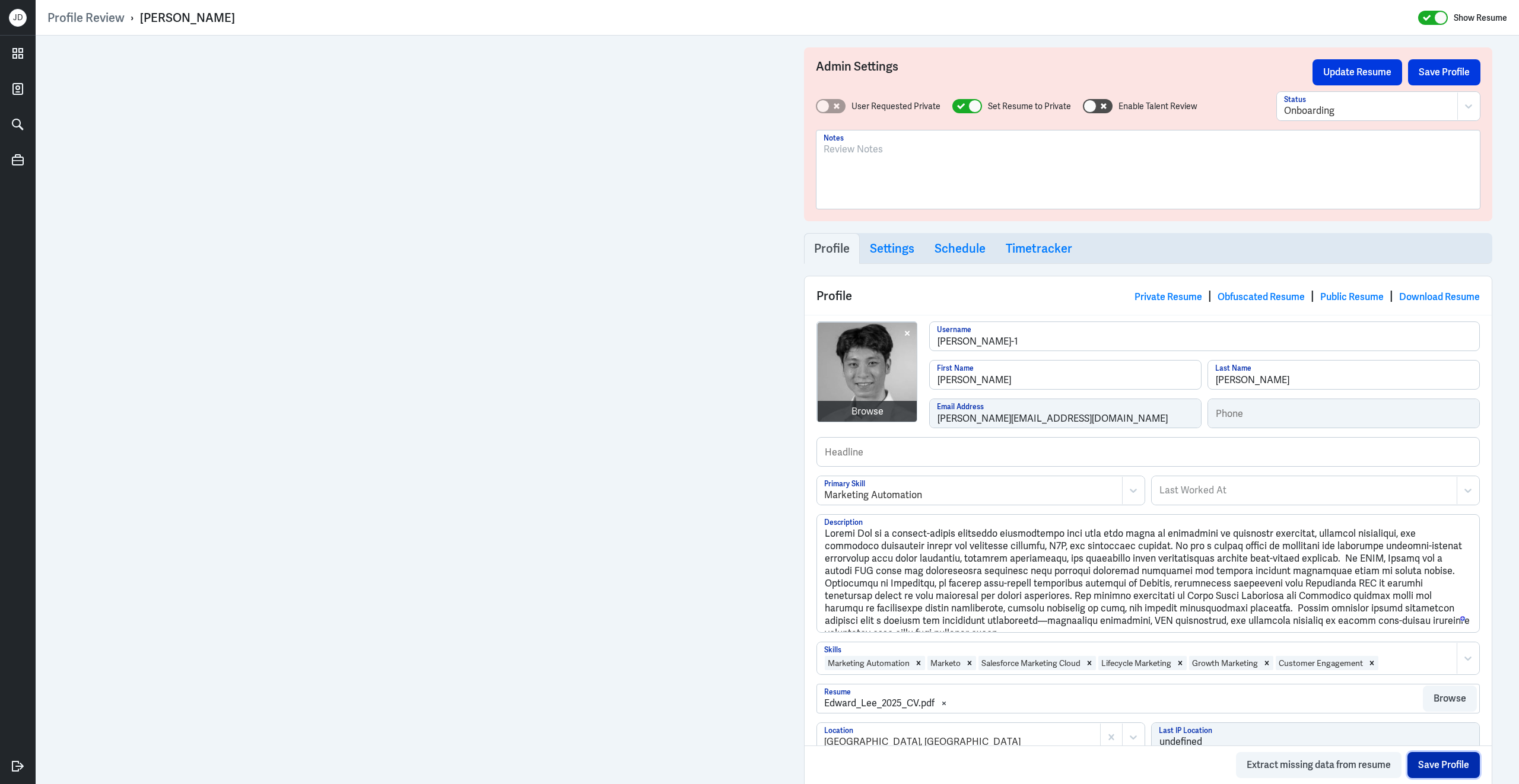
click at [1444, 774] on button "Save Profile" at bounding box center [1444, 765] width 72 height 26
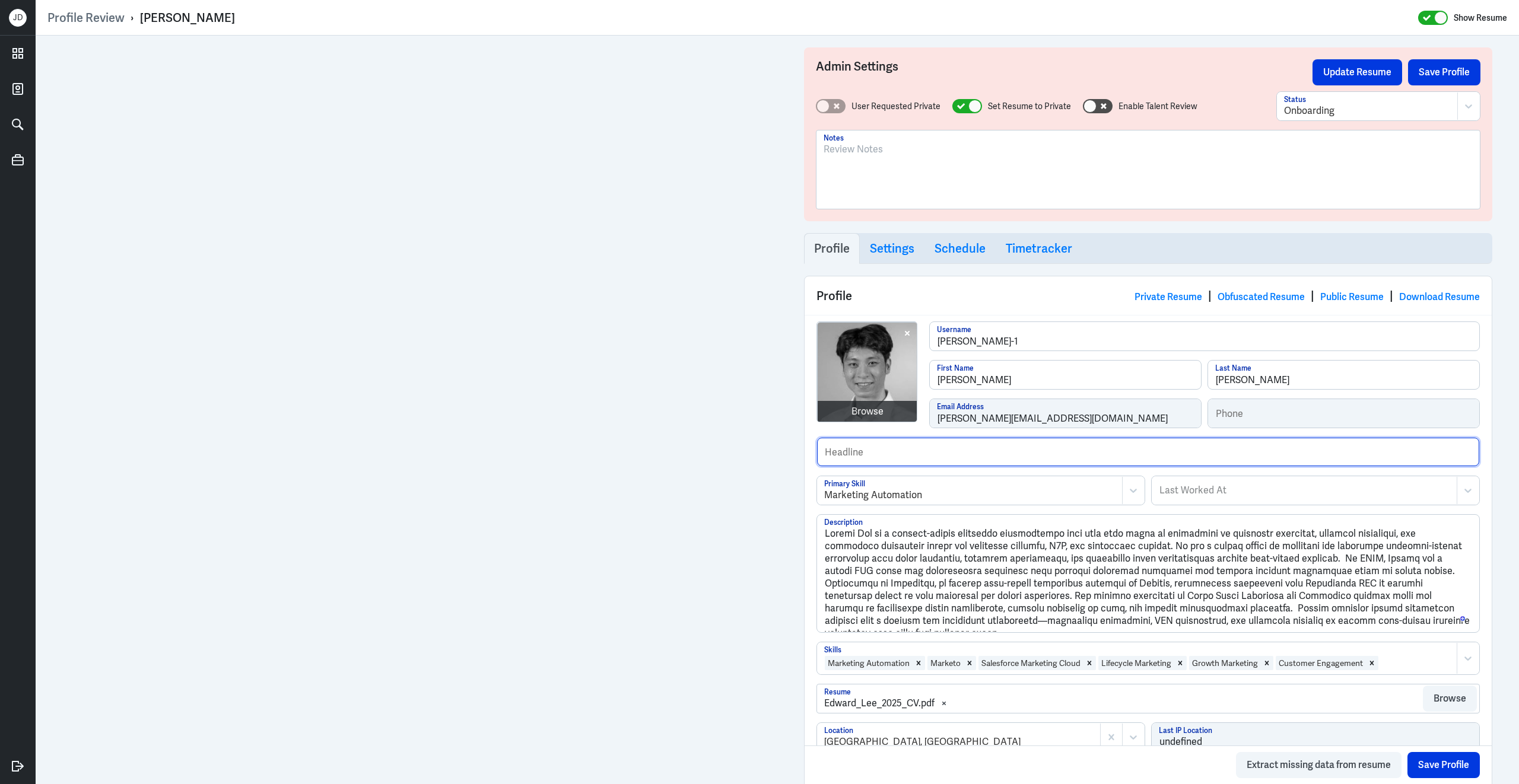
click at [1033, 456] on input "text" at bounding box center [1148, 452] width 662 height 28
type input "e"
type input "Experienced Marketing Automations and Customer Lifecycle Marketing Specialist."
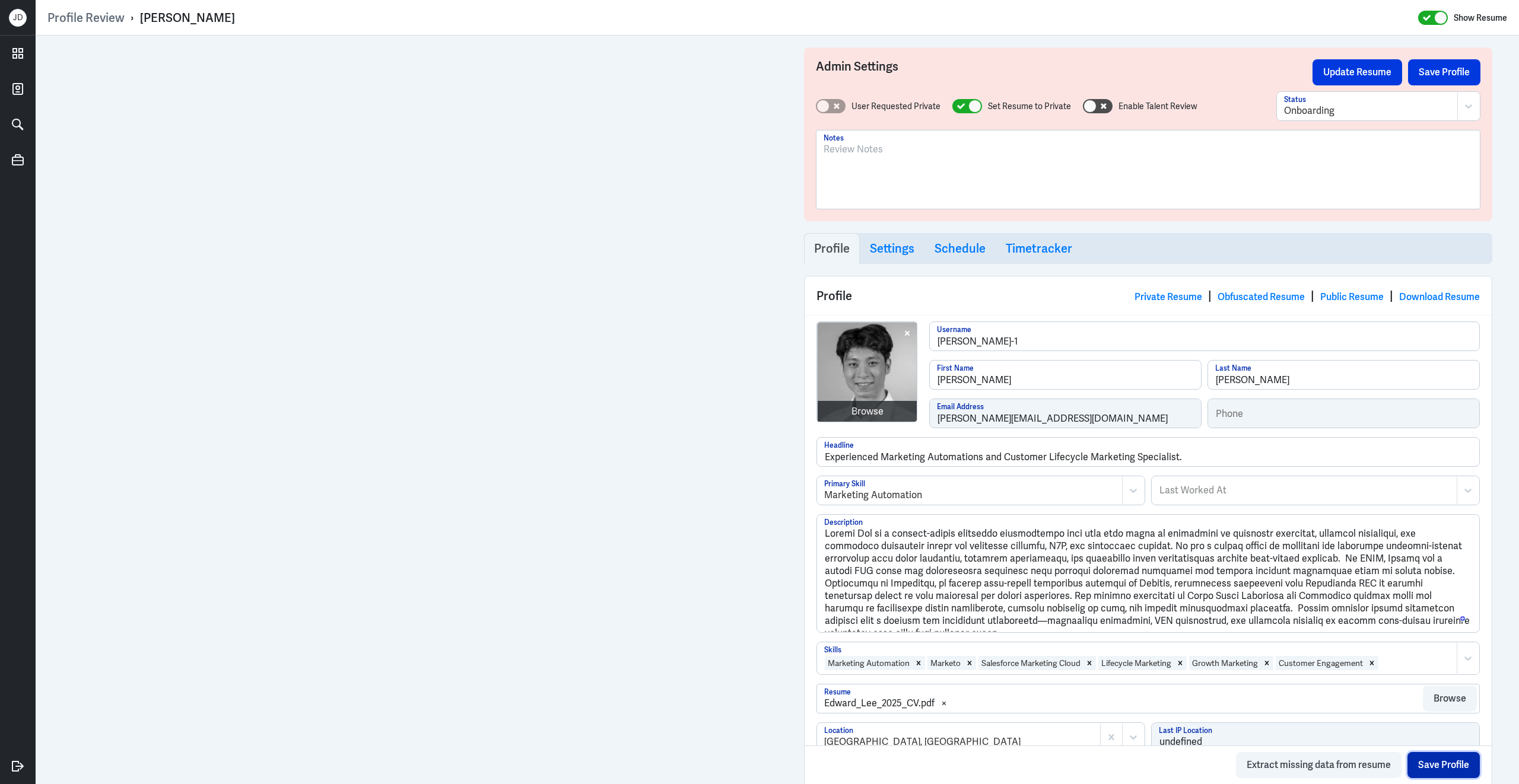
click at [1428, 767] on button "Save Profile" at bounding box center [1444, 765] width 72 height 26
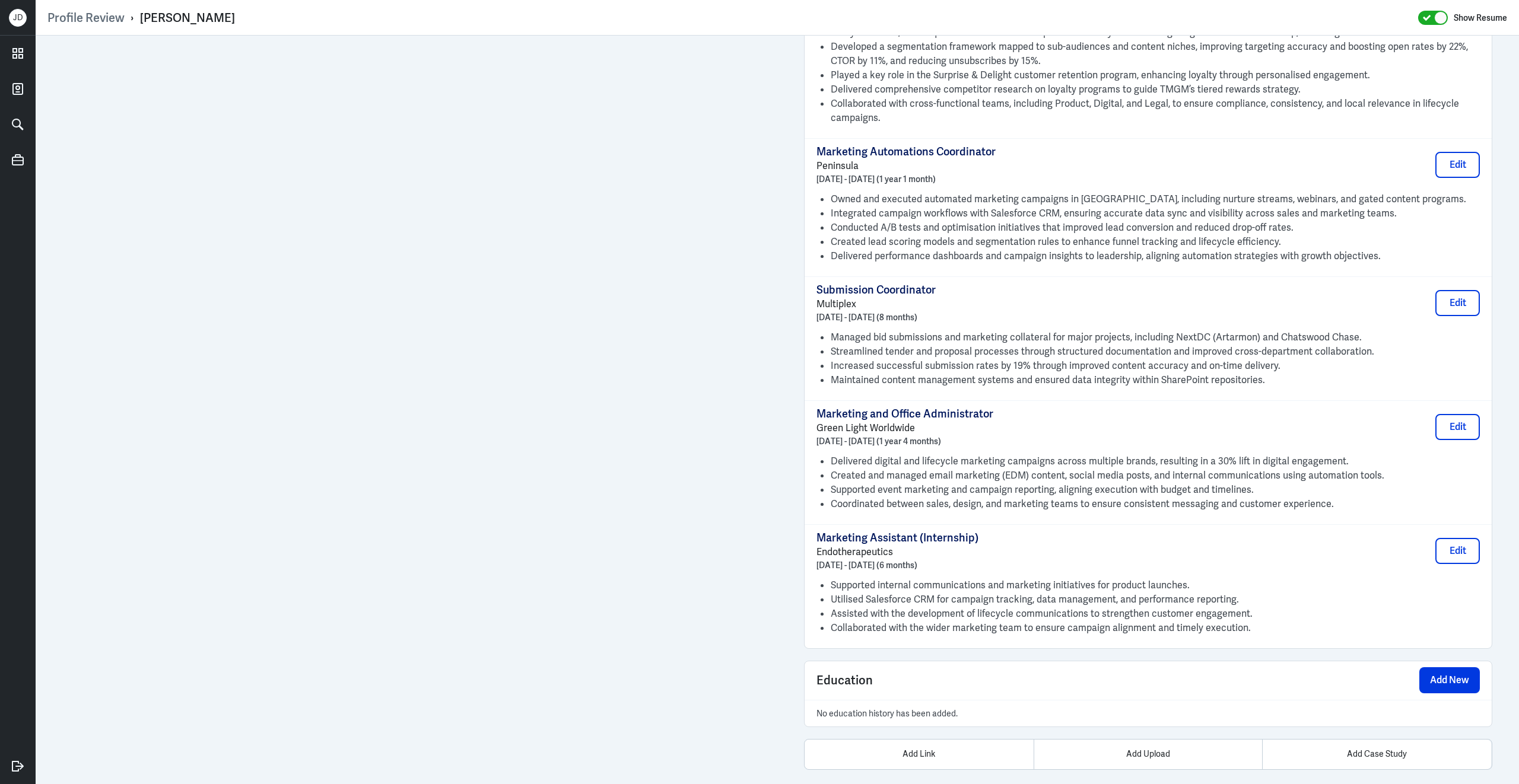
scroll to position [1040, 0]
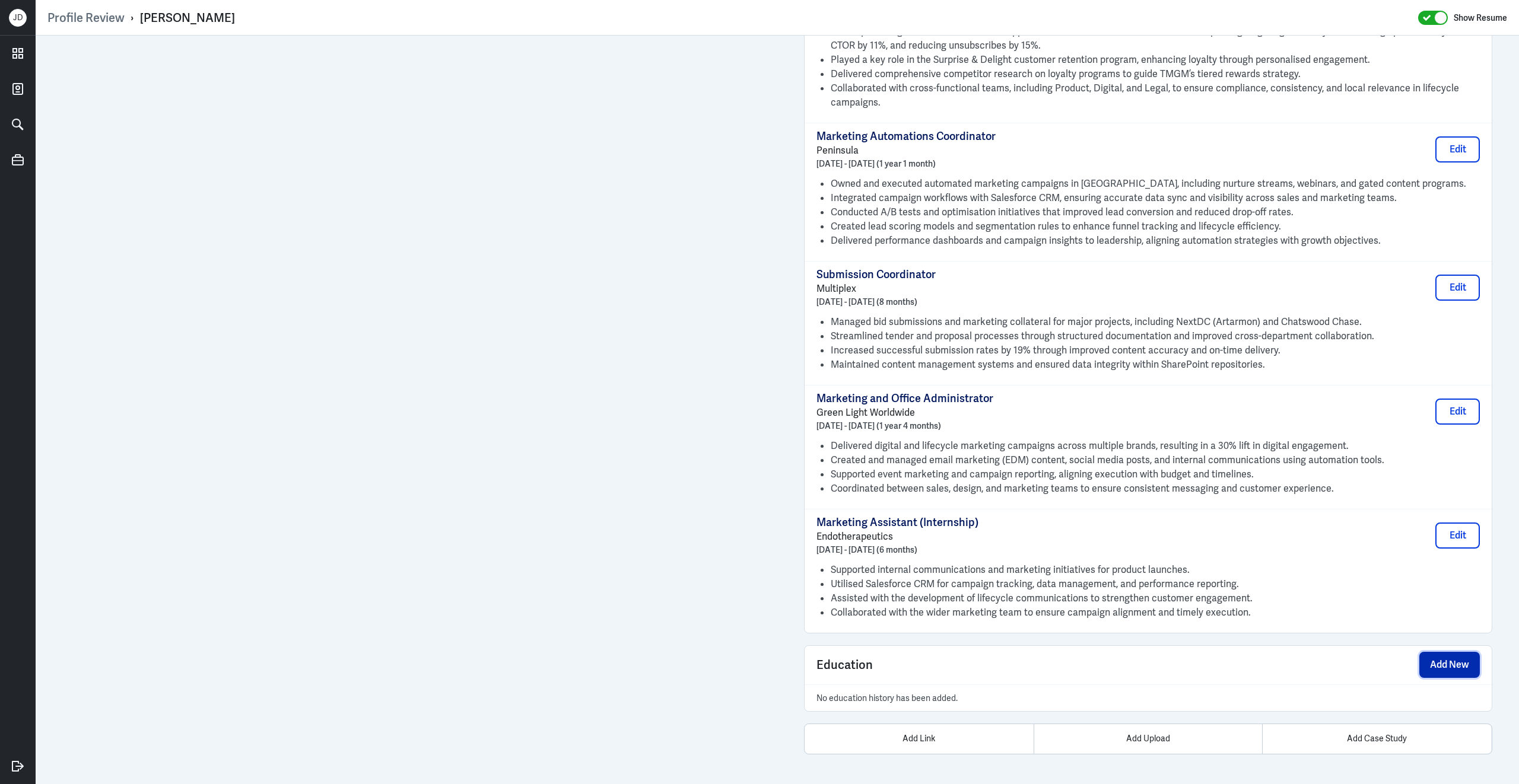
click at [1464, 660] on button "Add New" at bounding box center [1449, 665] width 61 height 26
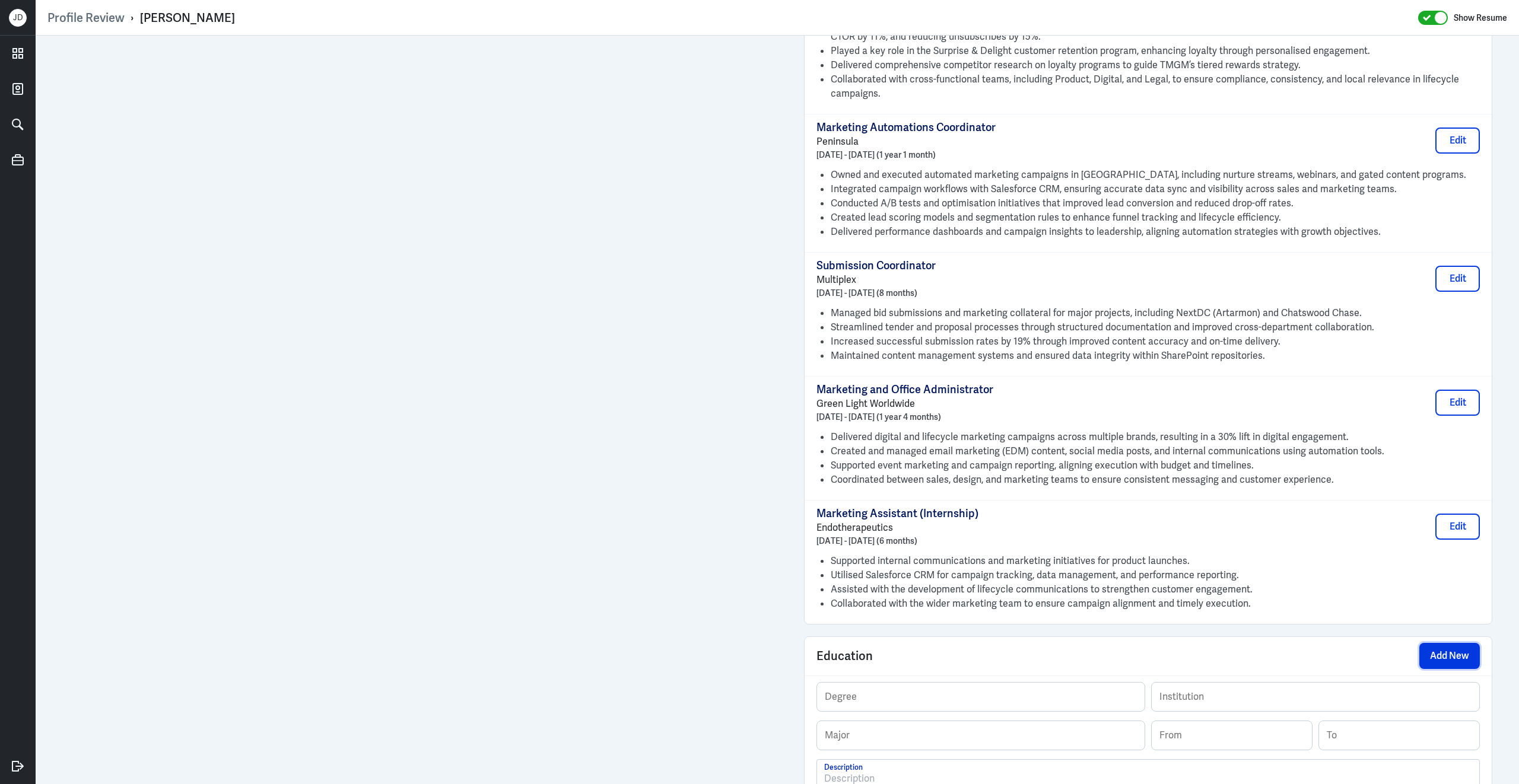
scroll to position [1218, 0]
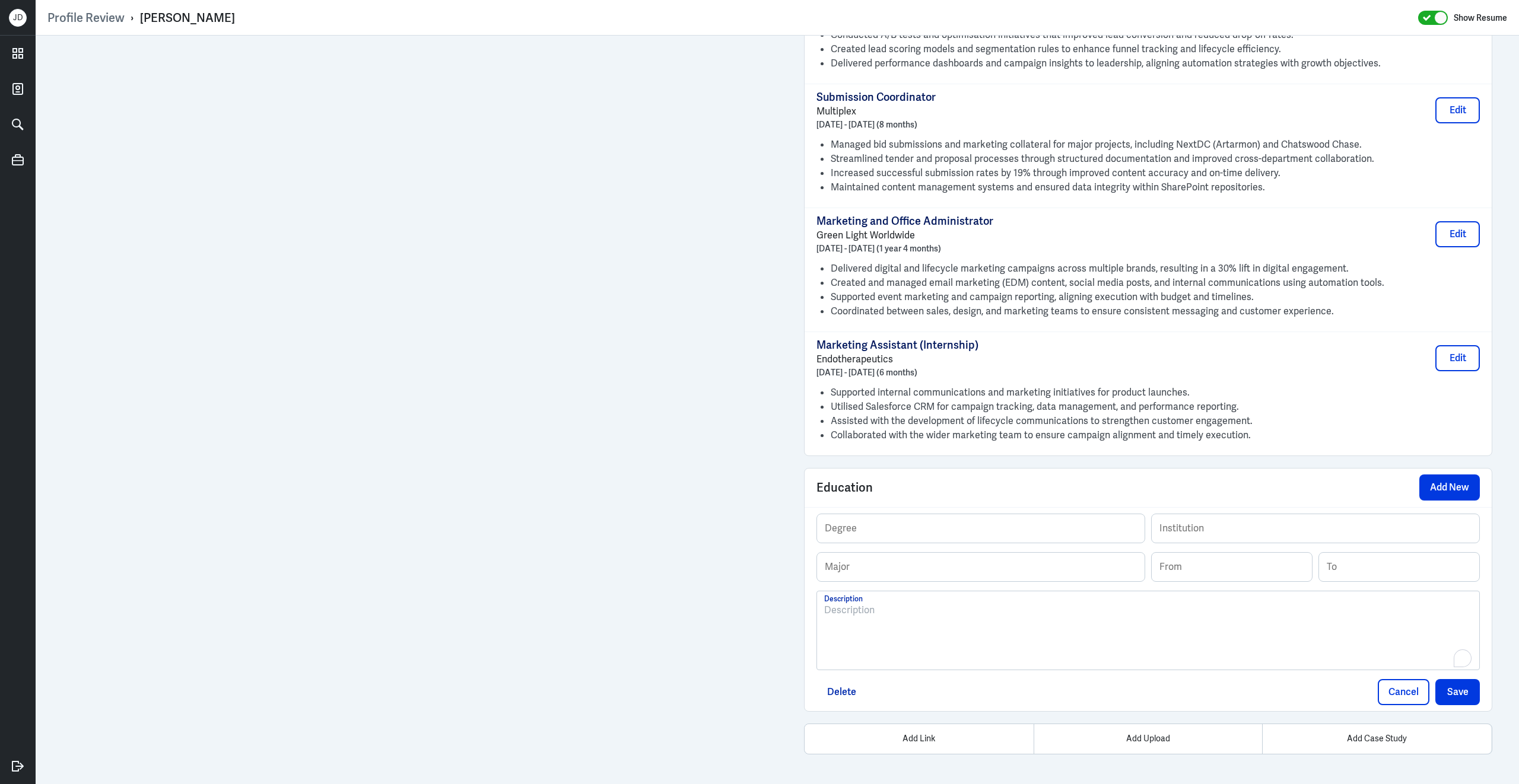
click at [956, 651] on div "To enrich screen reader interactions, please activate Accessibility in Grammarl…" at bounding box center [1148, 636] width 648 height 64
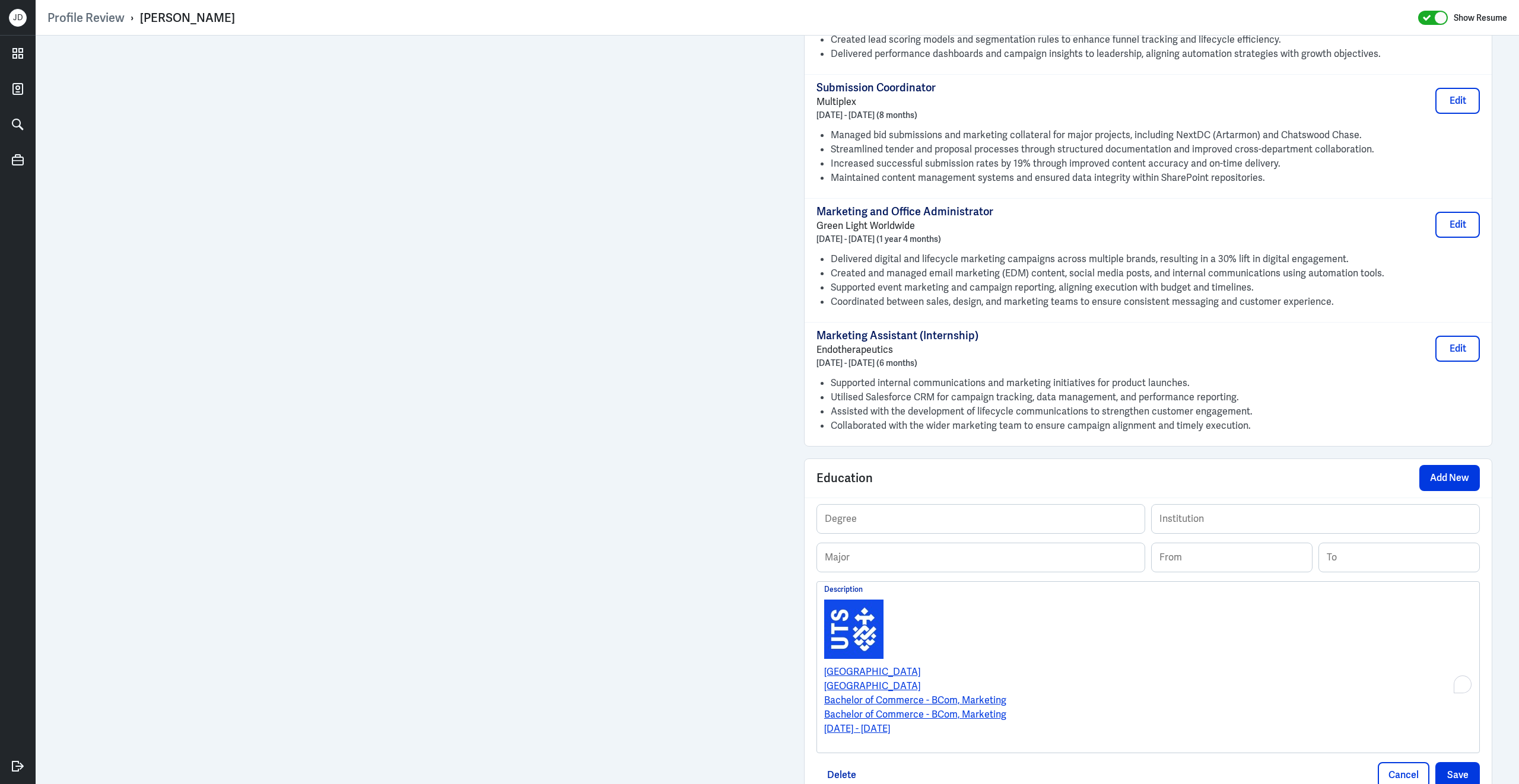
scroll to position [0, 0]
click at [1021, 639] on p "To enrich screen reader interactions, please activate Accessibility in Grammarl…" at bounding box center [1148, 629] width 648 height 71
drag, startPoint x: 975, startPoint y: 685, endPoint x: 821, endPoint y: 680, distance: 154.1
click at [821, 680] on div "University of Technology Sydney University of Technology Sydney Bachelor of Com…" at bounding box center [1148, 667] width 662 height 171
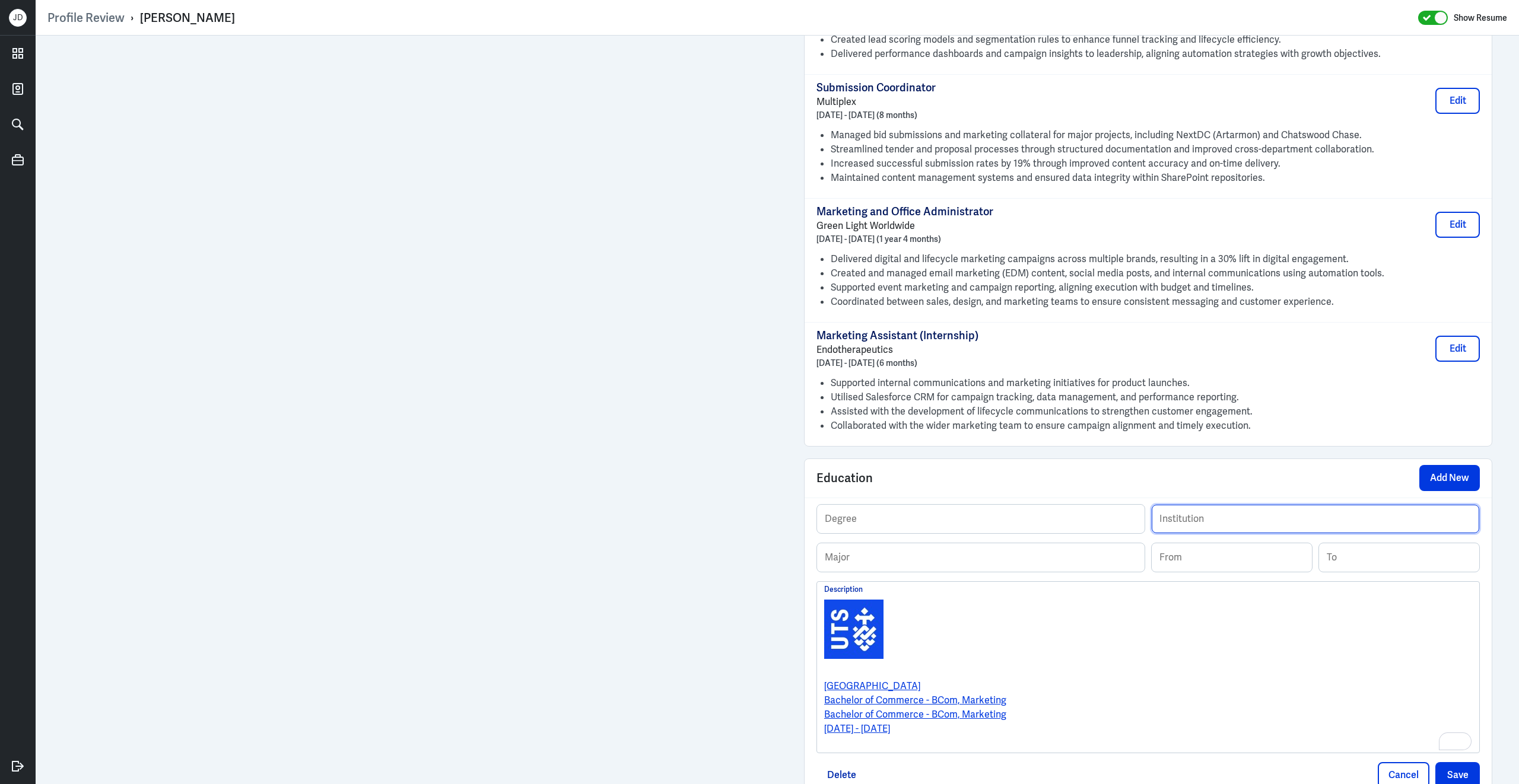
click at [1200, 533] on input "text" at bounding box center [1315, 519] width 328 height 28
paste input "University of Technology Sydney"
type input "University of Technology Sydney"
drag, startPoint x: 1018, startPoint y: 711, endPoint x: 958, endPoint y: 712, distance: 60.0
click at [959, 708] on p "Bachelor of Commerce - BCom, Marketing" at bounding box center [1148, 701] width 648 height 14
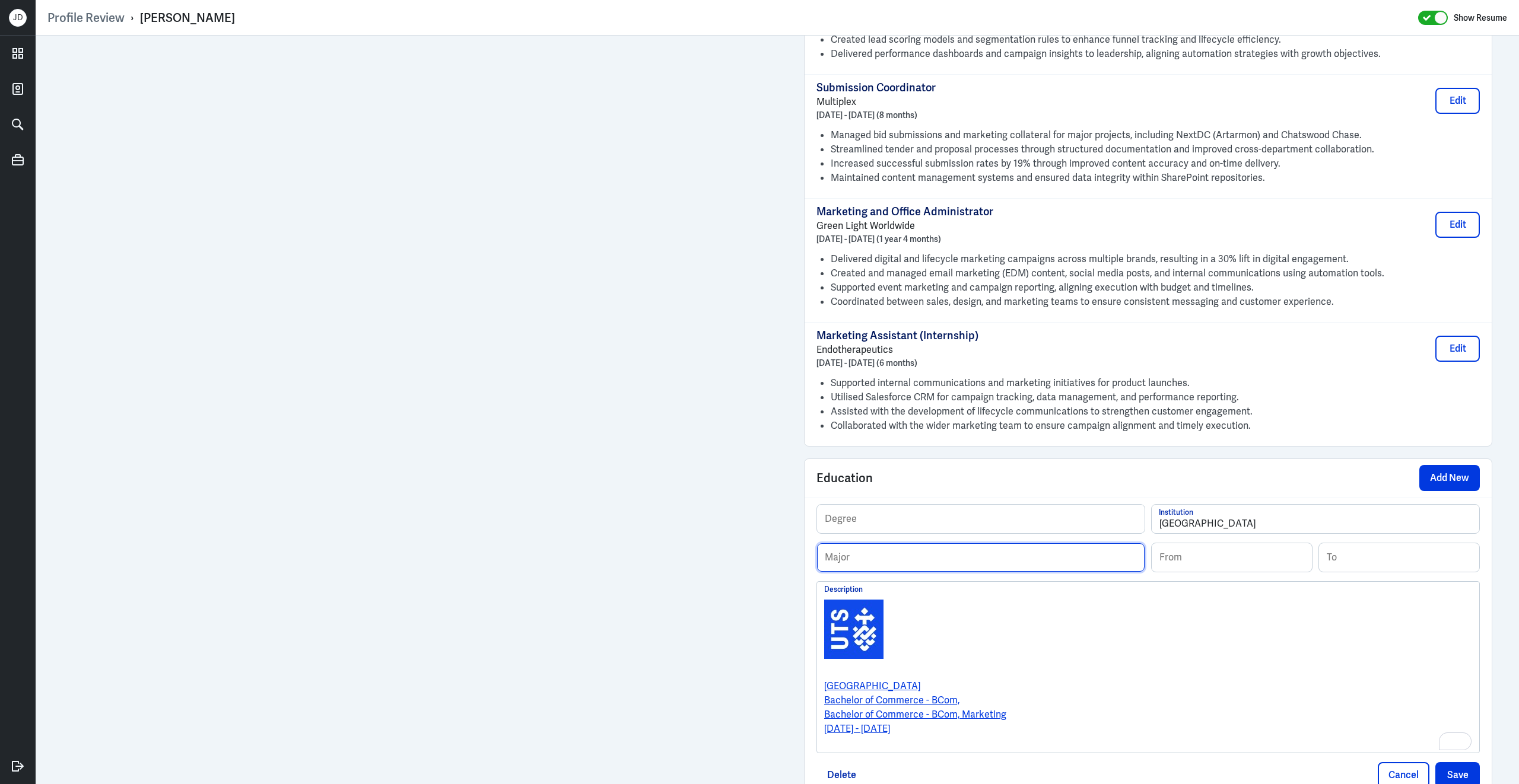
click at [963, 566] on input "text" at bounding box center [981, 558] width 328 height 28
paste input "Marketing"
type input "Marketing"
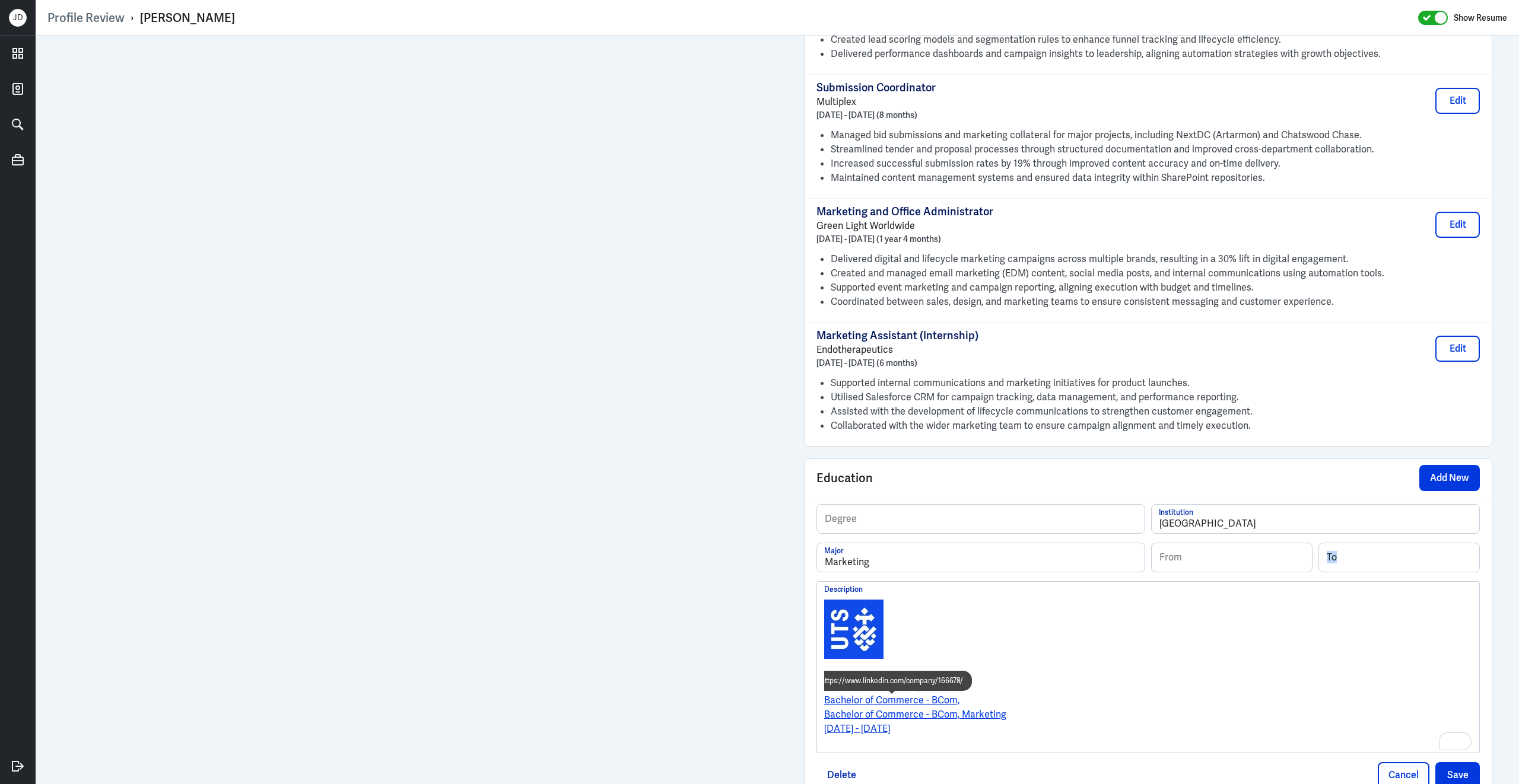
drag, startPoint x: 818, startPoint y: 713, endPoint x: 953, endPoint y: 713, distance: 135.0
click at [955, 715] on div "University of Technology Sydney Bachelor of Commerce - BCom, Bachelor of Commer…" at bounding box center [1148, 667] width 662 height 171
drag, startPoint x: 953, startPoint y: 710, endPoint x: 826, endPoint y: 711, distance: 127.0
click at [826, 707] on link "Bachelor of Commerce - BCom," at bounding box center [891, 700] width 135 height 12
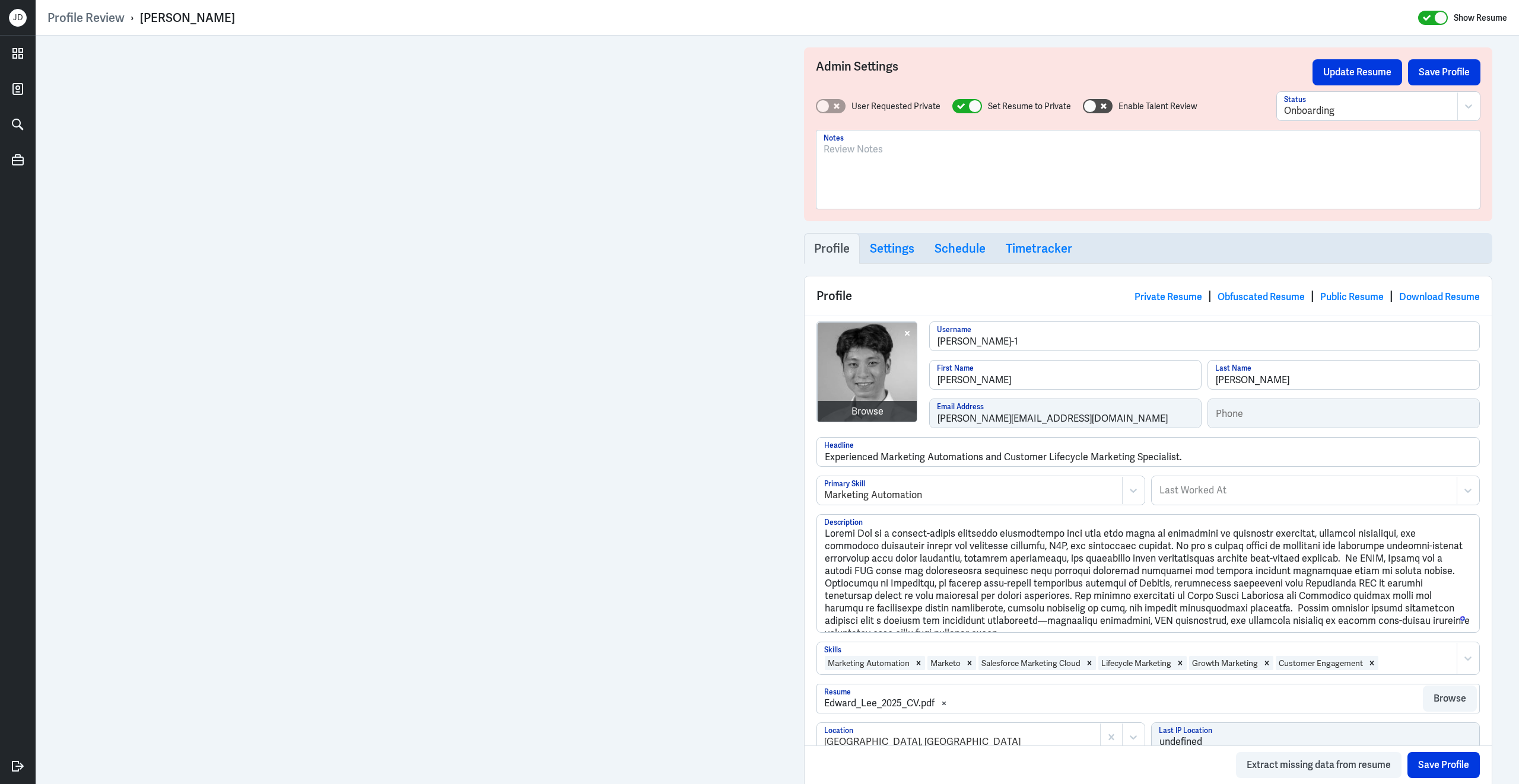
scroll to position [1218, 0]
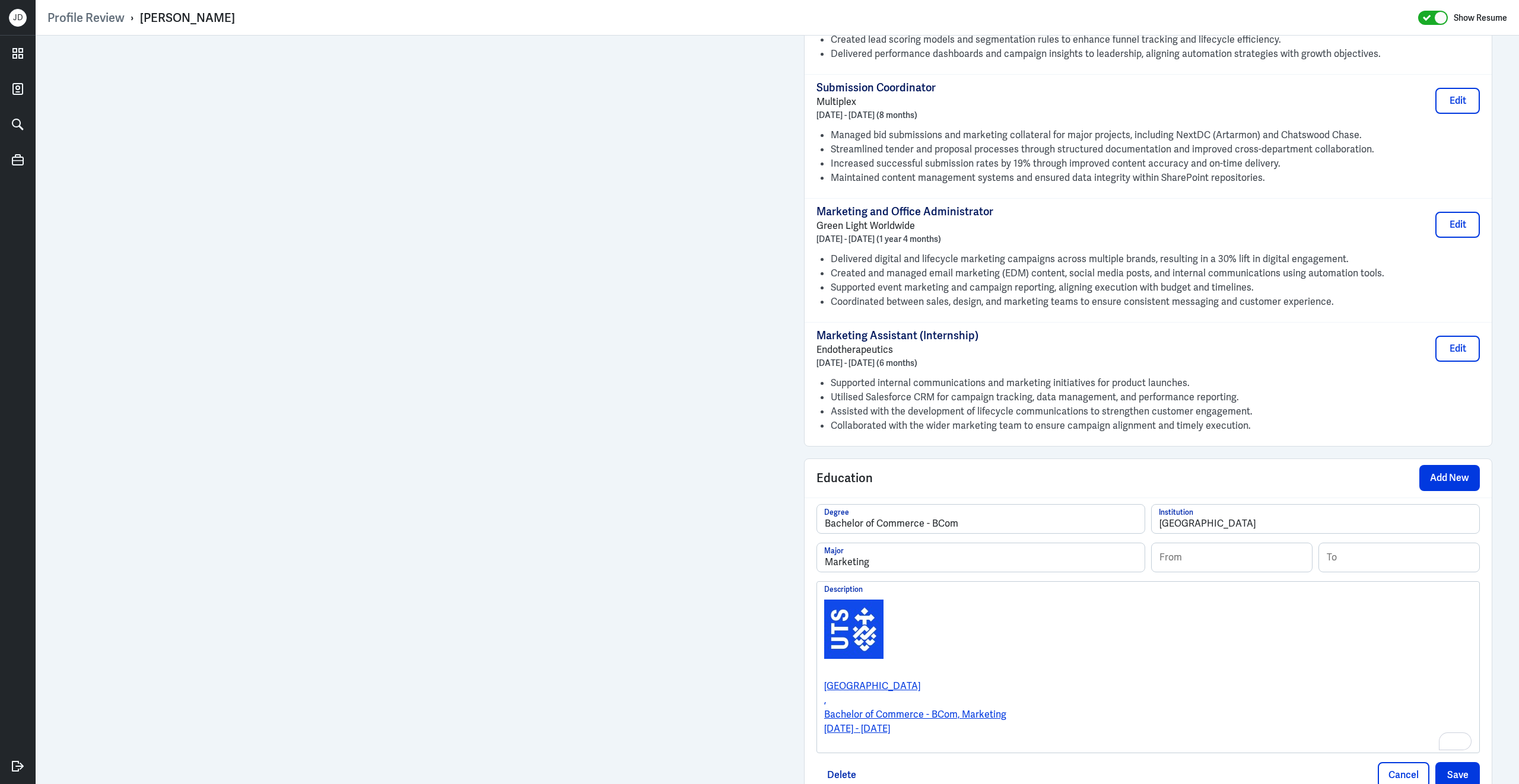
type input "Bachelor of Commerce - BCom"
click at [1271, 570] on input at bounding box center [1231, 558] width 160 height 28
type input "01/2018"
click at [1394, 567] on input at bounding box center [1399, 558] width 160 height 28
type input "01/2022"
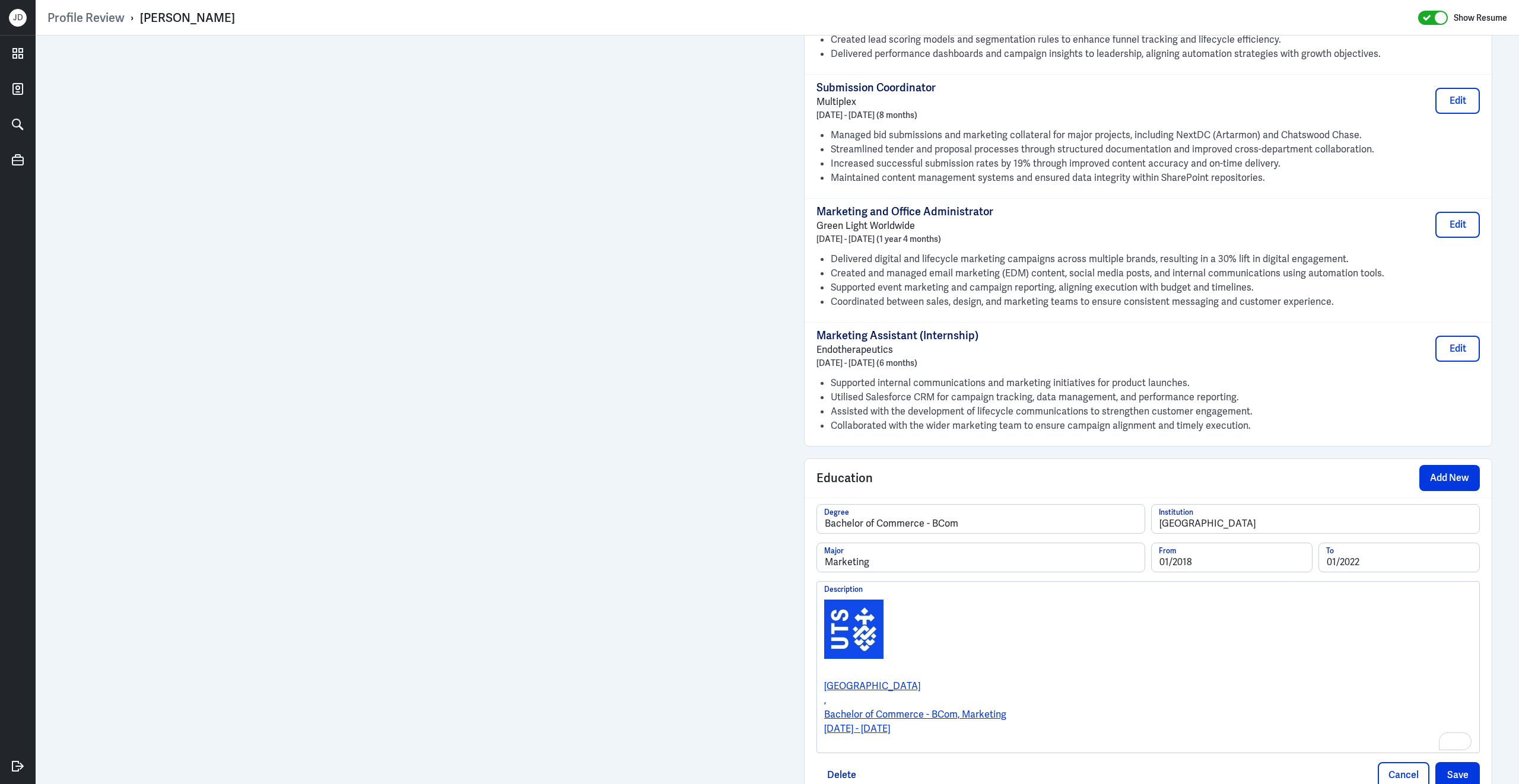
click at [1190, 633] on p "To enrich screen reader interactions, please activate Accessibility in Grammarl…" at bounding box center [1148, 629] width 648 height 71
drag, startPoint x: 946, startPoint y: 753, endPoint x: 880, endPoint y: 535, distance: 227.8
click at [880, 535] on div "Bachelor of Commerce - BCom Degree University of Technology Sydney Institution …" at bounding box center [1148, 629] width 663 height 249
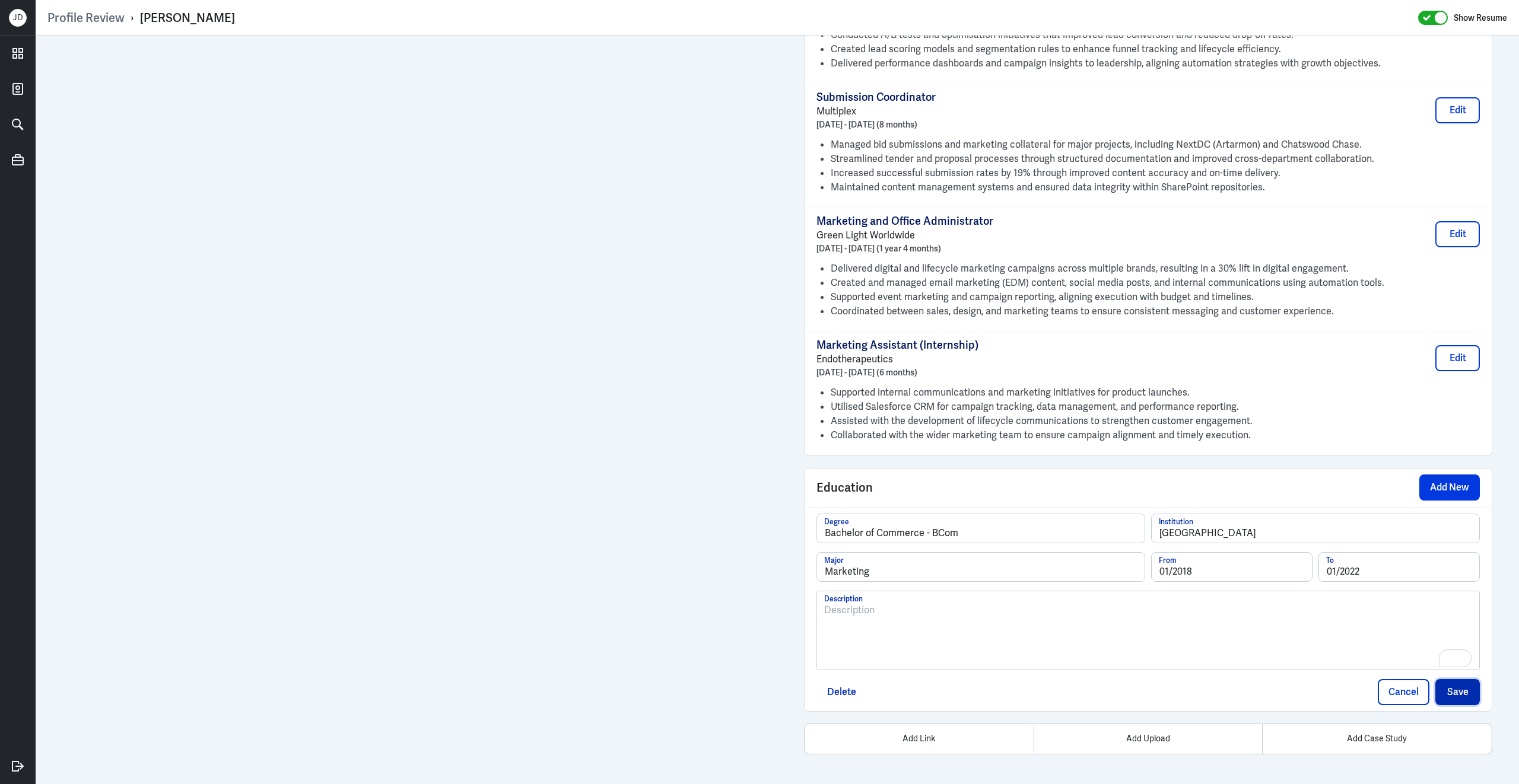
click at [1457, 691] on button "Save" at bounding box center [1457, 692] width 45 height 26
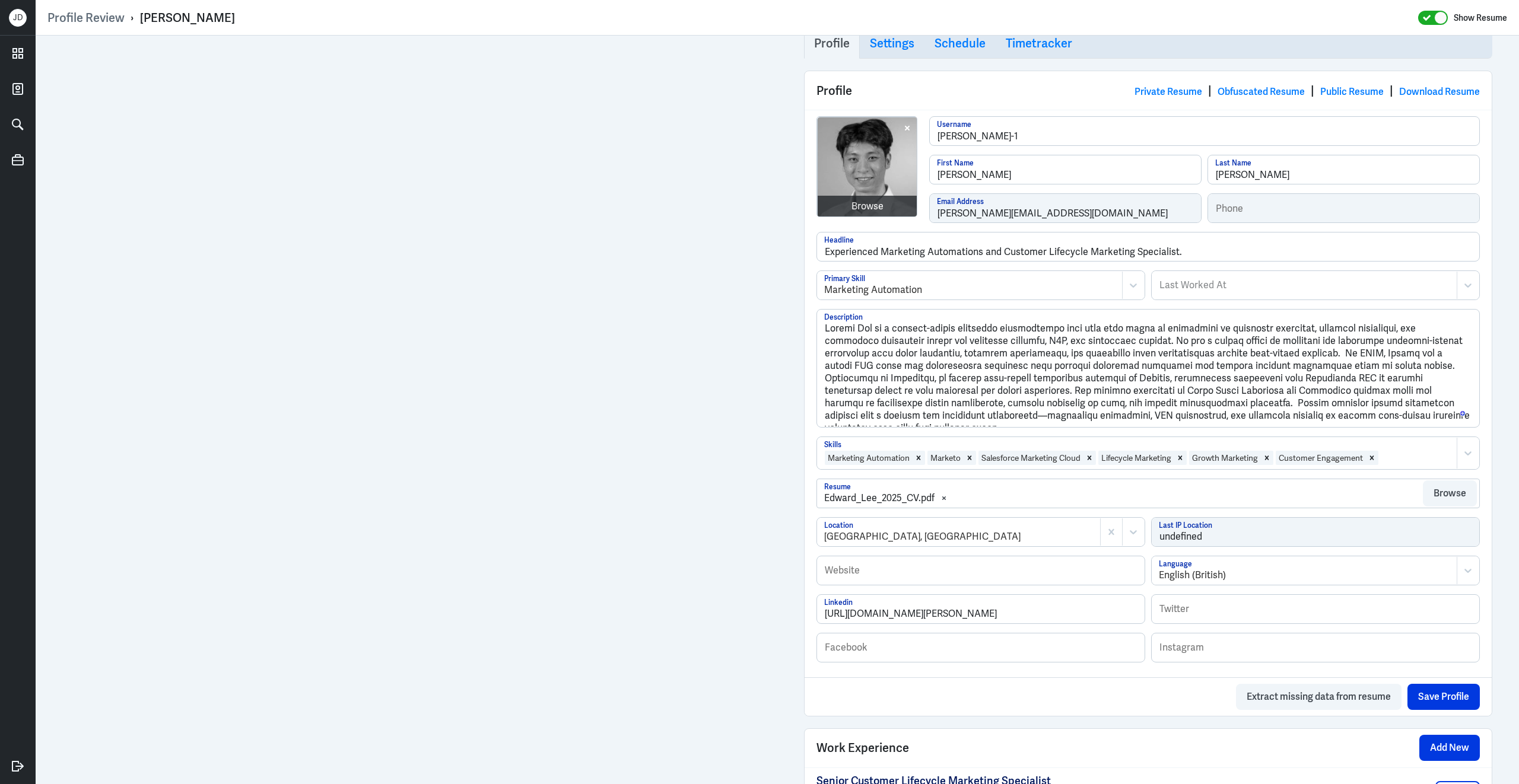
scroll to position [0, 0]
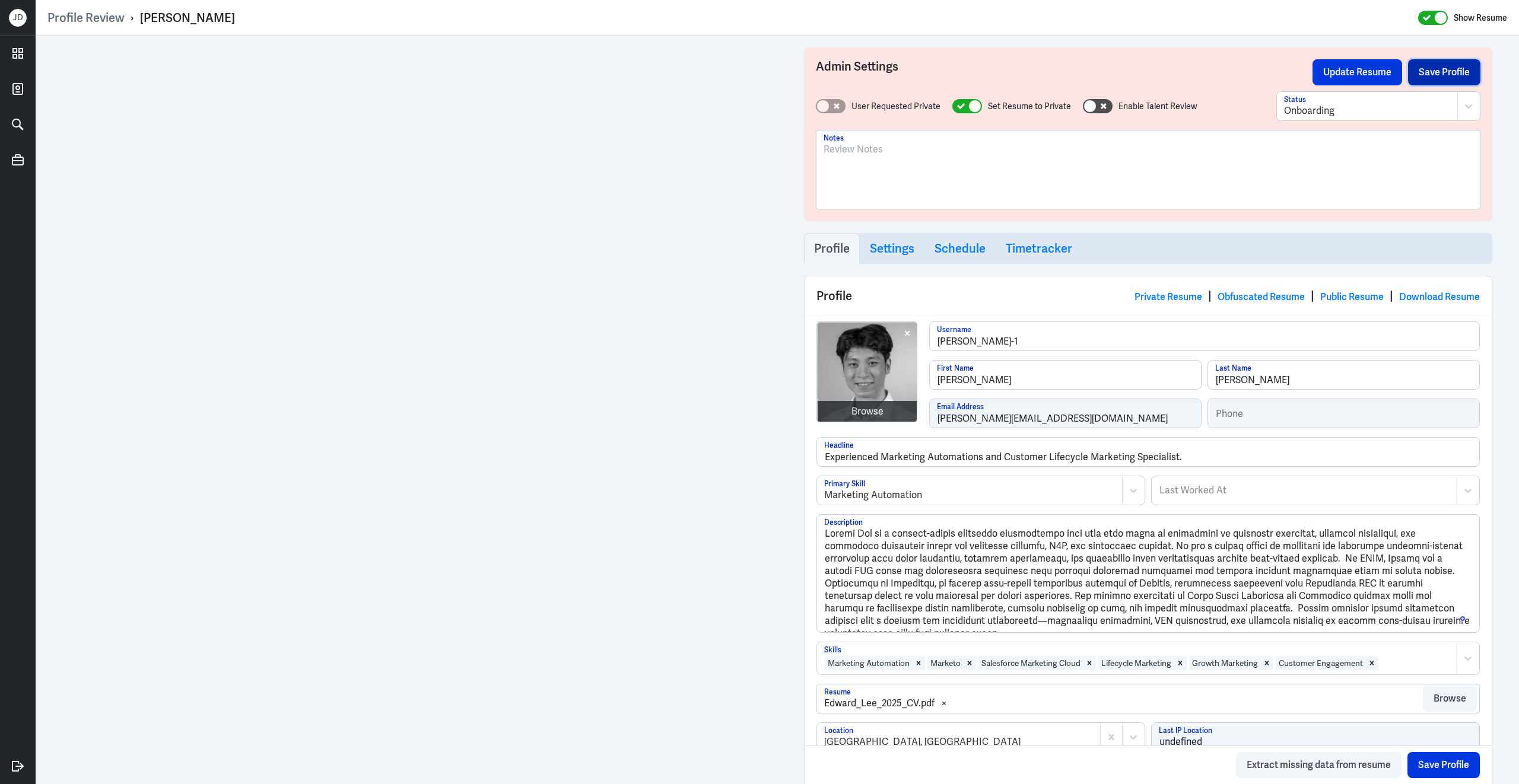
click at [1431, 78] on button "Save Profile" at bounding box center [1444, 72] width 72 height 26
click at [970, 104] on div at bounding box center [974, 106] width 13 height 13
checkbox input "false"
click at [1350, 104] on div at bounding box center [1367, 110] width 167 height 14
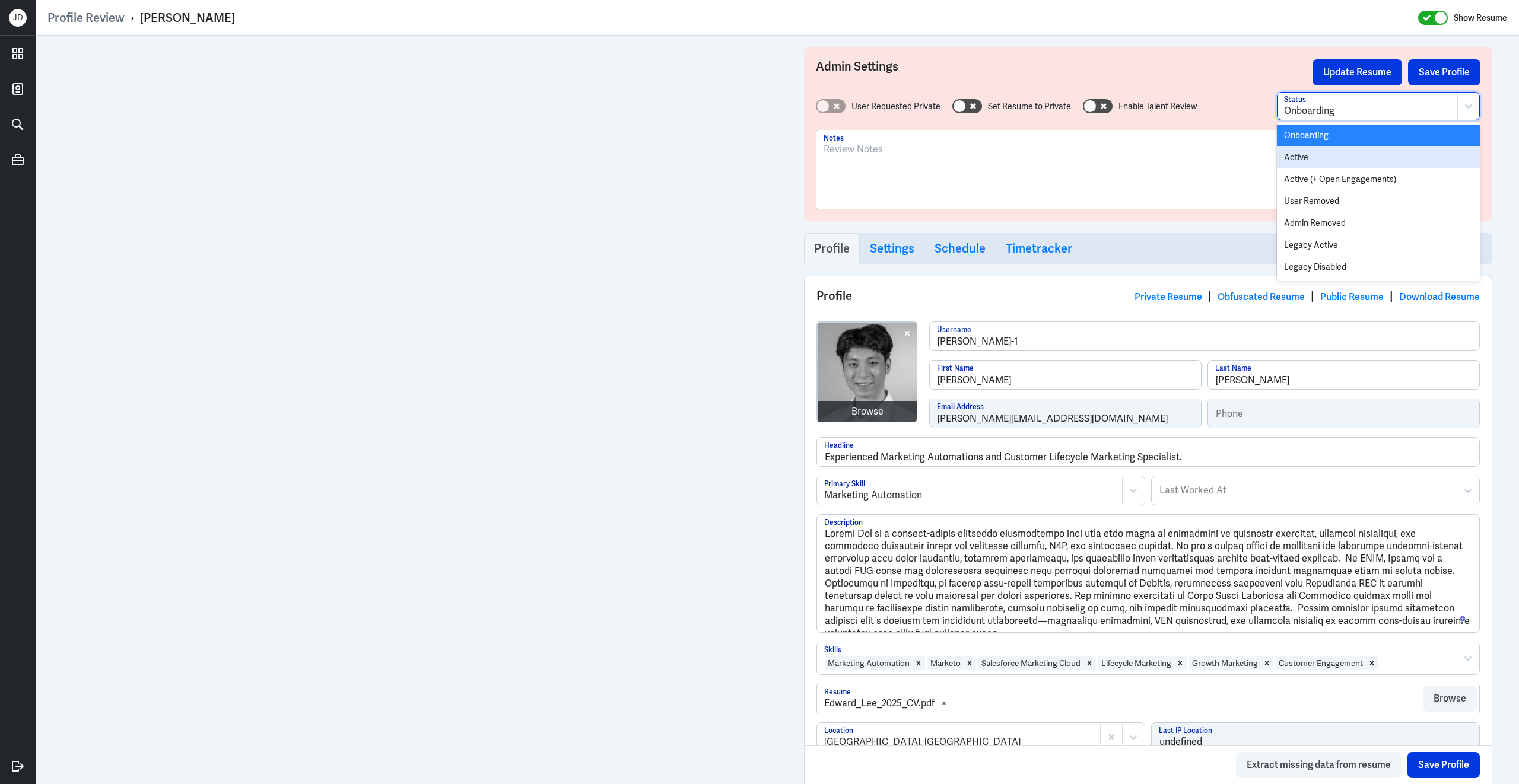
click at [1336, 151] on div "Active" at bounding box center [1378, 158] width 203 height 22
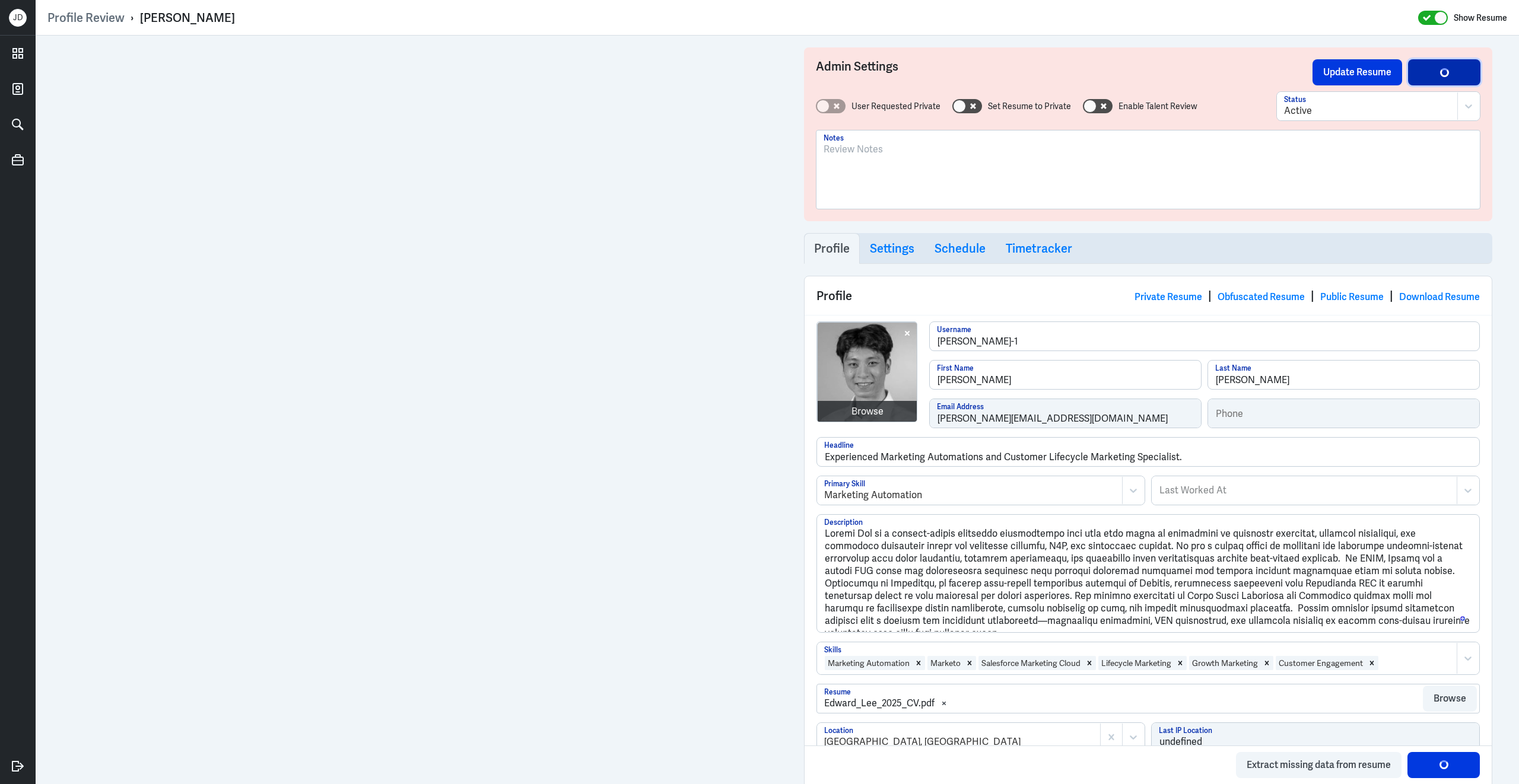
click at [1433, 70] on button "Save Profile" at bounding box center [1444, 72] width 72 height 26
click at [1330, 69] on button "Update Resume" at bounding box center [1357, 72] width 90 height 26
click at [1426, 79] on button "Save Profile" at bounding box center [1444, 72] width 72 height 26
click at [1342, 77] on button "Update Resume" at bounding box center [1357, 72] width 90 height 26
click at [1249, 301] on link "Obfuscated Resume" at bounding box center [1261, 297] width 87 height 12
